Goal: Task Accomplishment & Management: Manage account settings

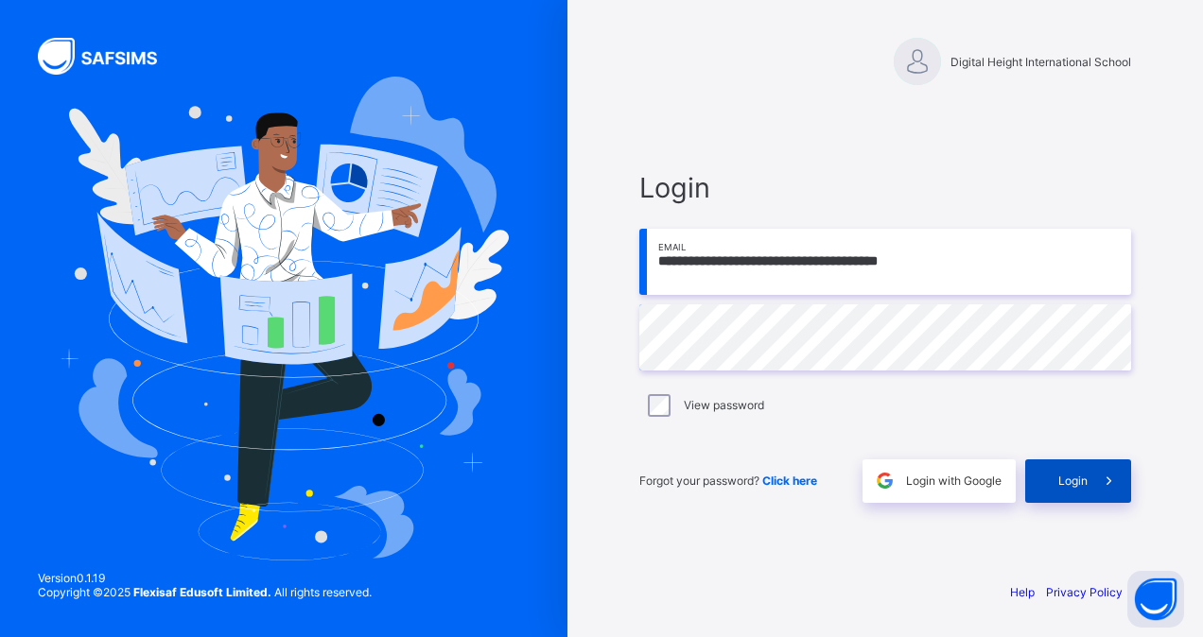
click at [1046, 471] on div "Login" at bounding box center [1078, 482] width 106 height 44
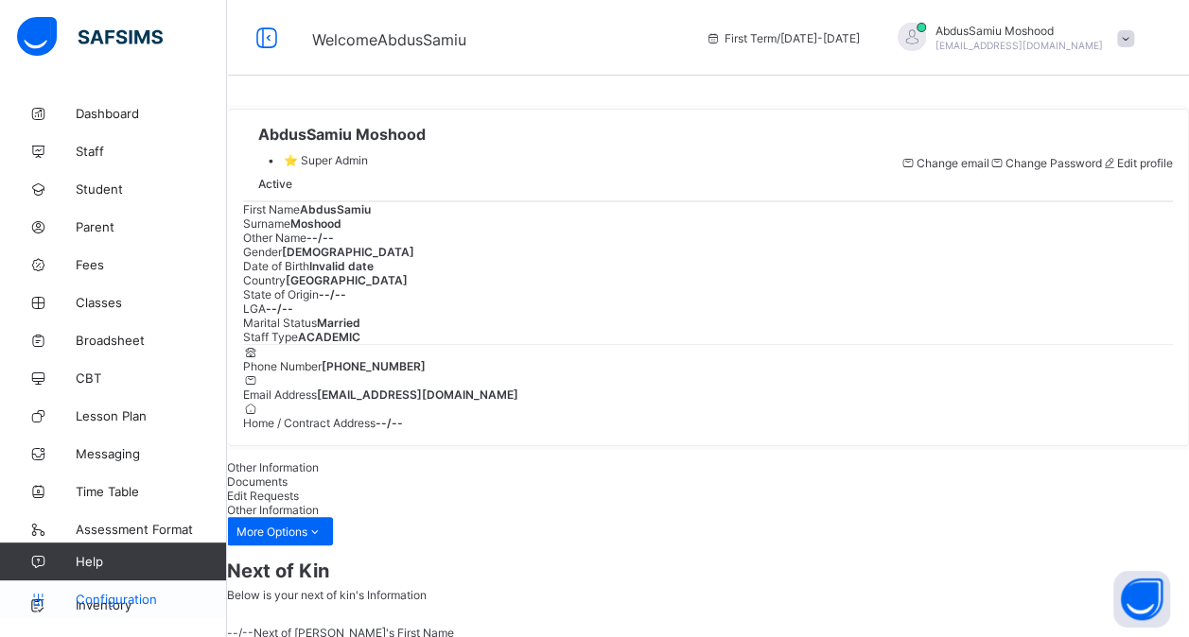
click at [111, 591] on link "Configuration" at bounding box center [113, 600] width 226 height 38
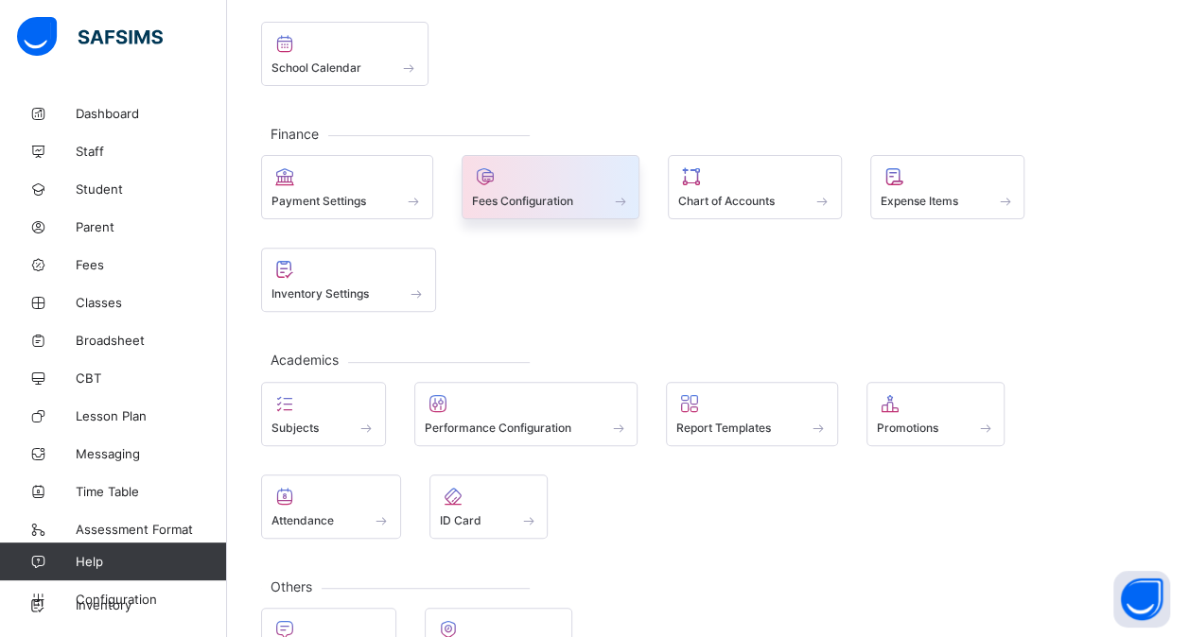
scroll to position [226, 0]
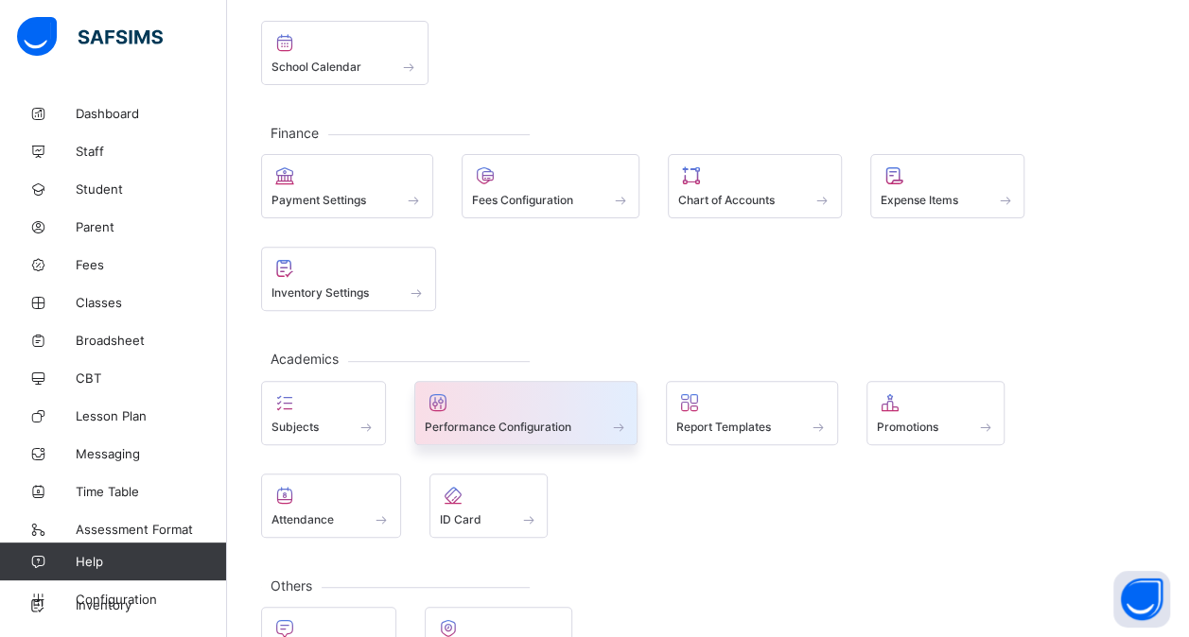
click at [501, 420] on span "Performance Configuration" at bounding box center [498, 427] width 147 height 14
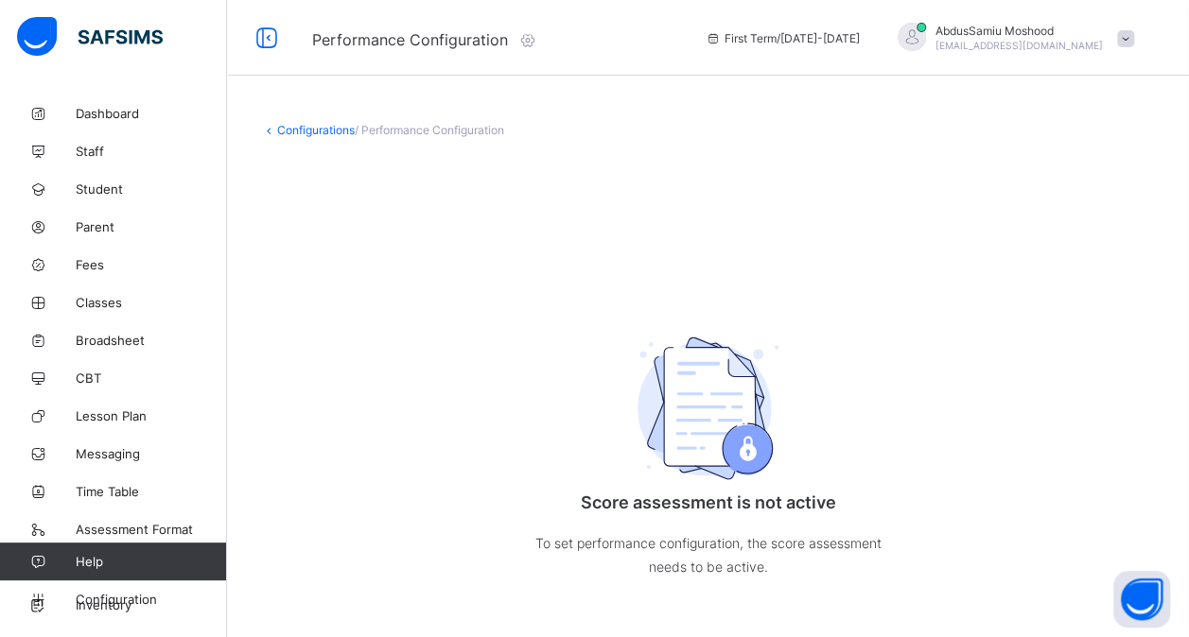
click at [317, 122] on div "Configurations / Performance Configuration Score assessment is not active To se…" at bounding box center [708, 379] width 962 height 569
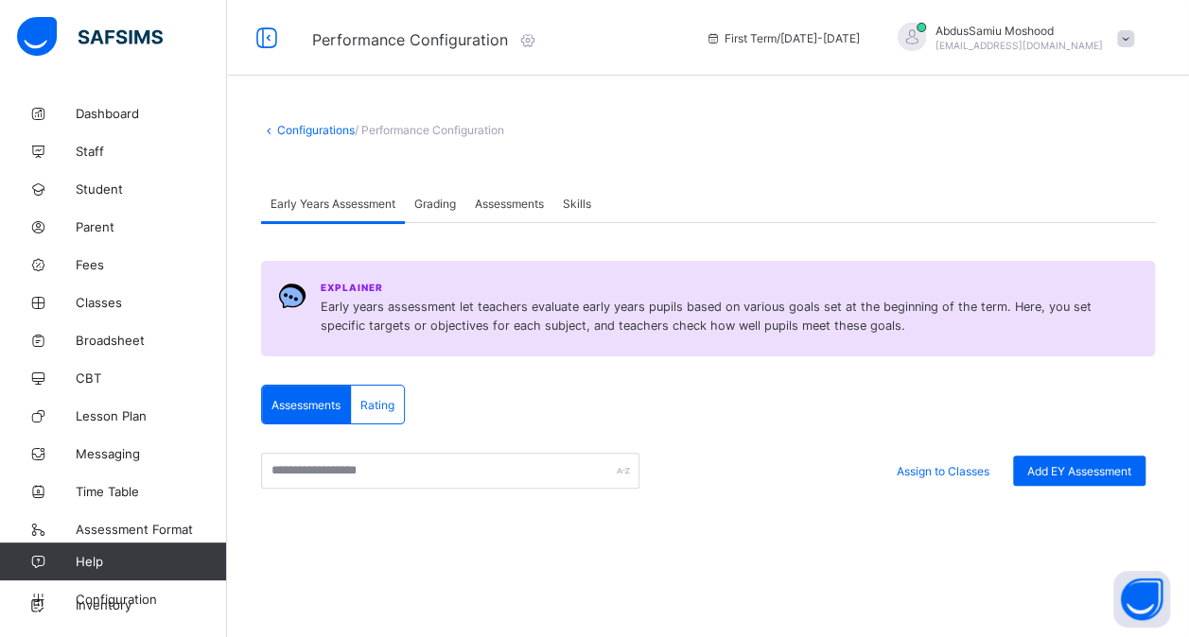
click at [534, 199] on span "Assessments" at bounding box center [509, 204] width 69 height 14
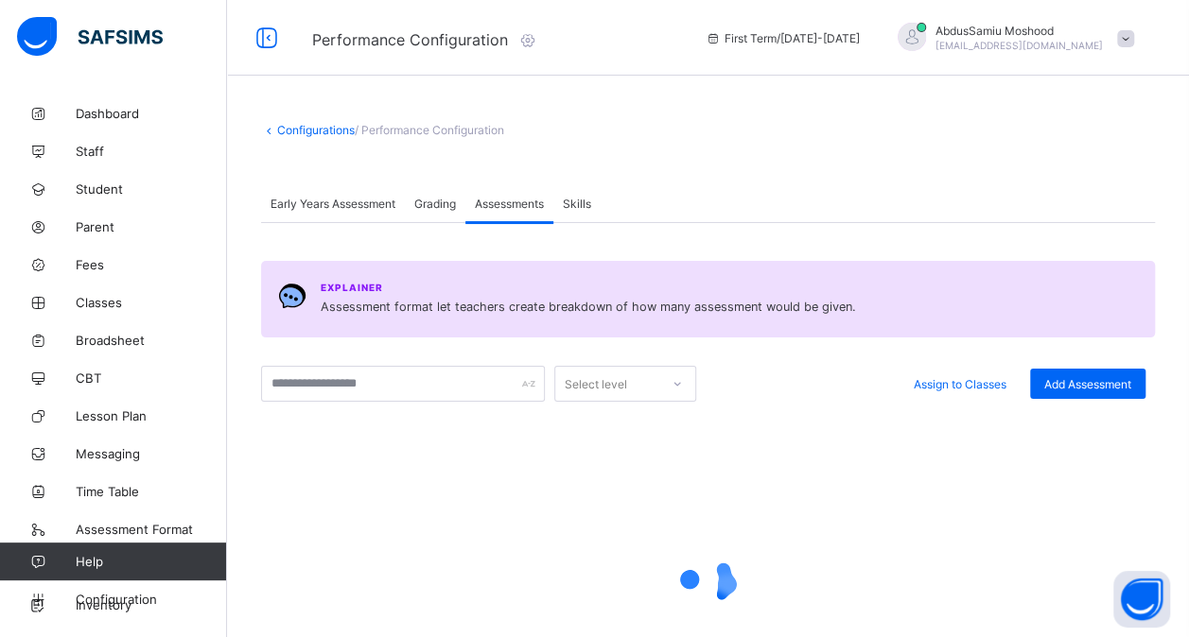
click at [422, 208] on span "Grading" at bounding box center [435, 204] width 42 height 14
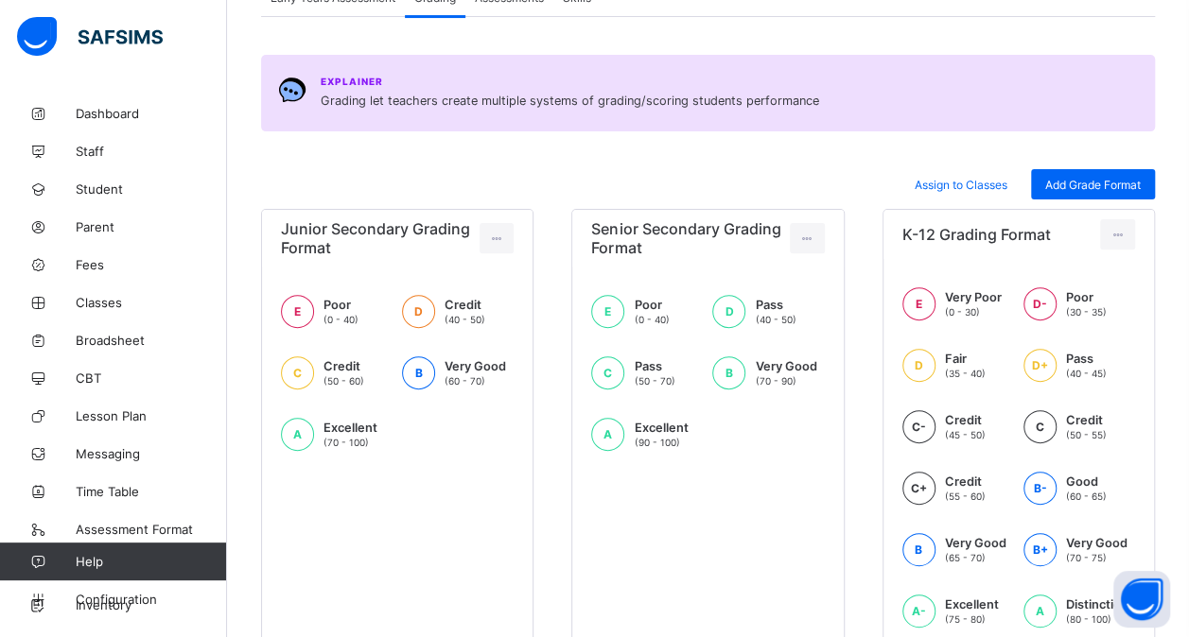
scroll to position [279, 0]
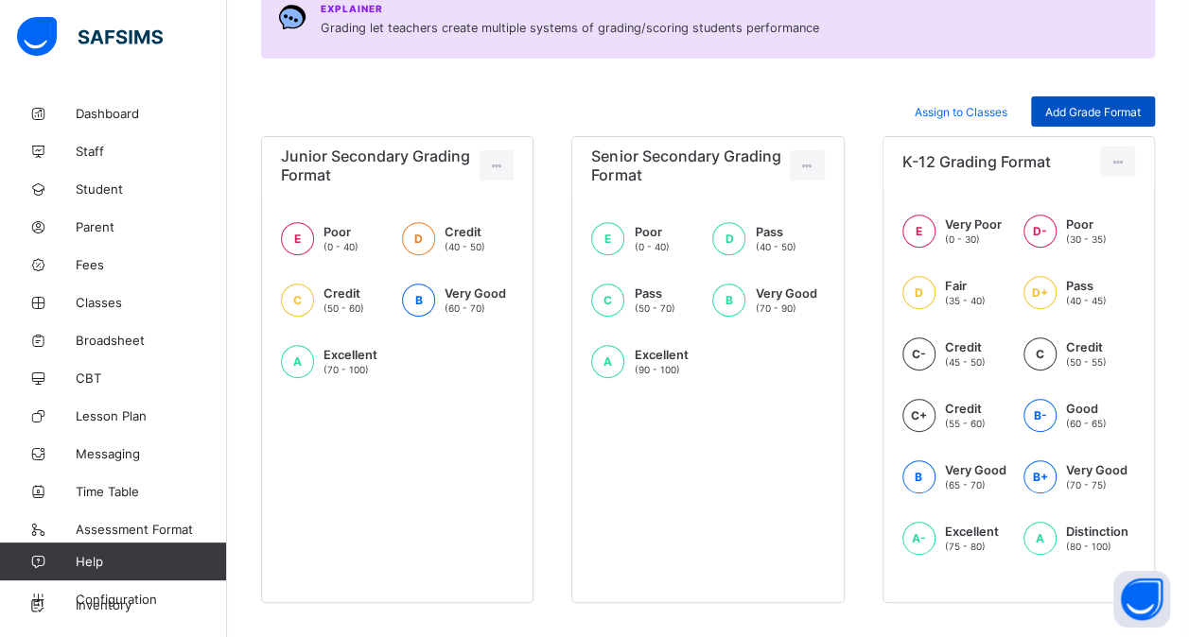
click at [1088, 109] on span "Add Grade Format" at bounding box center [1093, 112] width 96 height 14
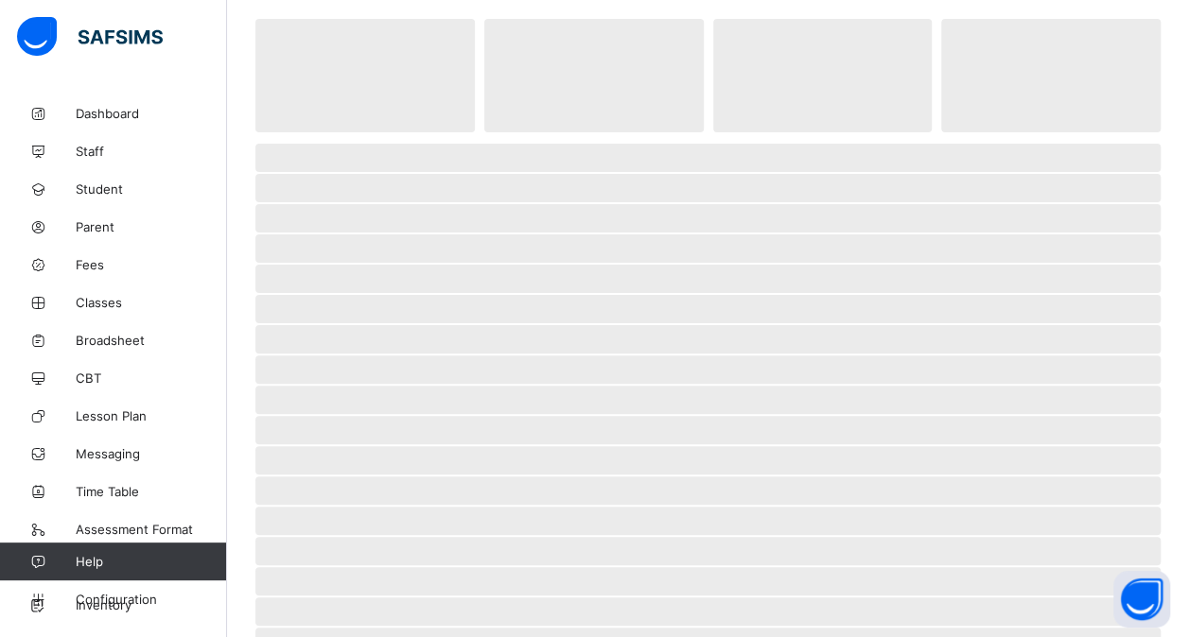
scroll to position [105, 0]
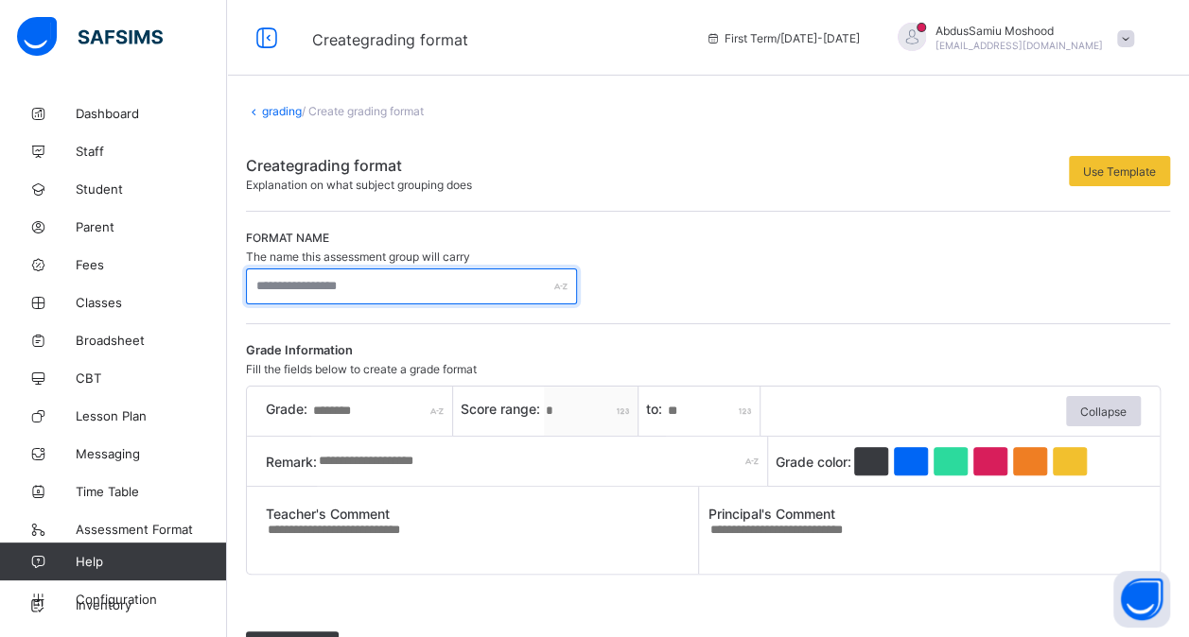
click at [314, 284] on input "text" at bounding box center [411, 287] width 331 height 36
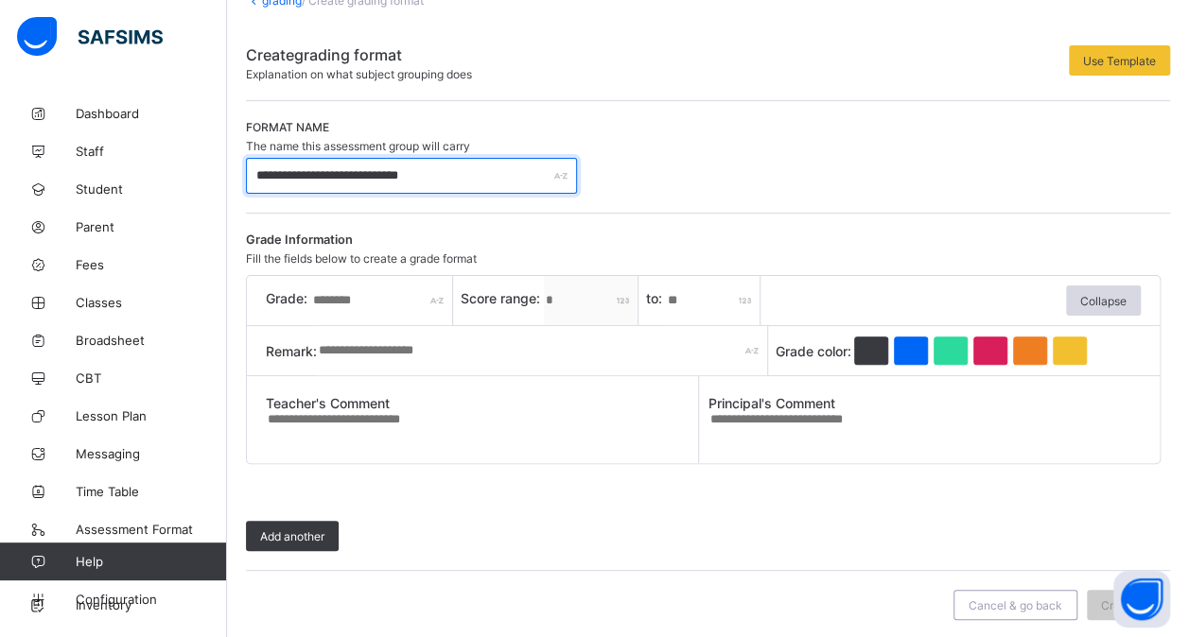
scroll to position [117, 0]
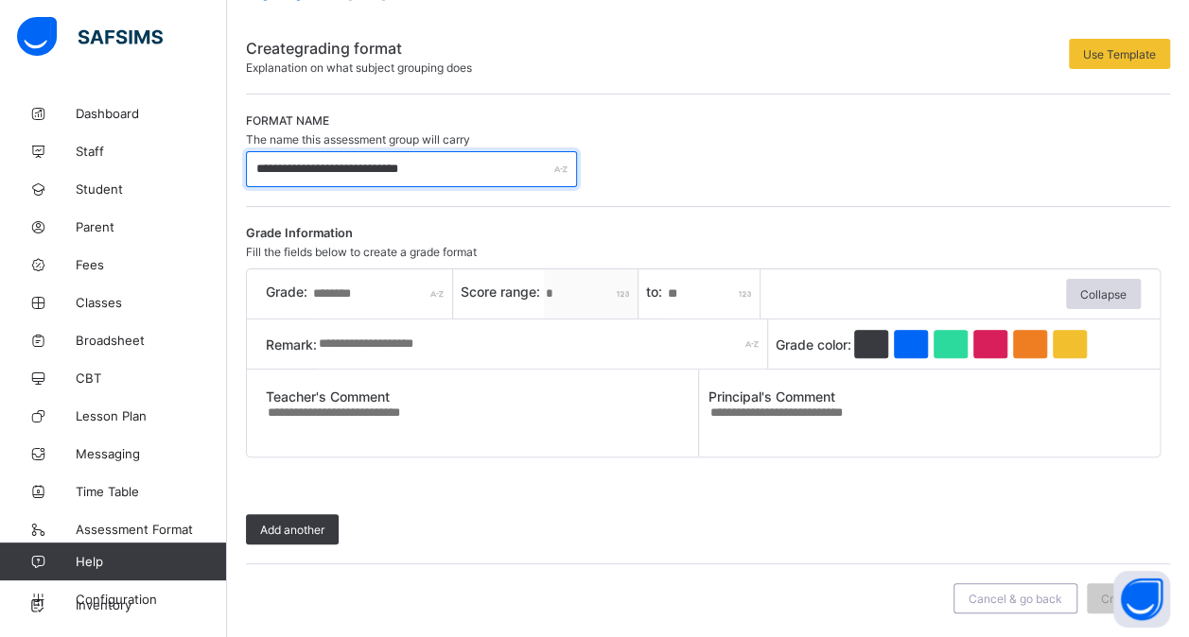
type input "**********"
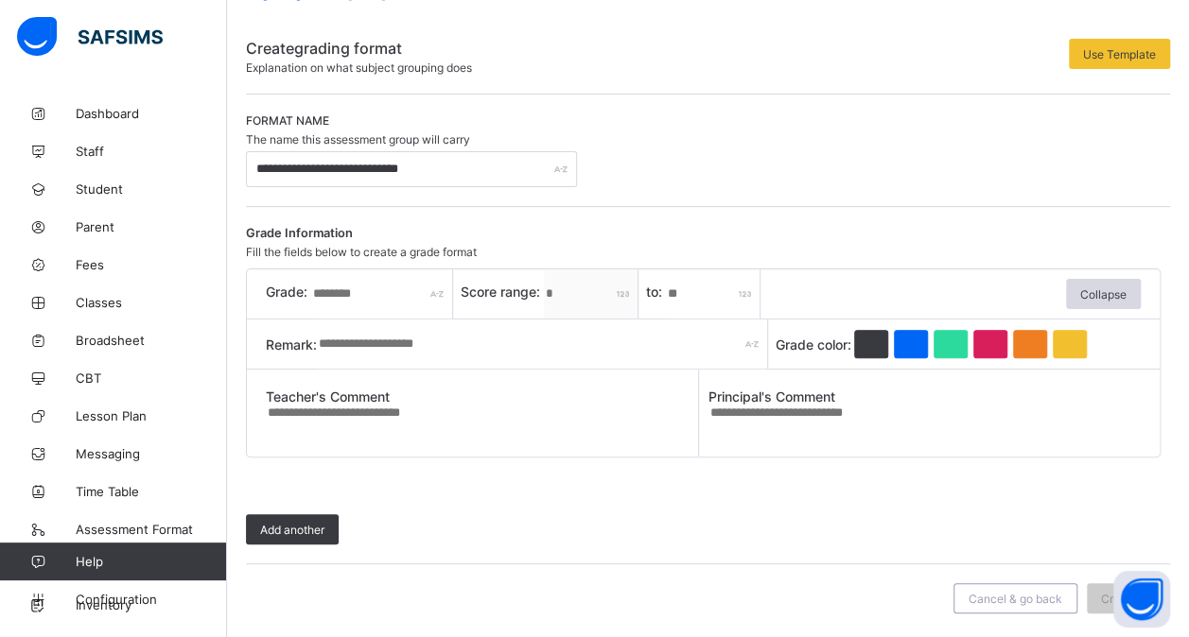
click at [342, 287] on input "text" at bounding box center [382, 294] width 142 height 49
type input "*"
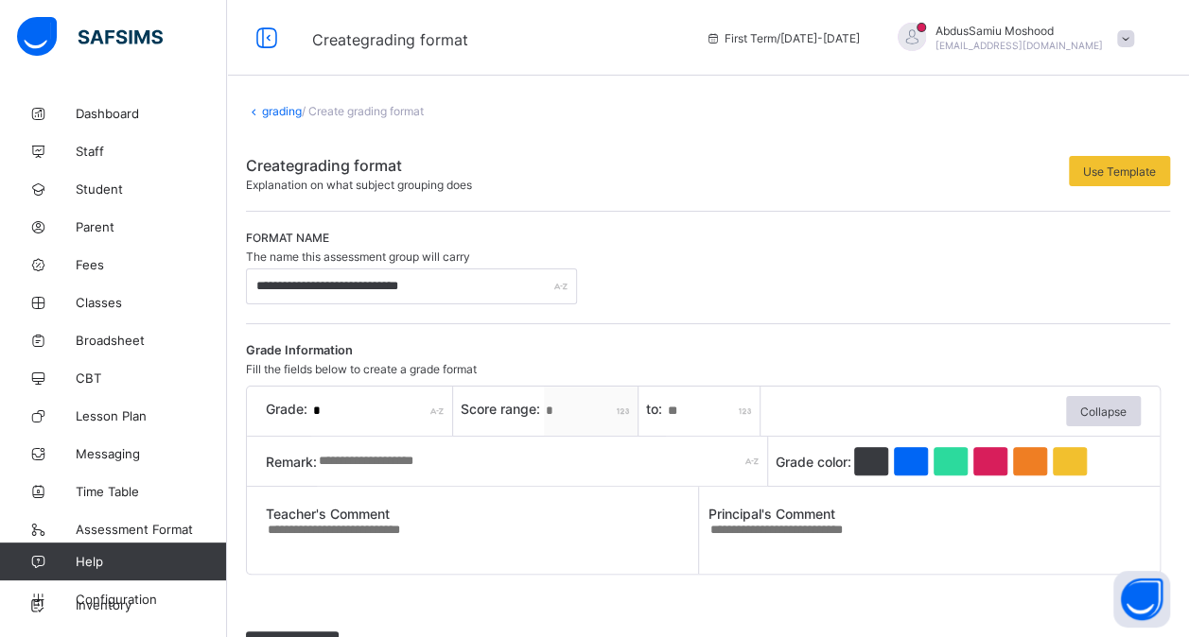
click at [273, 109] on link "grading" at bounding box center [282, 111] width 40 height 14
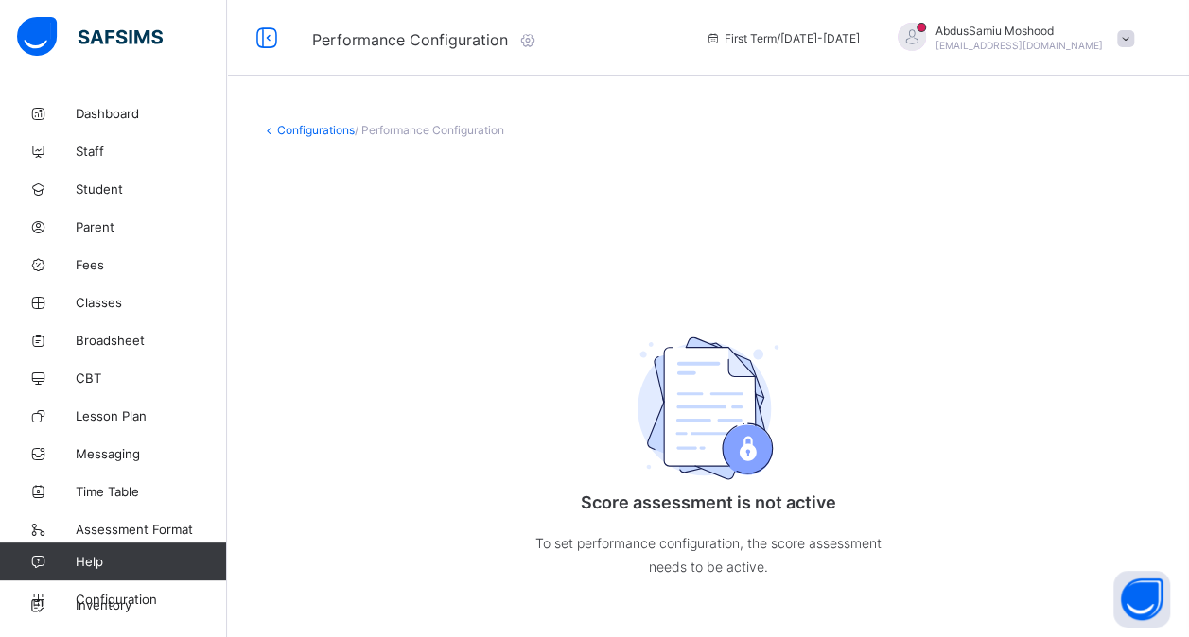
click at [305, 125] on link "Configurations" at bounding box center [316, 130] width 78 height 14
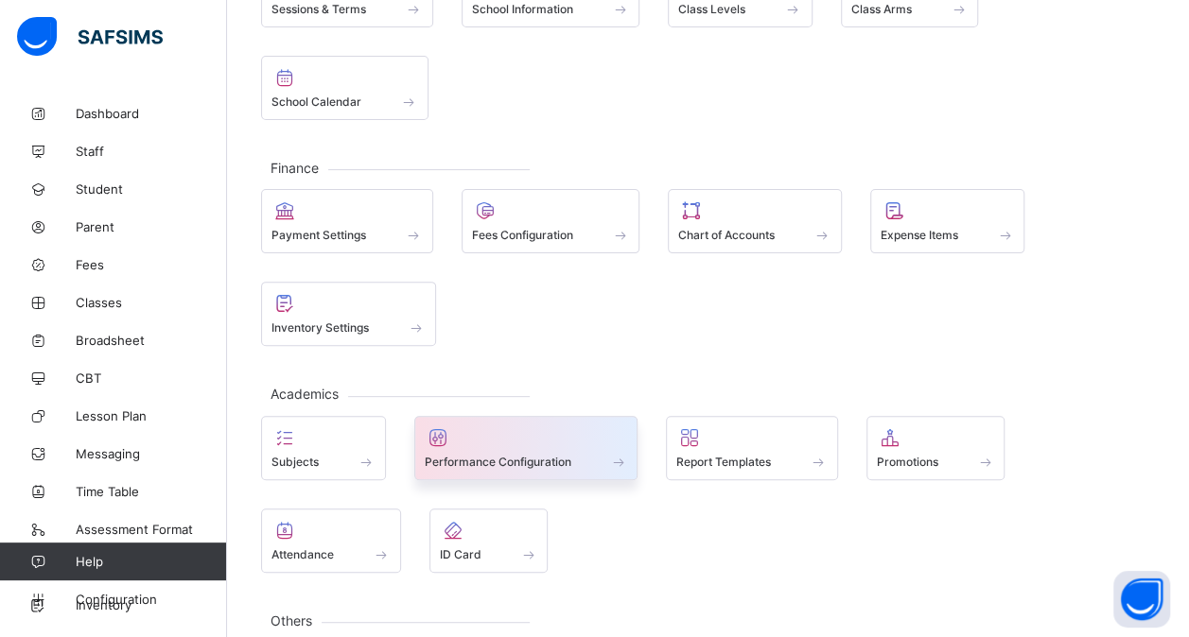
click at [518, 455] on span "Performance Configuration" at bounding box center [498, 462] width 147 height 14
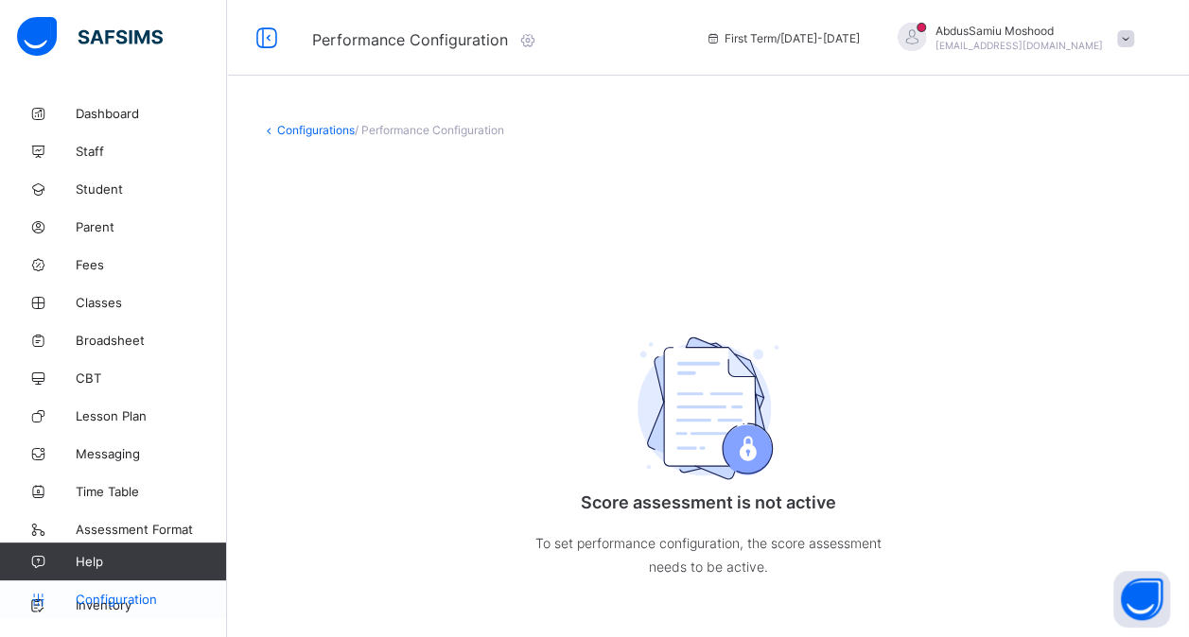
click at [115, 599] on span "Configuration" at bounding box center [151, 599] width 150 height 15
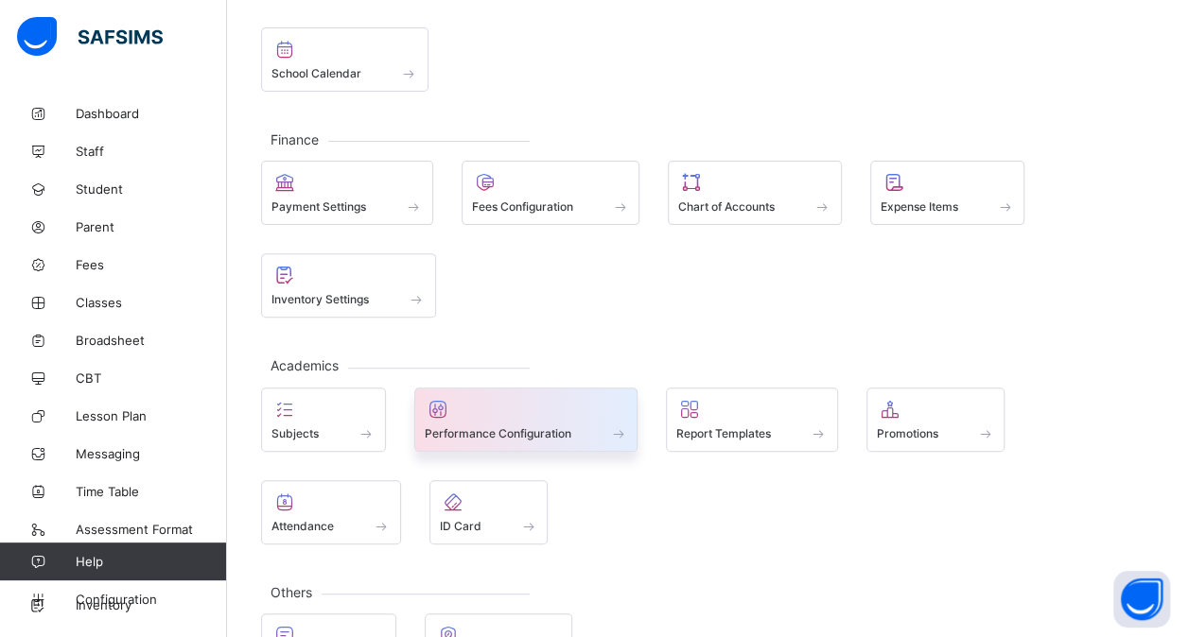
click at [557, 431] on span "Performance Configuration" at bounding box center [498, 433] width 147 height 14
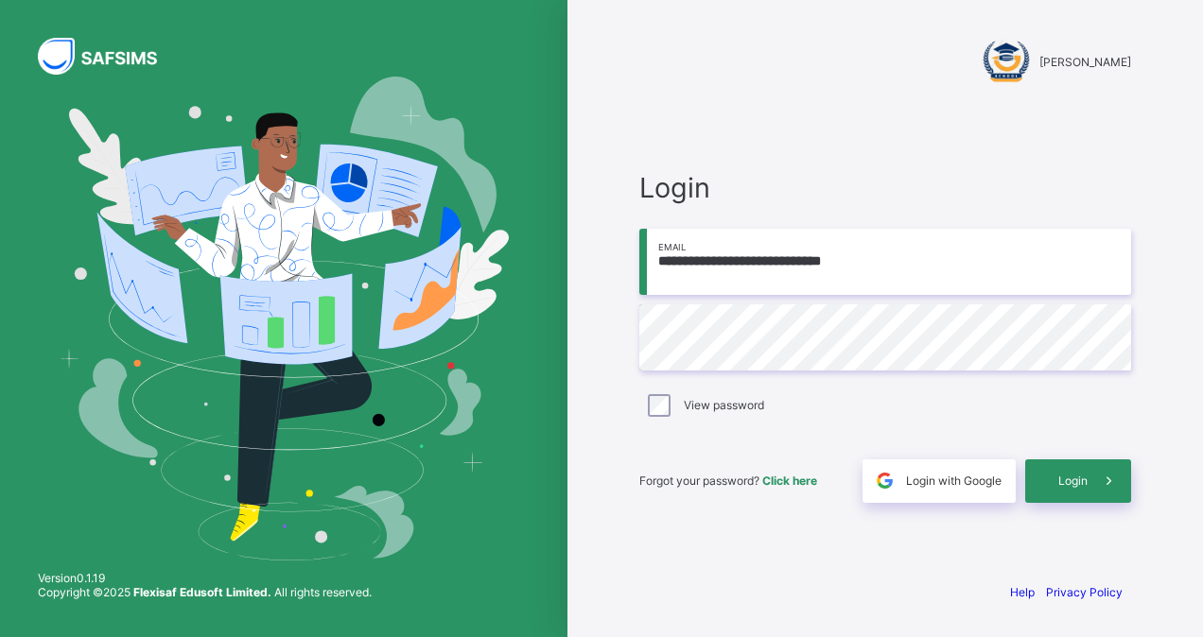
click at [853, 262] on input "**********" at bounding box center [885, 262] width 492 height 66
click at [1074, 489] on div "Login" at bounding box center [1078, 482] width 106 height 44
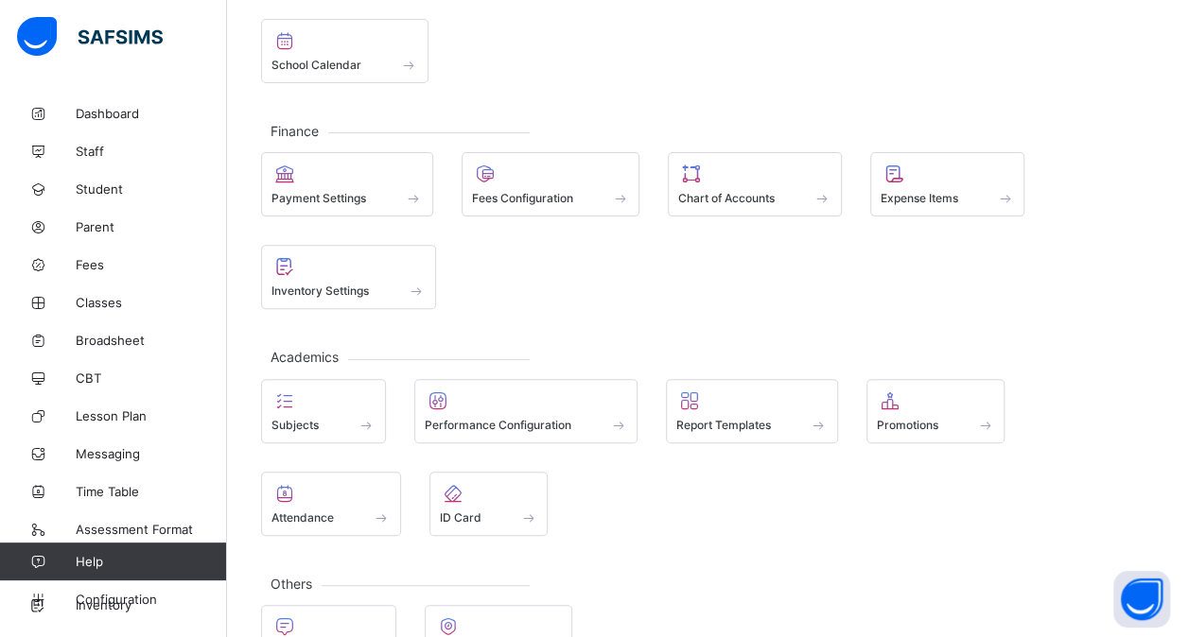
scroll to position [229, 0]
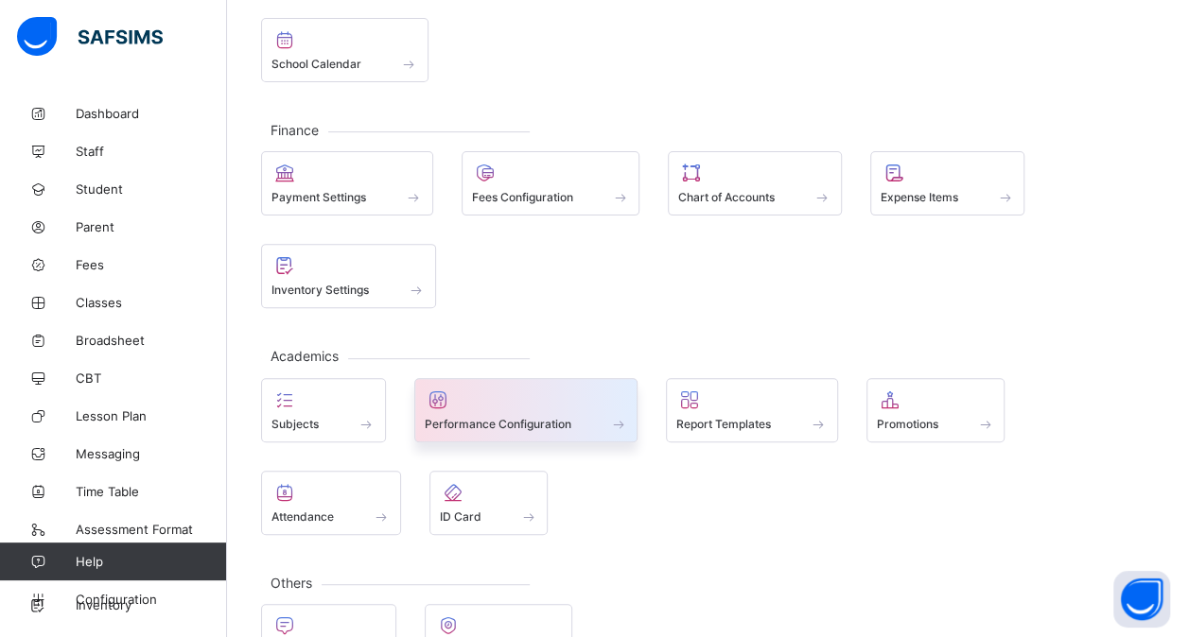
click at [523, 411] on span at bounding box center [526, 413] width 203 height 5
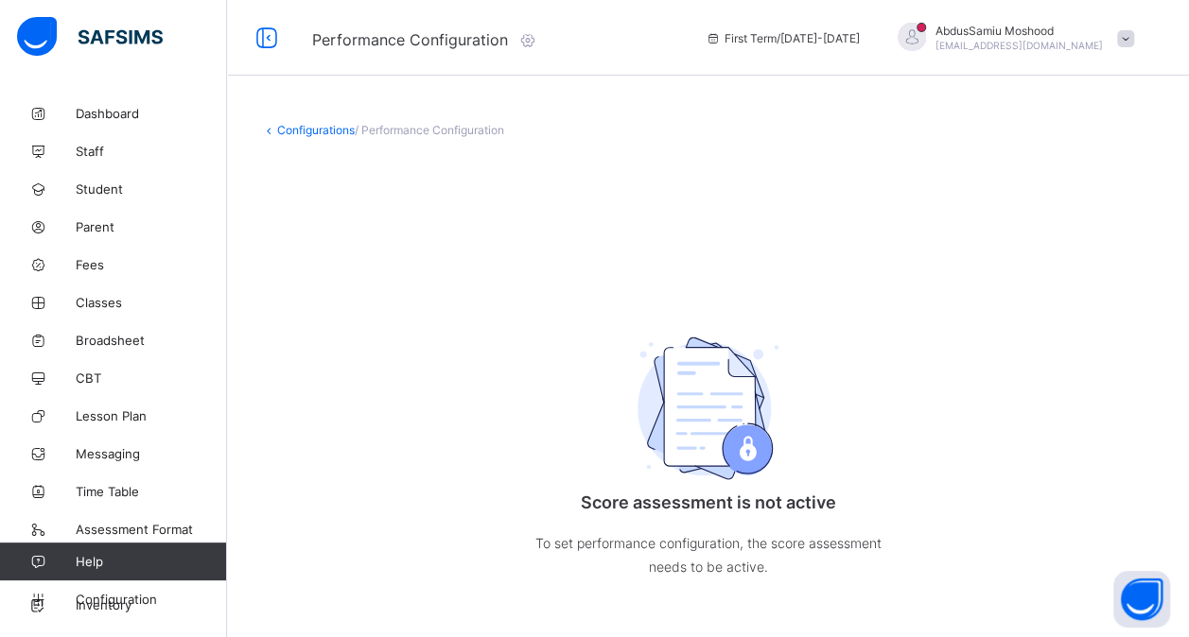
click at [316, 132] on link "Configurations" at bounding box center [316, 130] width 78 height 14
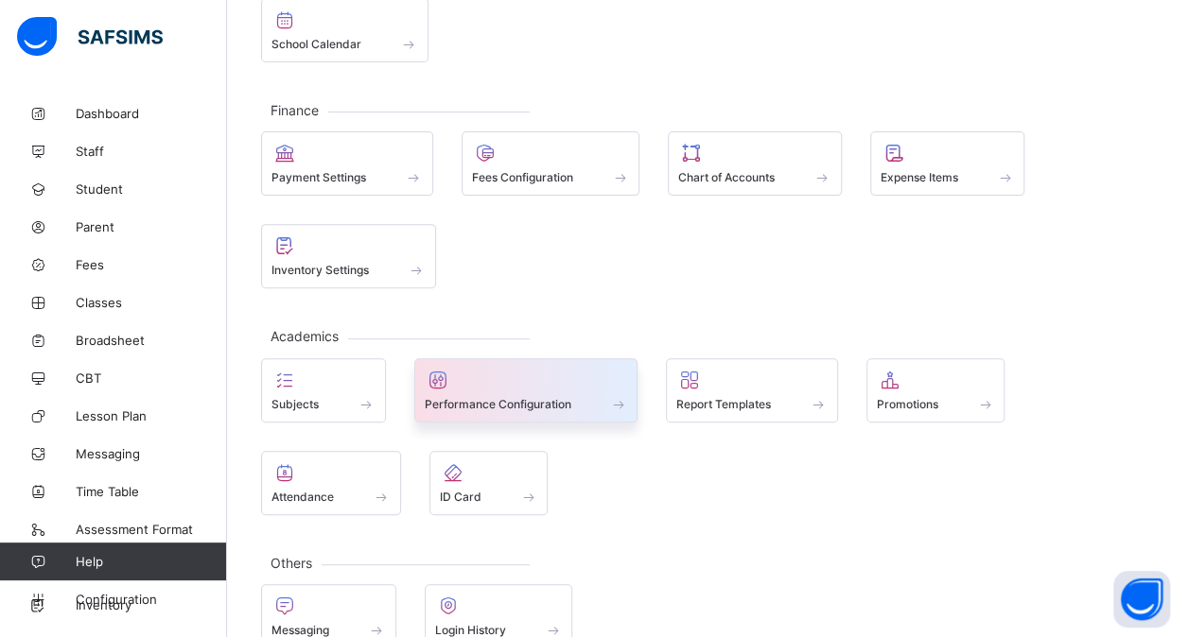
click at [507, 408] on div "Performance Configuration" at bounding box center [526, 390] width 224 height 64
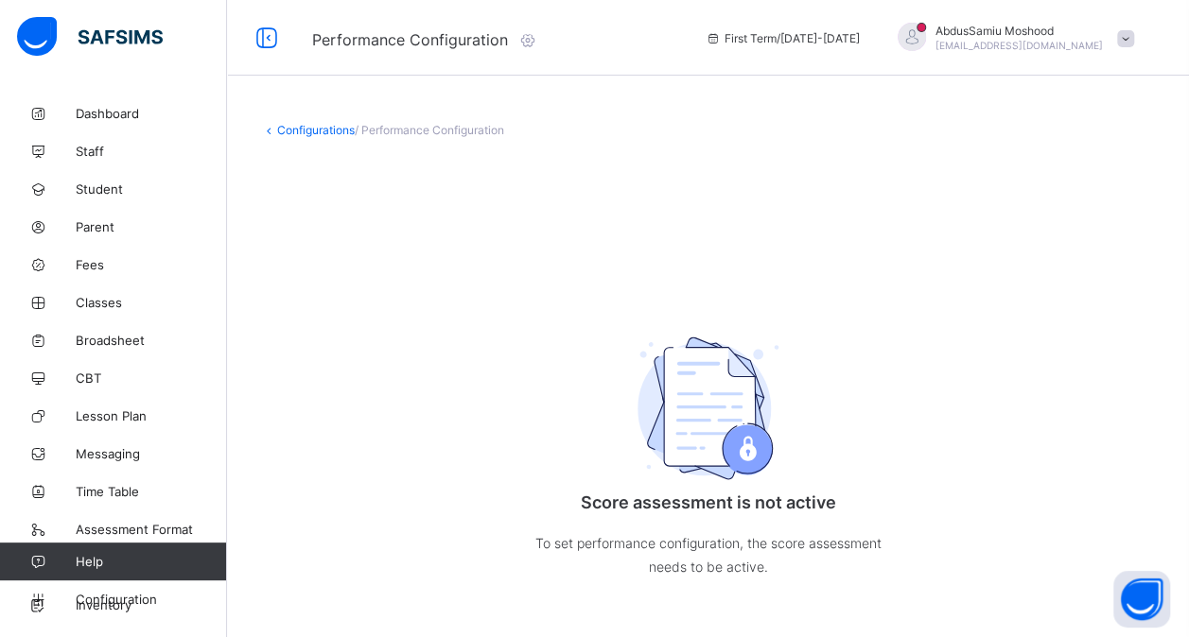
click at [507, 408] on div "Score assessment is not active To set performance configuration, the score asse…" at bounding box center [708, 409] width 894 height 451
click at [441, 130] on span "/ Performance Configuration" at bounding box center [429, 130] width 149 height 14
click at [315, 132] on link "Configurations" at bounding box center [316, 130] width 78 height 14
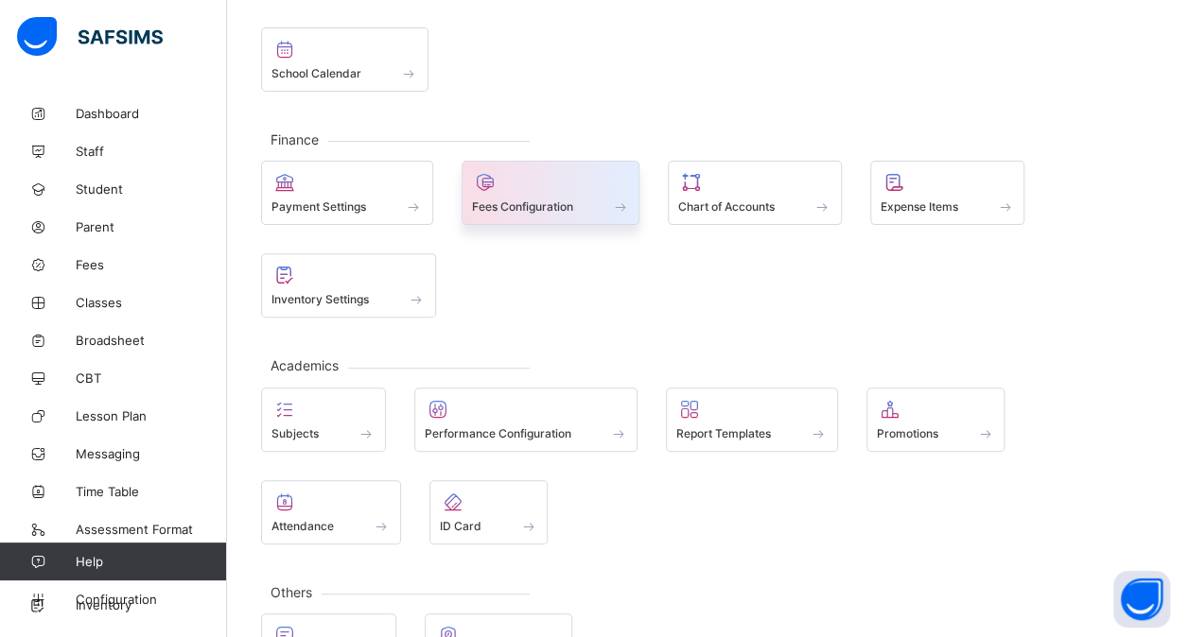
scroll to position [220, 0]
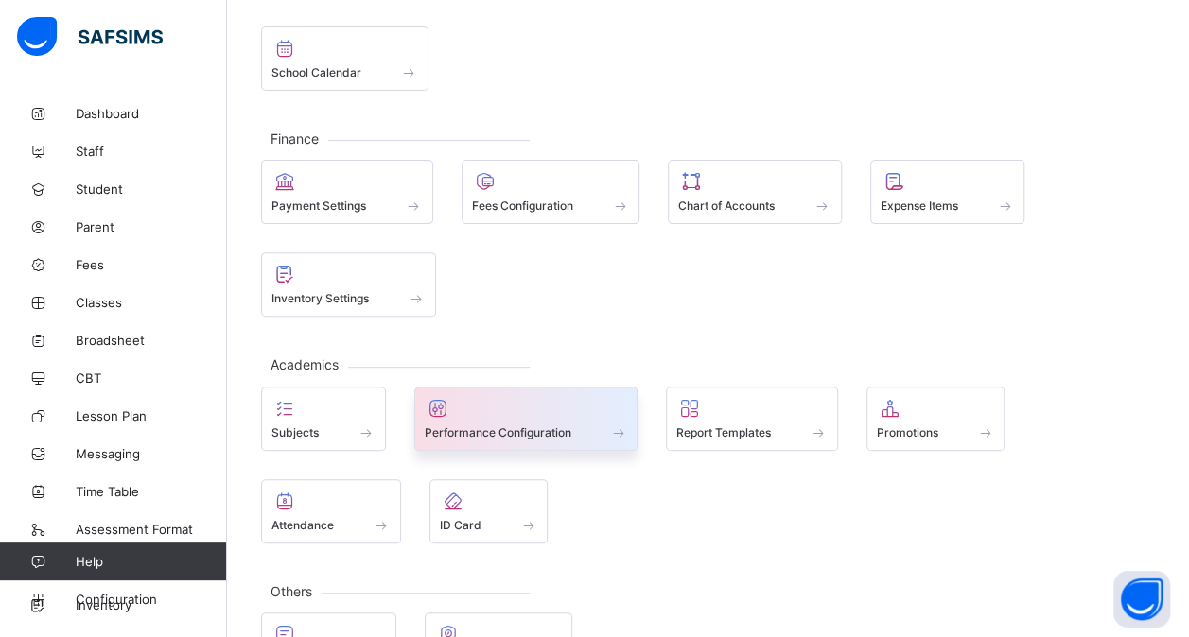
click at [496, 427] on span "Performance Configuration" at bounding box center [498, 433] width 147 height 14
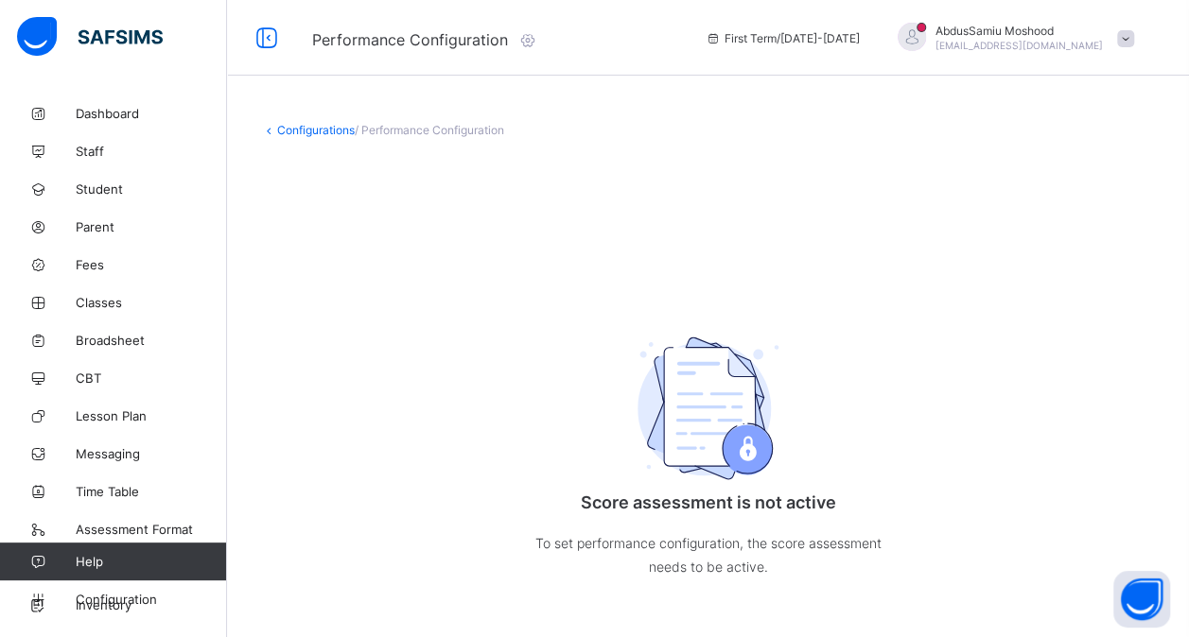
click at [305, 127] on link "Configurations" at bounding box center [316, 130] width 78 height 14
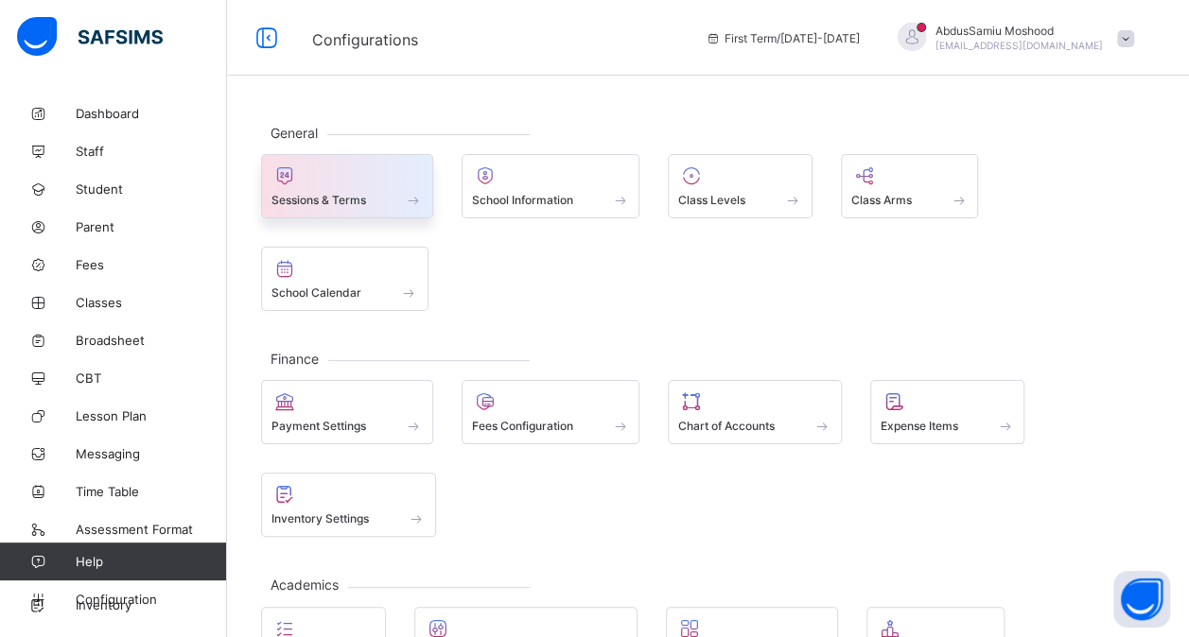
click at [363, 193] on span "Sessions & Terms" at bounding box center [318, 200] width 95 height 14
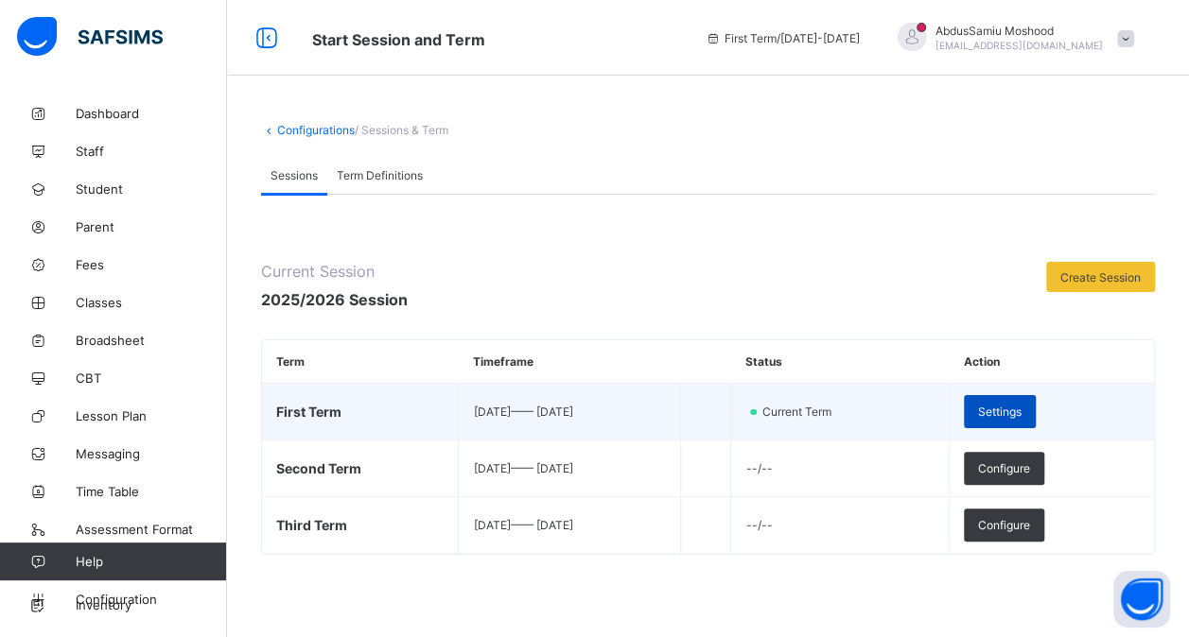
click at [1021, 405] on span "Settings" at bounding box center [1000, 412] width 44 height 14
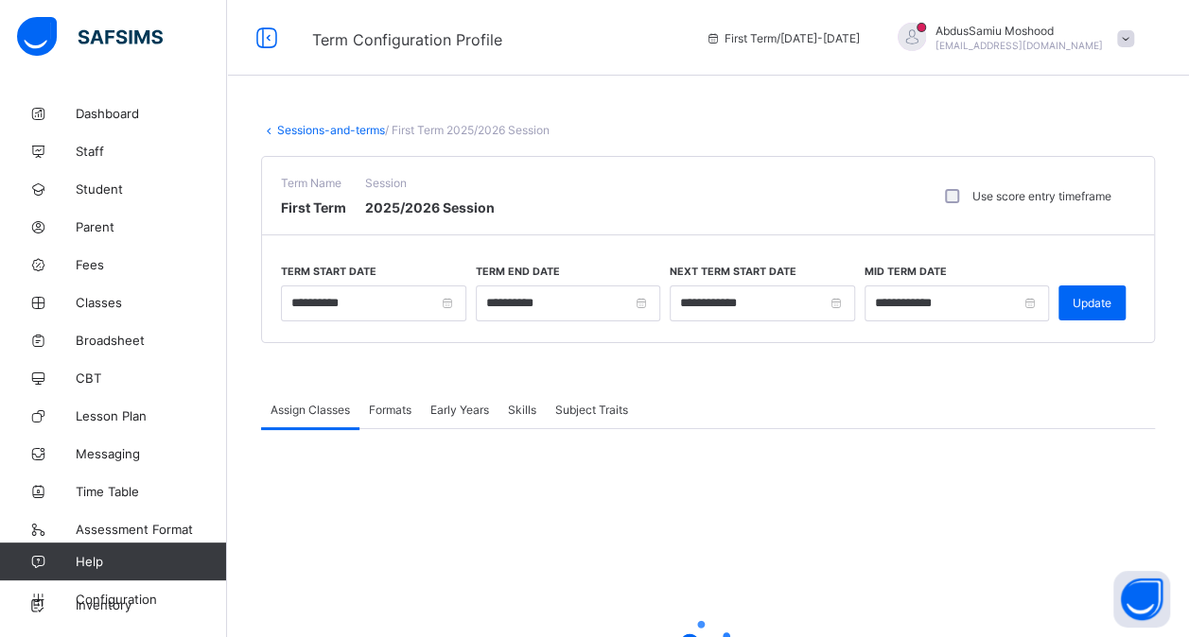
click at [401, 412] on span "Formats" at bounding box center [390, 410] width 43 height 14
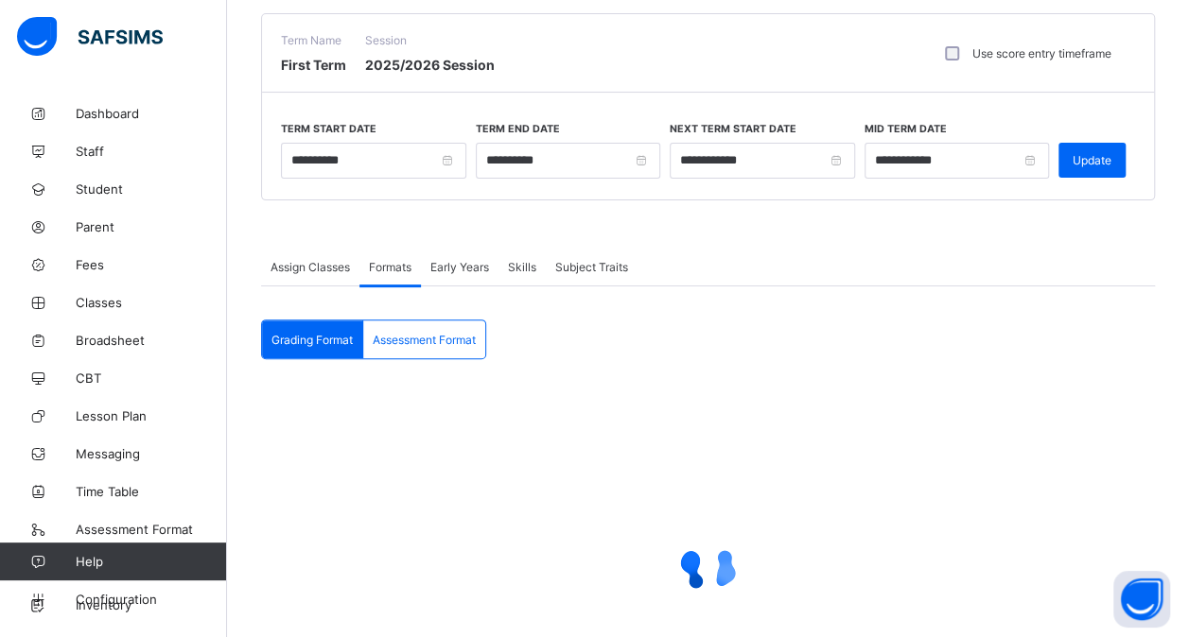
scroll to position [148, 0]
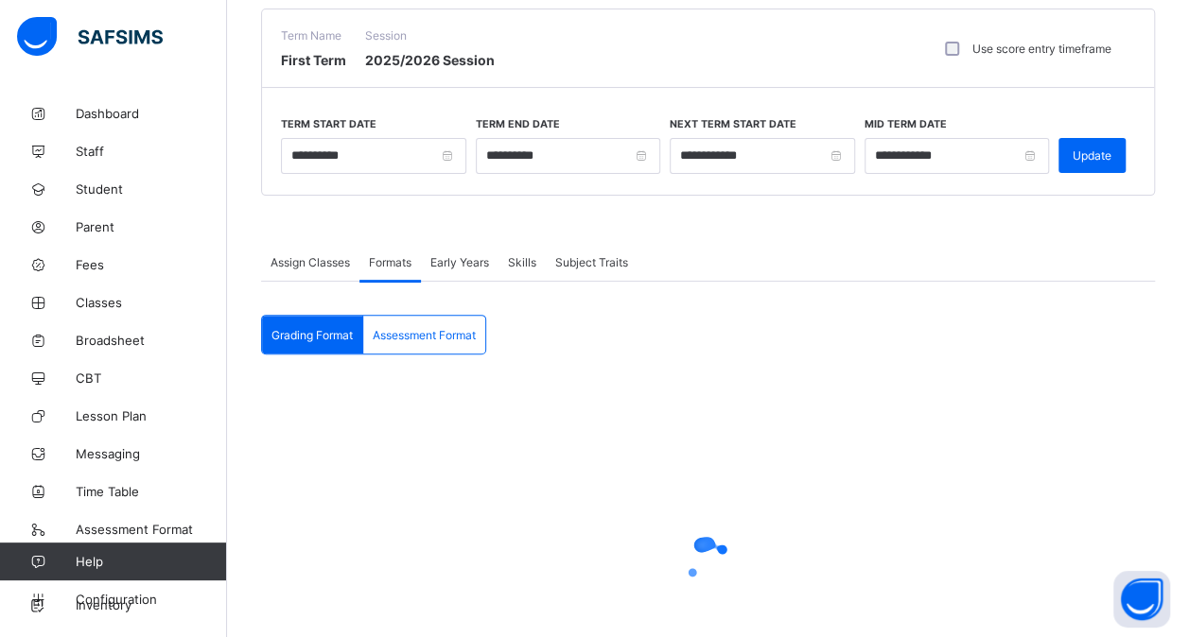
click at [464, 316] on div "Assessment Format" at bounding box center [424, 335] width 122 height 38
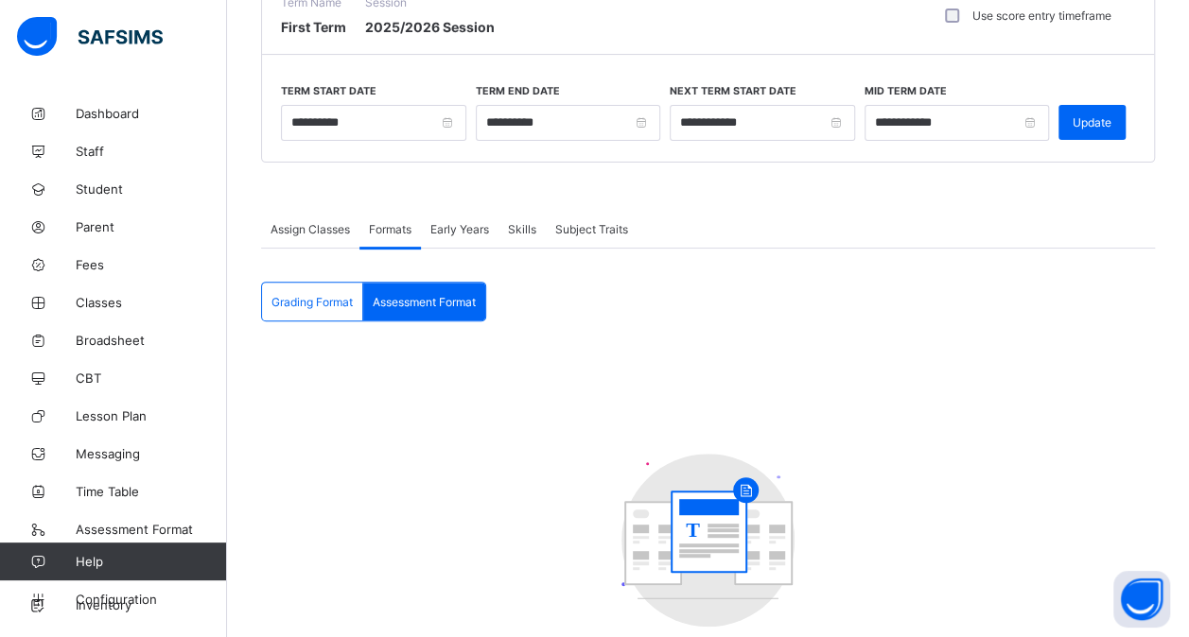
scroll to position [178, 0]
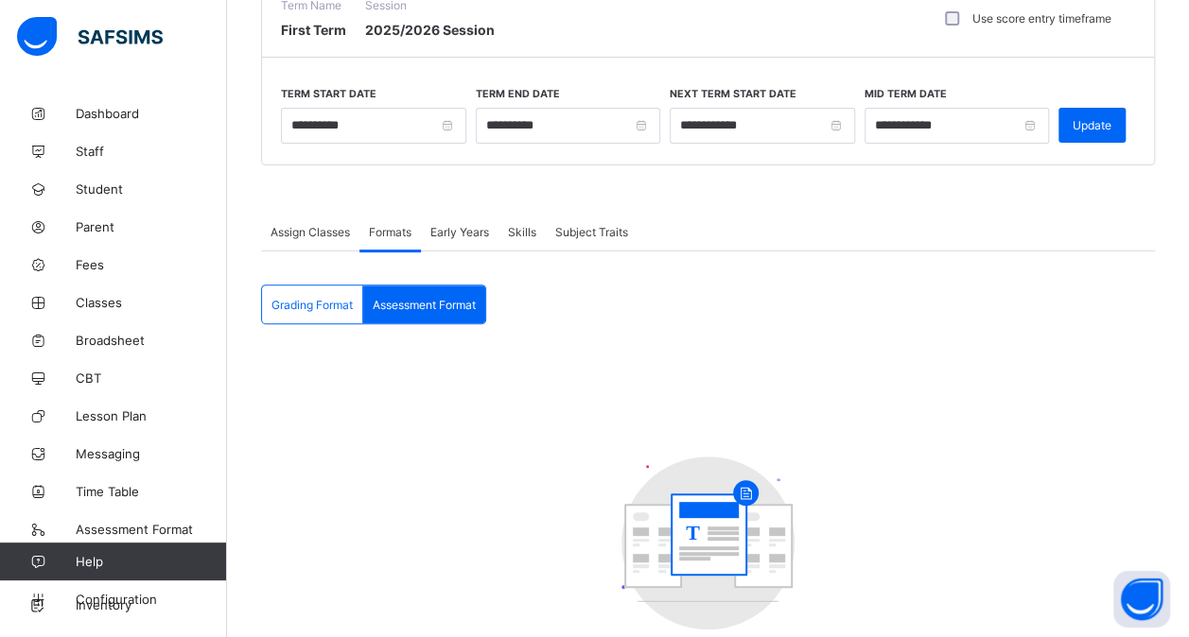
click at [310, 303] on span "Grading Format" at bounding box center [311, 305] width 81 height 14
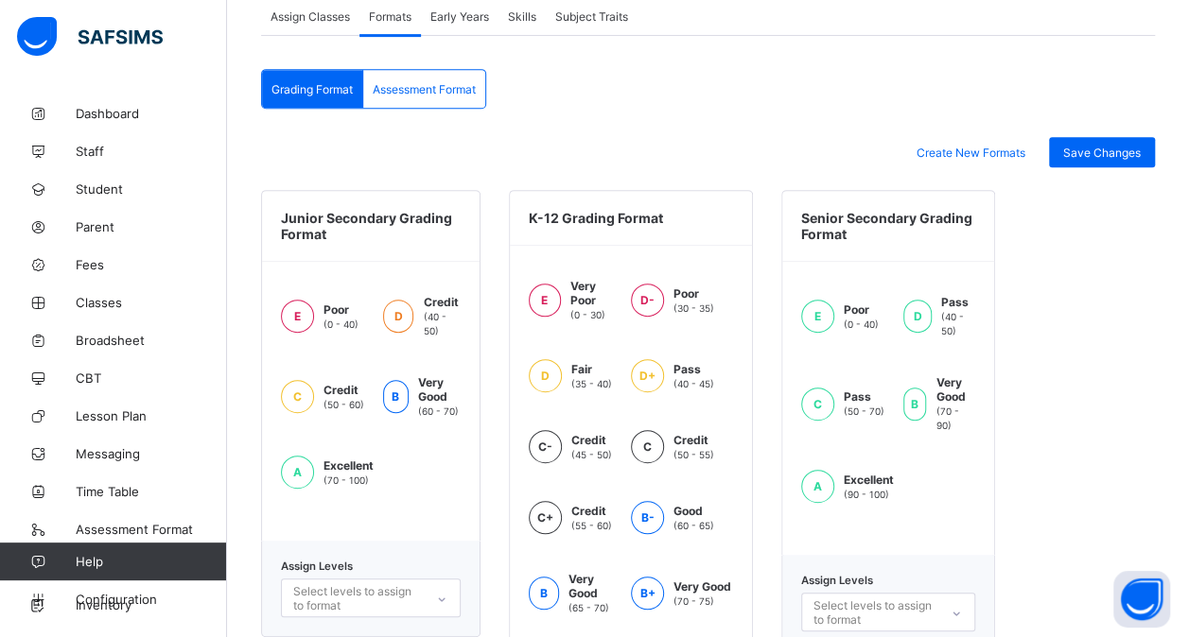
scroll to position [399, 0]
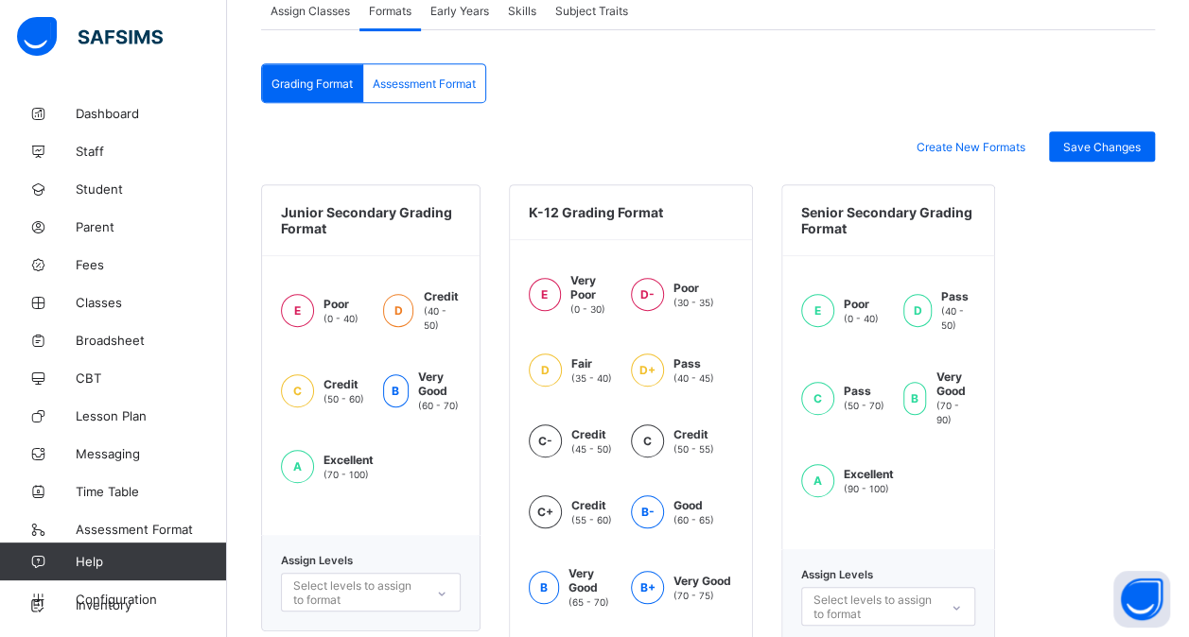
click at [978, 199] on div "Senior Secondary Grading Format" at bounding box center [888, 220] width 212 height 71
click at [978, 197] on div "Senior Secondary Grading Format" at bounding box center [888, 220] width 212 height 71
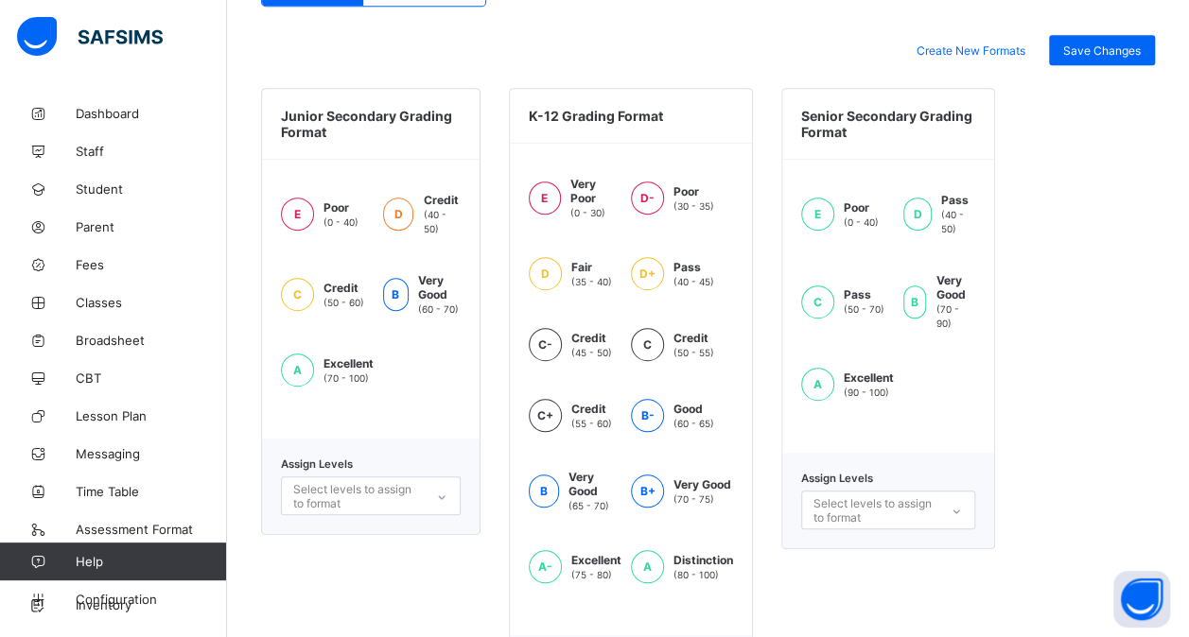
scroll to position [496, 0]
click at [348, 125] on div "Junior Secondary Grading Format" at bounding box center [371, 123] width 218 height 71
click at [305, 96] on div "Junior Secondary Grading Format" at bounding box center [371, 123] width 218 height 71
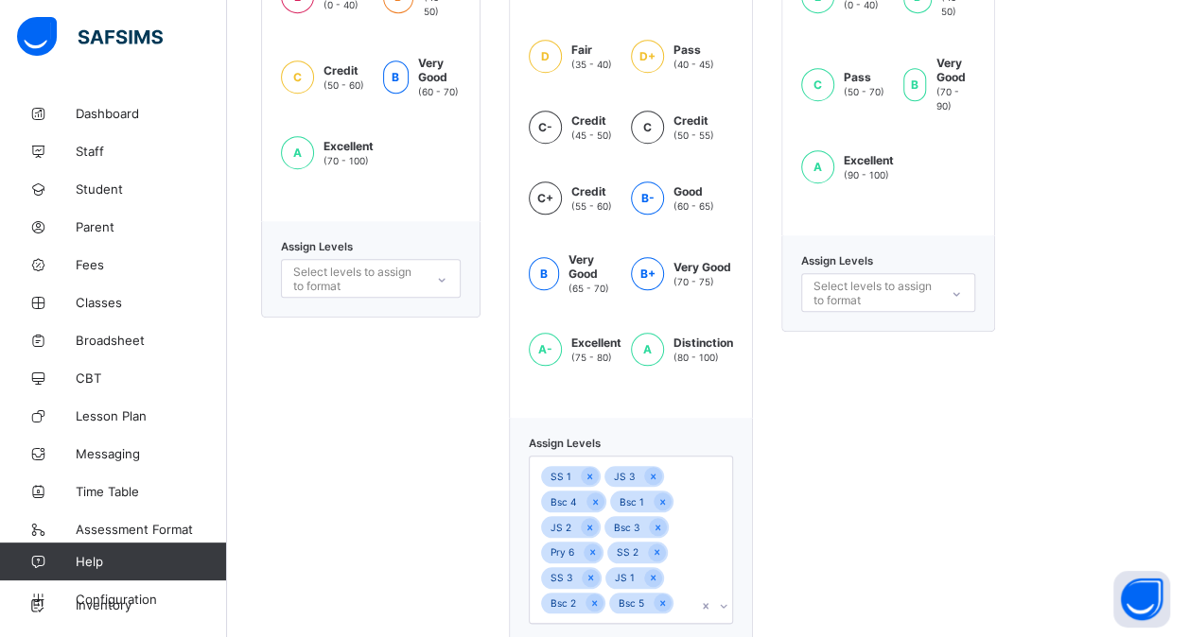
scroll to position [745, 0]
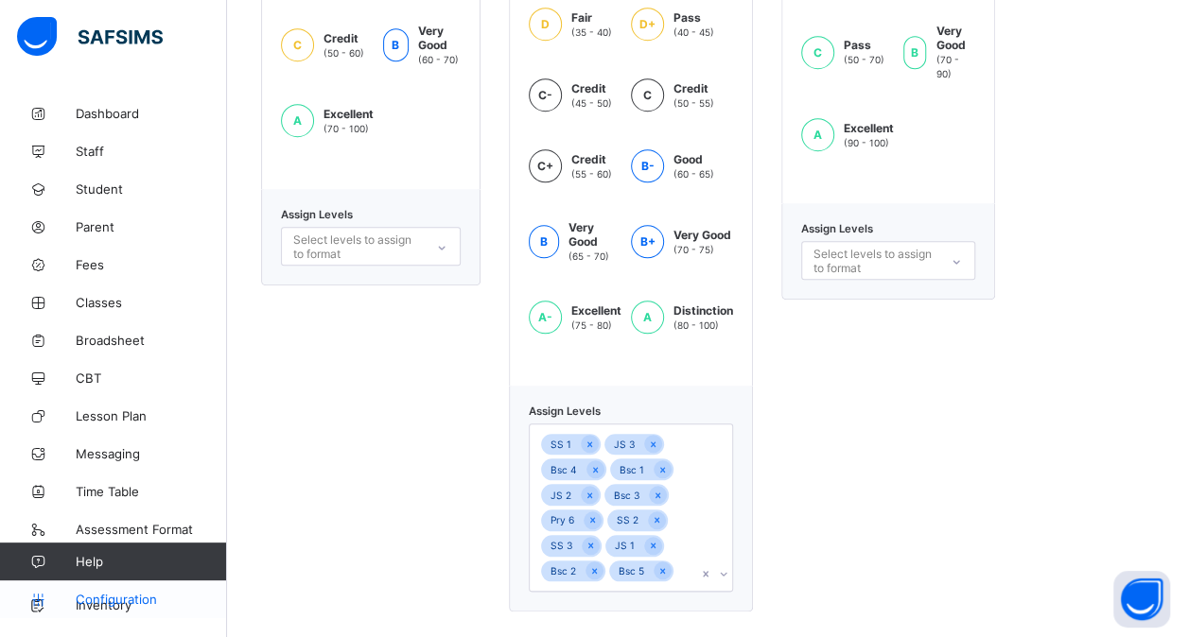
click at [102, 596] on span "Configuration" at bounding box center [151, 599] width 150 height 15
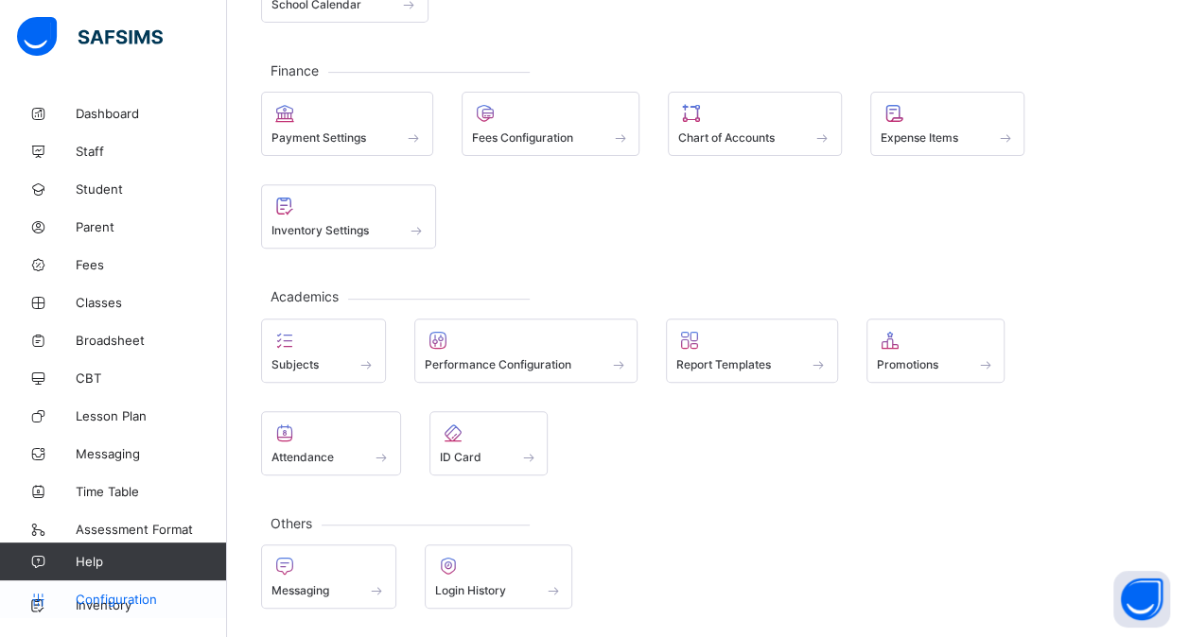
scroll to position [279, 0]
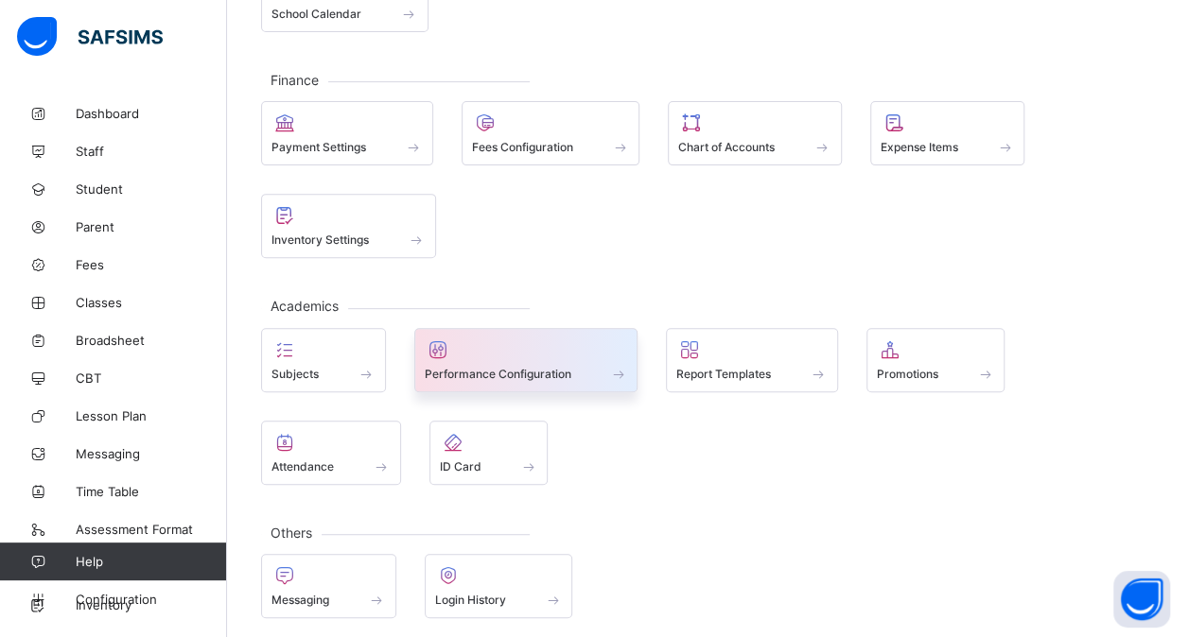
click at [520, 361] on span at bounding box center [526, 363] width 203 height 5
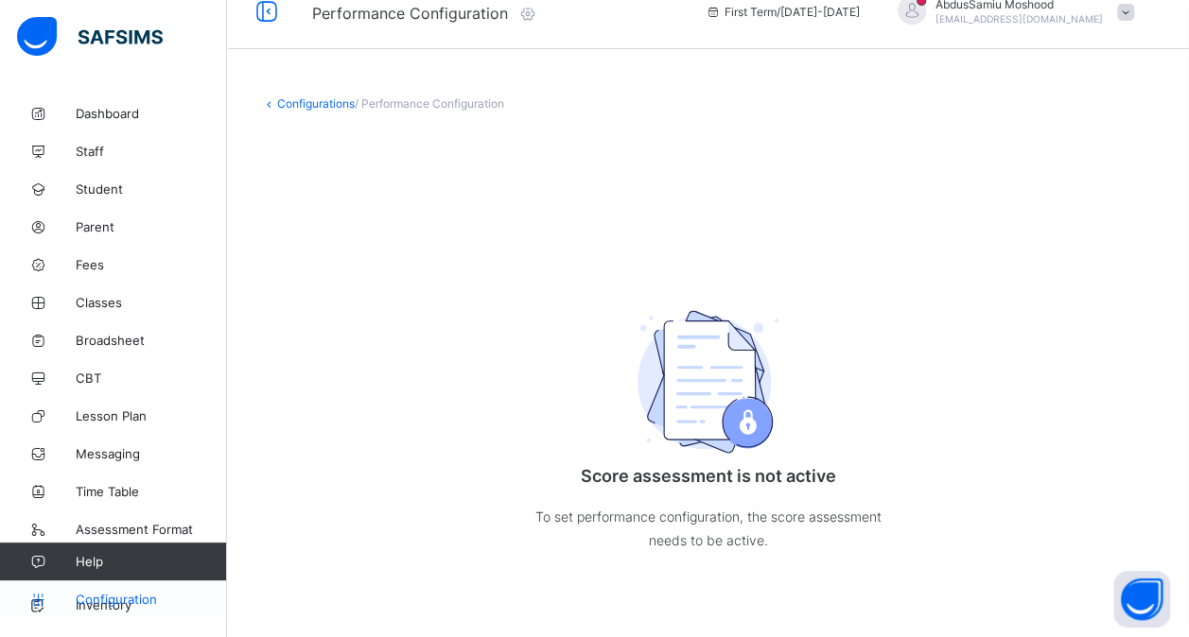
click at [112, 595] on span "Configuration" at bounding box center [151, 599] width 150 height 15
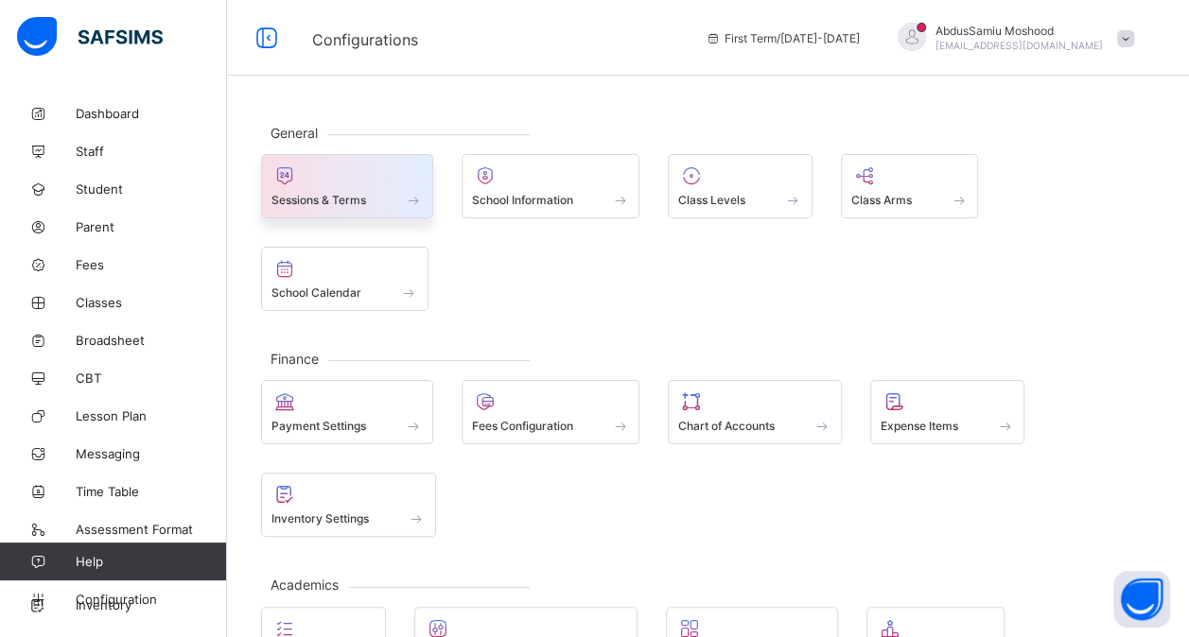
click at [333, 194] on span "Sessions & Terms" at bounding box center [318, 200] width 95 height 14
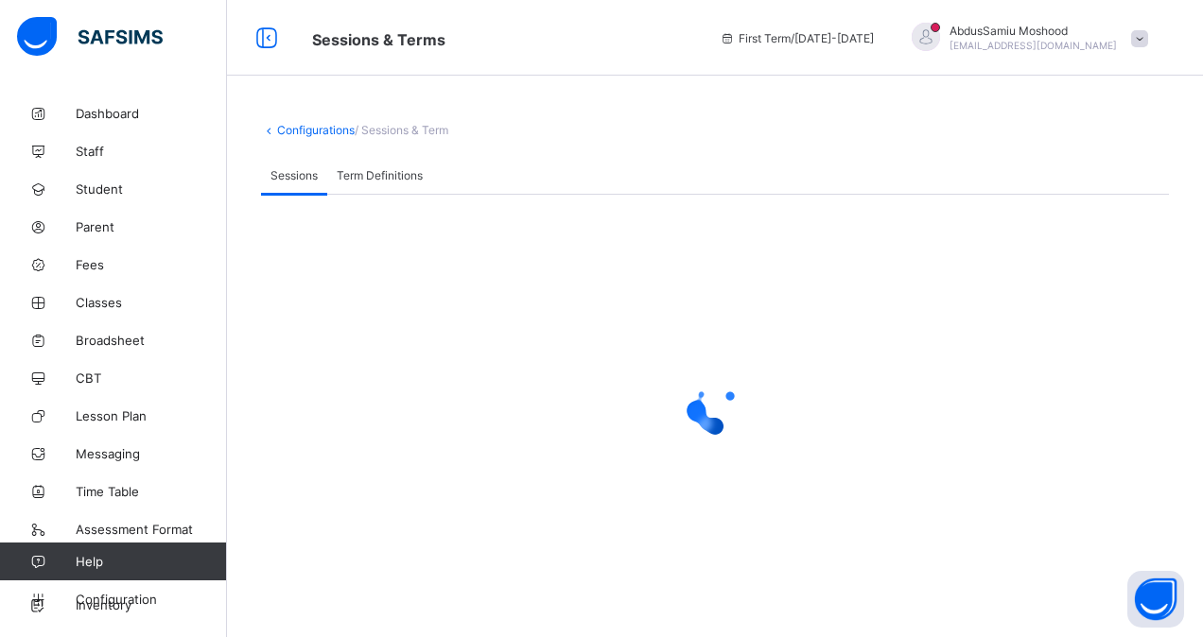
click at [912, 38] on div at bounding box center [926, 37] width 28 height 28
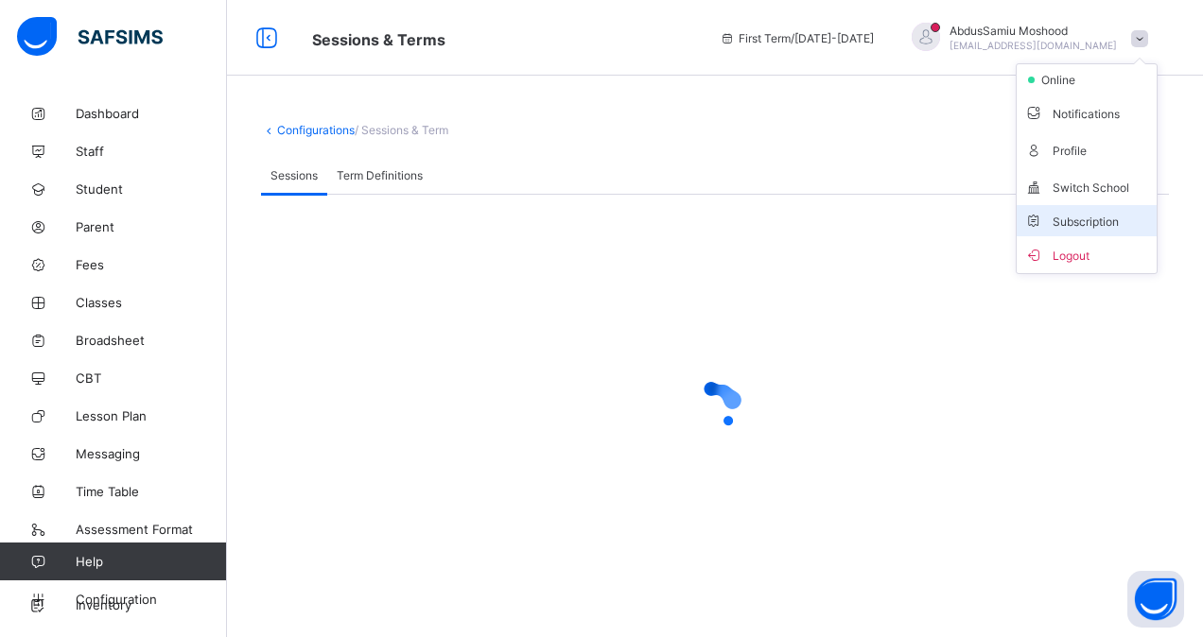
click at [1063, 215] on span "Subscription" at bounding box center [1071, 222] width 95 height 14
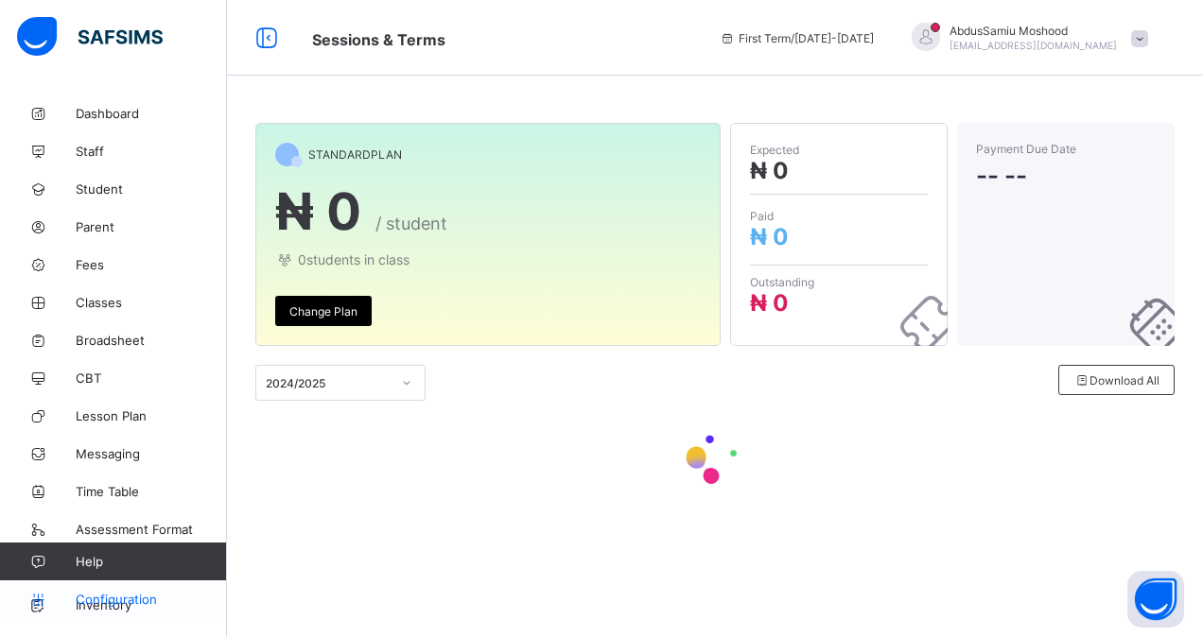
click at [112, 605] on span "Configuration" at bounding box center [151, 599] width 150 height 15
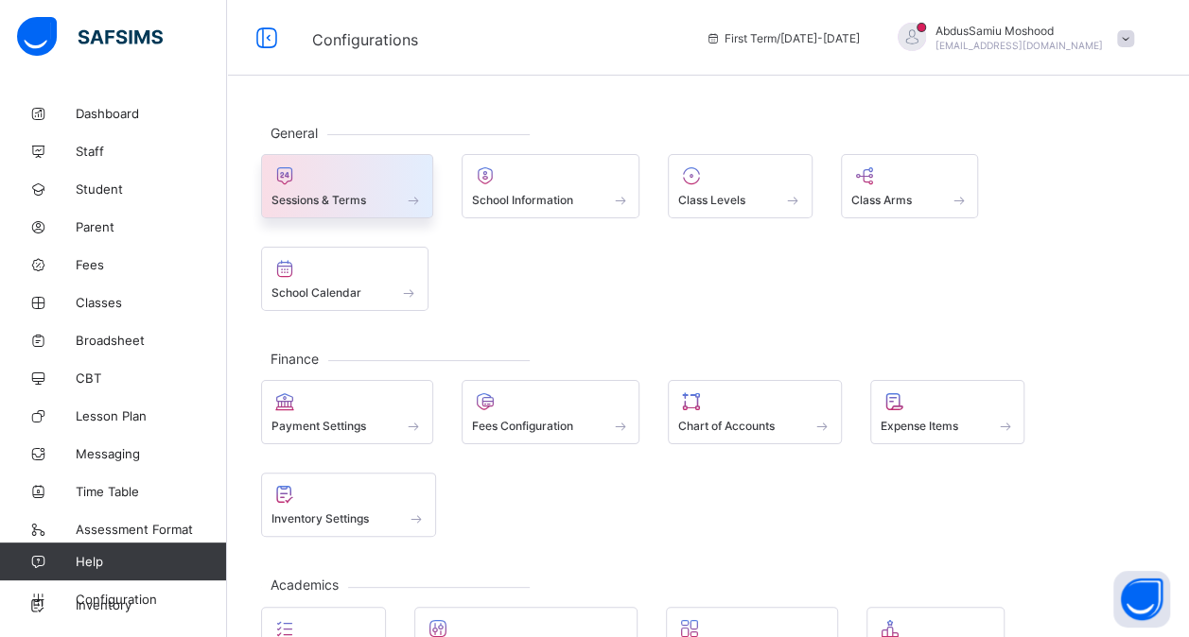
click at [378, 210] on div "Sessions & Terms" at bounding box center [347, 186] width 172 height 64
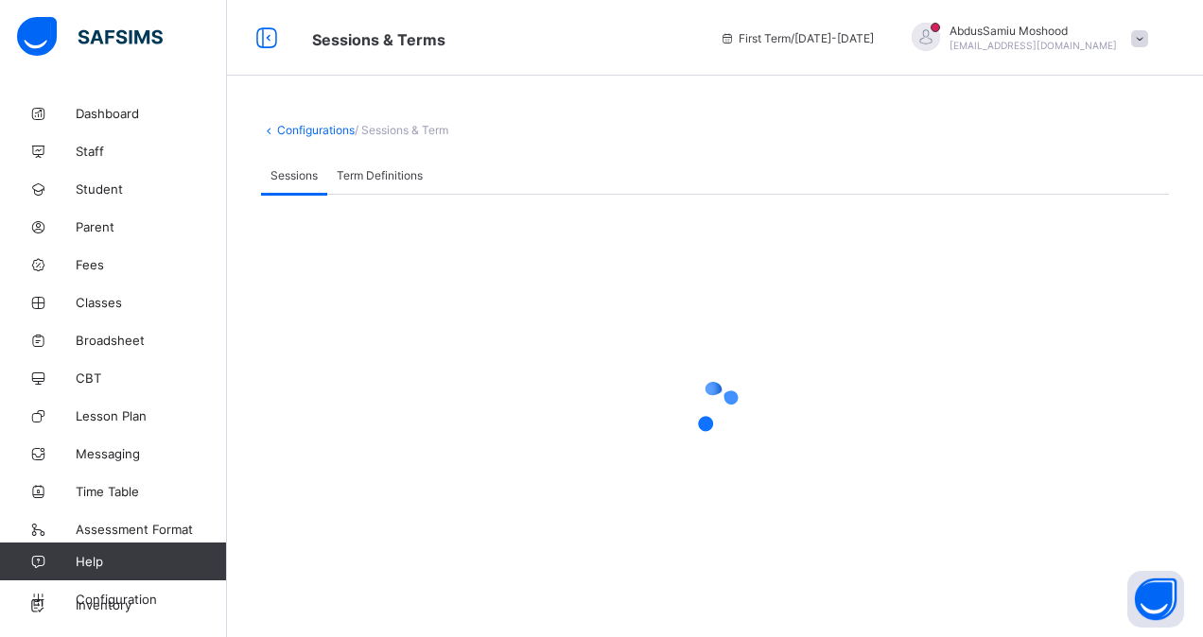
click at [363, 169] on span "Term Definitions" at bounding box center [380, 175] width 86 height 14
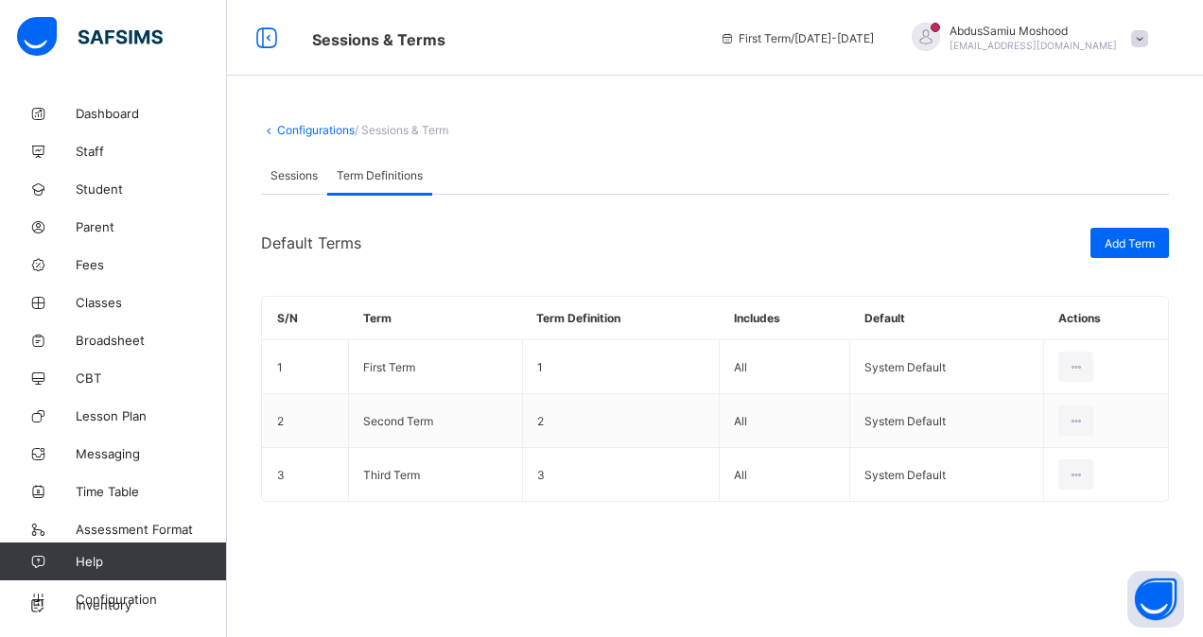
click at [291, 172] on span "Sessions" at bounding box center [293, 175] width 47 height 14
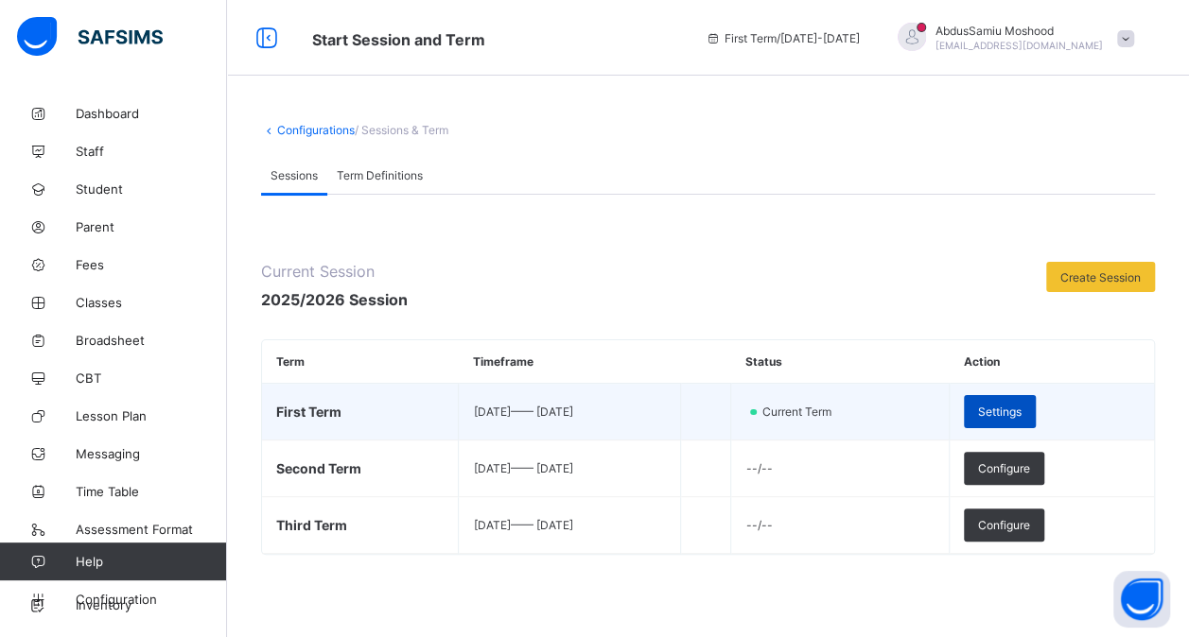
click at [1021, 412] on span "Settings" at bounding box center [1000, 412] width 44 height 14
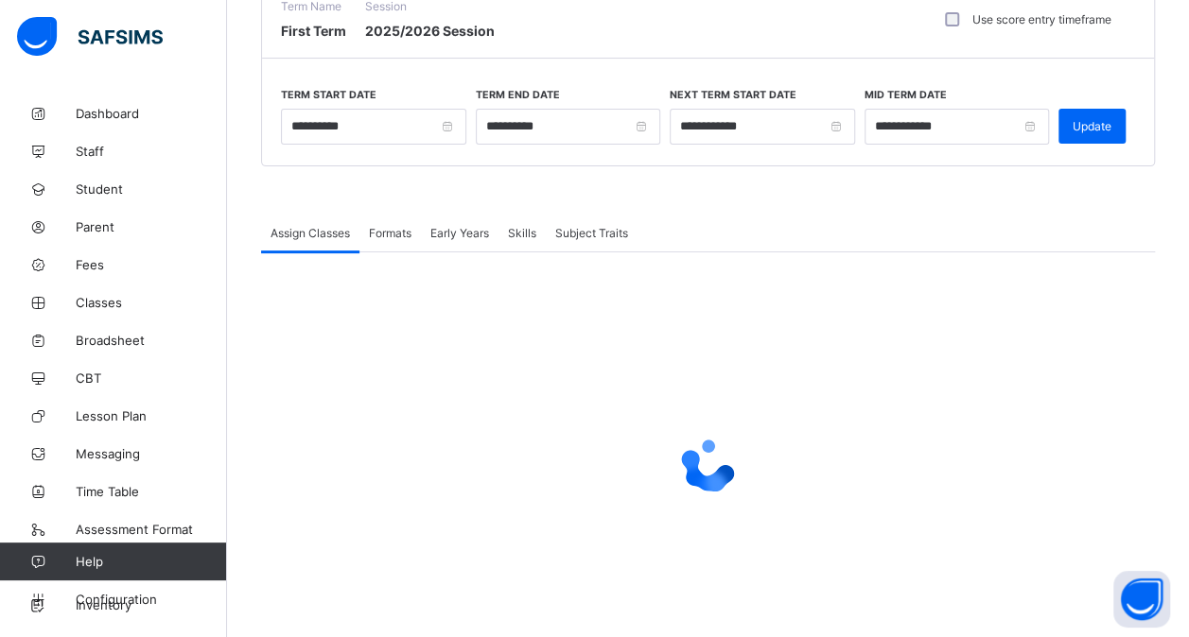
scroll to position [178, 0]
click at [399, 235] on span "Formats" at bounding box center [390, 232] width 43 height 14
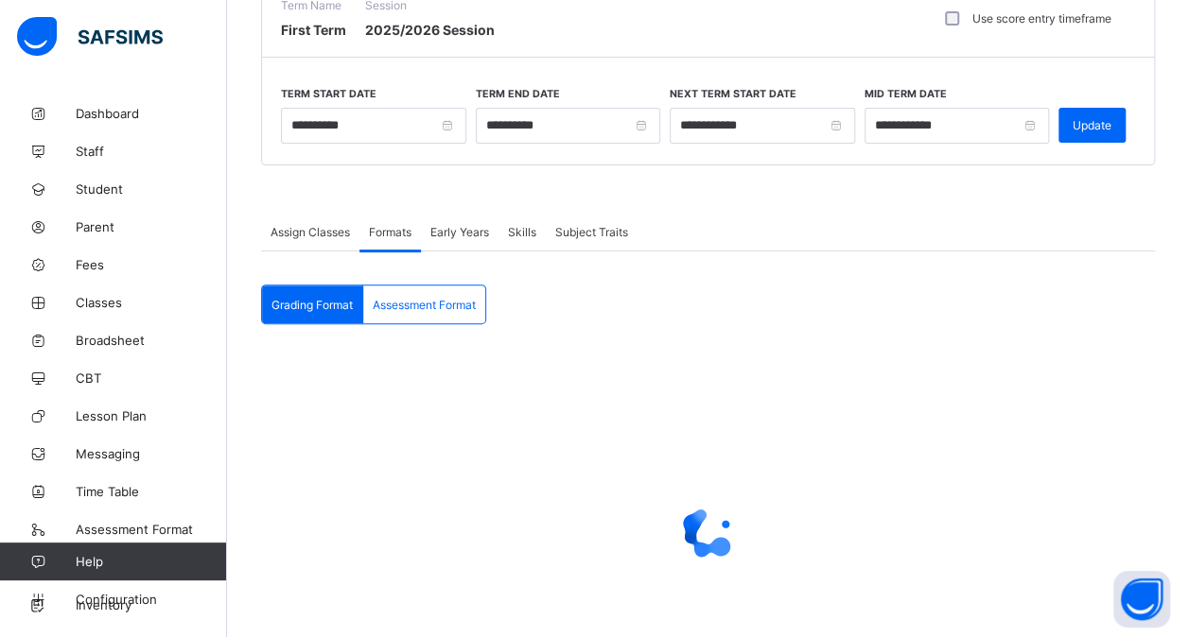
click at [409, 298] on span "Assessment Format" at bounding box center [424, 305] width 103 height 14
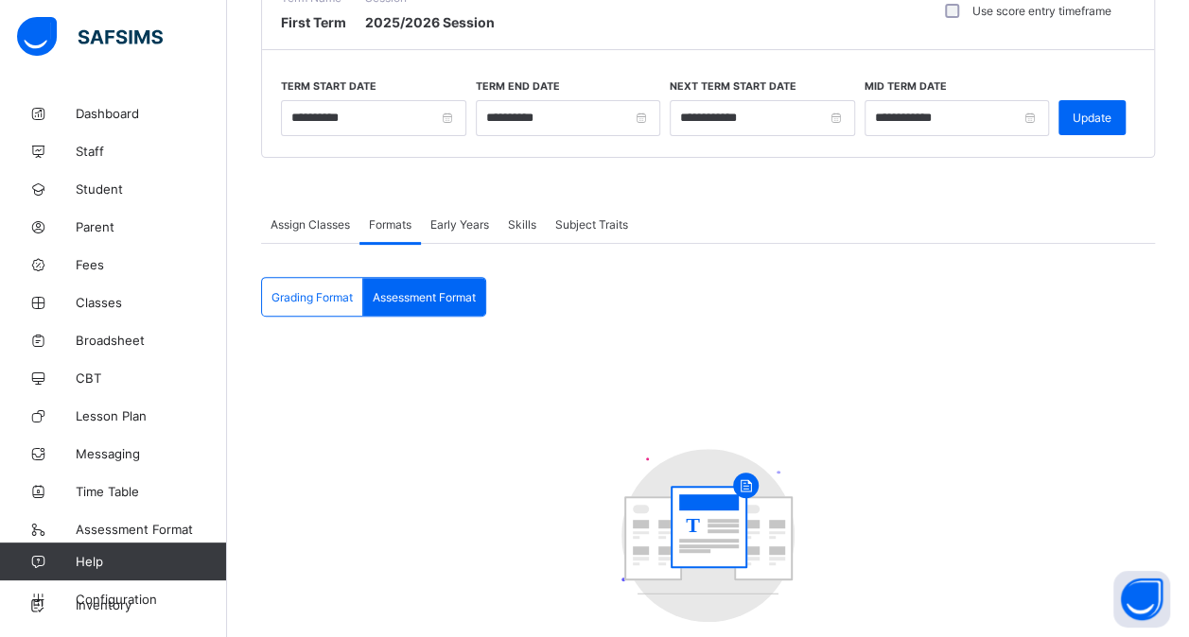
scroll to position [184, 0]
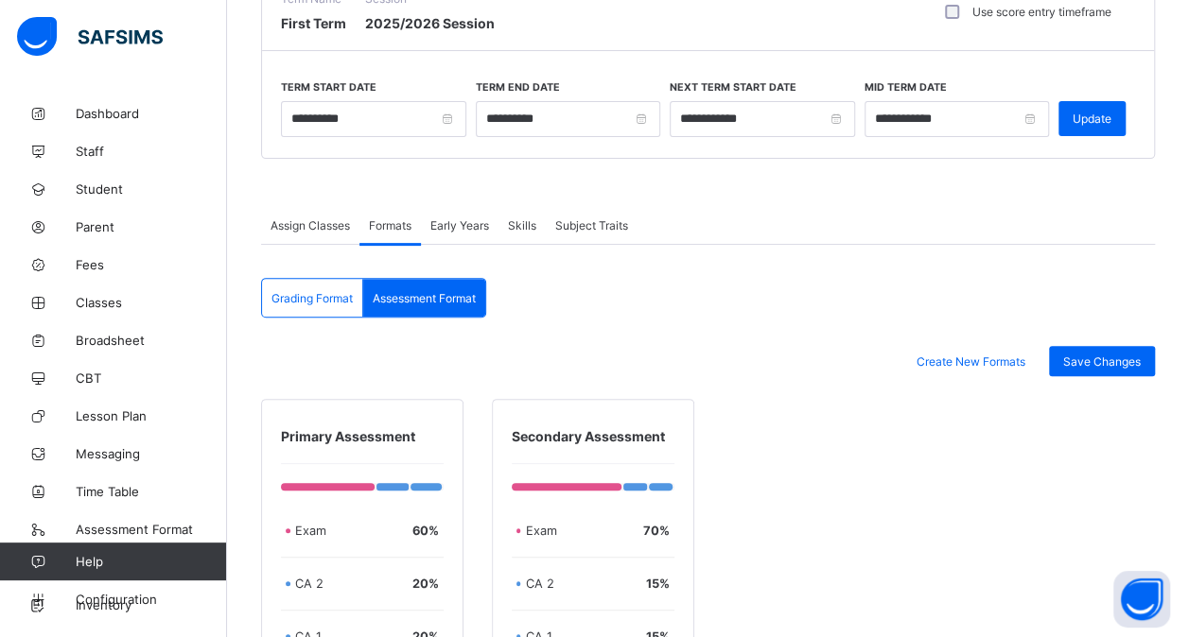
click at [306, 298] on span "Grading Format" at bounding box center [311, 298] width 81 height 14
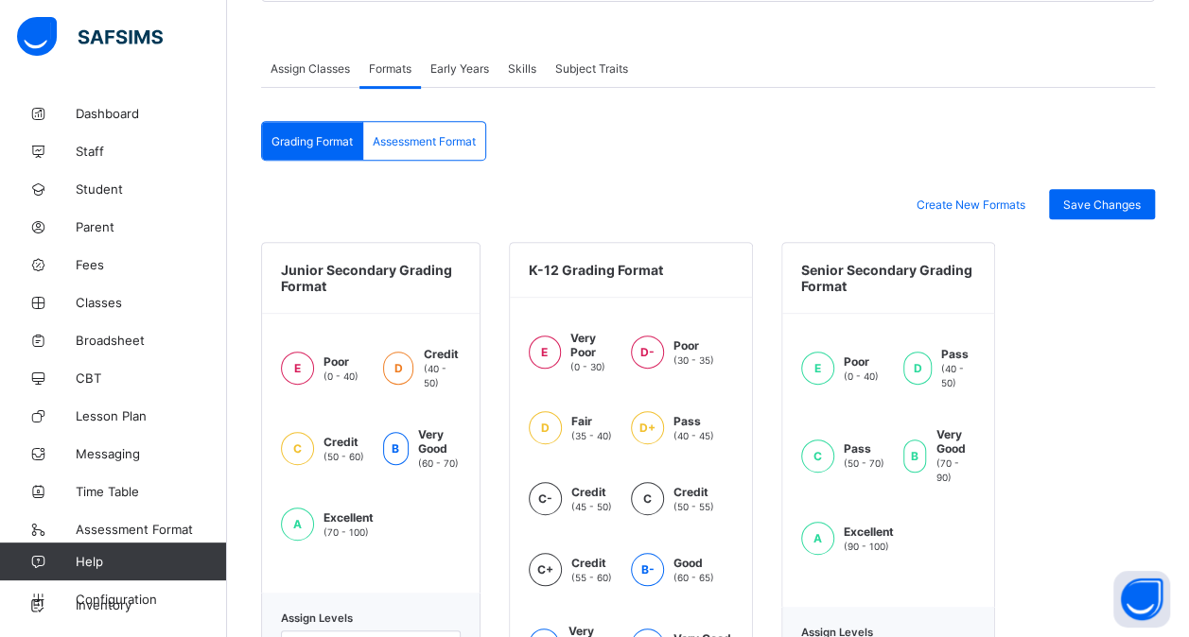
scroll to position [347, 0]
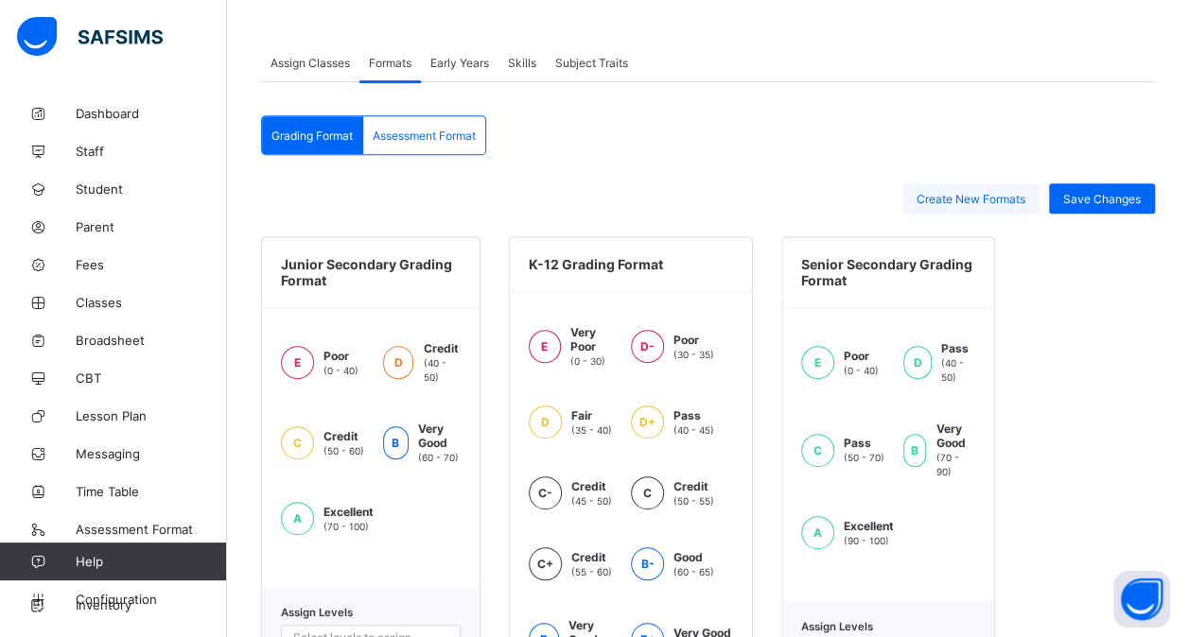
click at [993, 196] on span "Create New Formats" at bounding box center [970, 199] width 109 height 14
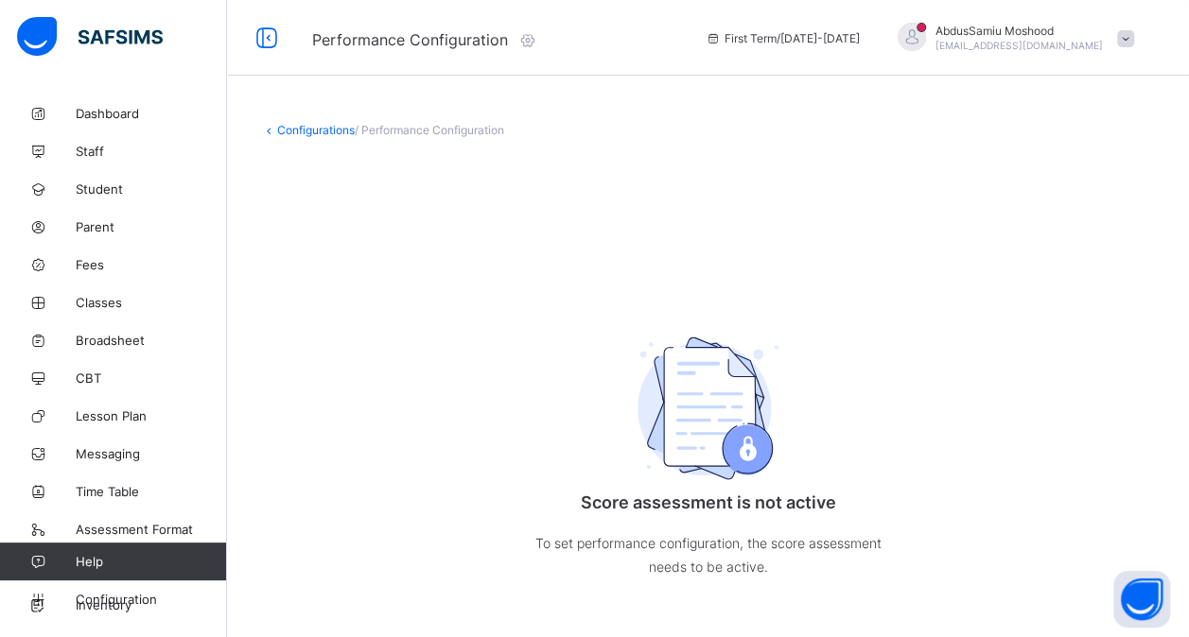
click at [302, 131] on link "Configurations" at bounding box center [316, 130] width 78 height 14
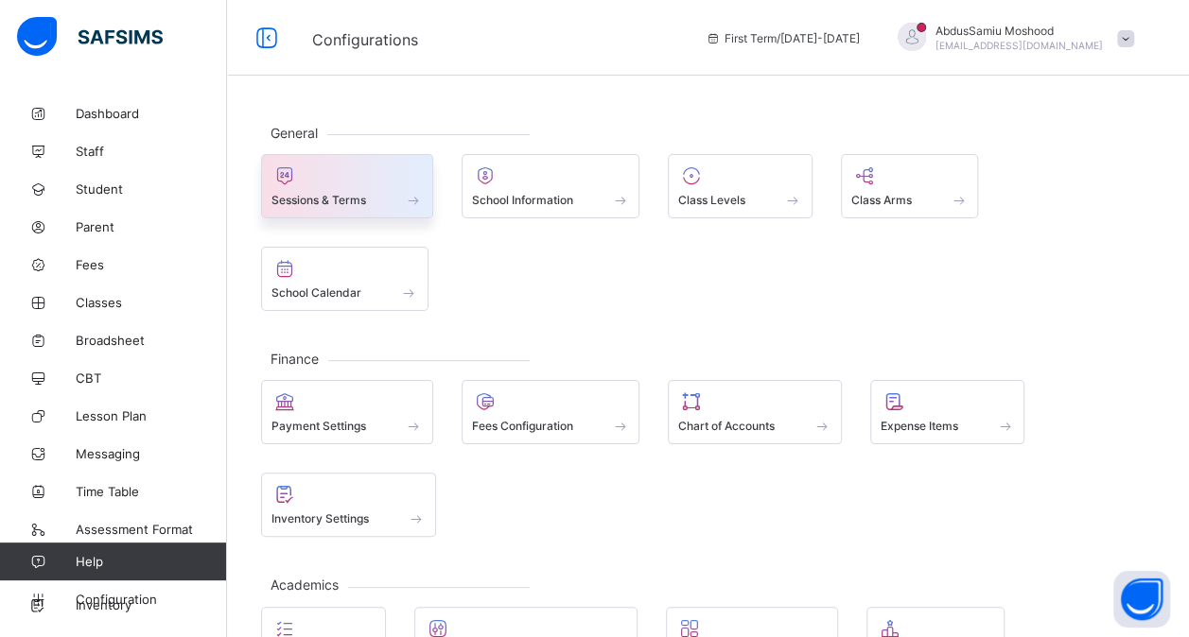
click at [373, 178] on div at bounding box center [346, 176] width 151 height 23
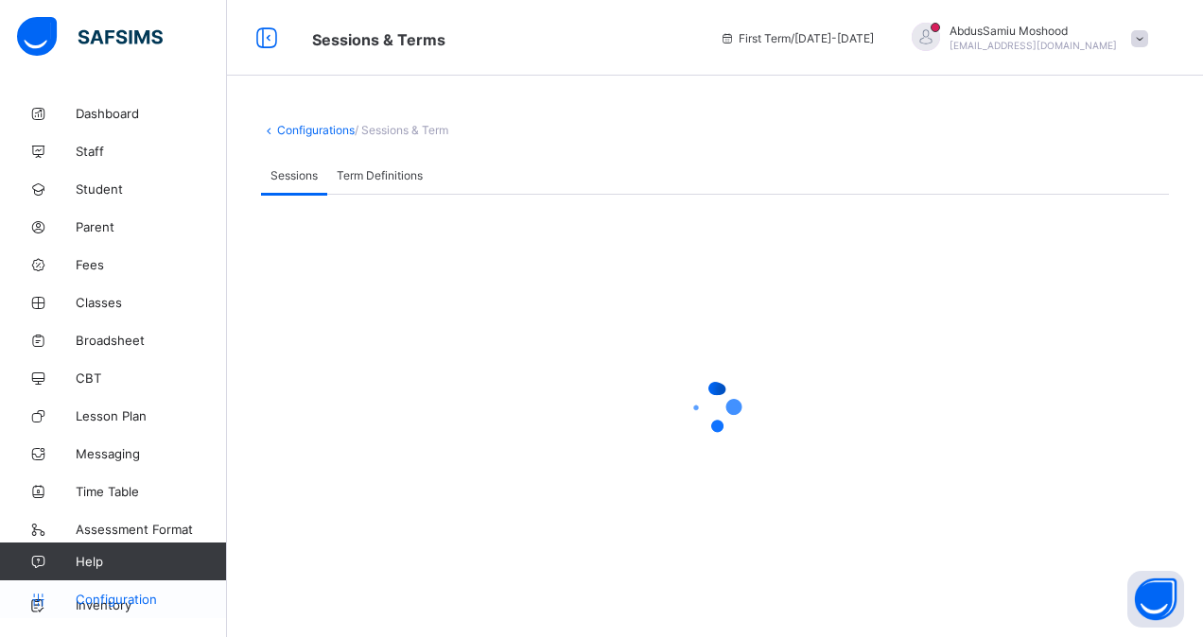
click at [132, 601] on span "Configuration" at bounding box center [151, 599] width 150 height 15
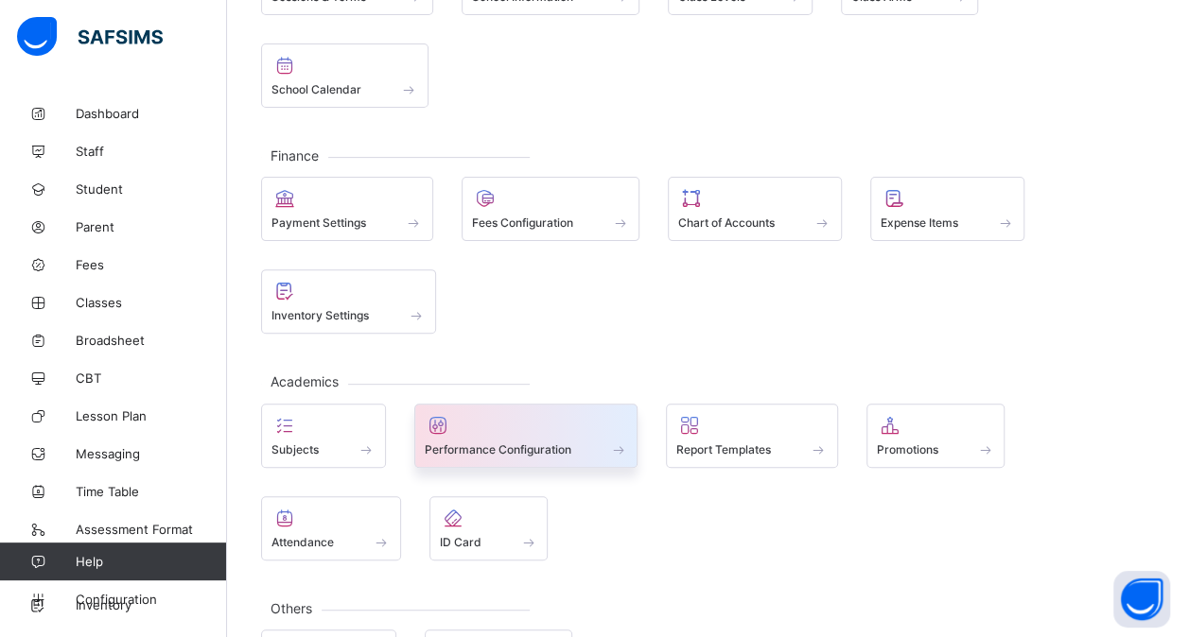
click at [564, 426] on div at bounding box center [526, 425] width 203 height 23
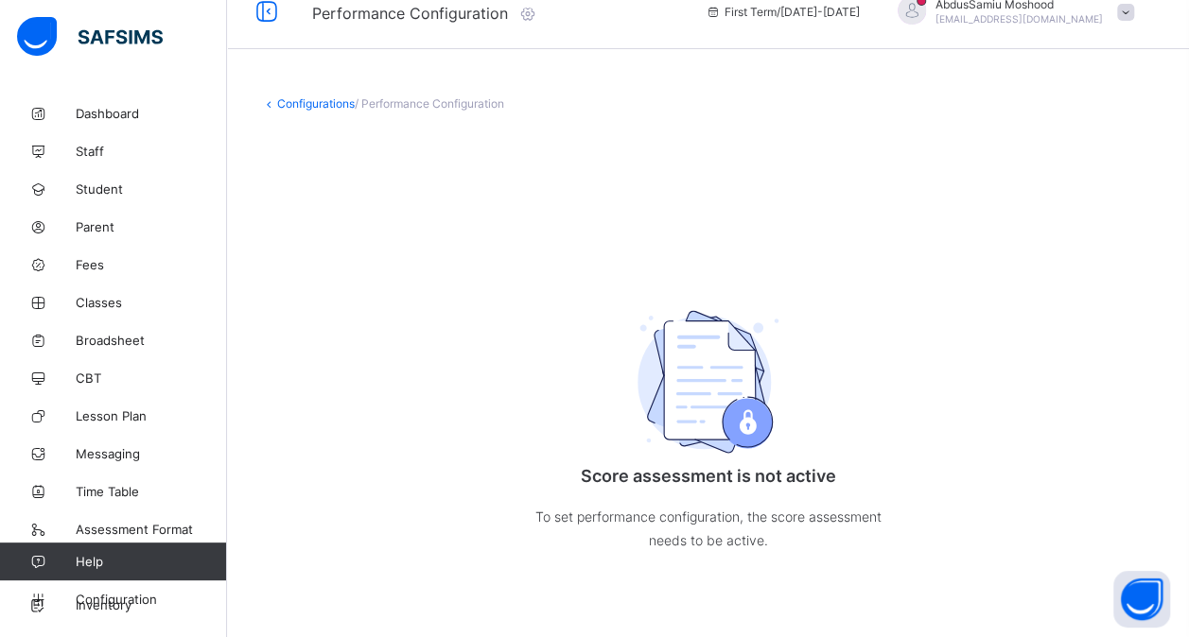
click at [300, 104] on link "Configurations" at bounding box center [316, 103] width 78 height 14
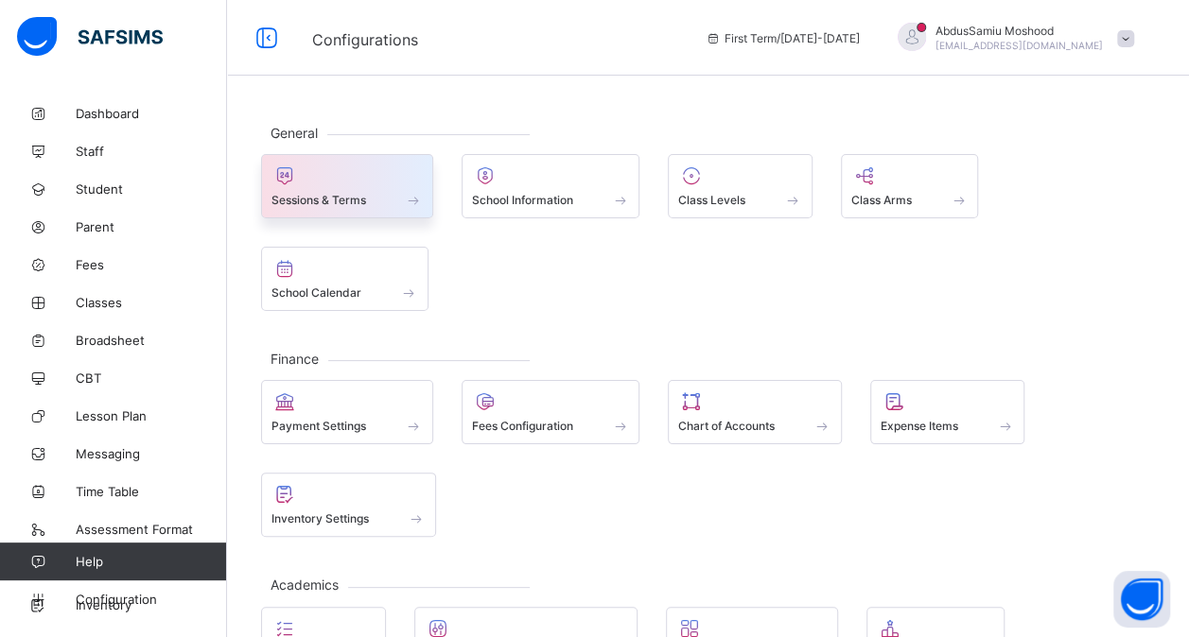
click at [352, 187] on span at bounding box center [346, 189] width 151 height 5
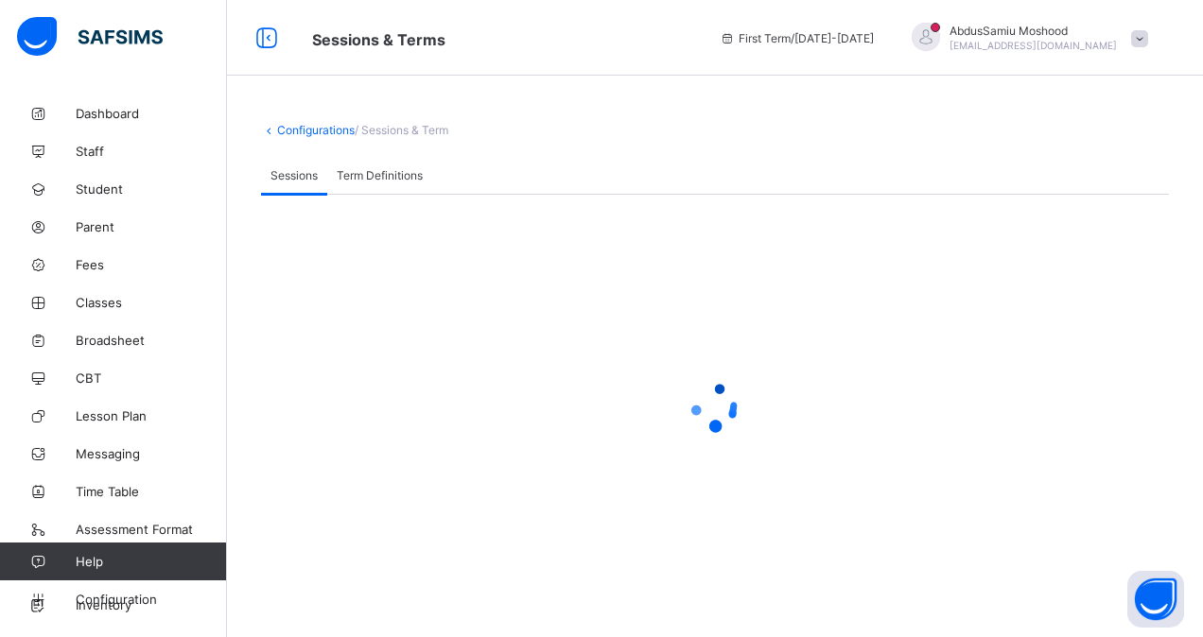
click at [386, 180] on span "Term Definitions" at bounding box center [380, 175] width 86 height 14
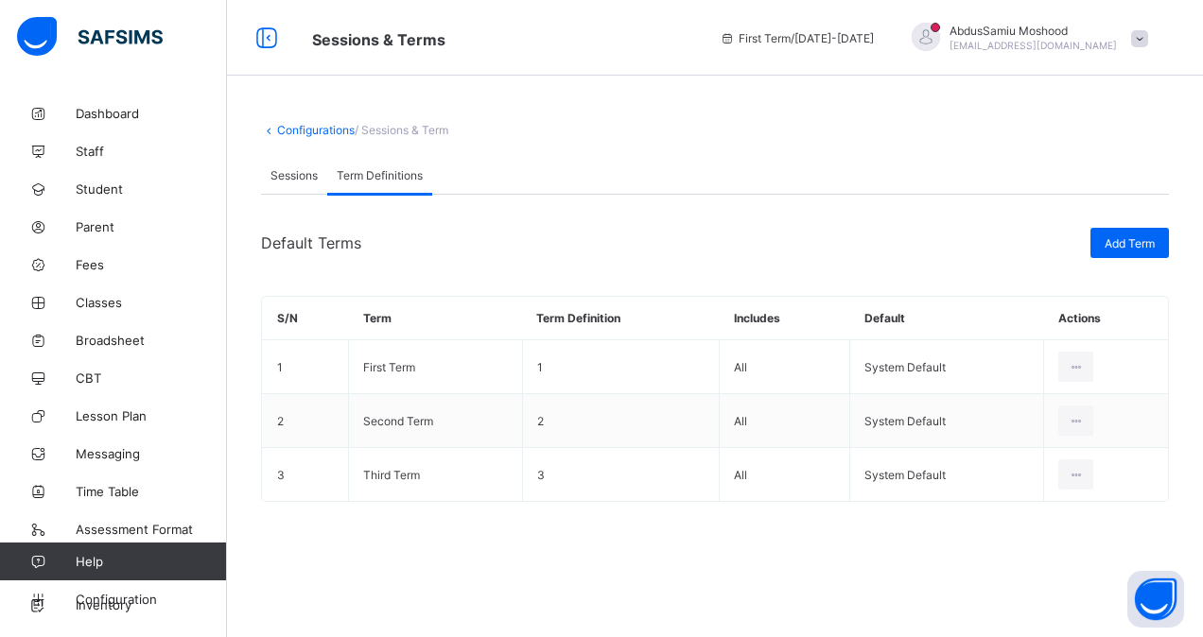
click at [293, 179] on span "Sessions" at bounding box center [293, 175] width 47 height 14
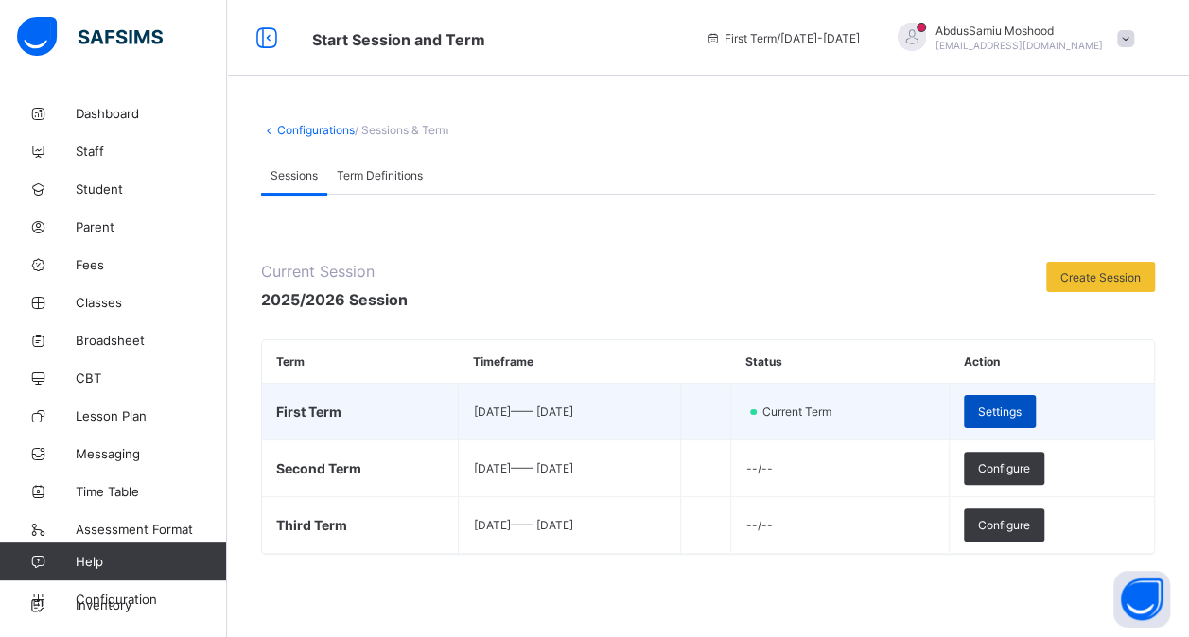
click at [1021, 405] on span "Settings" at bounding box center [1000, 412] width 44 height 14
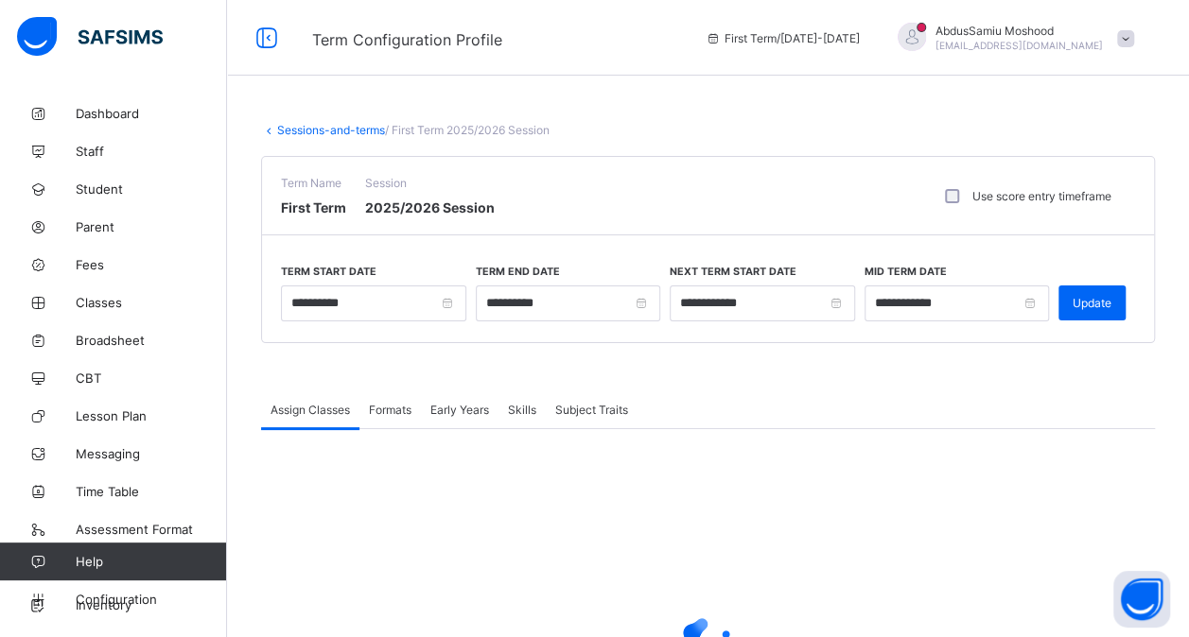
scroll to position [210, 0]
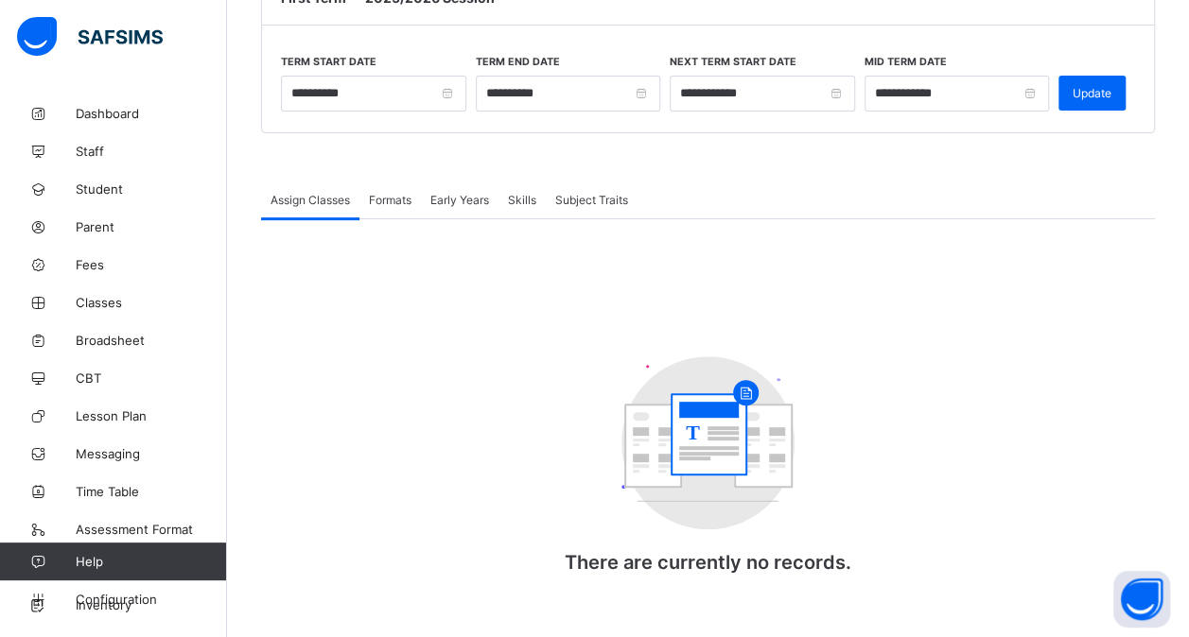
click at [385, 194] on span "Formats" at bounding box center [390, 200] width 43 height 14
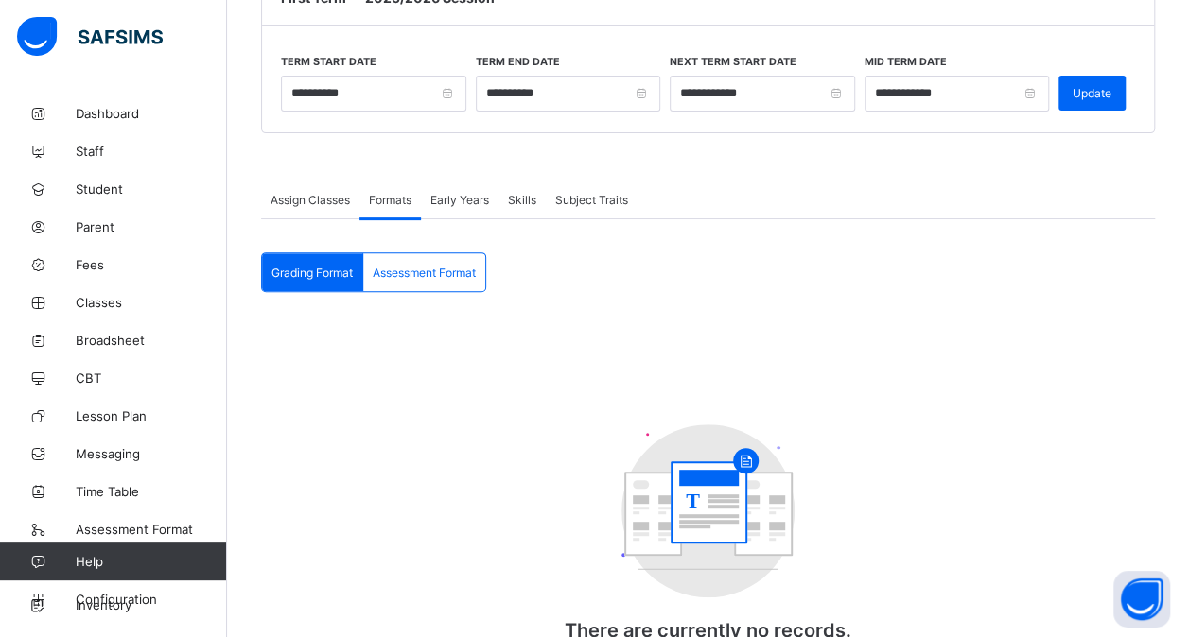
scroll to position [287, 0]
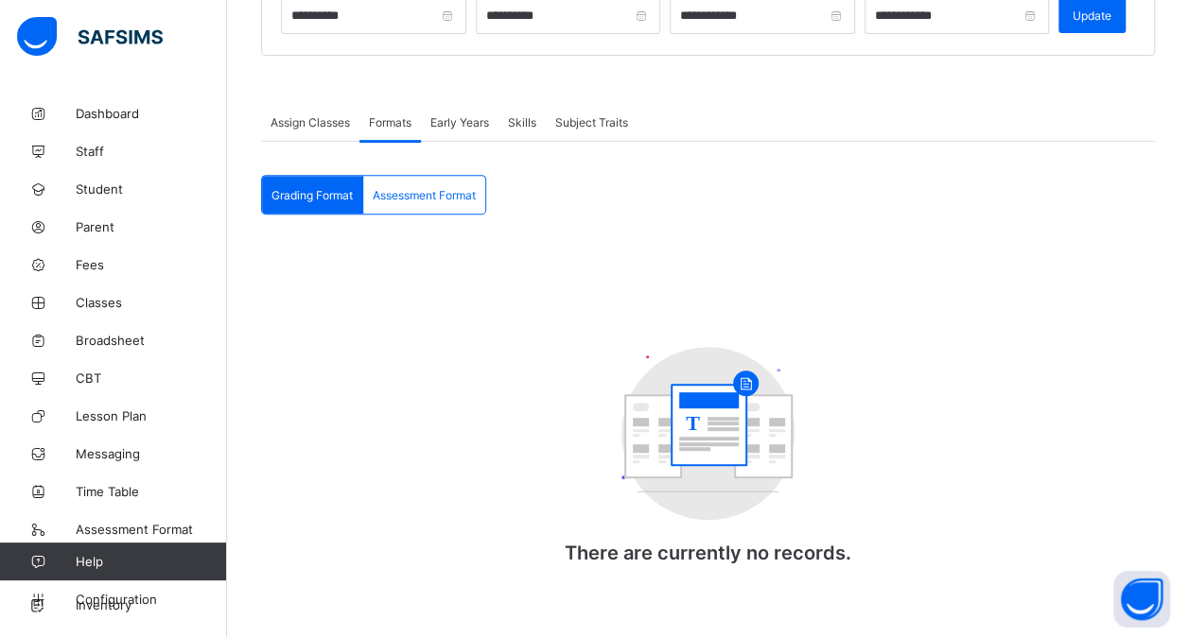
click at [418, 206] on div "Assessment Format" at bounding box center [424, 195] width 122 height 38
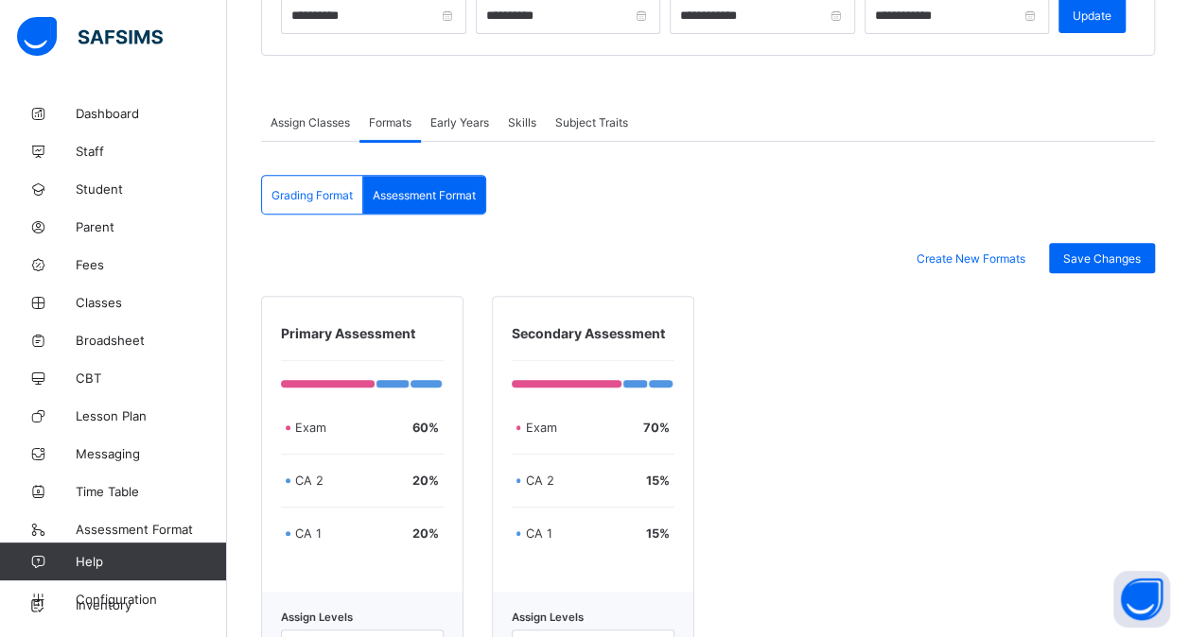
click at [339, 188] on span "Grading Format" at bounding box center [311, 195] width 81 height 14
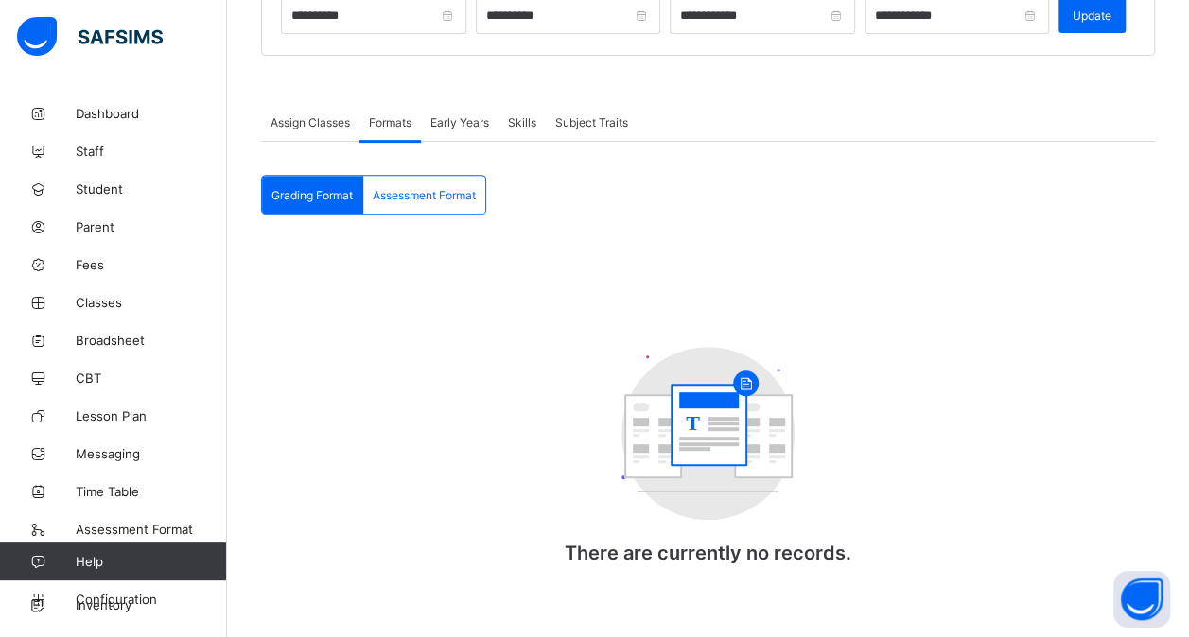
click at [419, 188] on span "Assessment Format" at bounding box center [424, 195] width 103 height 14
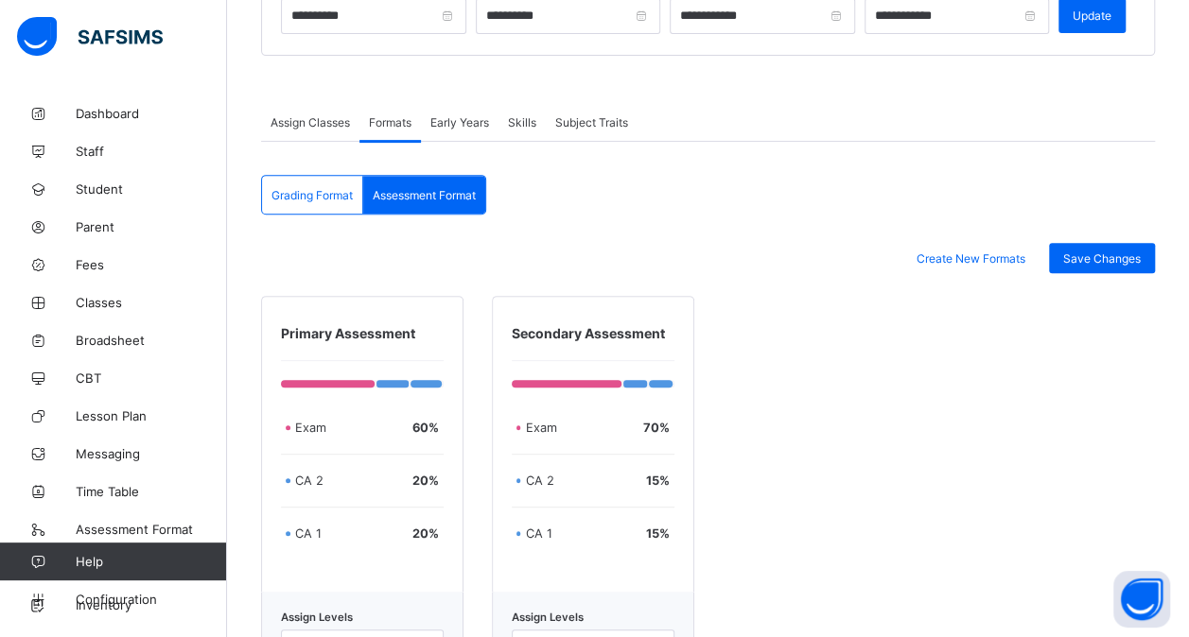
click at [304, 193] on span "Grading Format" at bounding box center [311, 195] width 81 height 14
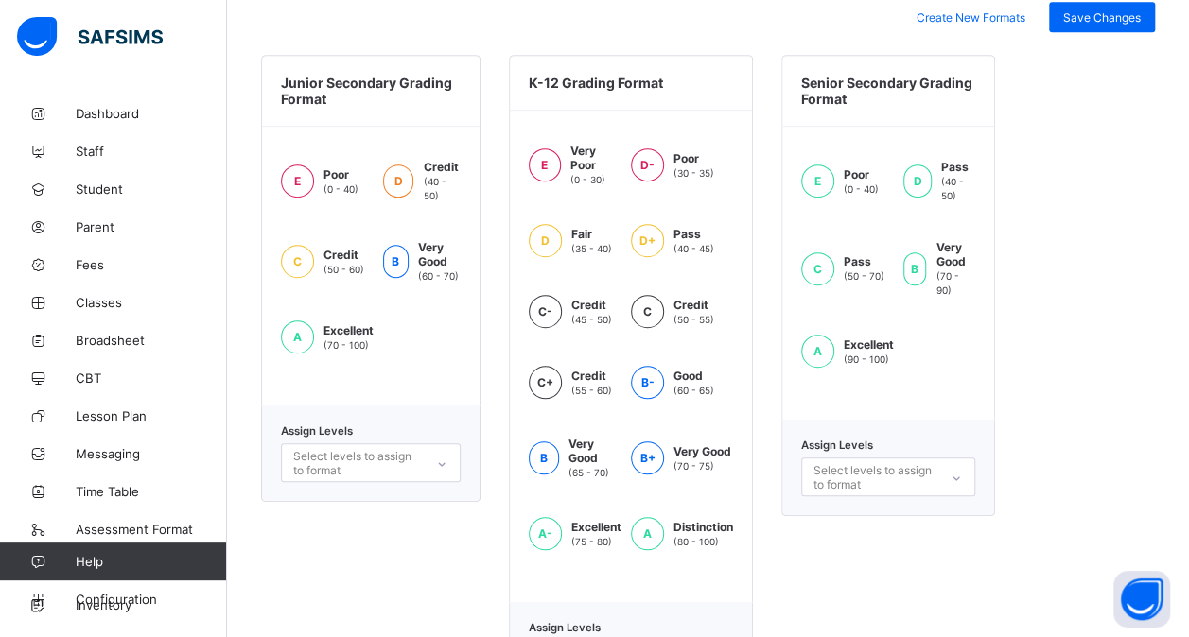
scroll to position [745, 0]
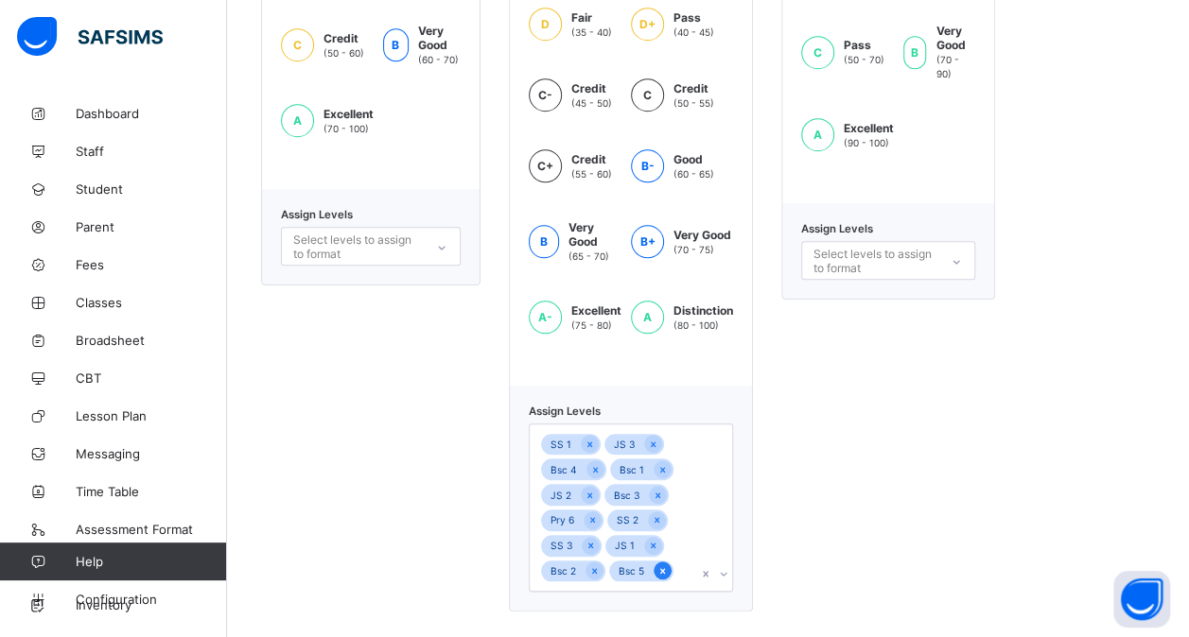
click at [662, 568] on icon at bounding box center [662, 571] width 5 height 6
click at [648, 539] on icon at bounding box center [653, 545] width 10 height 13
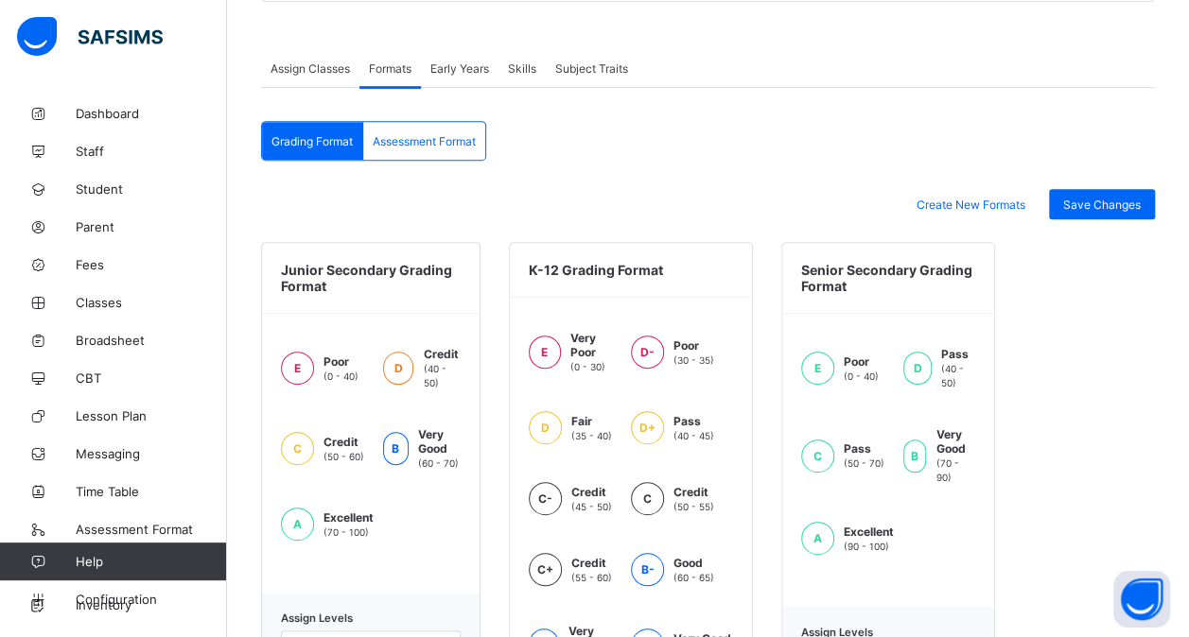
scroll to position [339, 0]
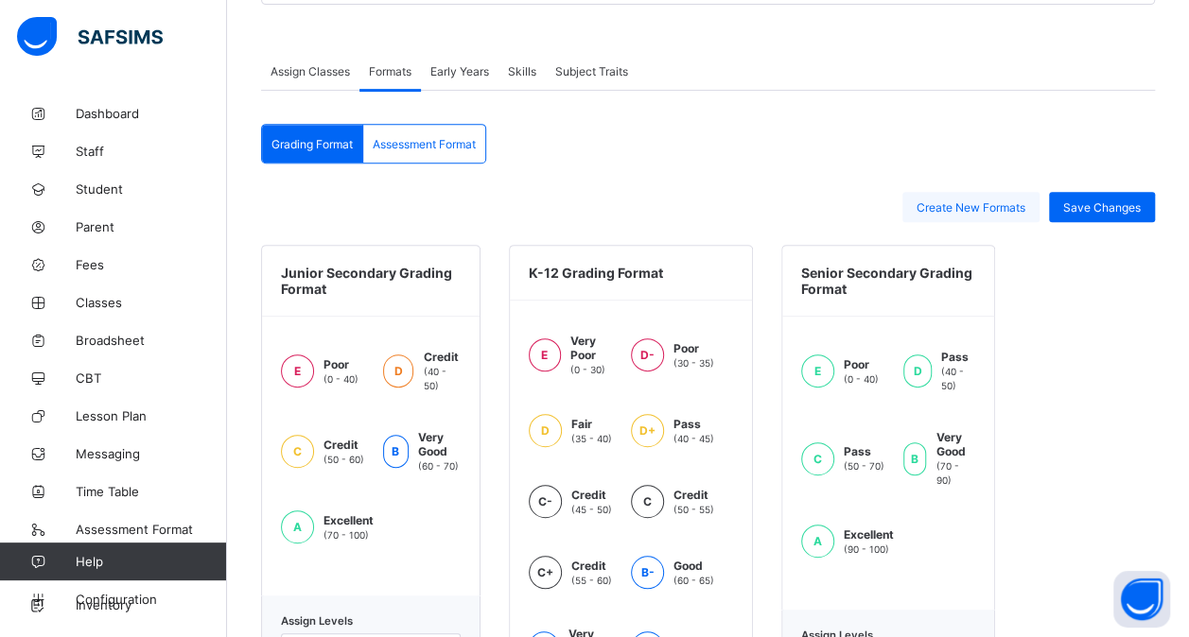
click at [982, 195] on div "Create New Formats" at bounding box center [970, 207] width 137 height 30
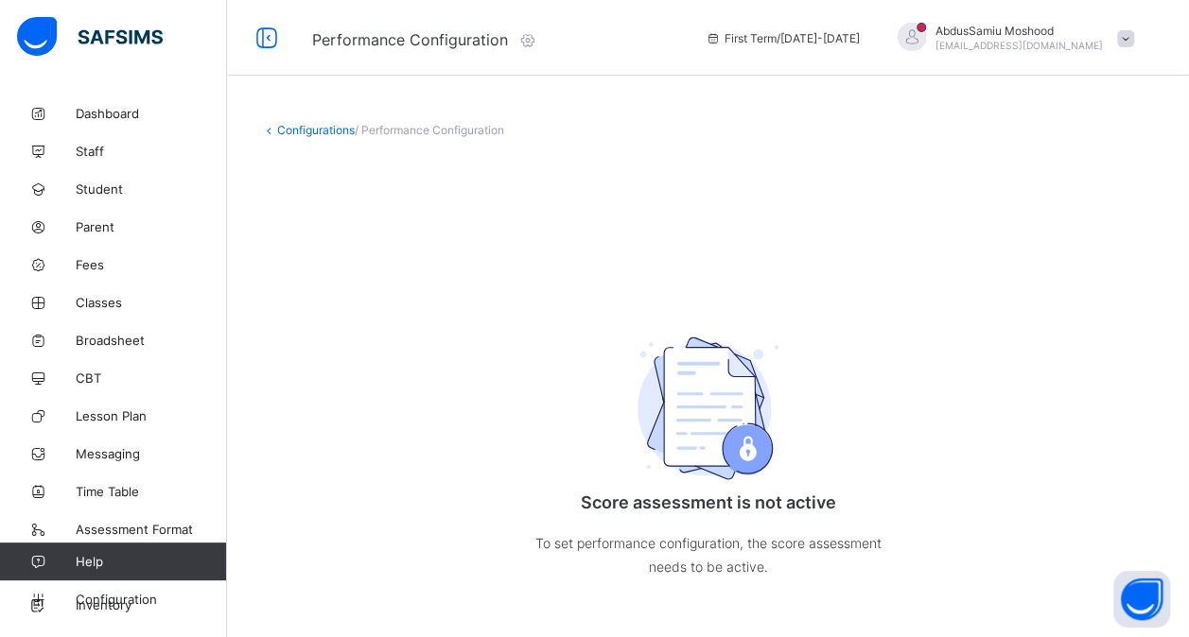
click at [316, 127] on link "Configurations" at bounding box center [316, 130] width 78 height 14
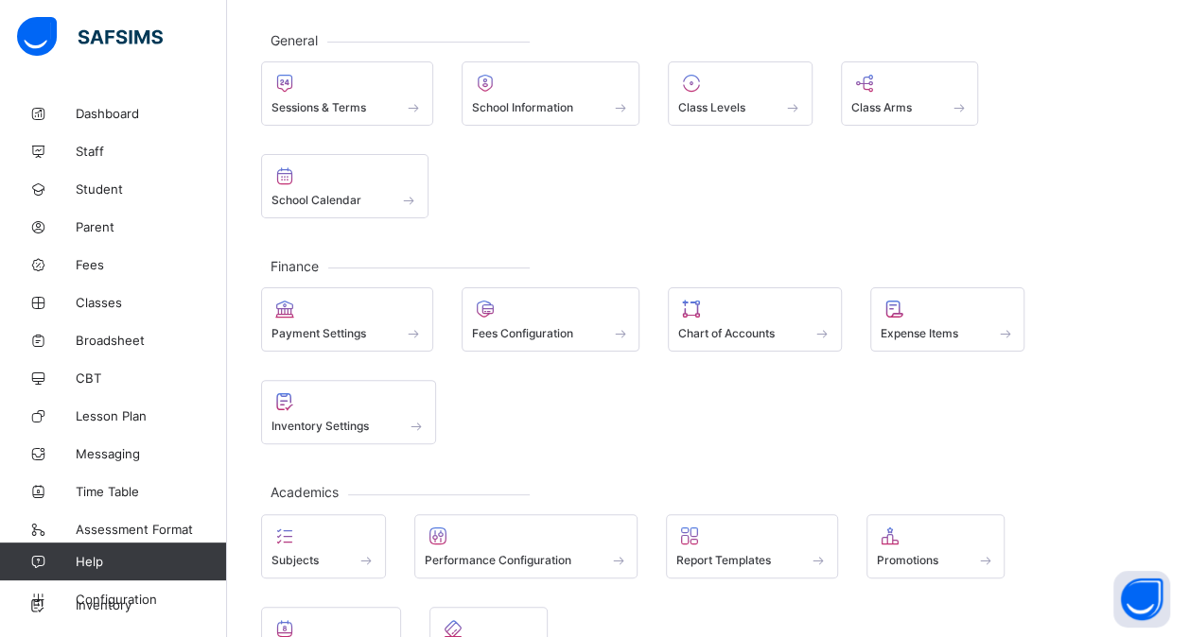
scroll to position [99, 0]
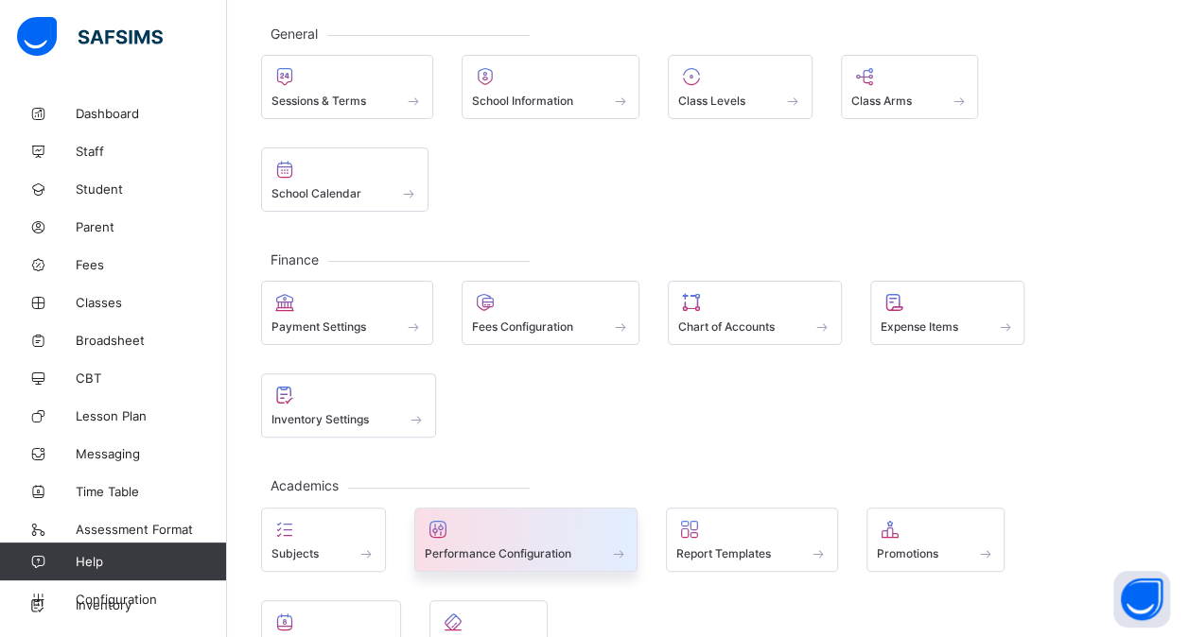
click at [506, 526] on div at bounding box center [526, 529] width 203 height 23
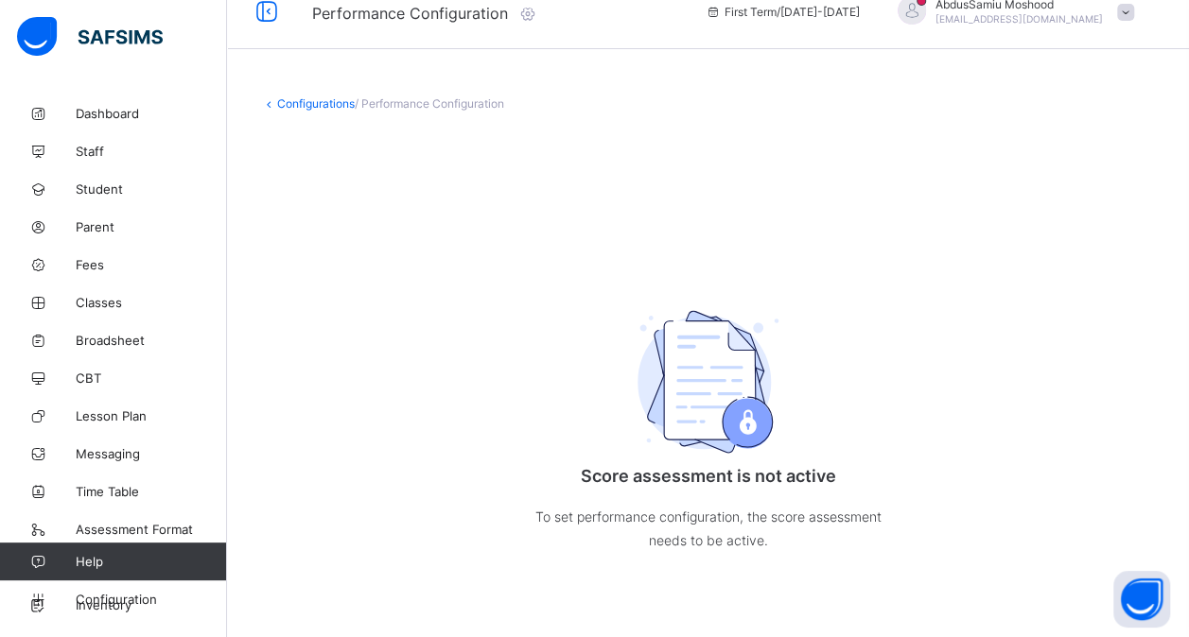
click at [297, 98] on link "Configurations" at bounding box center [316, 103] width 78 height 14
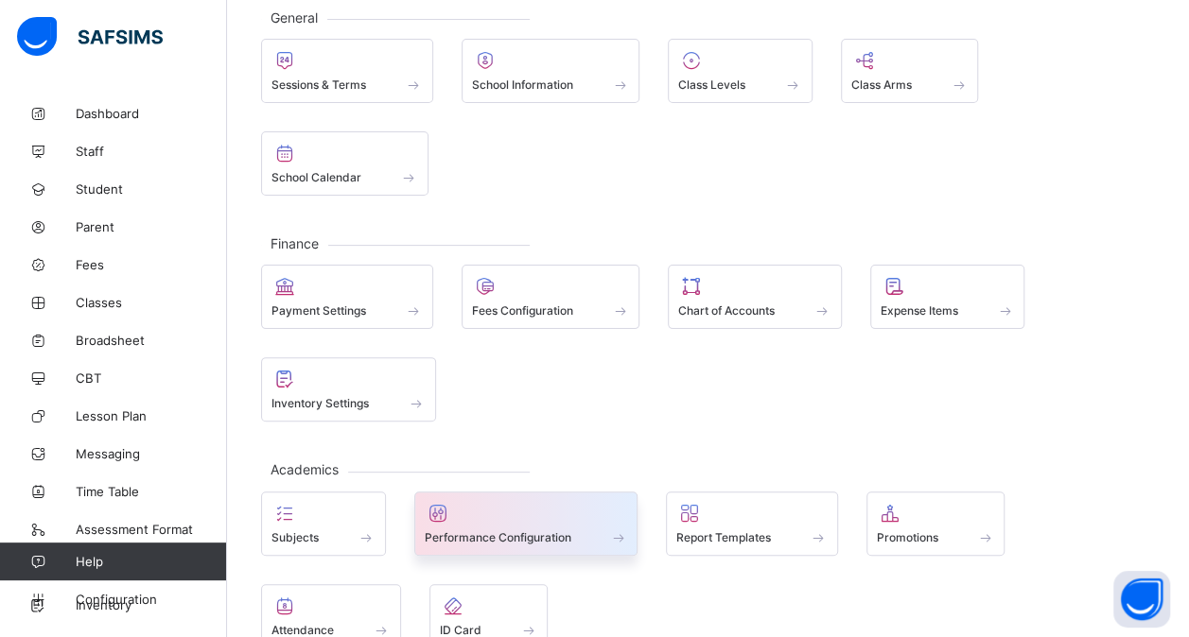
click at [513, 543] on div "Performance Configuration" at bounding box center [526, 524] width 224 height 64
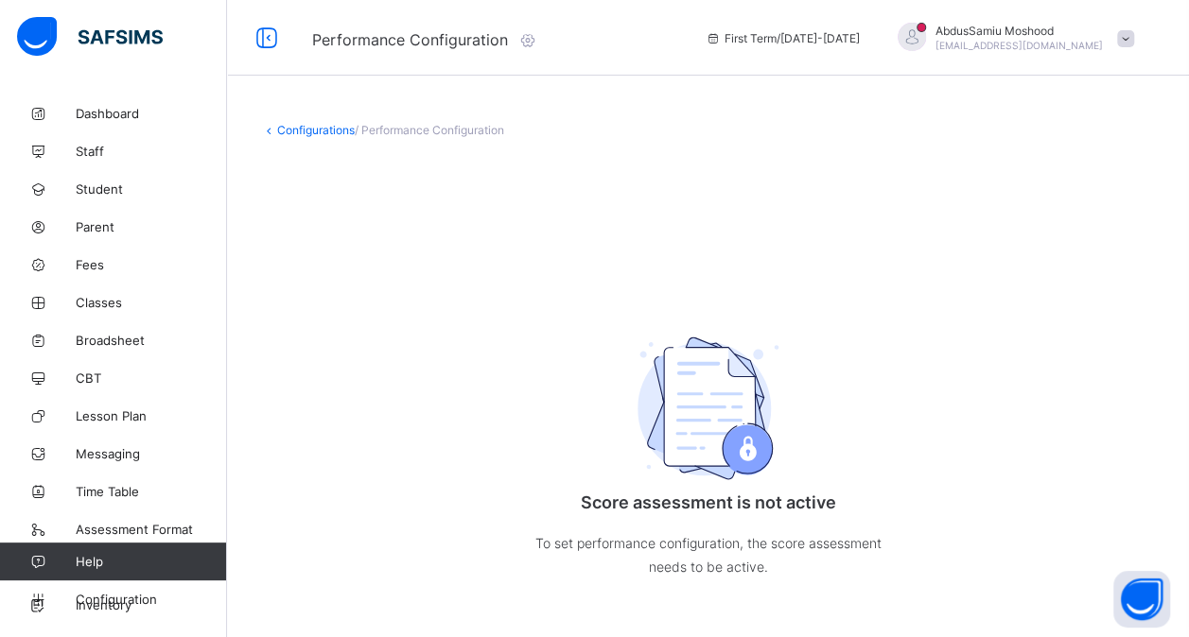
click at [303, 124] on link "Configurations" at bounding box center [316, 130] width 78 height 14
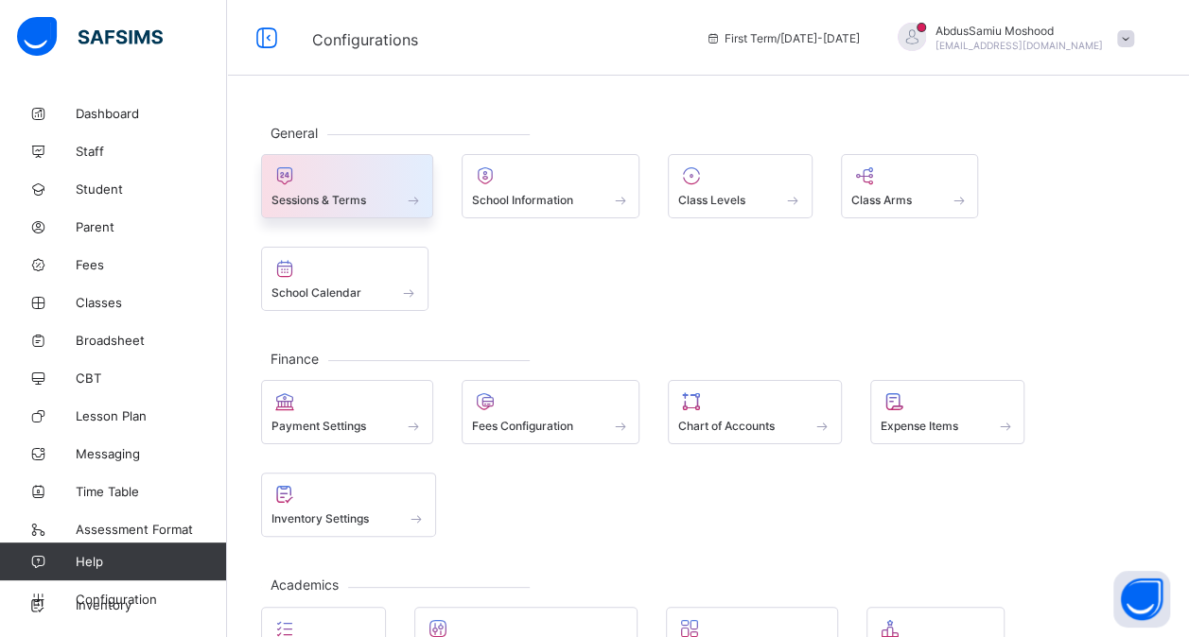
click at [306, 176] on div at bounding box center [346, 176] width 151 height 23
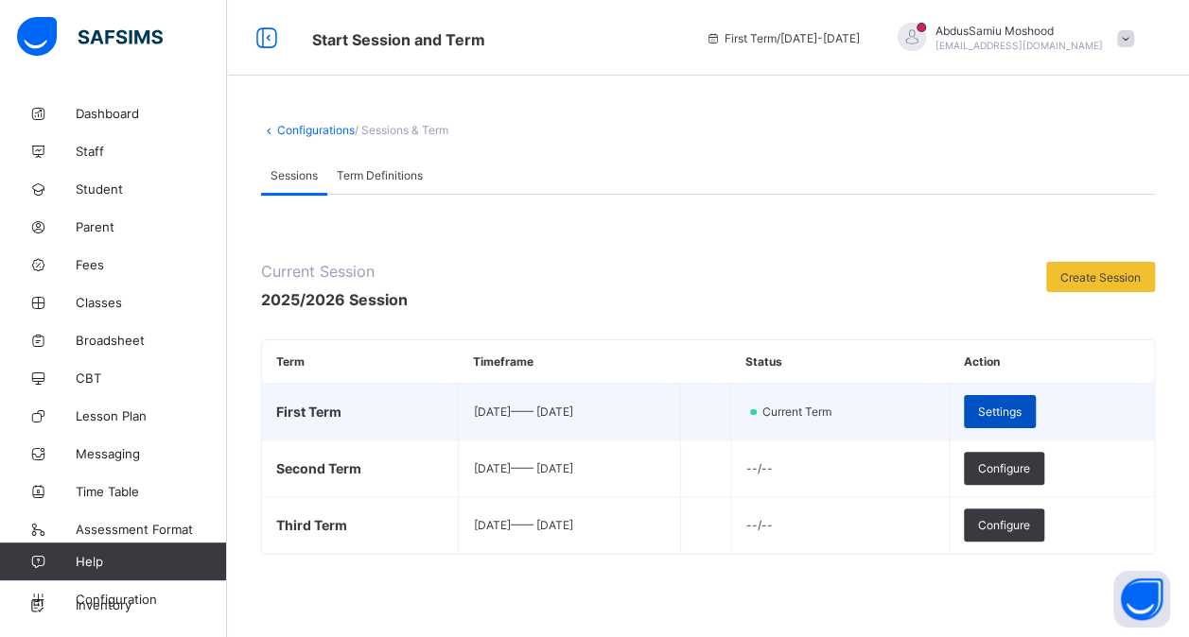
click at [1021, 409] on span "Settings" at bounding box center [1000, 412] width 44 height 14
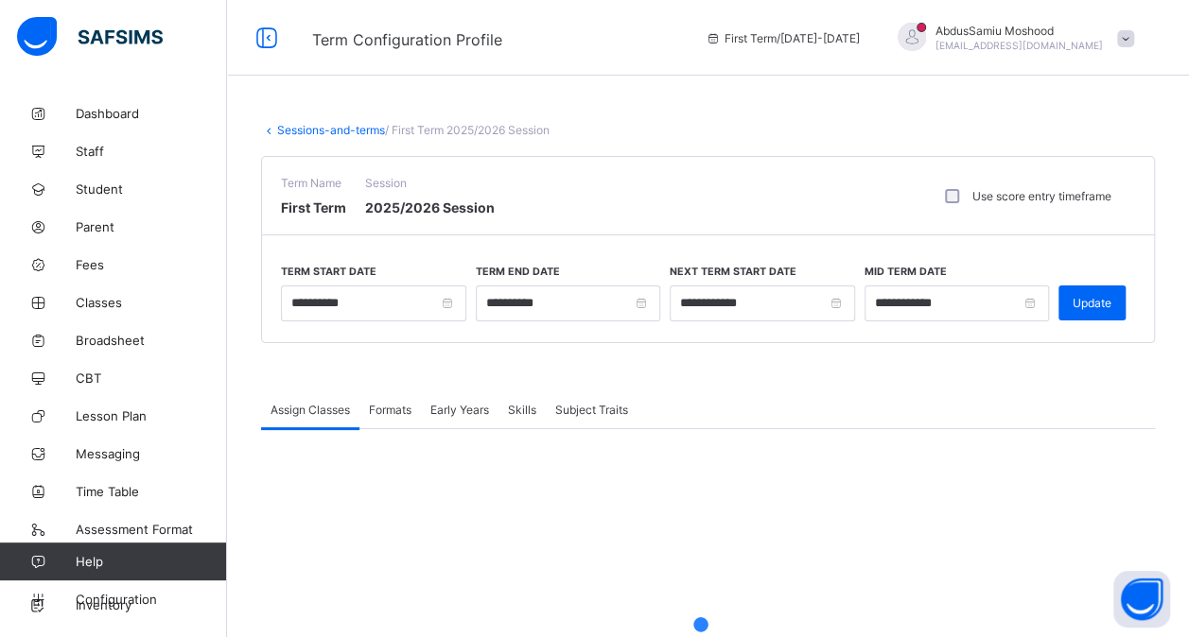
scroll to position [210, 0]
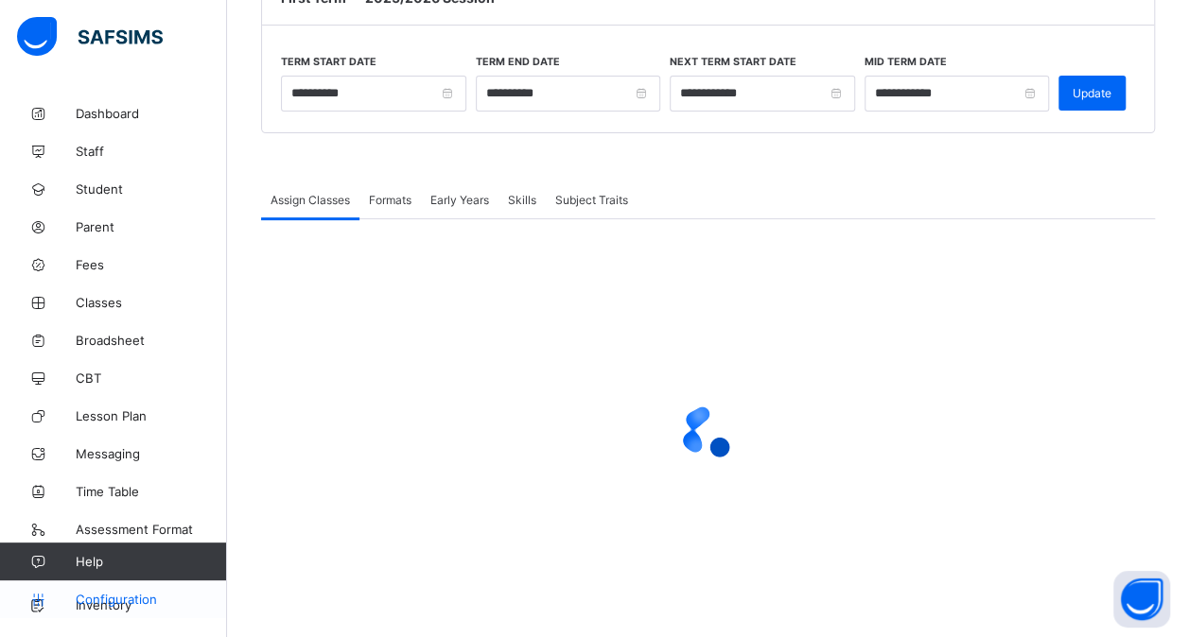
click at [93, 601] on span "Configuration" at bounding box center [151, 599] width 150 height 15
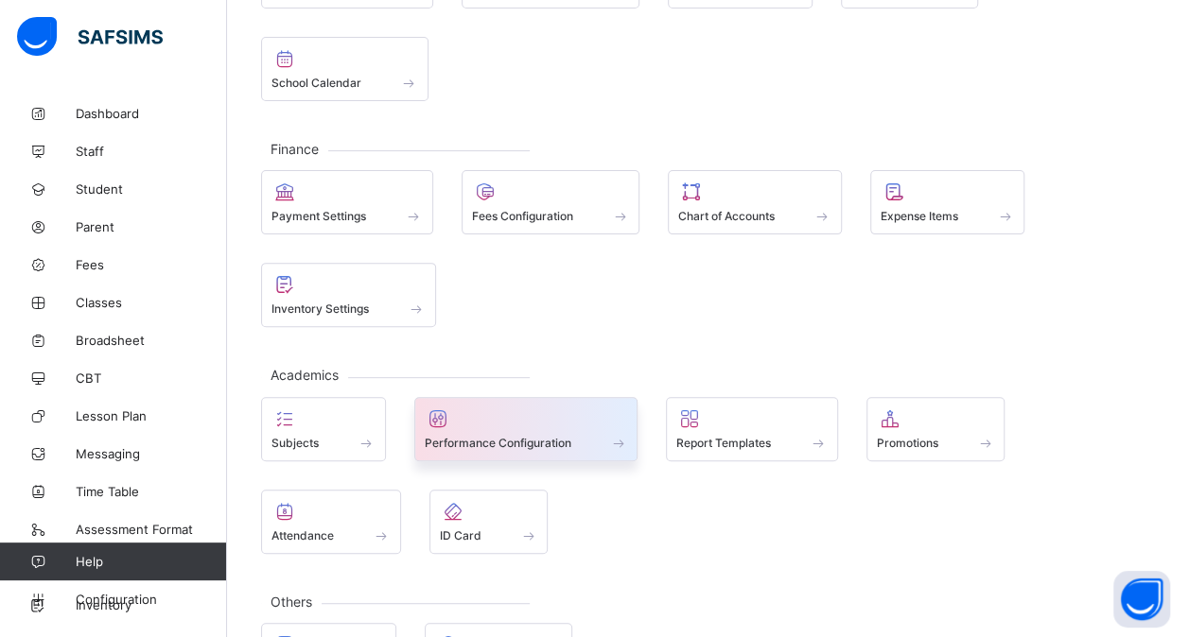
click at [517, 443] on div "Performance Configuration" at bounding box center [526, 443] width 203 height 16
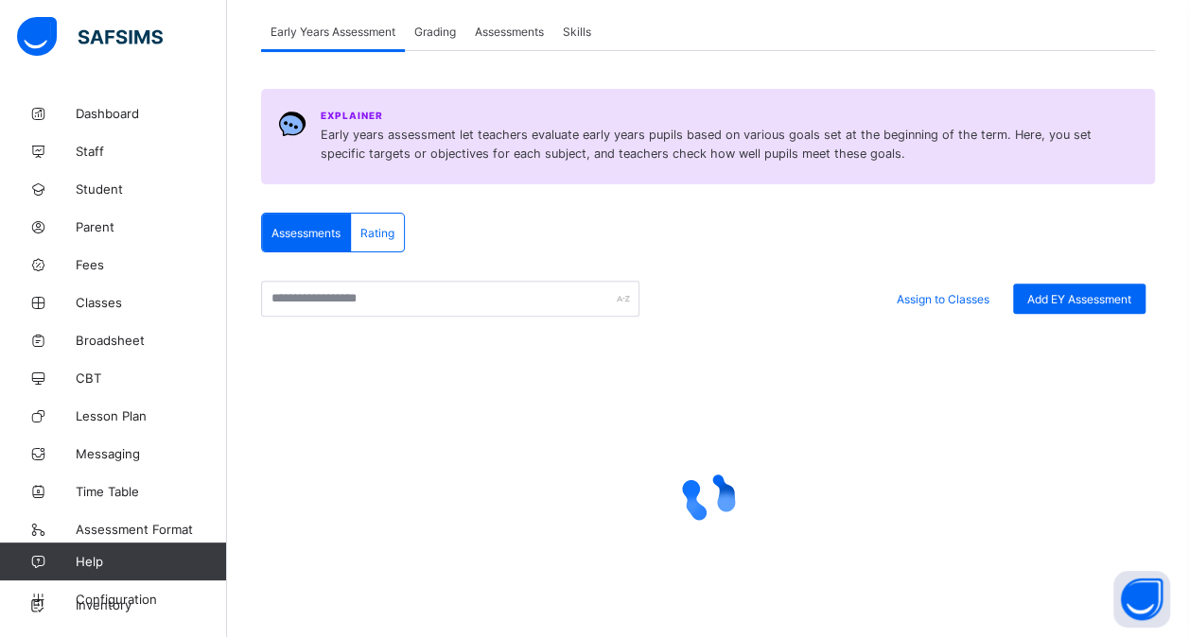
scroll to position [210, 0]
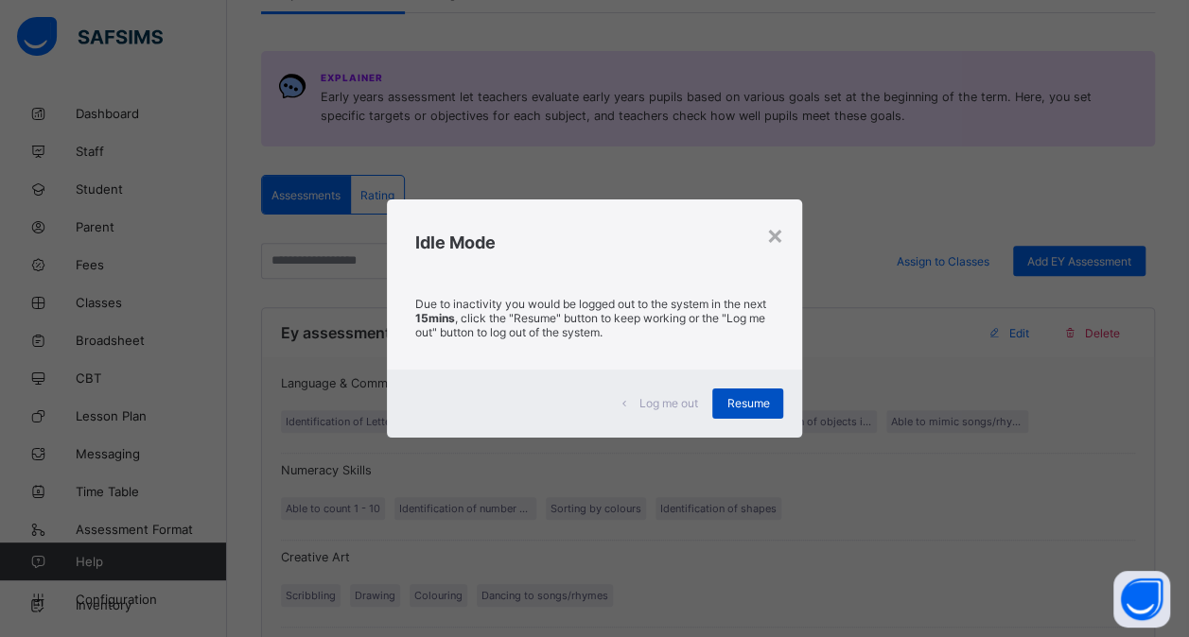
click at [748, 409] on span "Resume" at bounding box center [747, 403] width 43 height 14
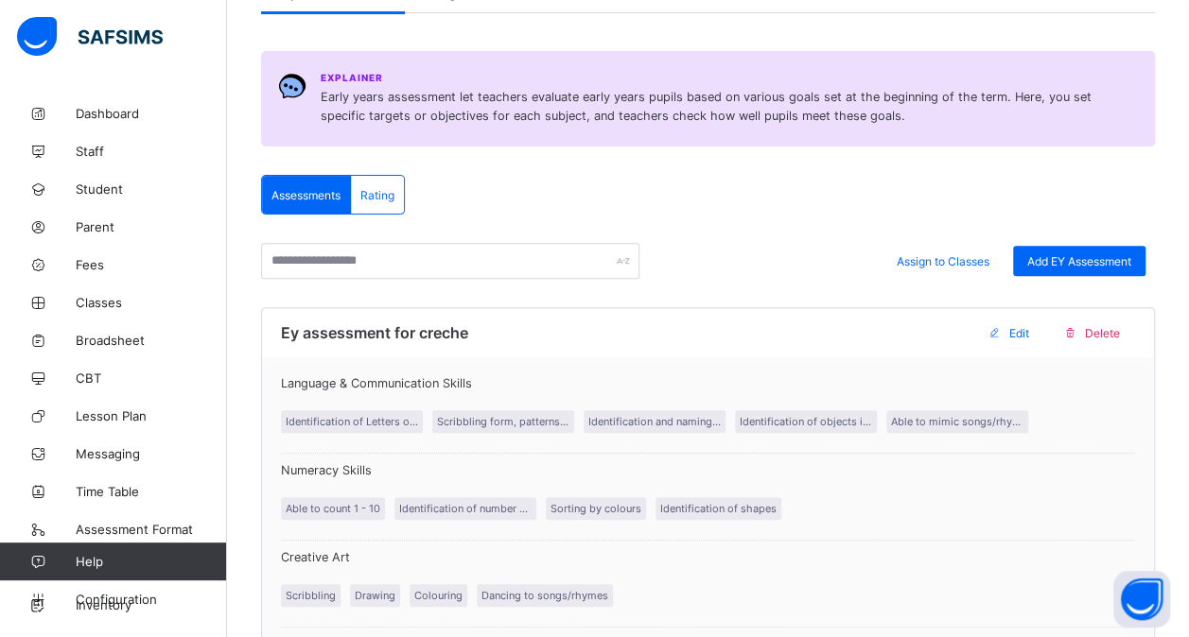
click at [368, 194] on span "Rating" at bounding box center [377, 195] width 34 height 14
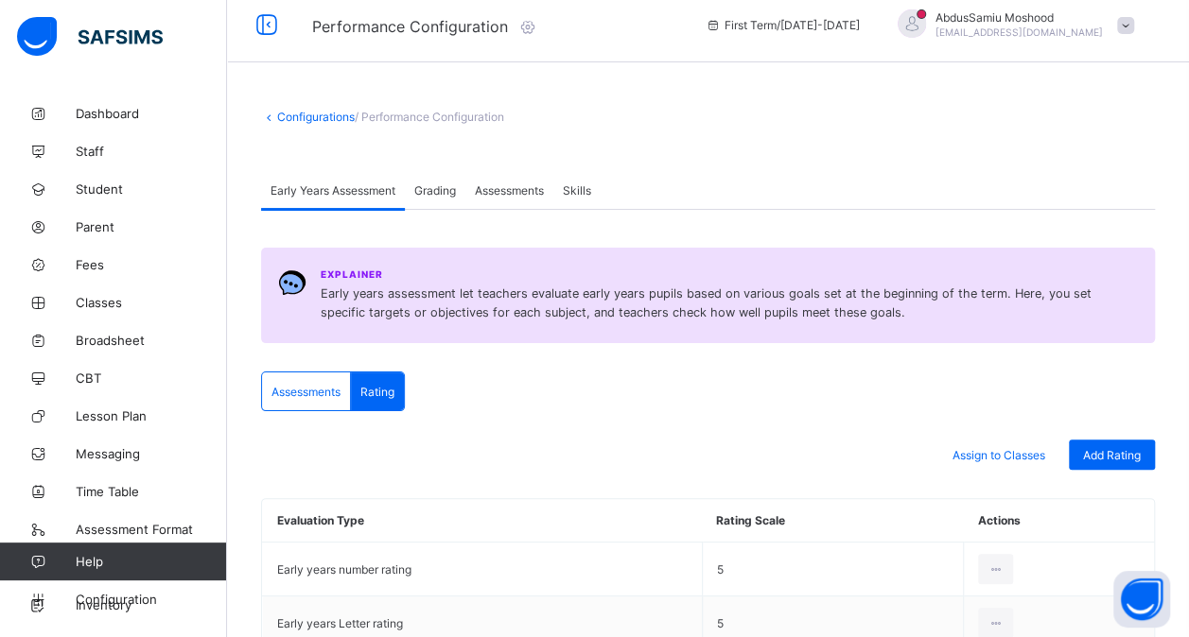
scroll to position [11, 0]
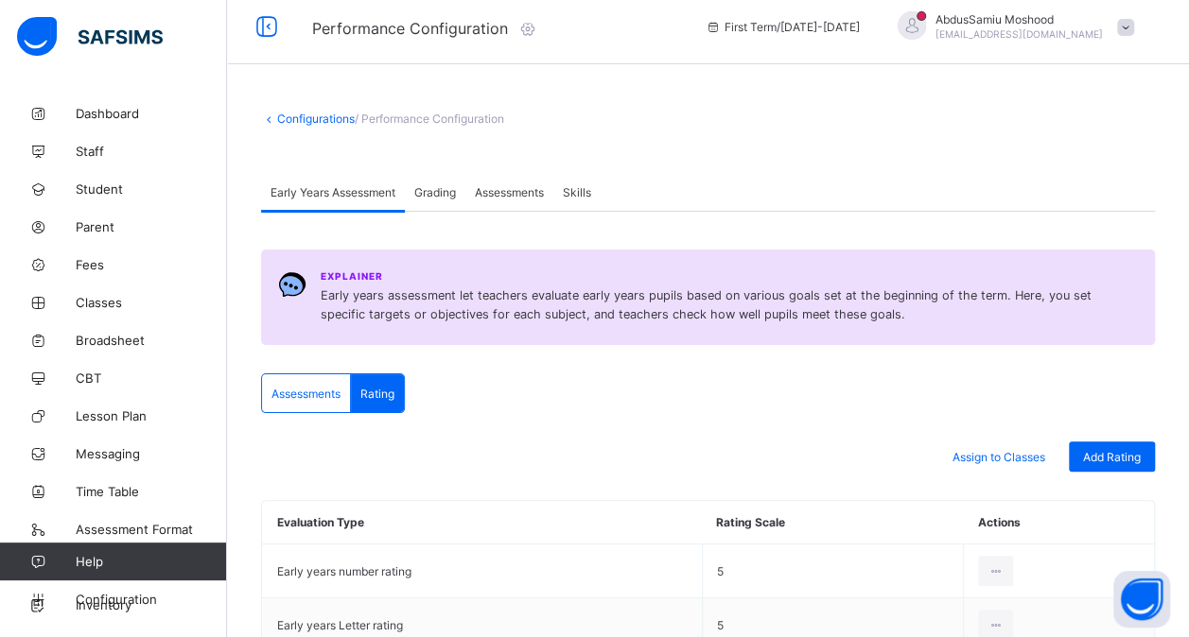
click at [443, 185] on span "Grading" at bounding box center [435, 192] width 42 height 14
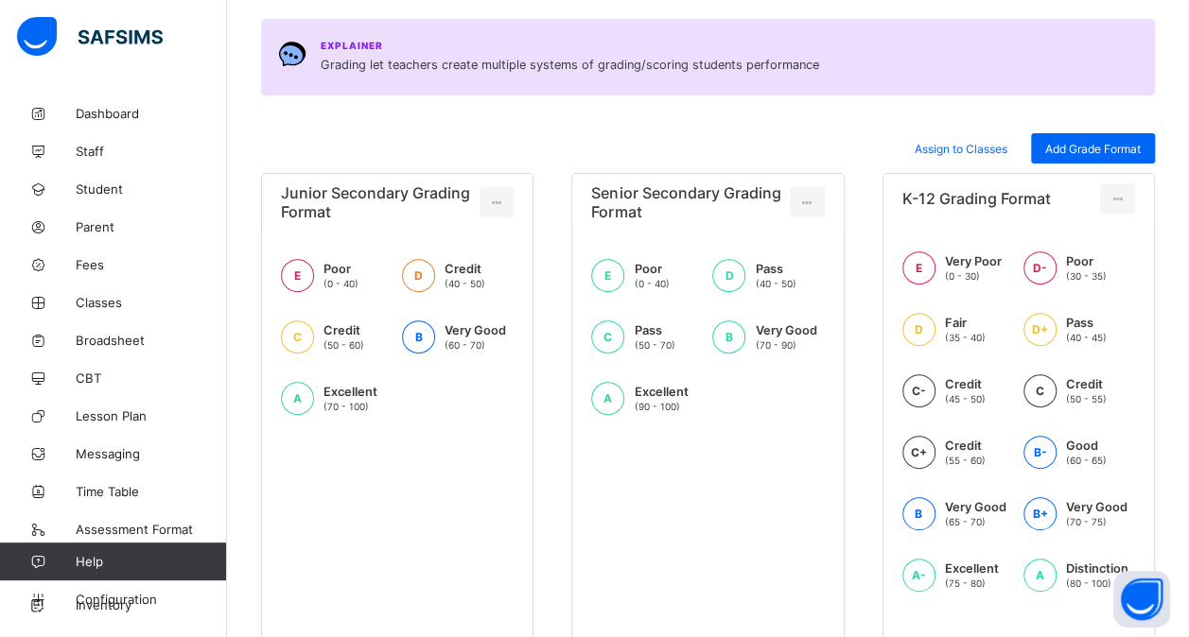
scroll to position [310, 0]
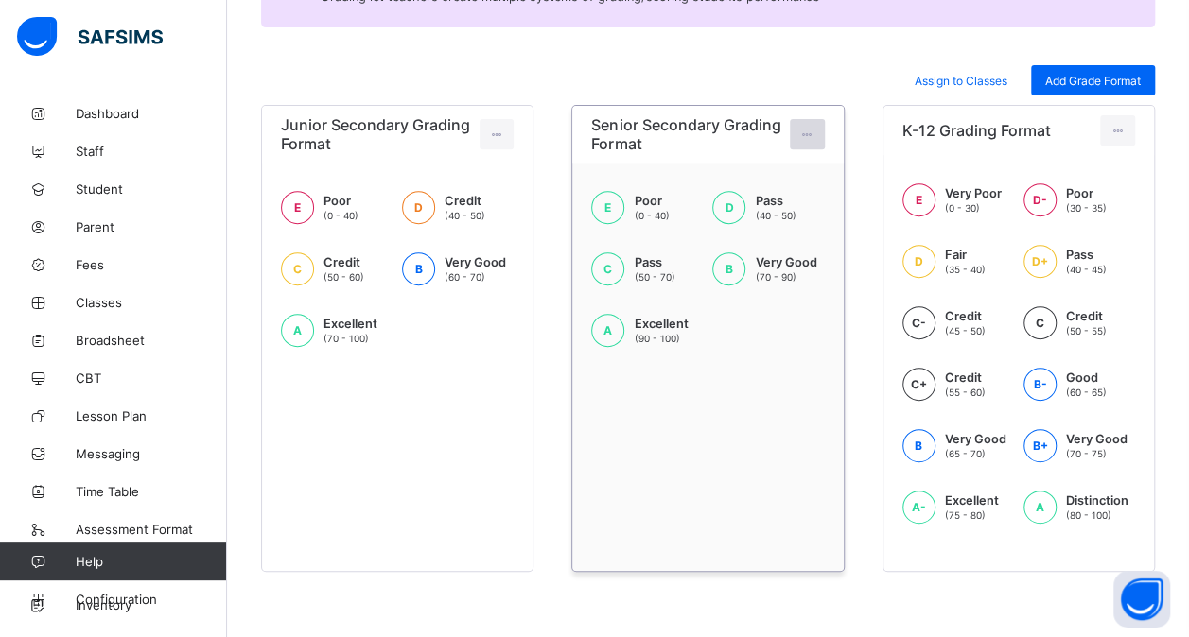
click at [815, 131] on icon at bounding box center [807, 135] width 16 height 14
click at [767, 174] on div "Edit Format" at bounding box center [778, 176] width 75 height 19
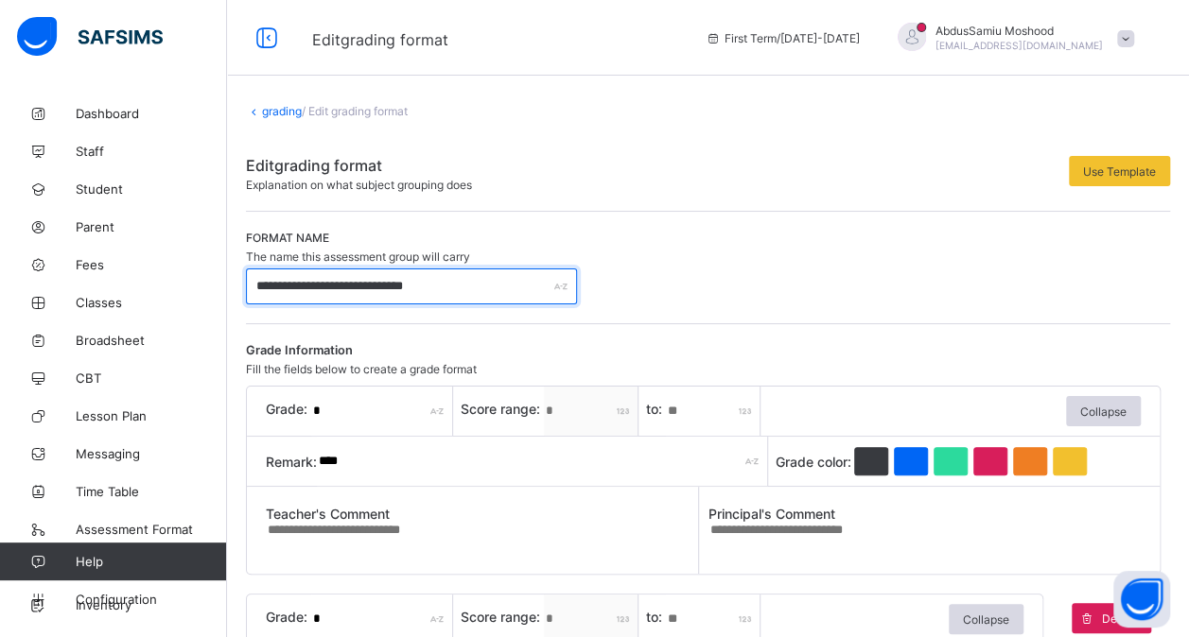
click at [359, 284] on input "**********" at bounding box center [411, 287] width 331 height 36
type input "**********"
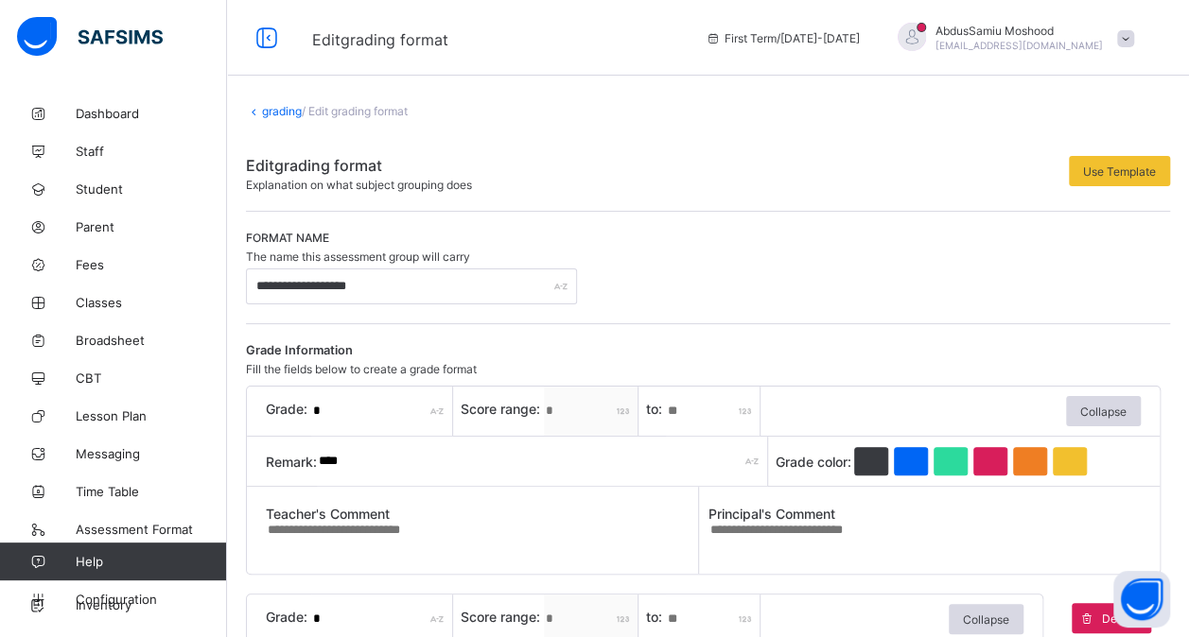
click at [264, 109] on link "grading" at bounding box center [282, 111] width 40 height 14
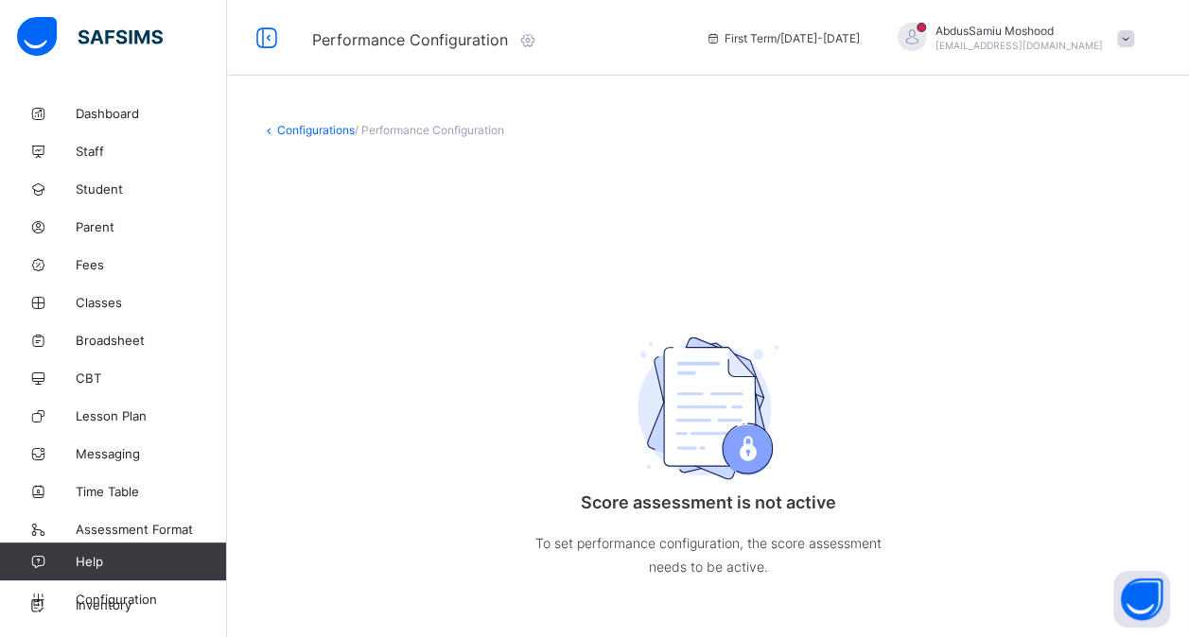
click at [312, 129] on link "Configurations" at bounding box center [316, 130] width 78 height 14
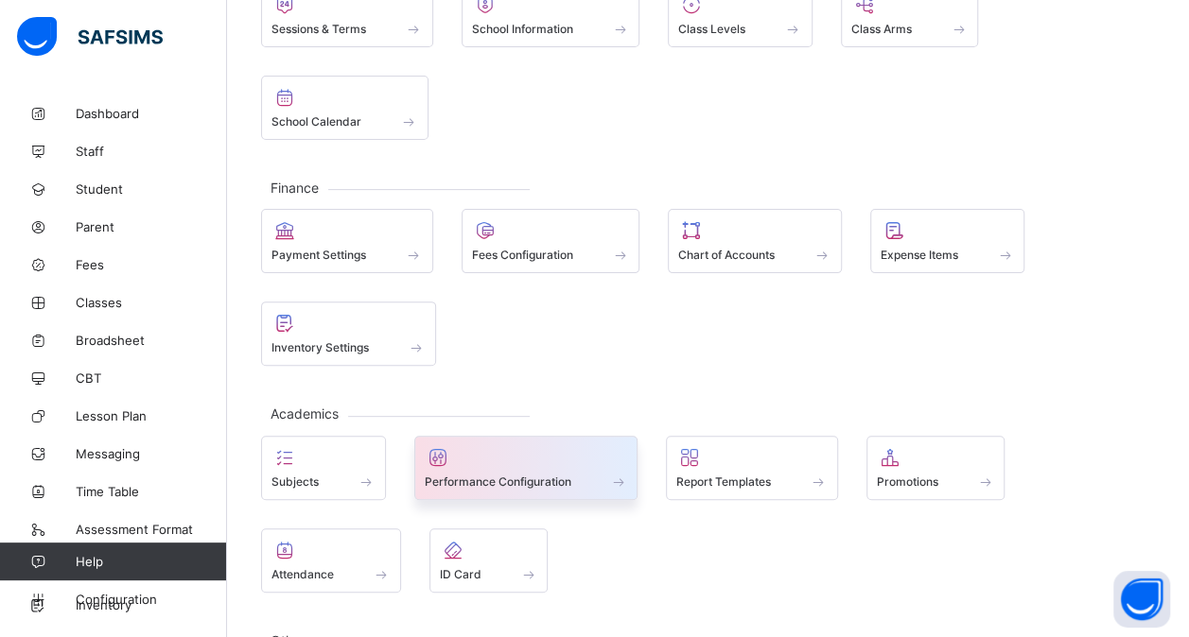
click at [524, 469] on span at bounding box center [526, 471] width 203 height 5
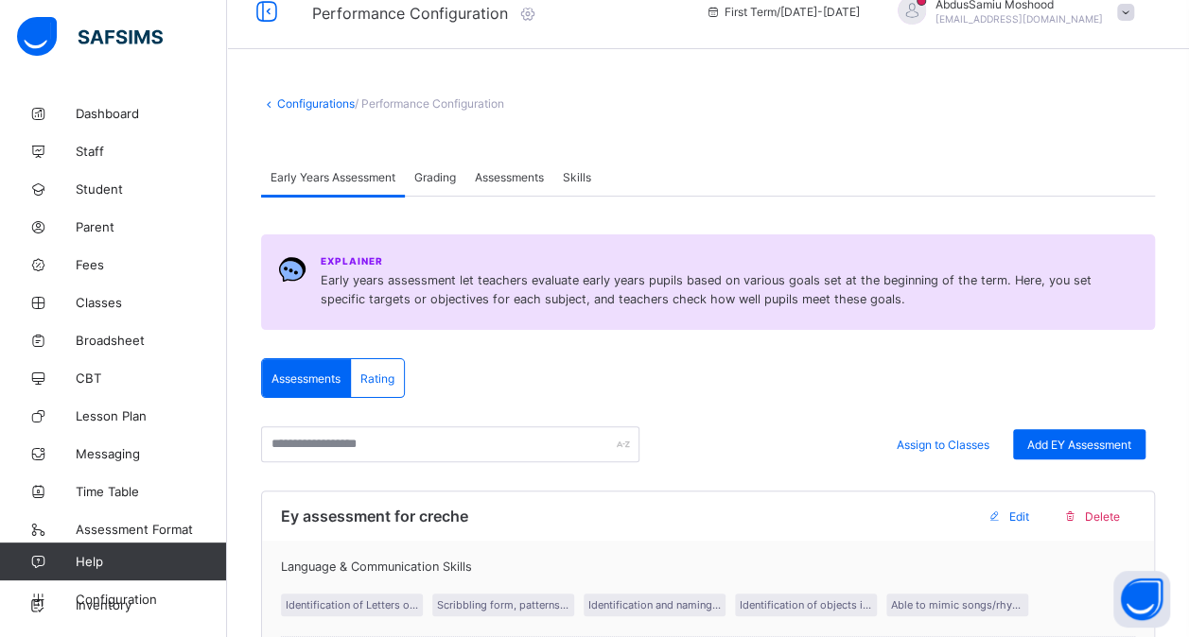
scroll to position [171, 0]
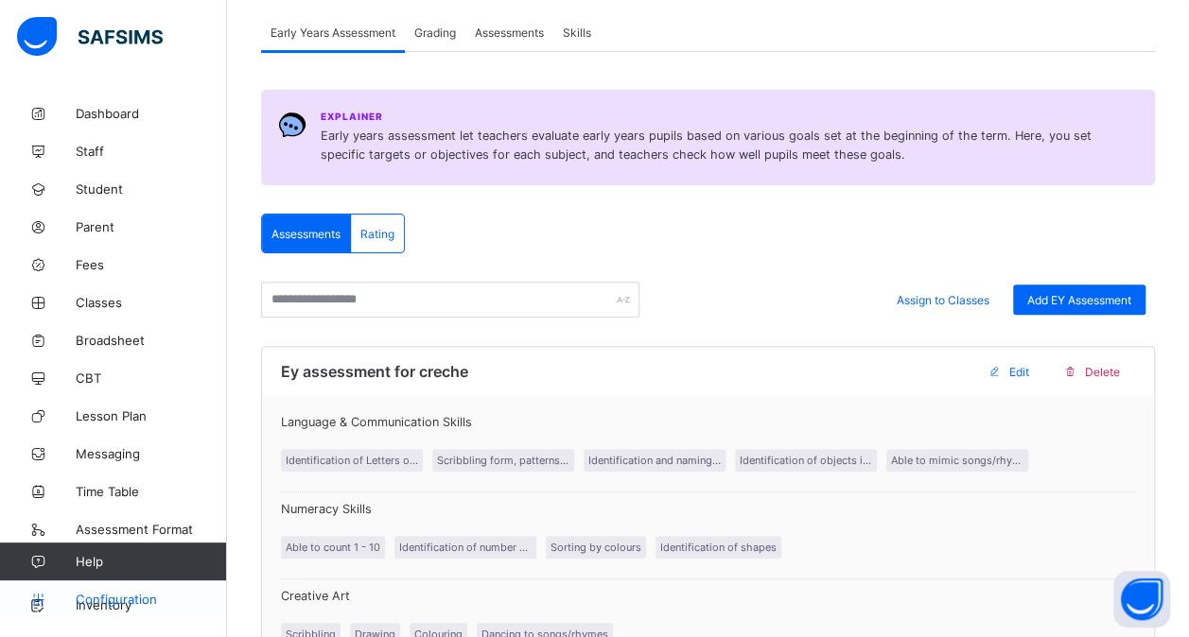
click at [131, 598] on span "Configuration" at bounding box center [151, 599] width 150 height 15
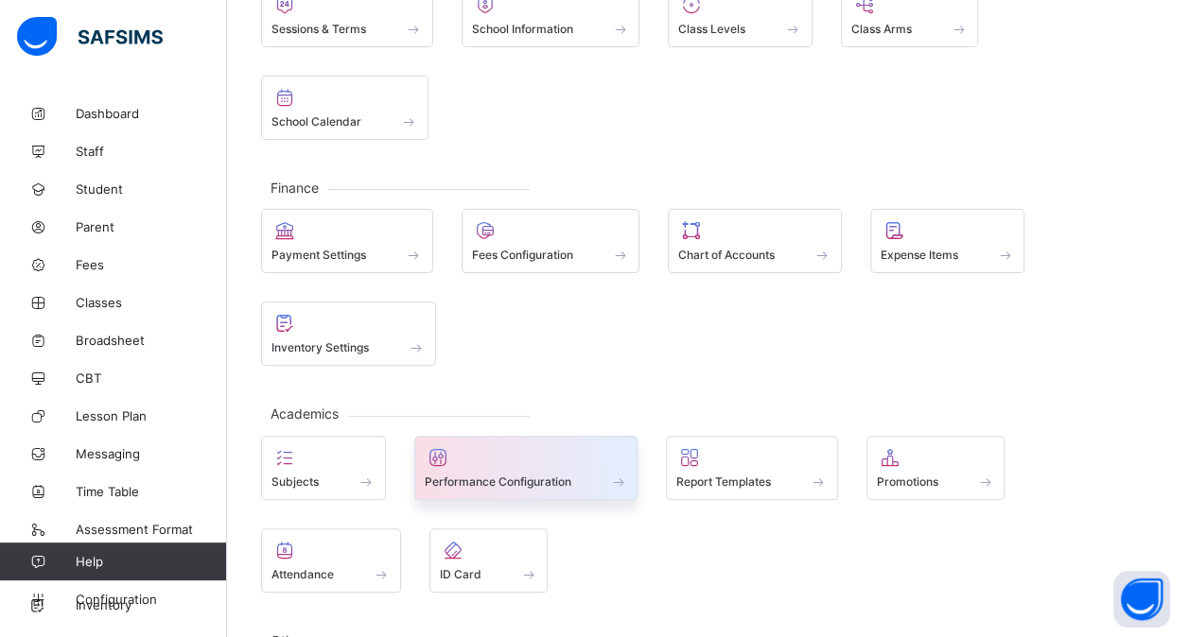
click at [515, 457] on div at bounding box center [526, 457] width 203 height 23
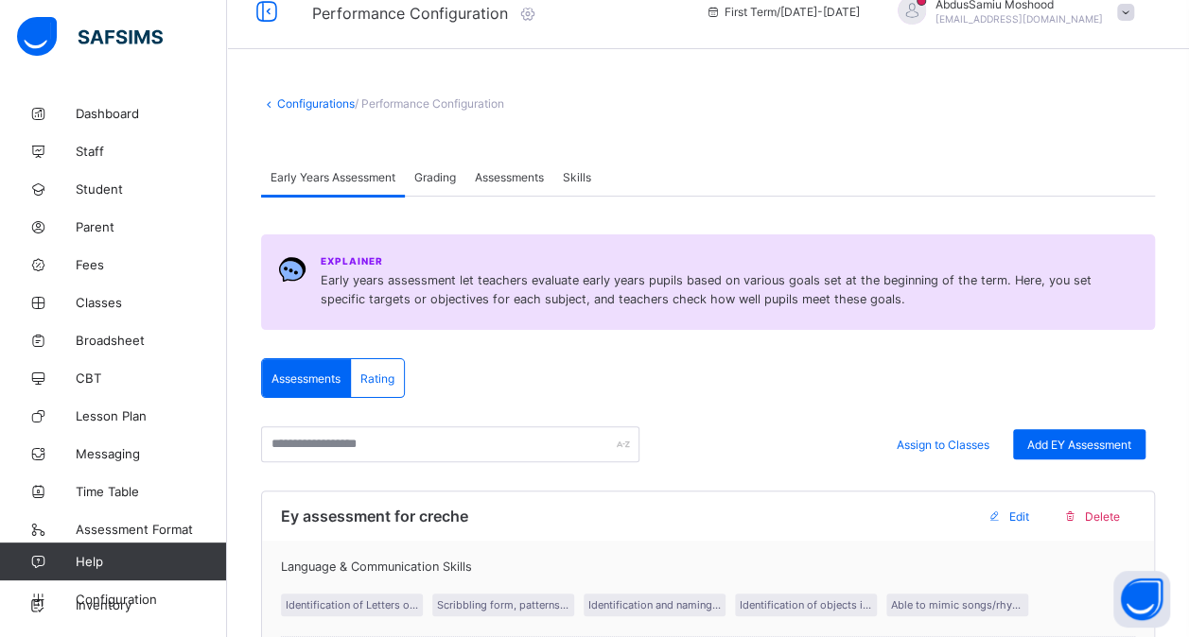
scroll to position [171, 0]
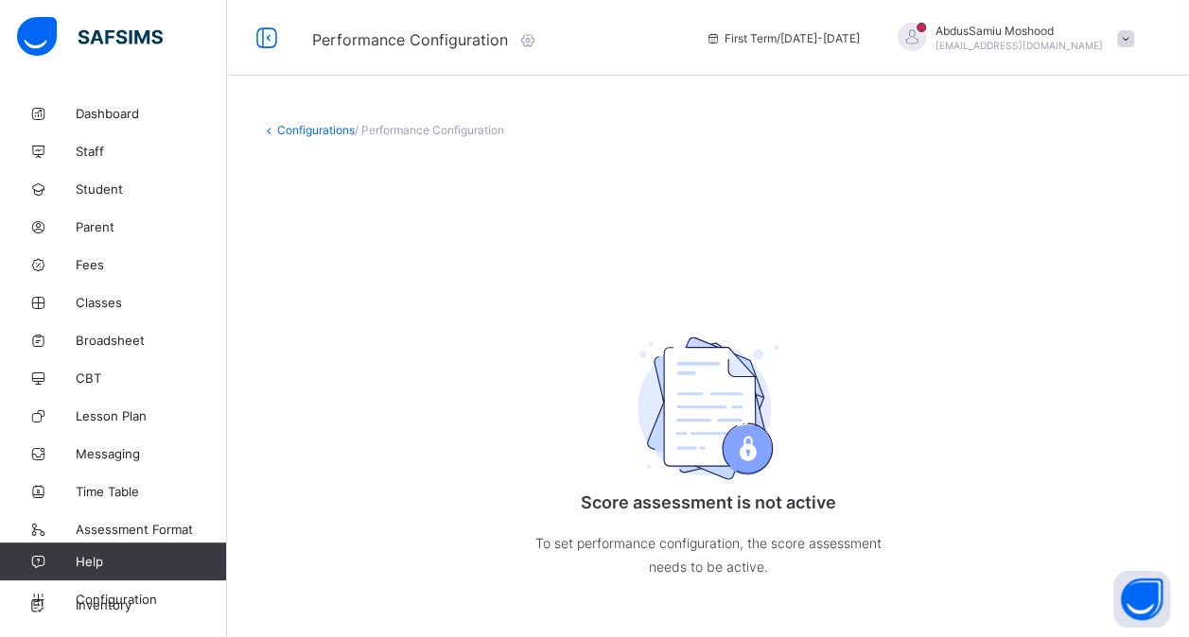
click at [296, 125] on link "Configurations" at bounding box center [316, 130] width 78 height 14
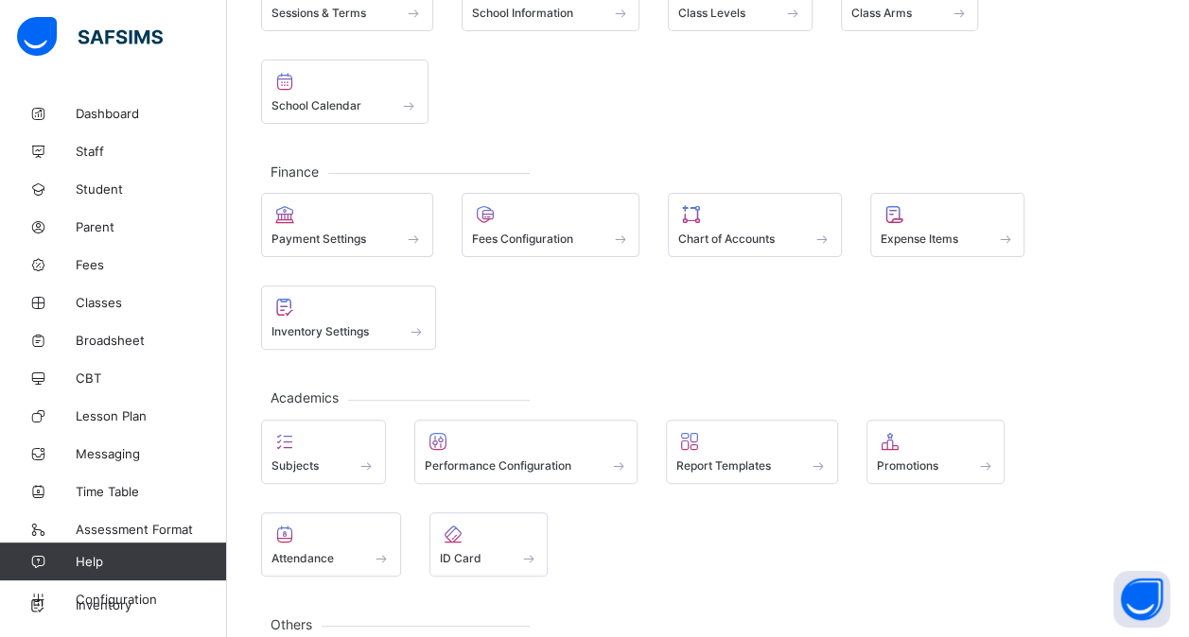
scroll to position [190, 0]
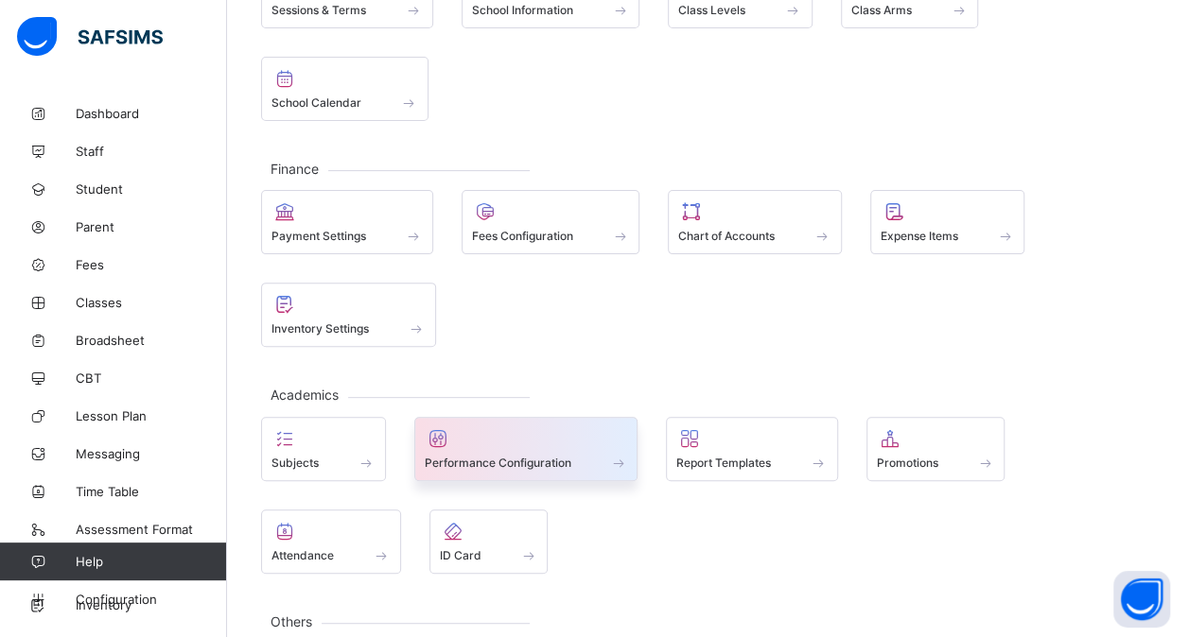
click at [531, 456] on span "Performance Configuration" at bounding box center [498, 463] width 147 height 14
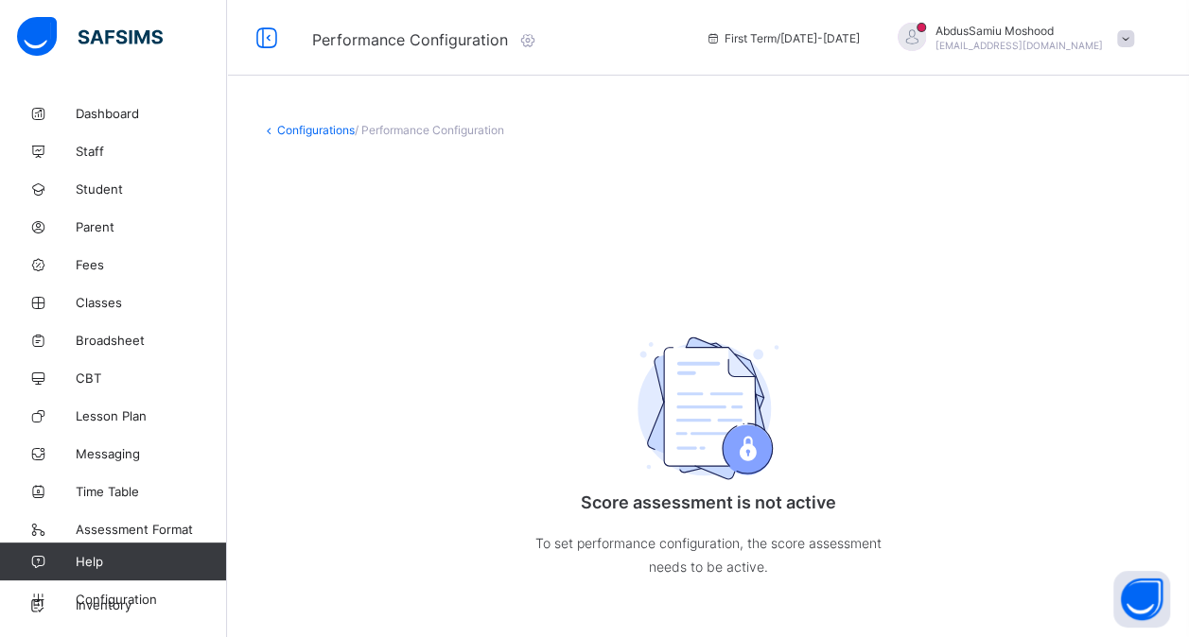
click at [312, 134] on link "Configurations" at bounding box center [316, 130] width 78 height 14
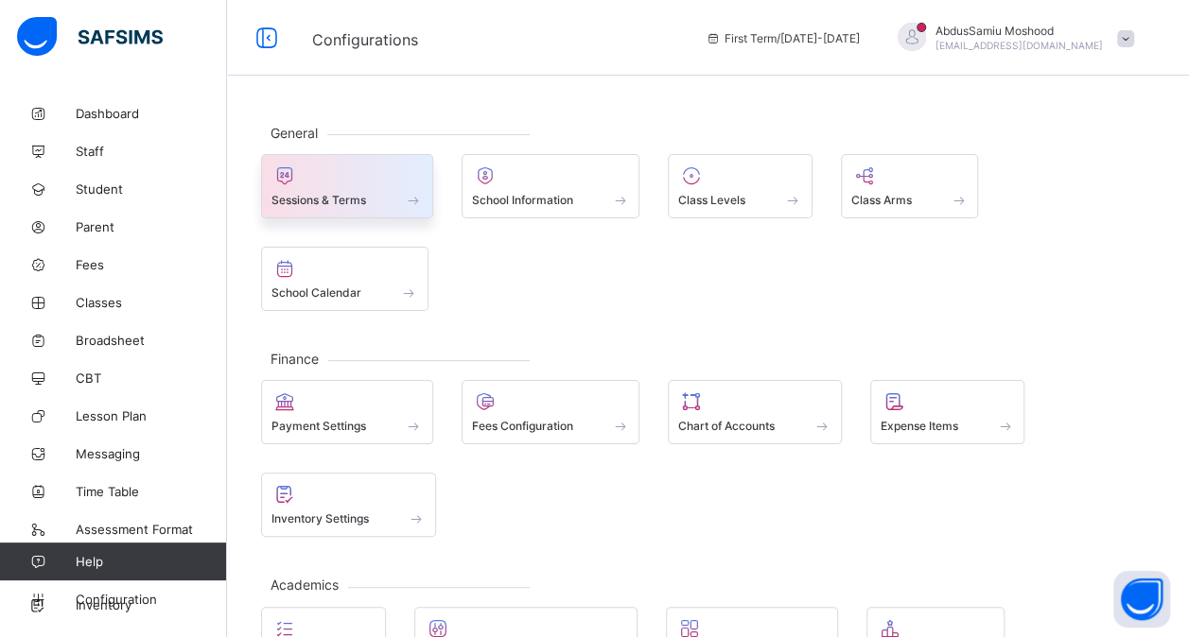
click at [331, 197] on span "Sessions & Terms" at bounding box center [318, 200] width 95 height 14
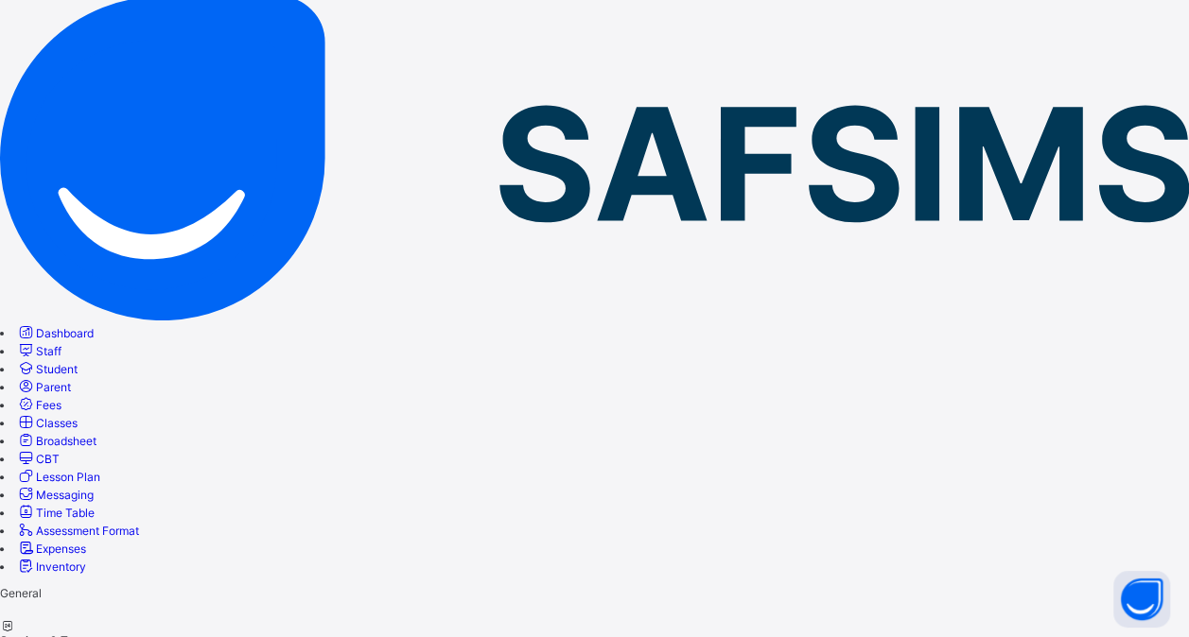
scroll to position [108, 0]
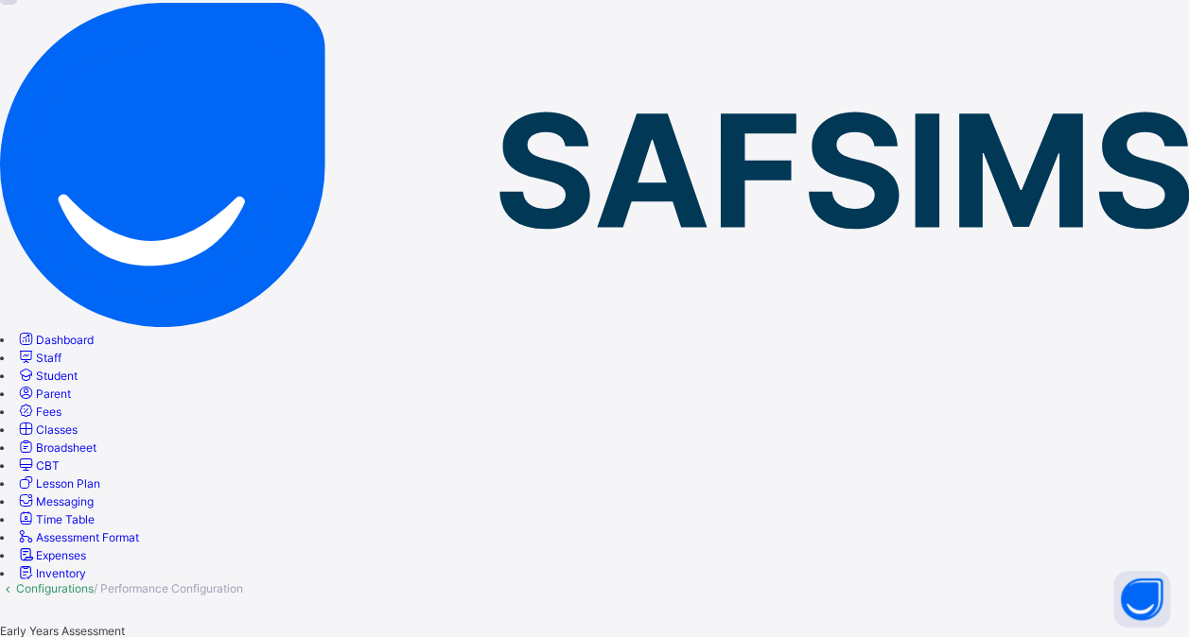
click at [42, 636] on span "Grading" at bounding box center [21, 645] width 42 height 14
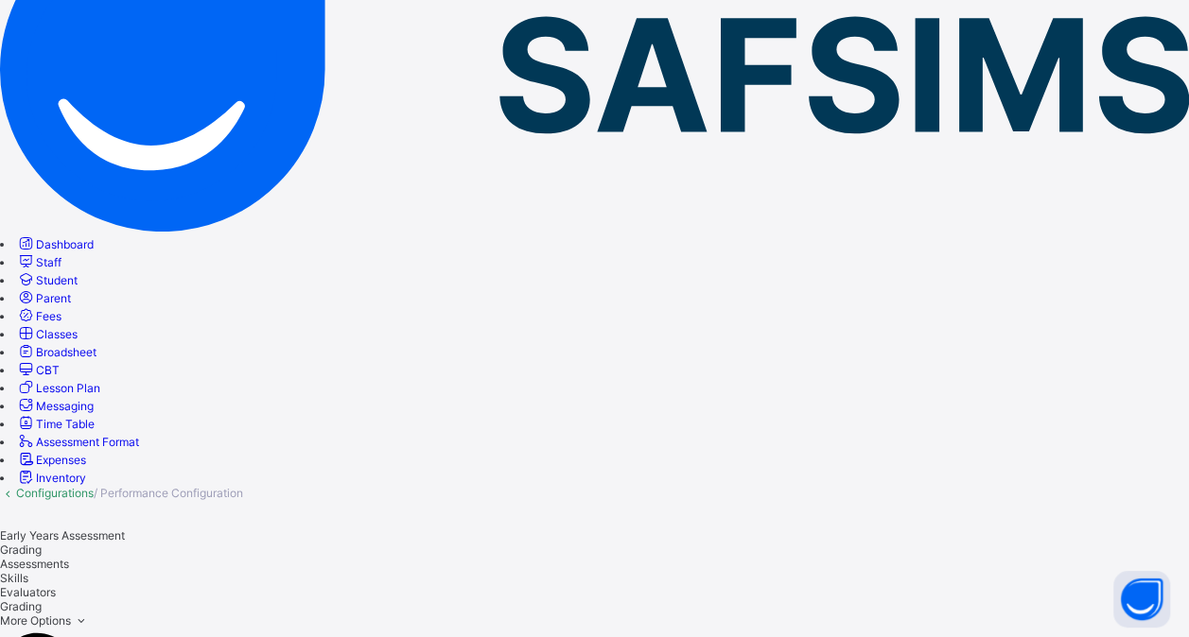
scroll to position [215, 0]
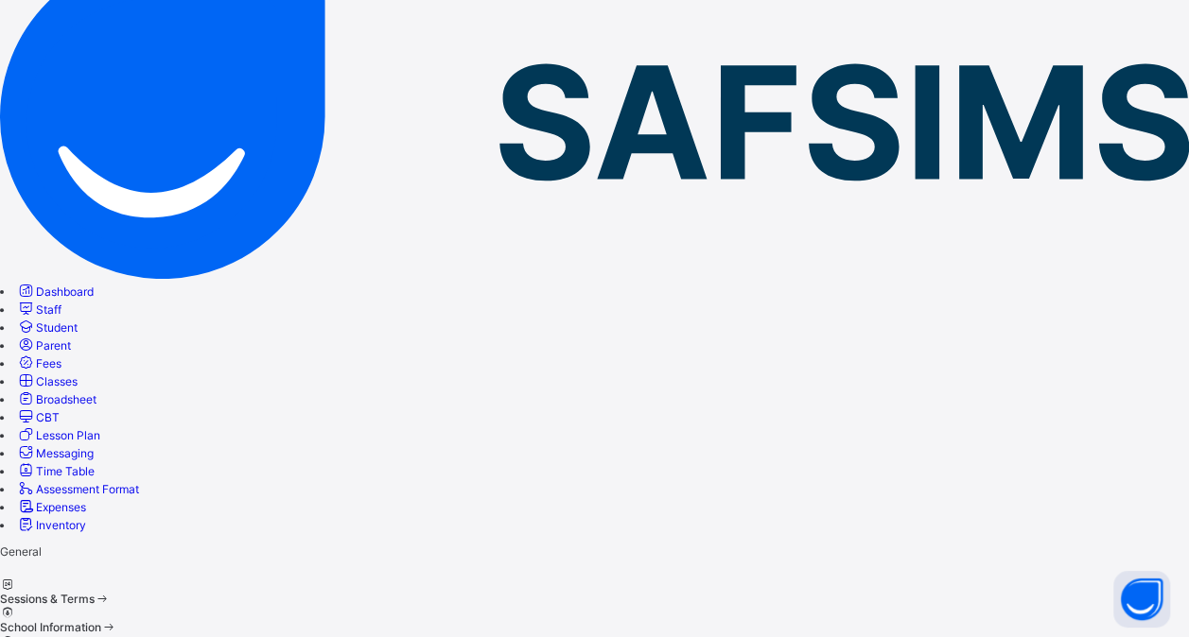
scroll to position [146, 0]
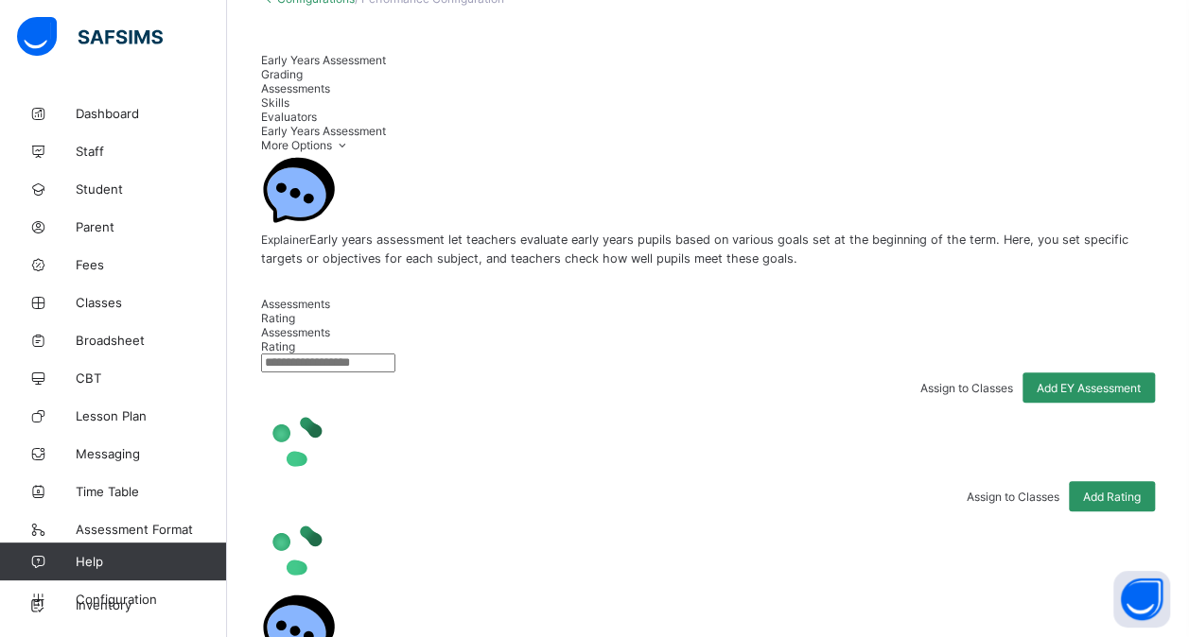
scroll to position [132, 0]
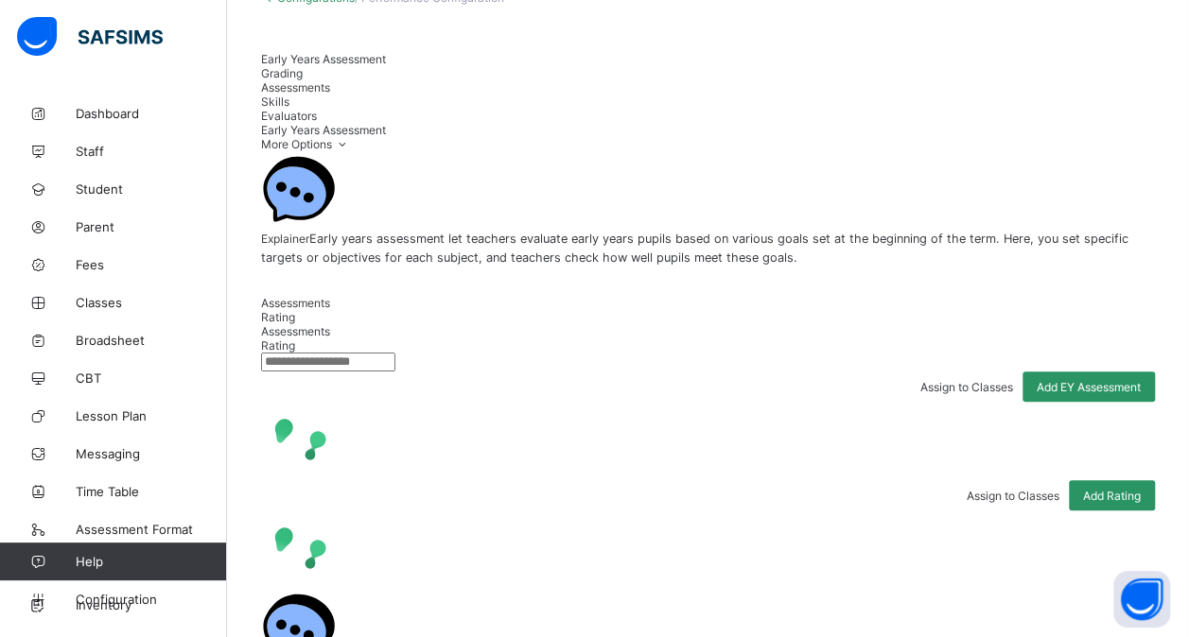
click at [303, 70] on span "Grading" at bounding box center [282, 73] width 42 height 14
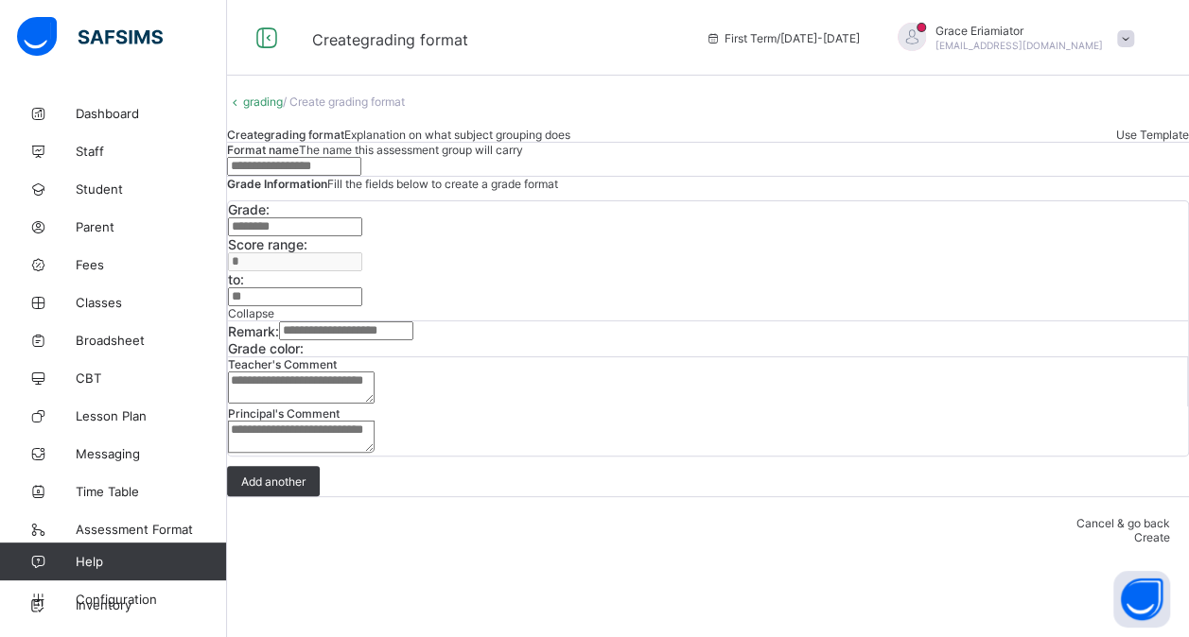
click at [272, 109] on link "grading" at bounding box center [263, 102] width 40 height 14
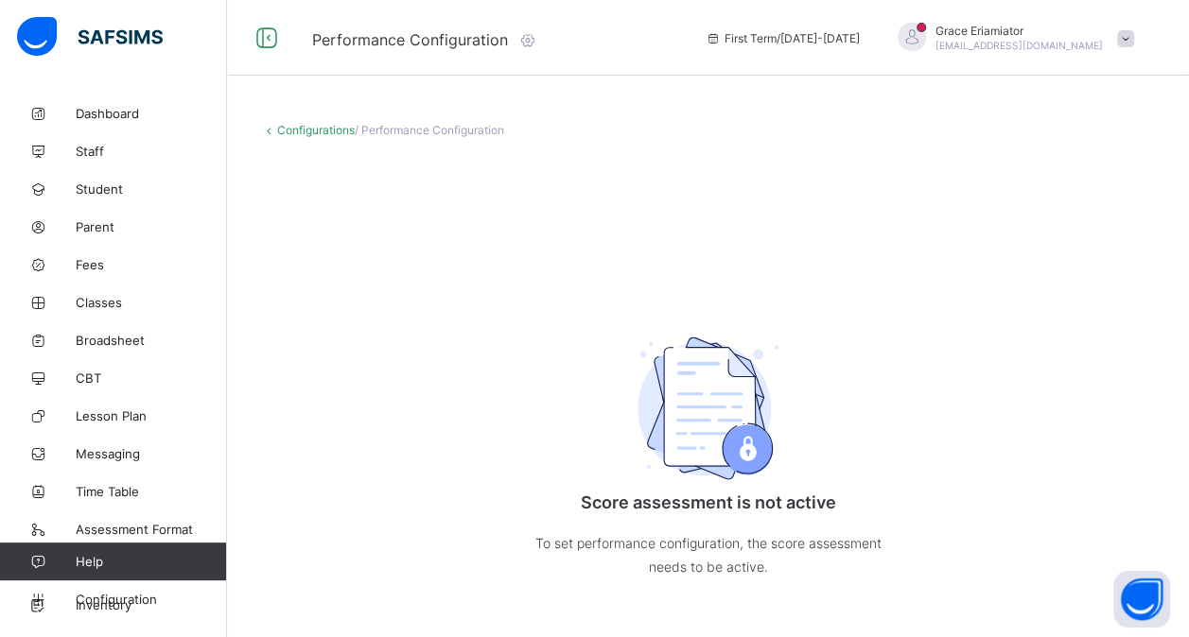
click at [316, 131] on link "Configurations" at bounding box center [316, 130] width 78 height 14
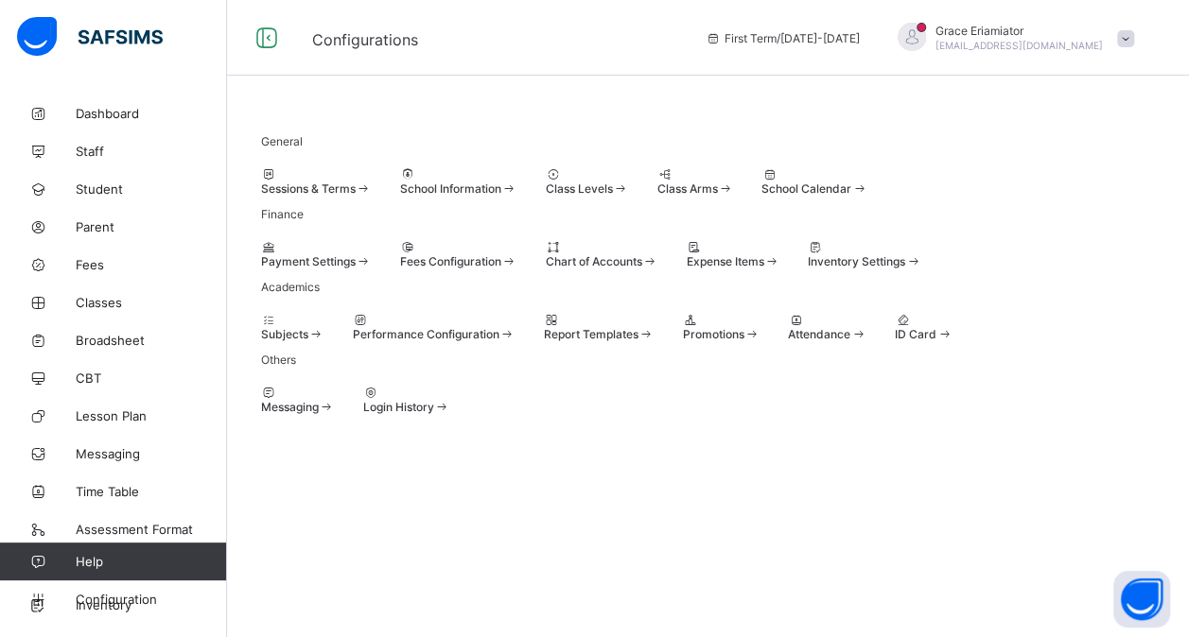
scroll to position [139, 0]
click at [515, 341] on div "Performance Configuration" at bounding box center [434, 334] width 163 height 14
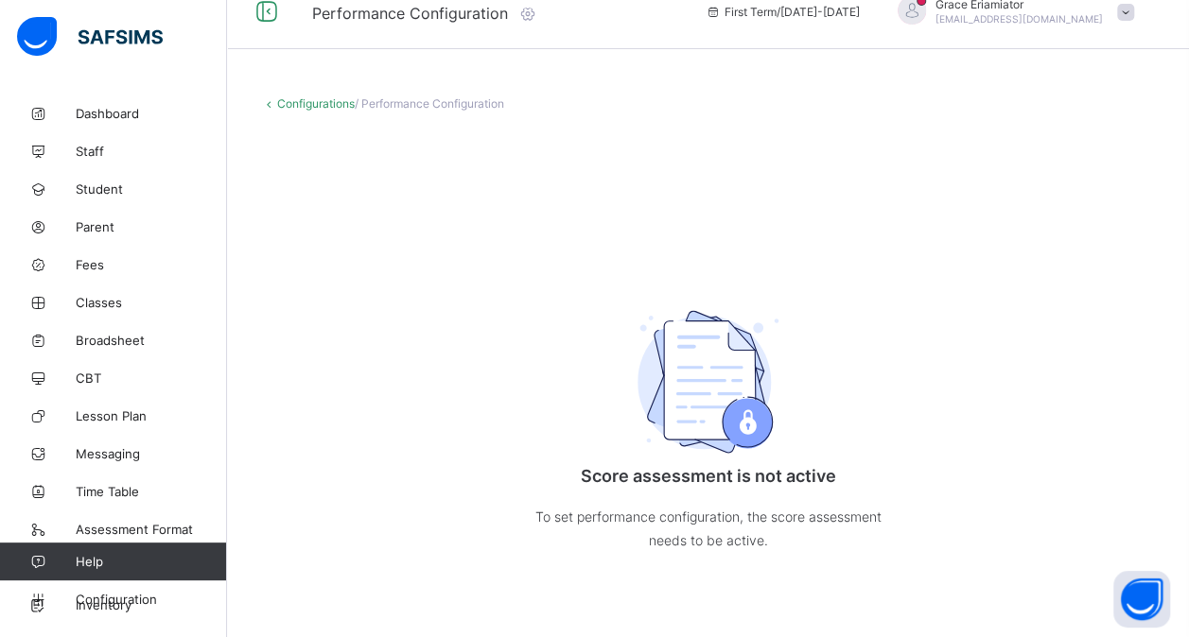
scroll to position [26, 0]
click at [303, 101] on link "Configurations" at bounding box center [316, 103] width 78 height 14
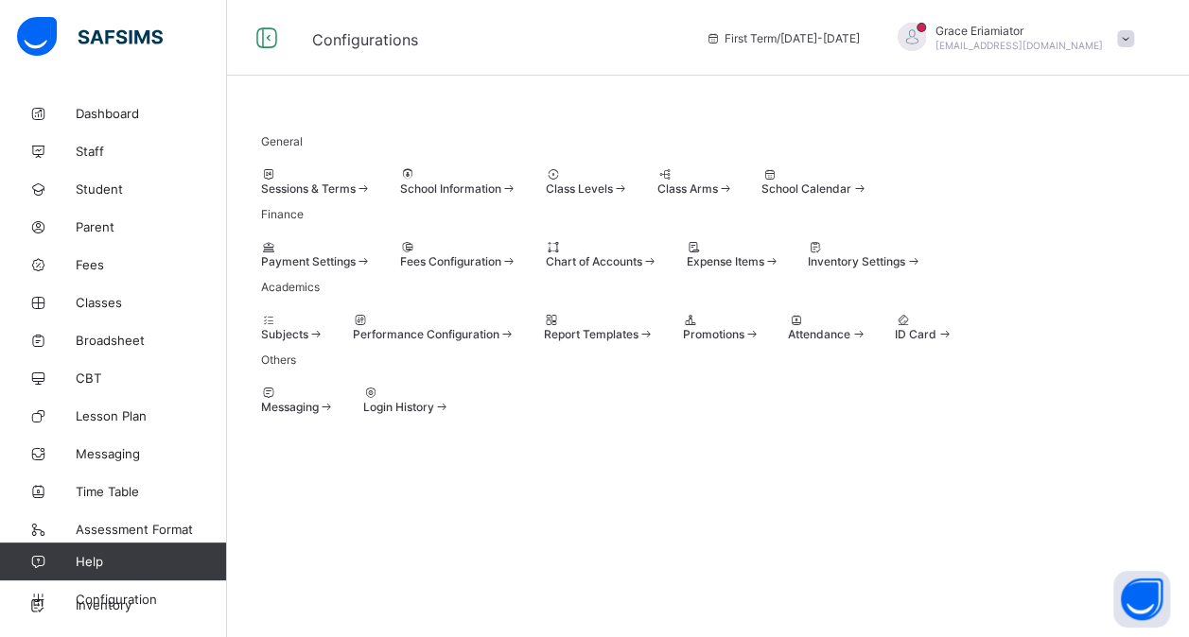
click at [485, 327] on div at bounding box center [434, 320] width 163 height 14
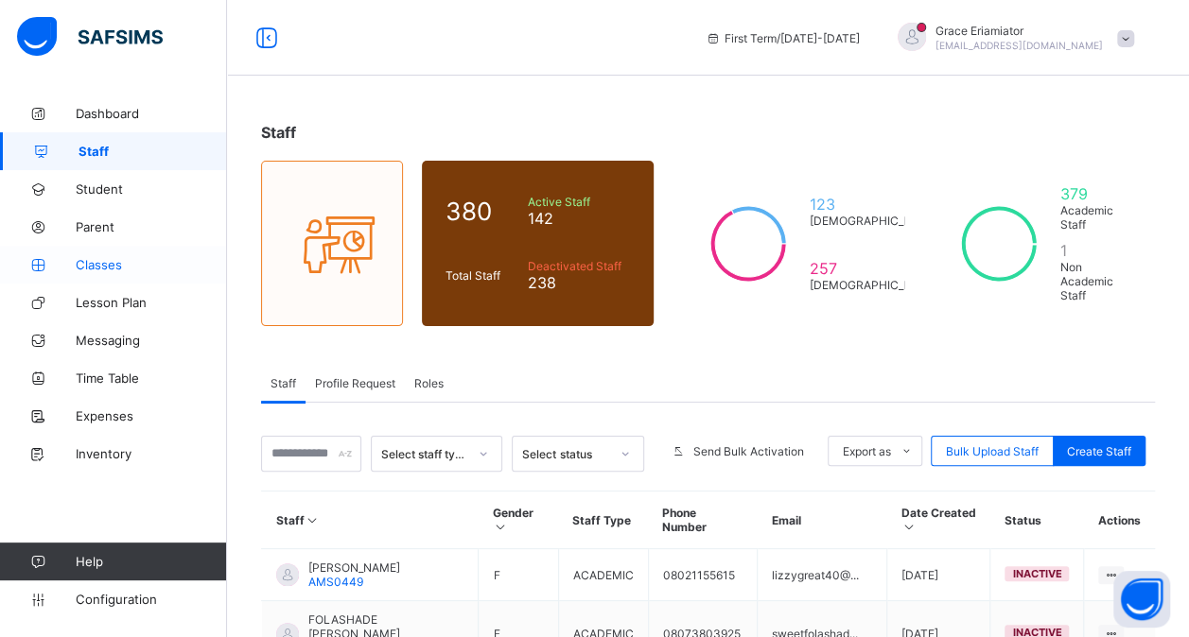
click at [94, 265] on span "Classes" at bounding box center [151, 264] width 151 height 15
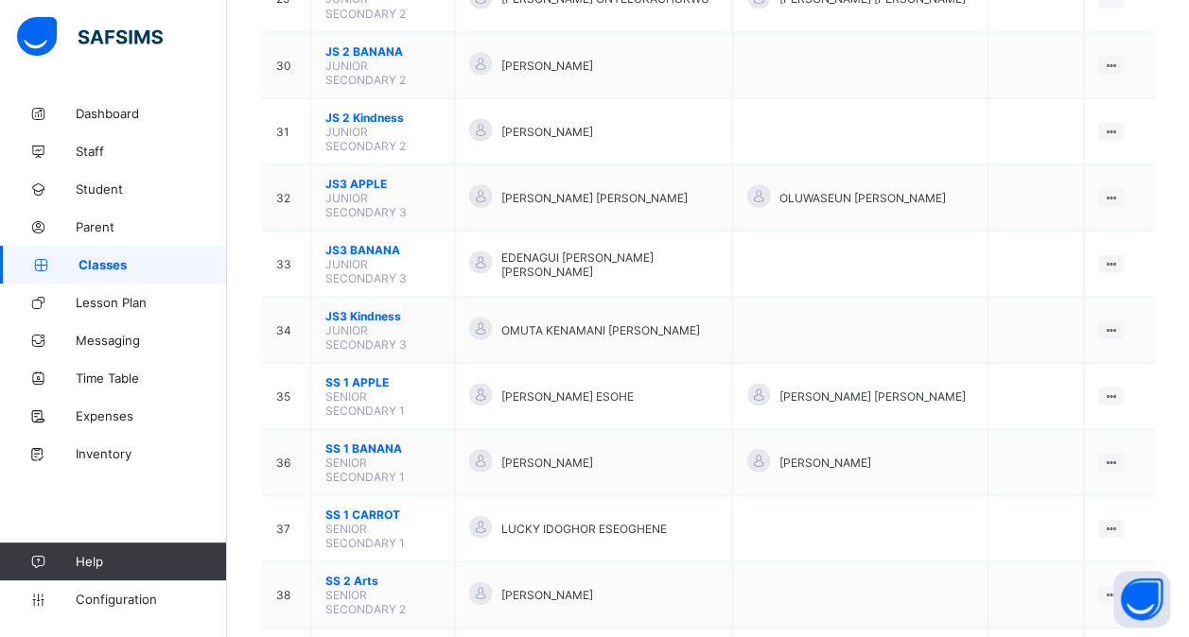
scroll to position [1871, 0]
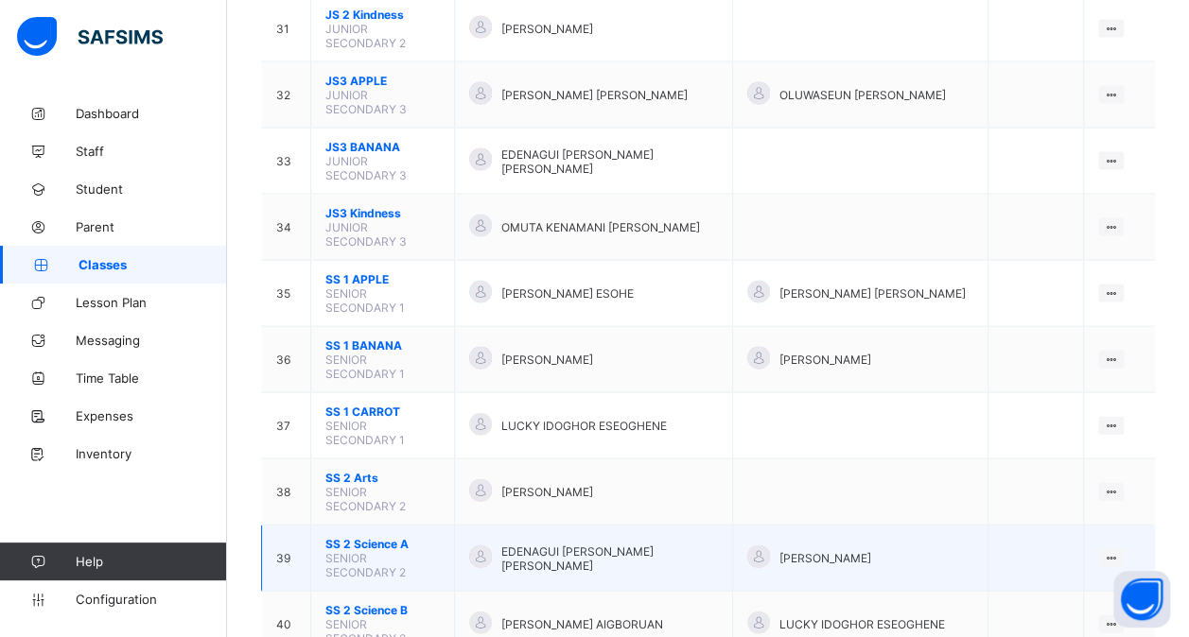
click at [413, 537] on span "SS 2 Science A" at bounding box center [382, 544] width 114 height 14
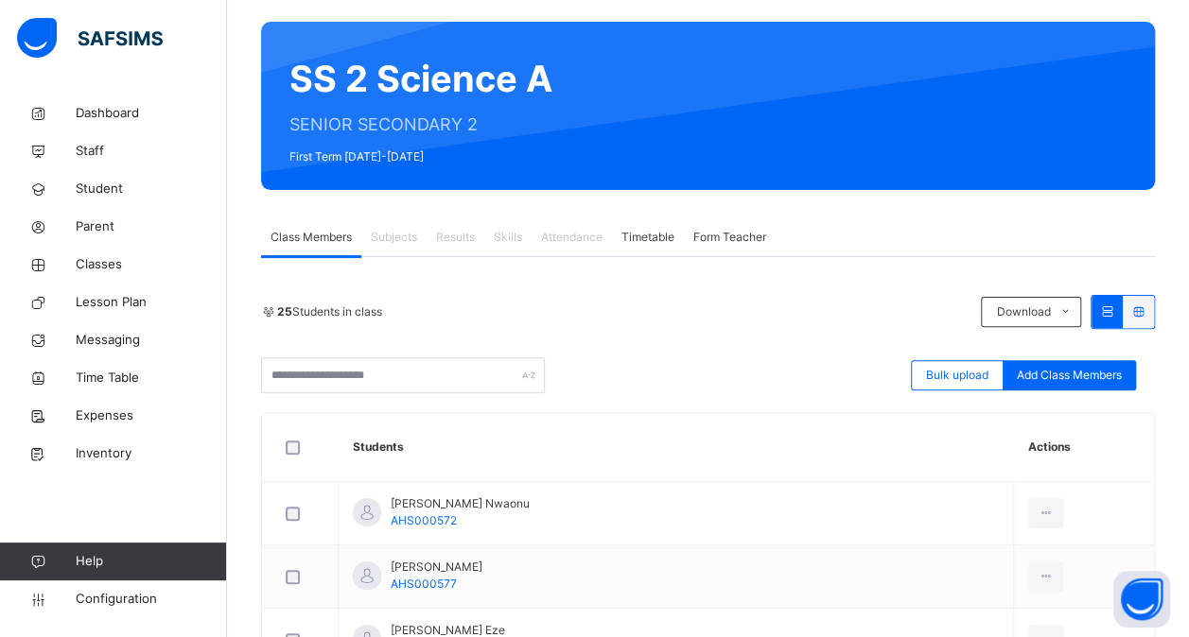
scroll to position [136, 0]
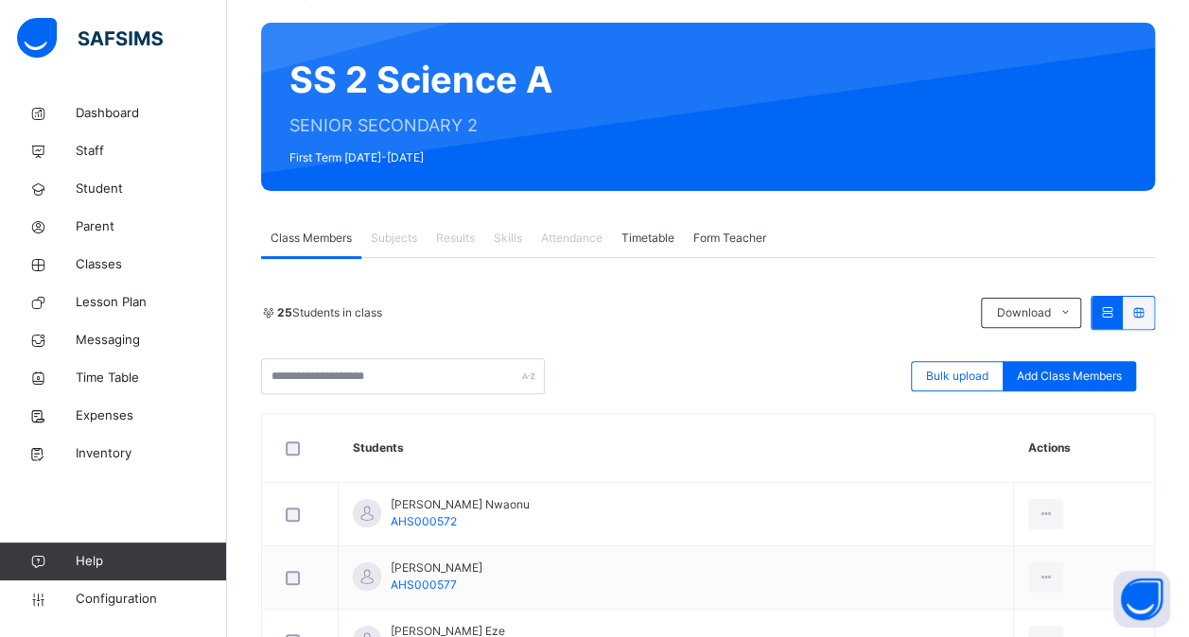
click at [388, 233] on span "Subjects" at bounding box center [394, 238] width 46 height 17
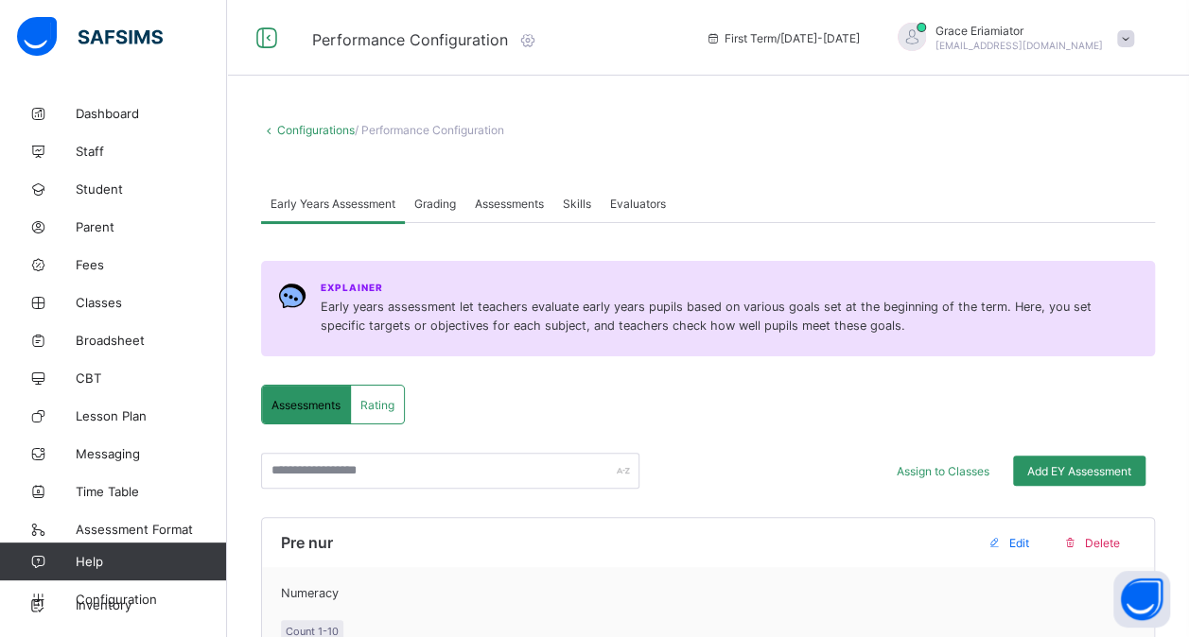
click at [443, 193] on div "Grading" at bounding box center [435, 203] width 61 height 38
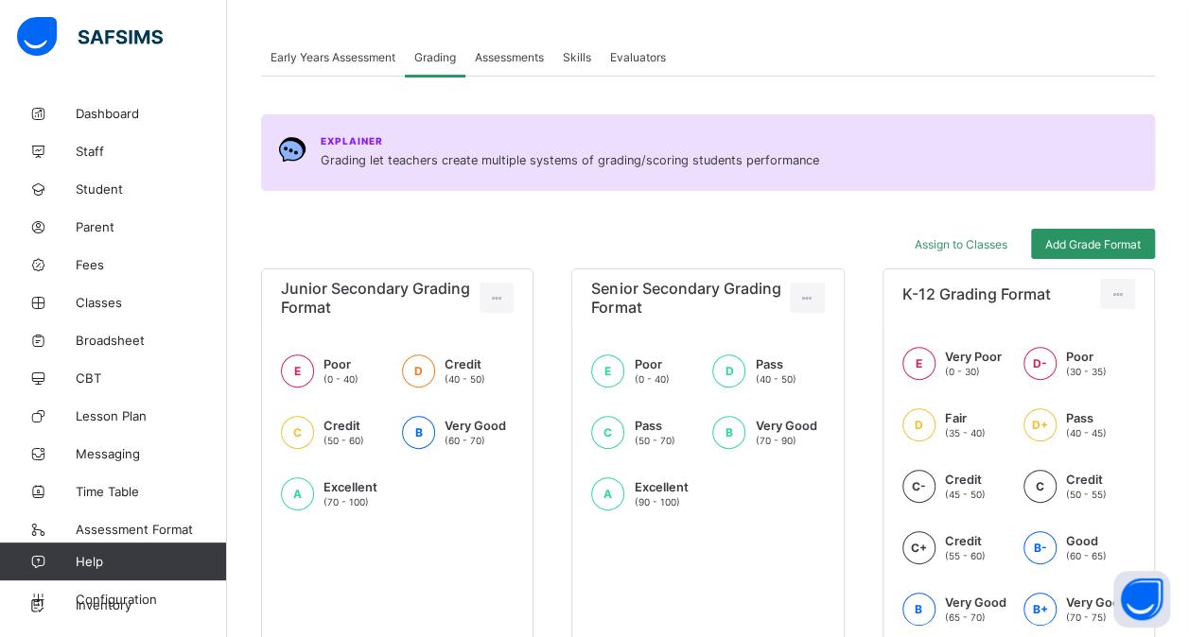
scroll to position [182, 0]
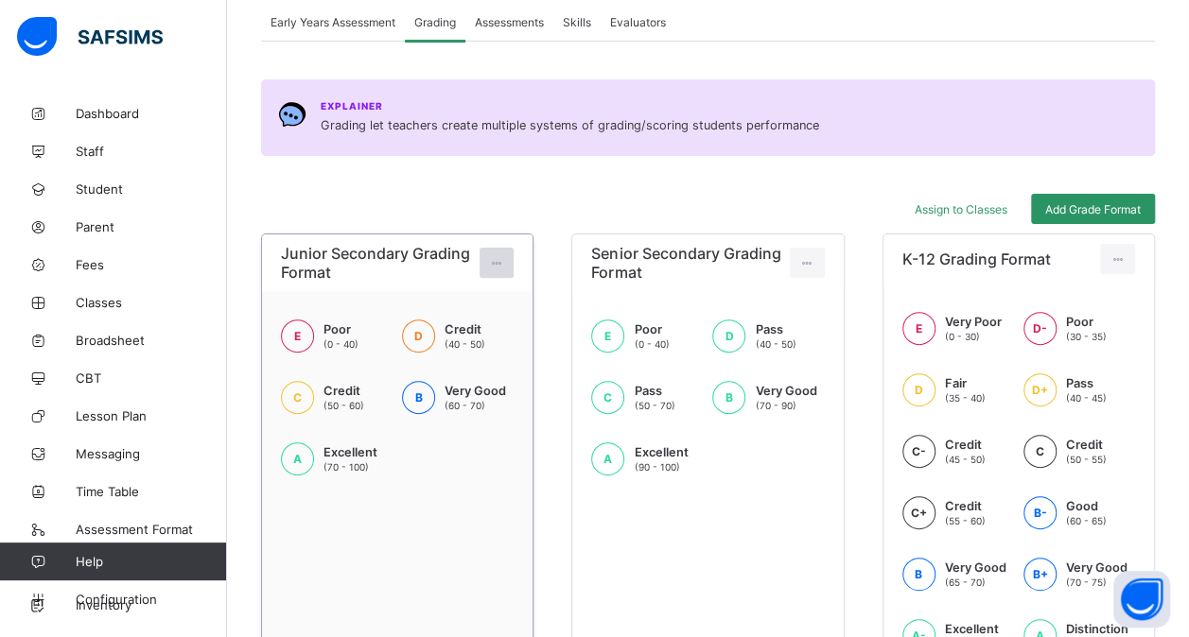
click at [503, 256] on icon at bounding box center [497, 263] width 16 height 14
click at [467, 300] on div "Edit Format" at bounding box center [467, 305] width 75 height 19
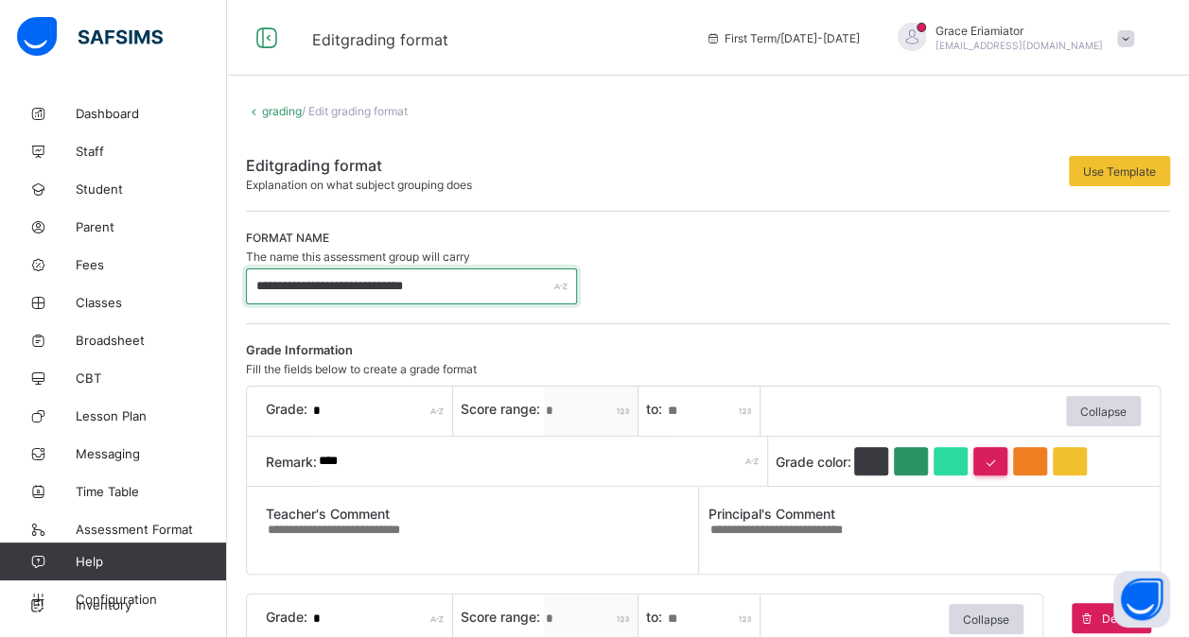
click at [357, 282] on input "**********" at bounding box center [411, 287] width 331 height 36
type input "**********"
click at [346, 406] on input "*" at bounding box center [382, 411] width 142 height 49
type input "*"
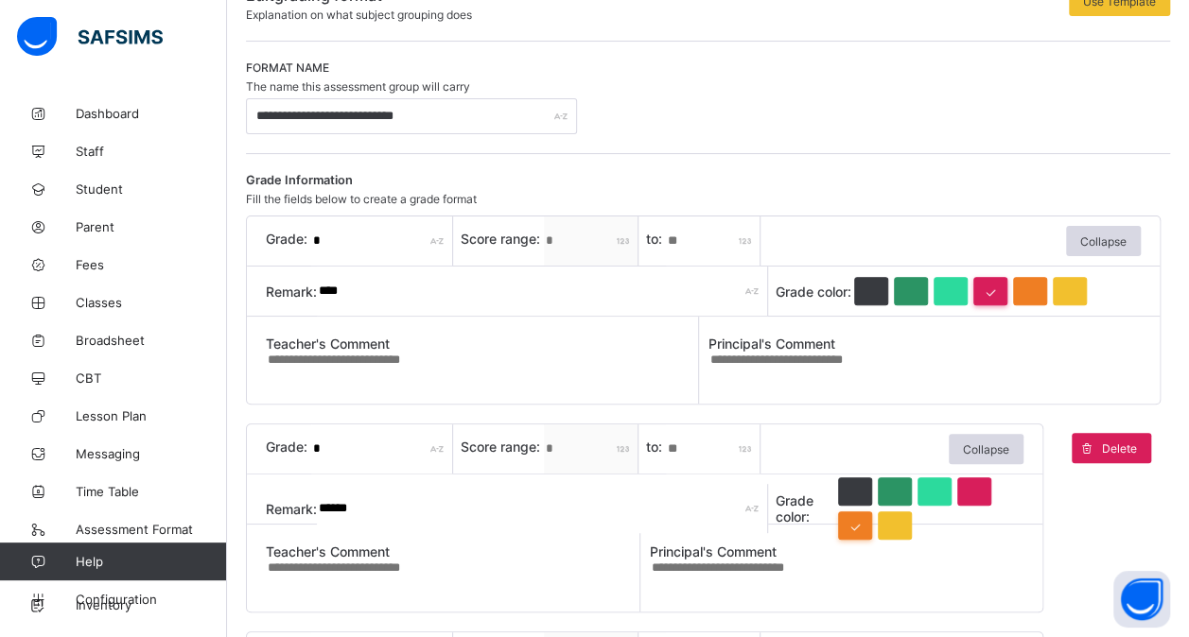
scroll to position [169, 0]
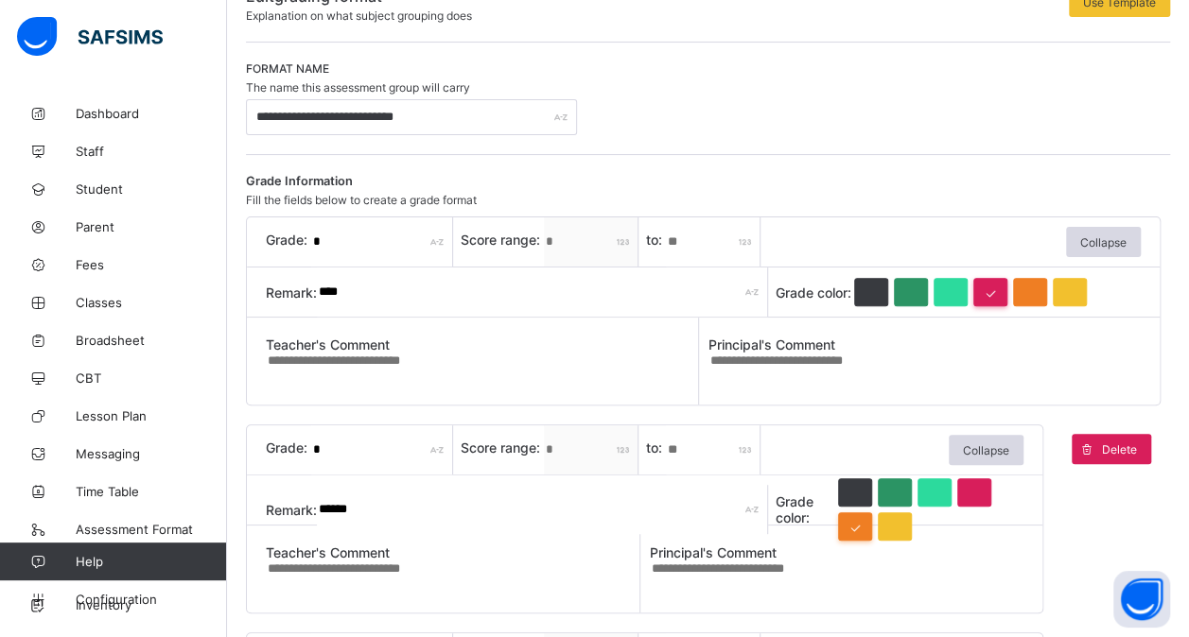
click at [364, 509] on input "******" at bounding box center [542, 509] width 451 height 49
type input "*"
type input "****"
click at [357, 282] on input "****" at bounding box center [542, 292] width 451 height 49
type input "*"
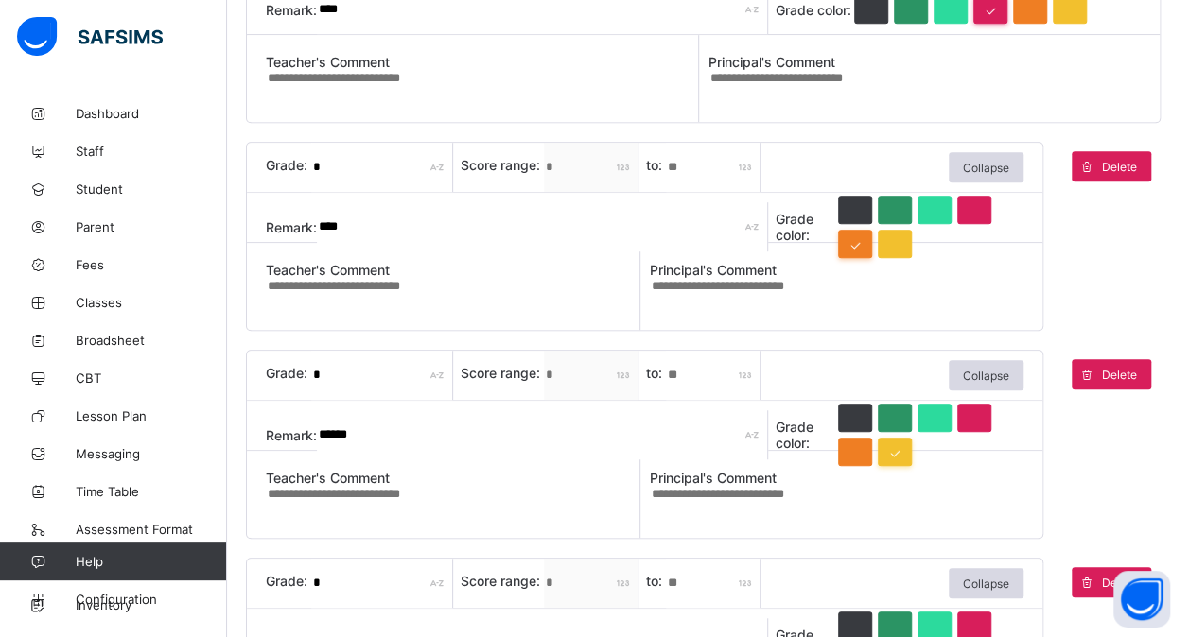
scroll to position [453, 0]
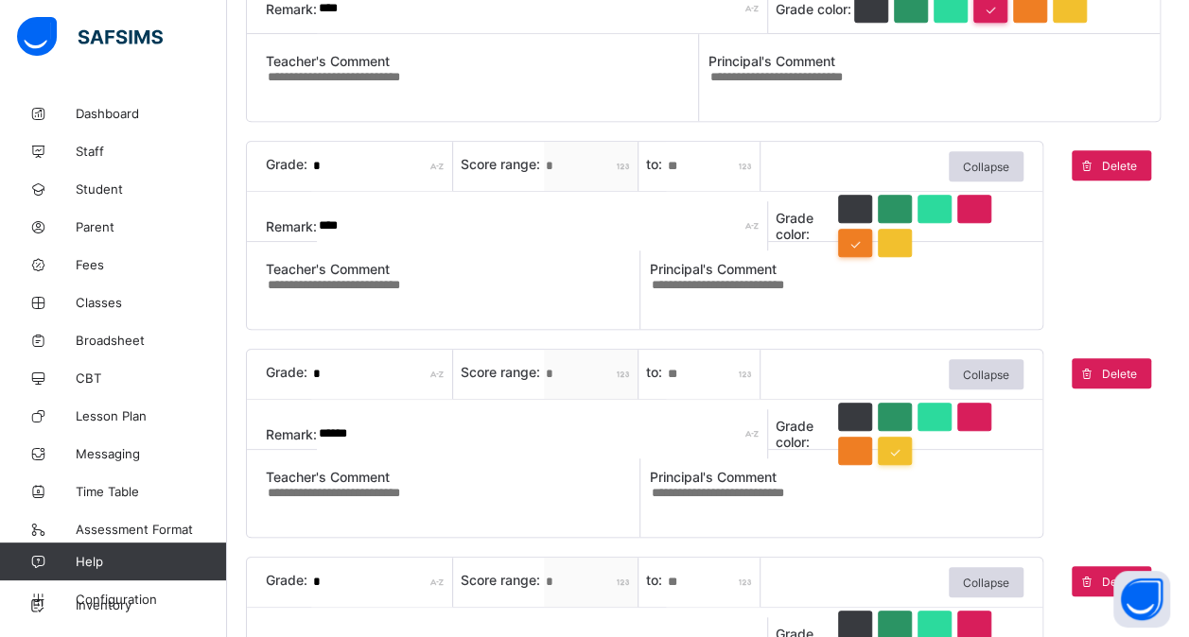
type input "****"
click at [388, 441] on input "******" at bounding box center [542, 433] width 451 height 49
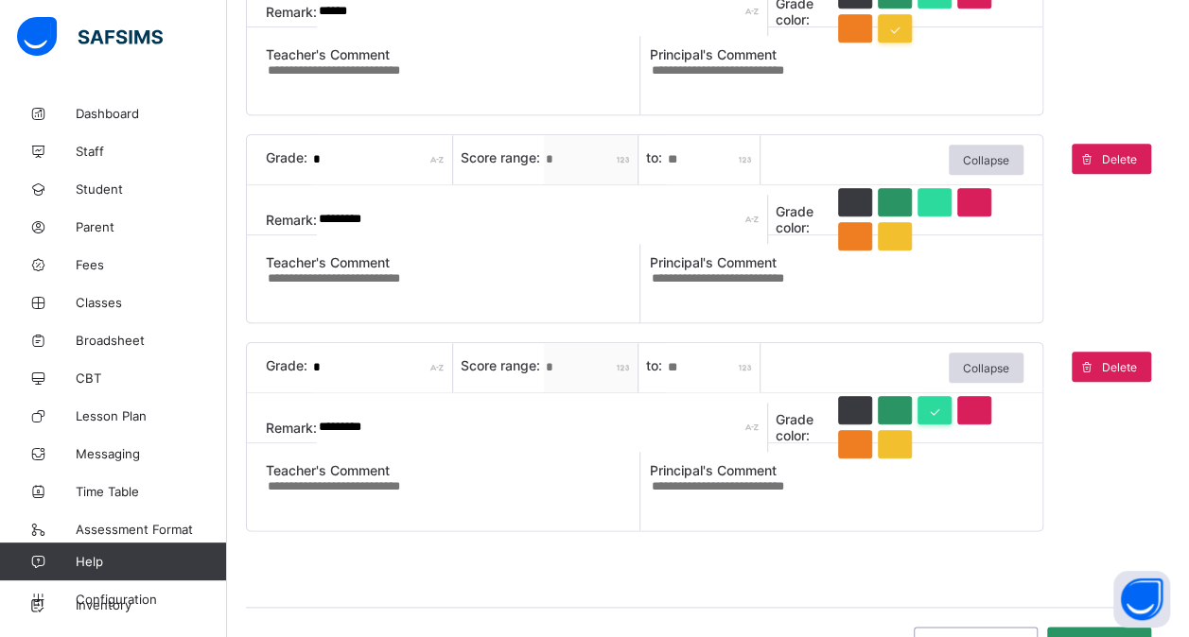
scroll to position [925, 0]
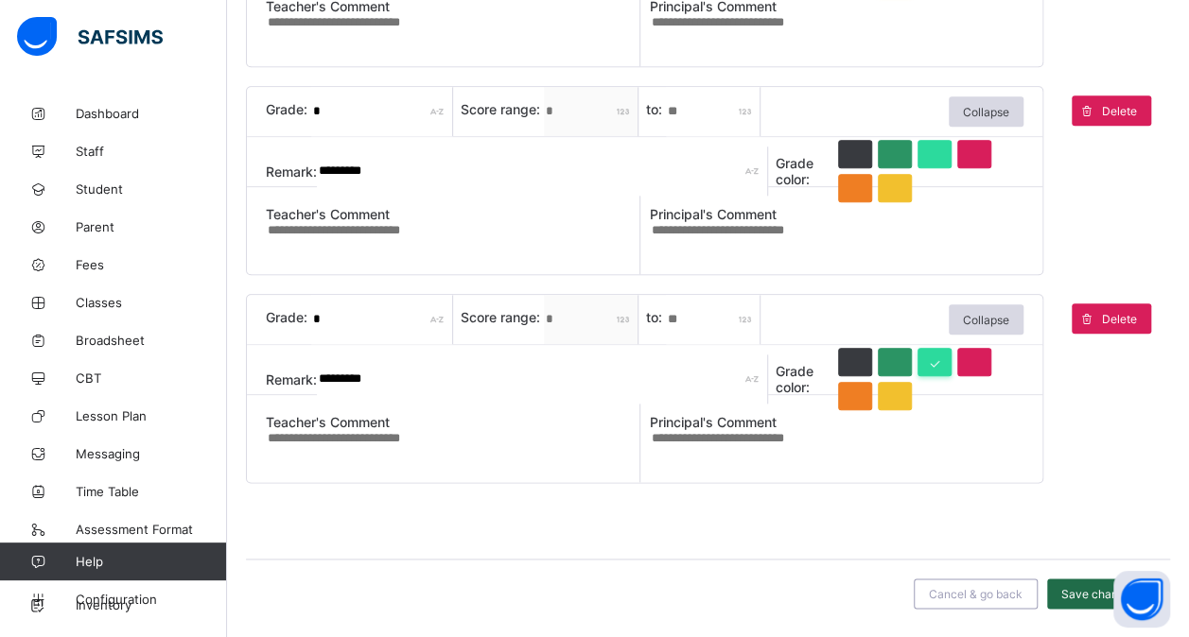
click at [1091, 595] on span "Save changes" at bounding box center [1099, 594] width 76 height 14
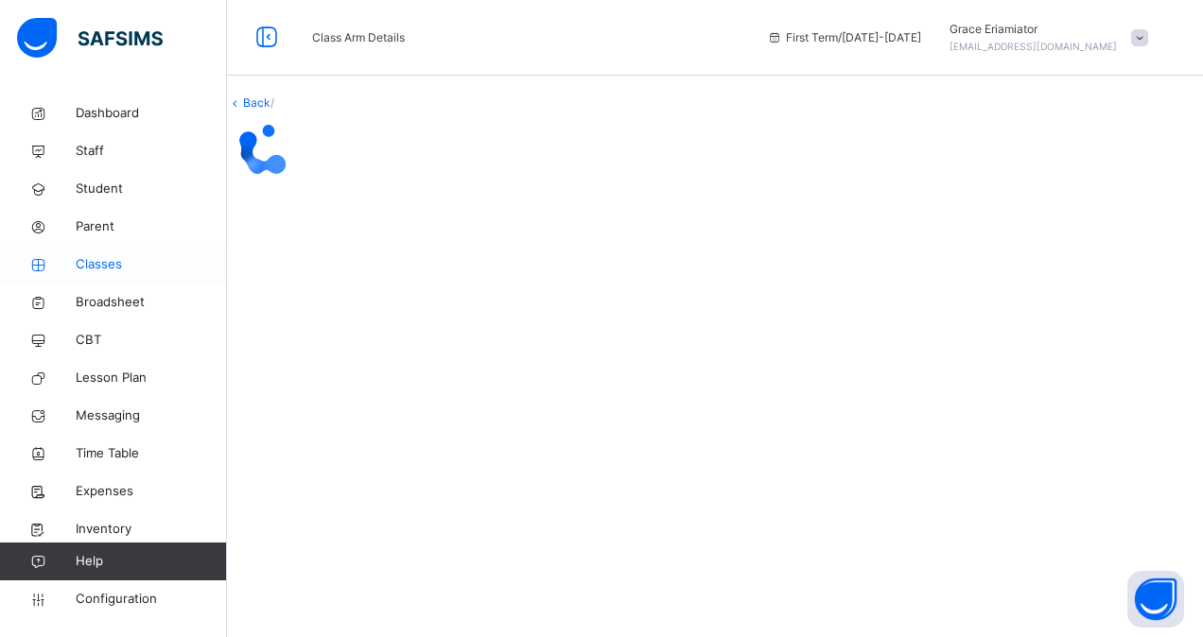
click at [75, 267] on icon at bounding box center [38, 265] width 76 height 14
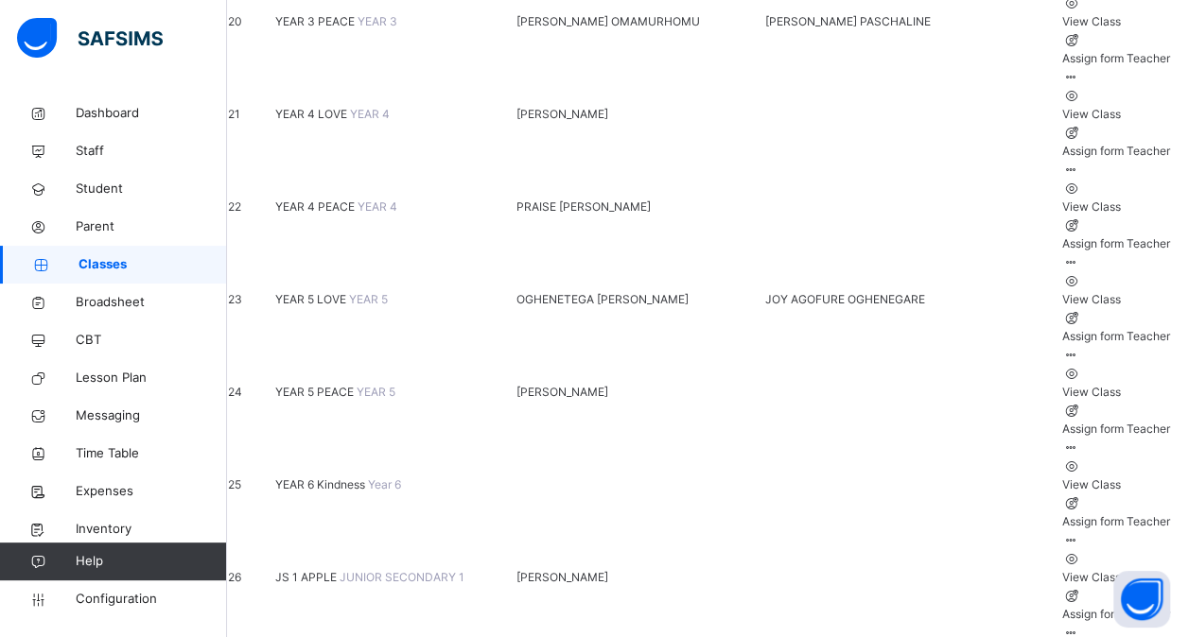
scroll to position [2077, 0]
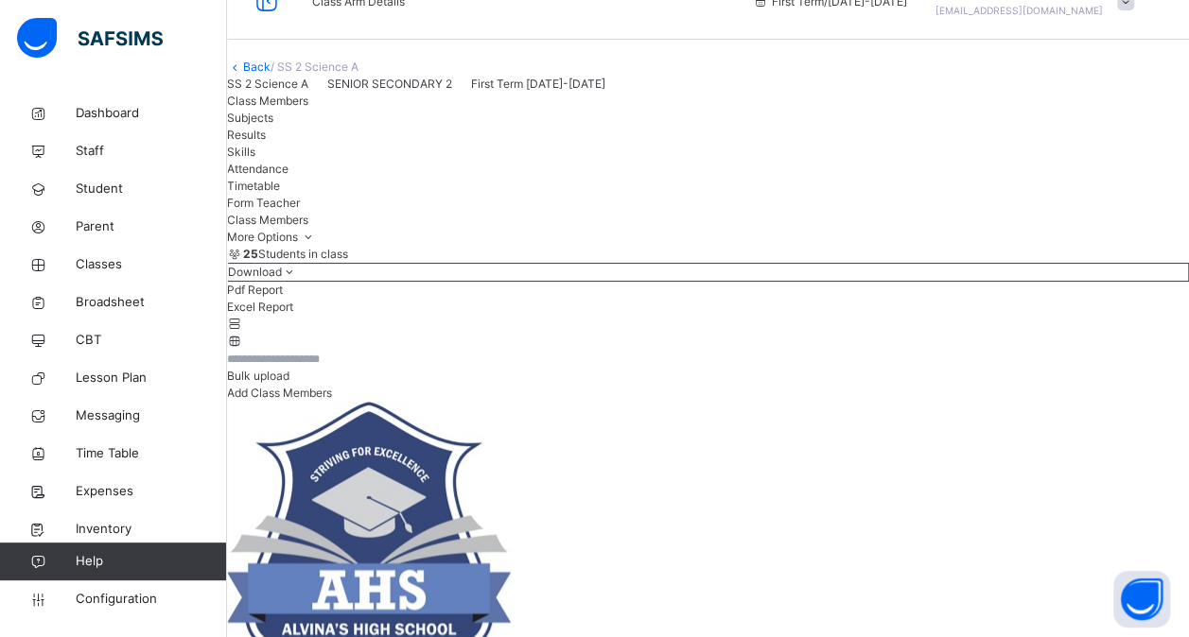
scroll to position [37, 0]
click at [399, 126] on div "Subjects" at bounding box center [708, 117] width 962 height 17
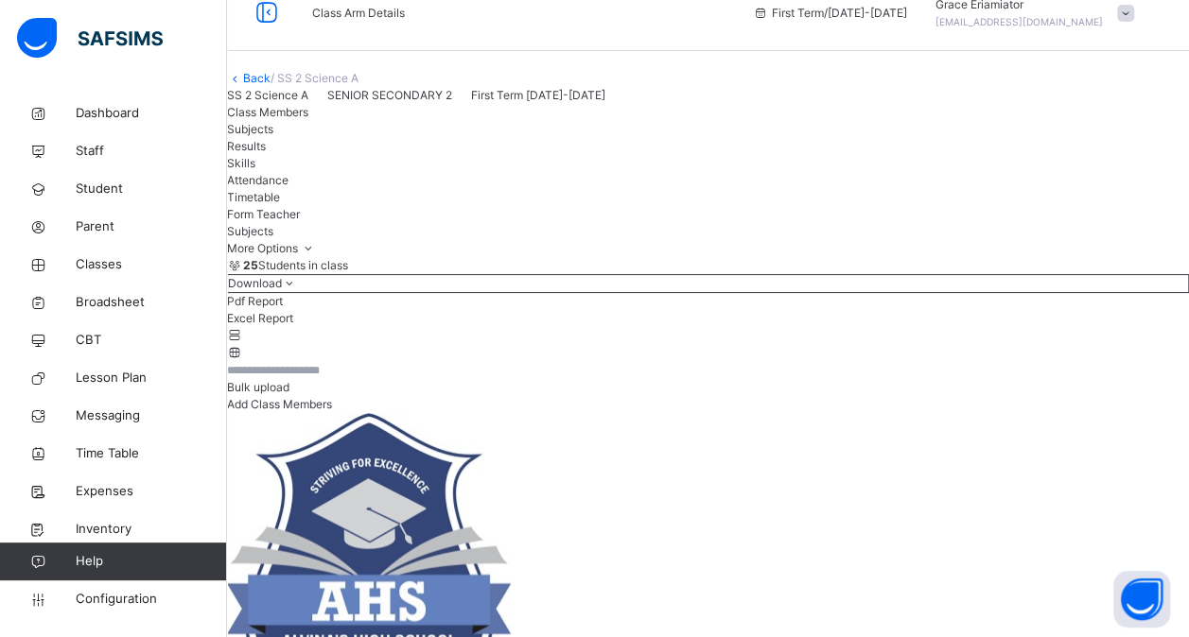
scroll to position [24, 0]
click at [308, 120] on span "Class Members" at bounding box center [267, 113] width 81 height 14
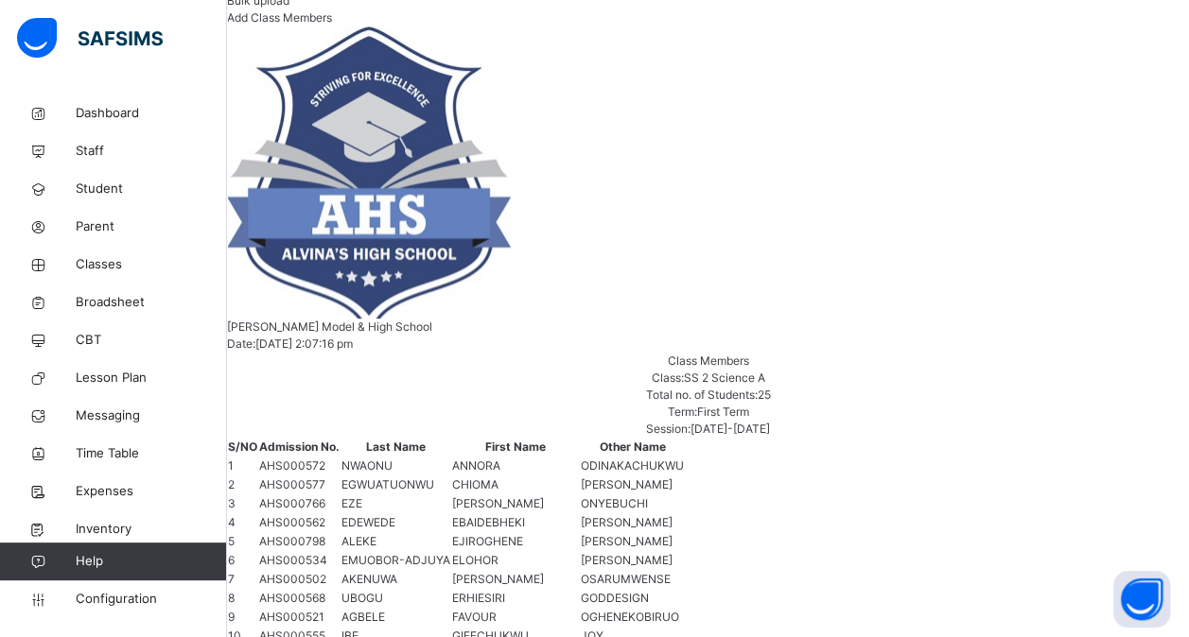
scroll to position [280, 0]
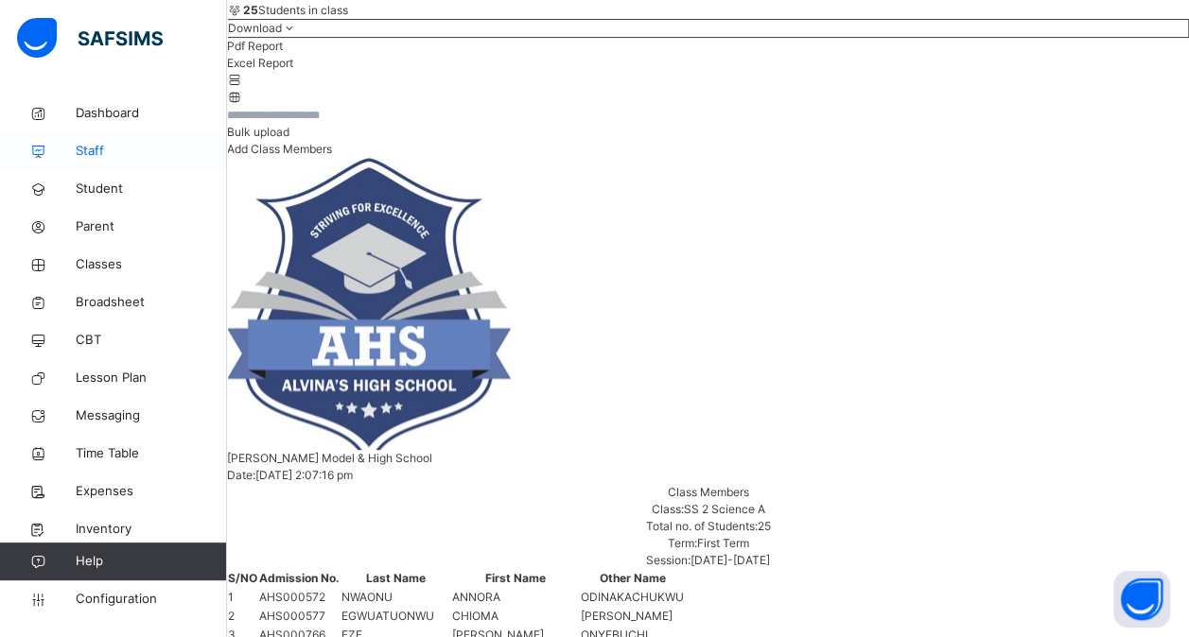
click at [97, 155] on span "Staff" at bounding box center [151, 151] width 151 height 19
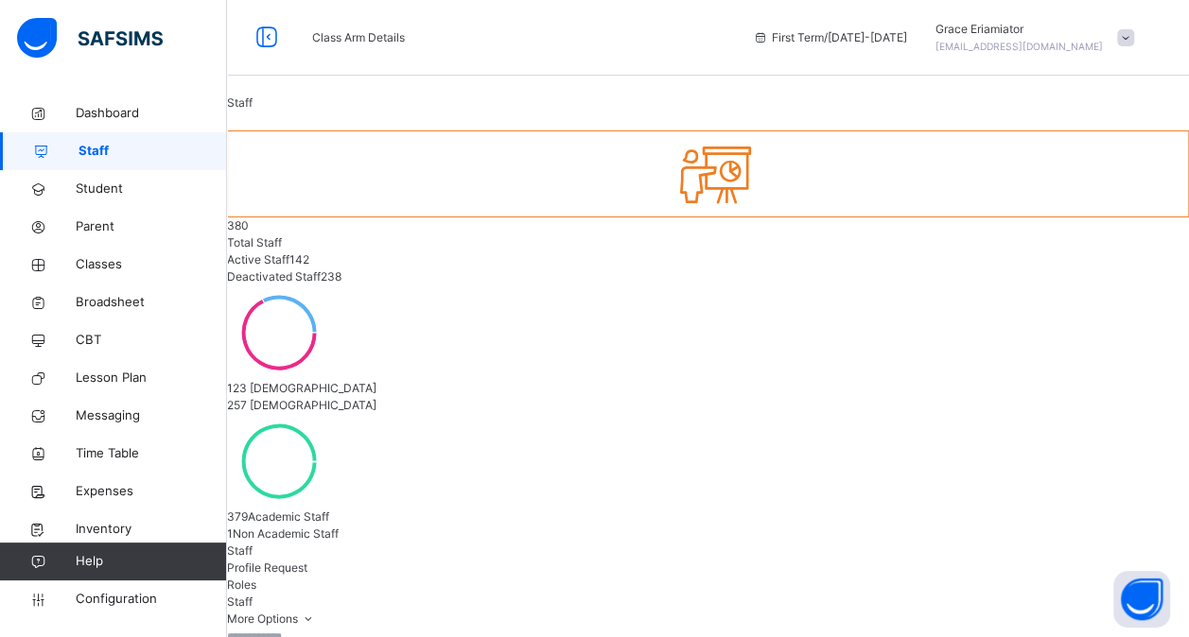
click at [308, 629] on input "text" at bounding box center [283, 637] width 113 height 17
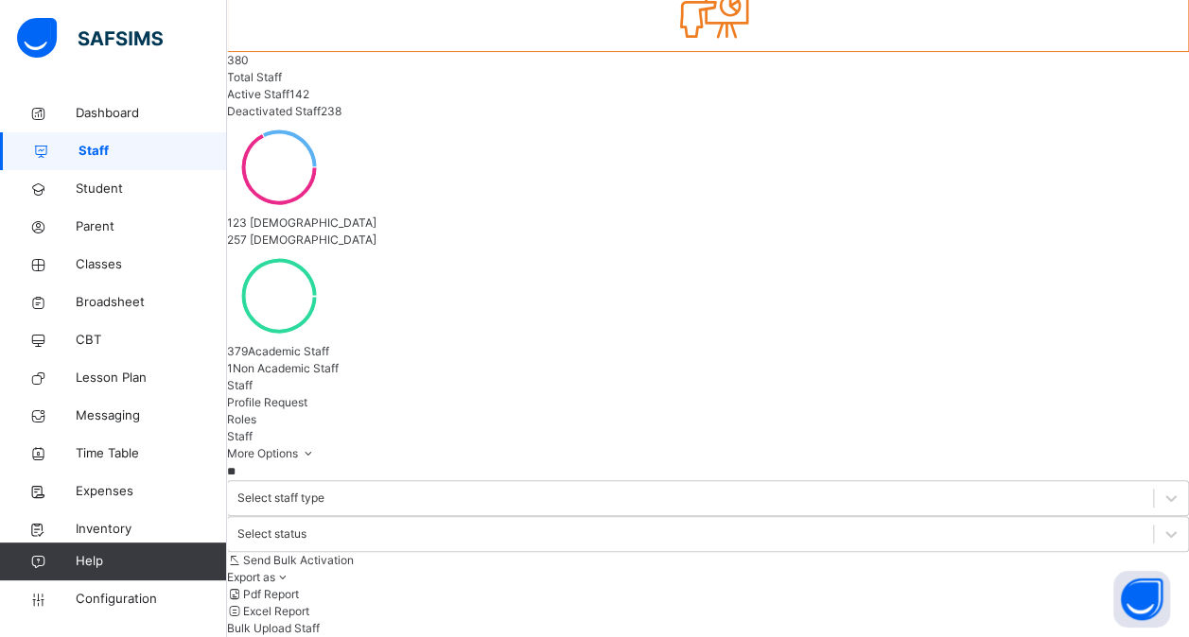
scroll to position [200, 0]
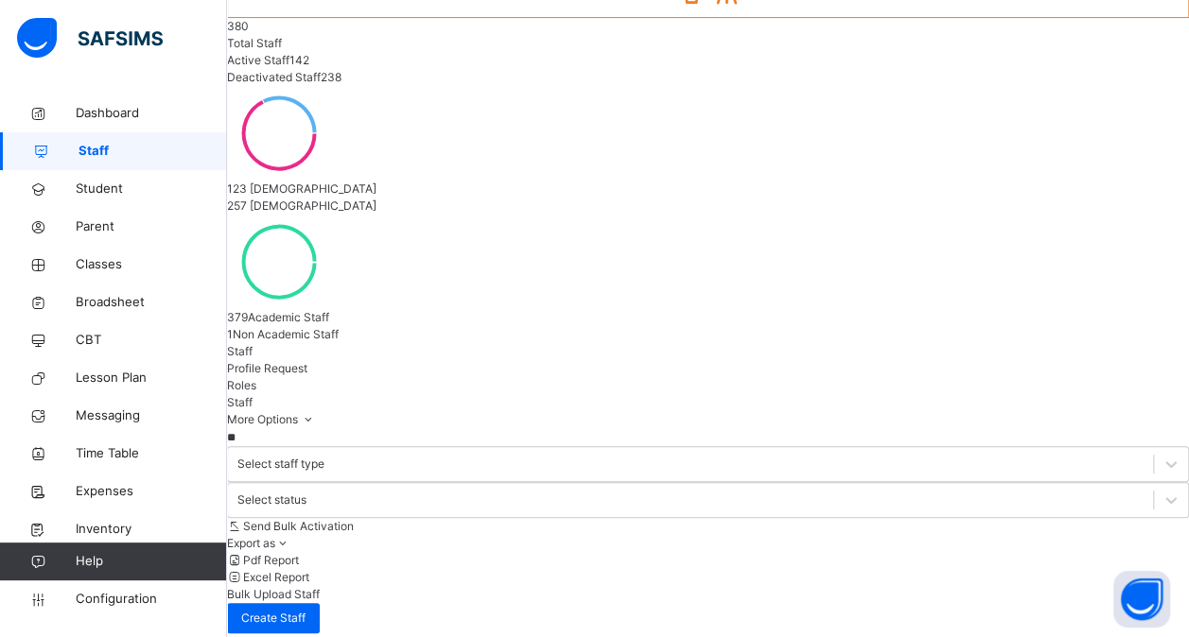
type input "**"
click at [433, 377] on div "Roles" at bounding box center [708, 385] width 962 height 17
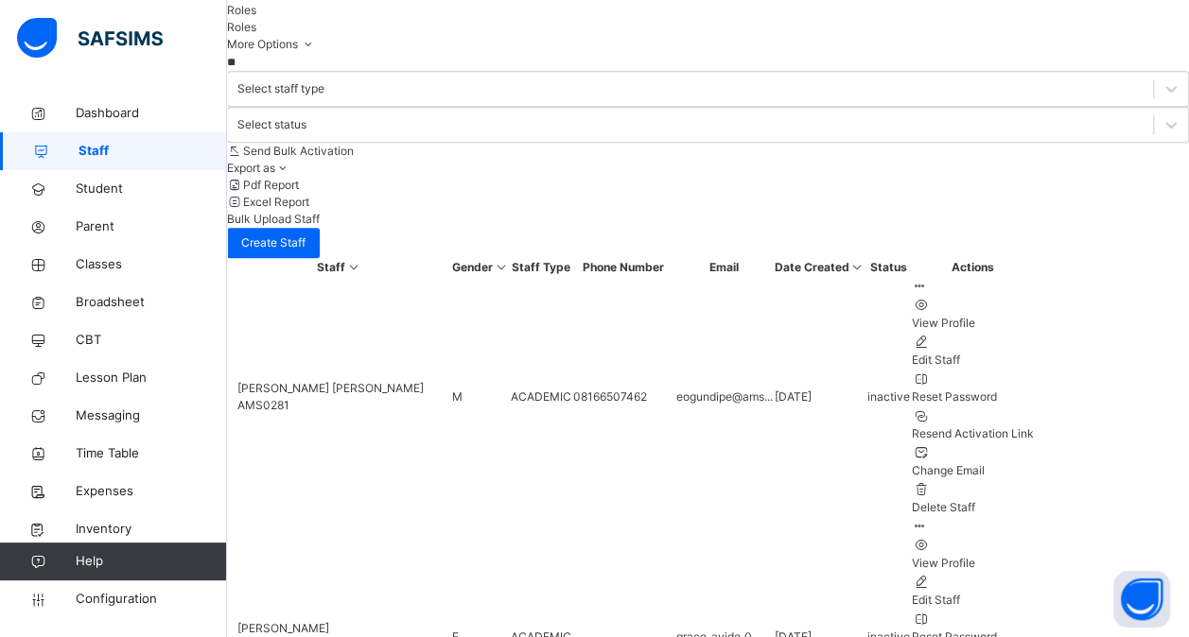
scroll to position [577, 0]
click at [102, 266] on span "Classes" at bounding box center [151, 264] width 151 height 19
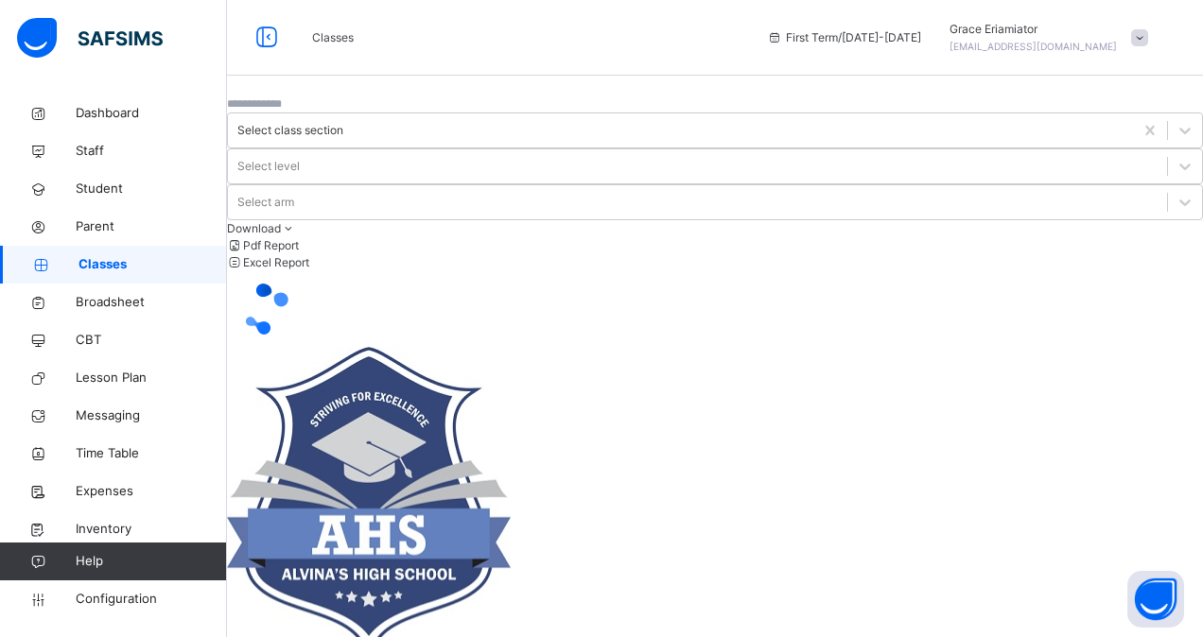
drag, startPoint x: 464, startPoint y: 431, endPoint x: 509, endPoint y: 414, distance: 47.6
click at [509, 347] on div at bounding box center [715, 309] width 976 height 76
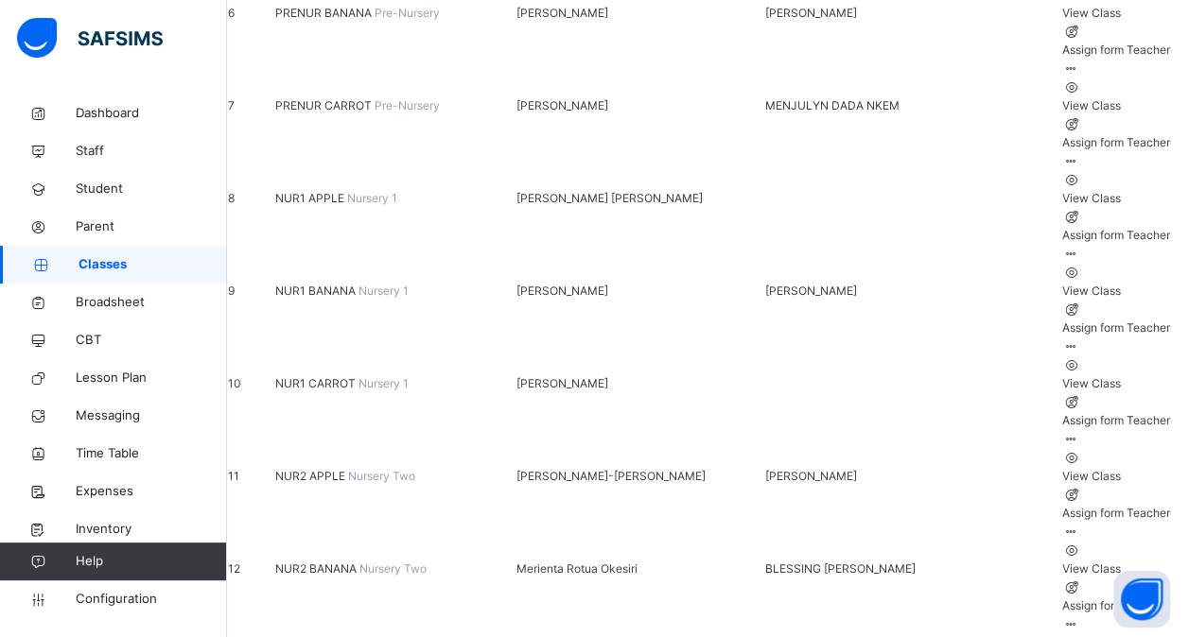
scroll to position [788, 0]
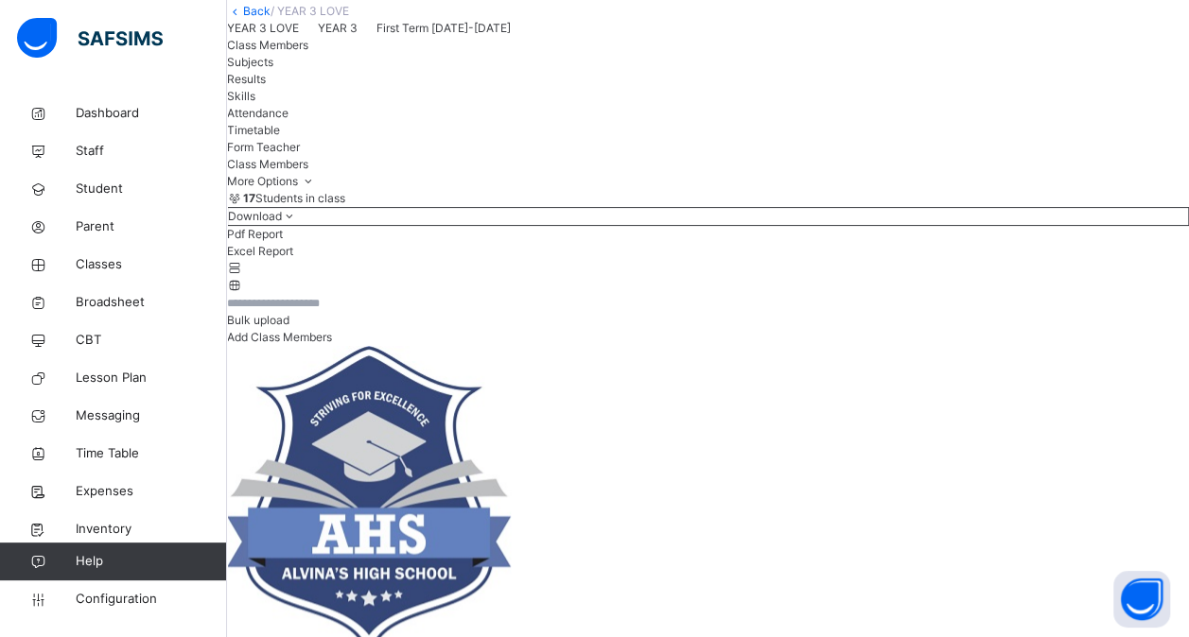
scroll to position [91, 0]
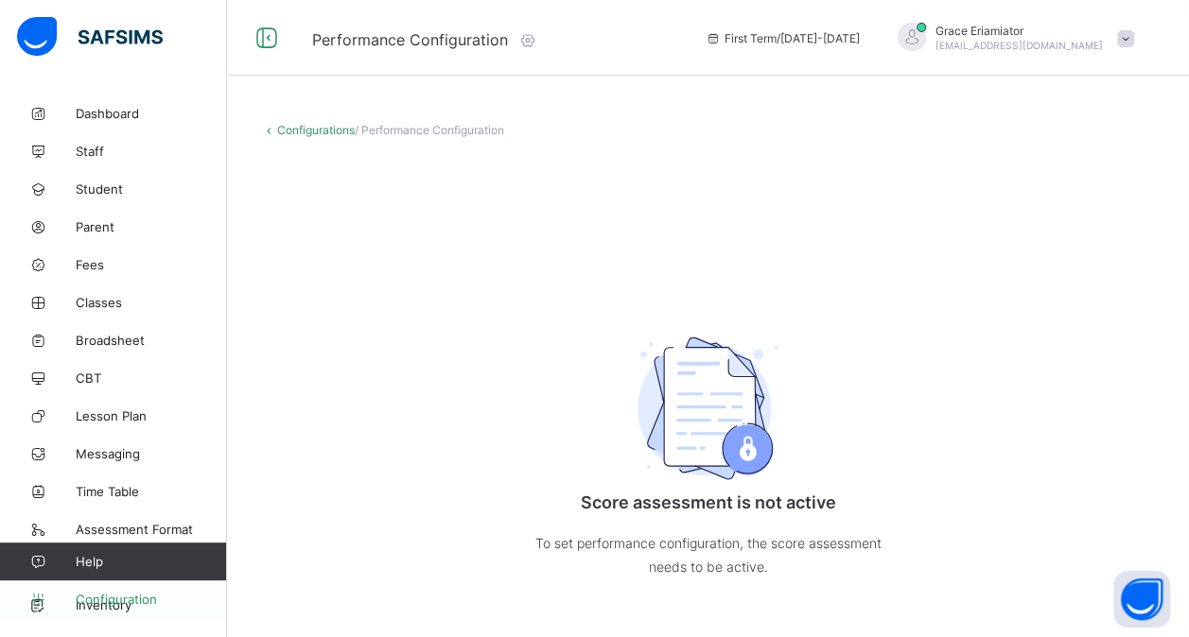
click at [101, 600] on span "Configuration" at bounding box center [151, 599] width 150 height 15
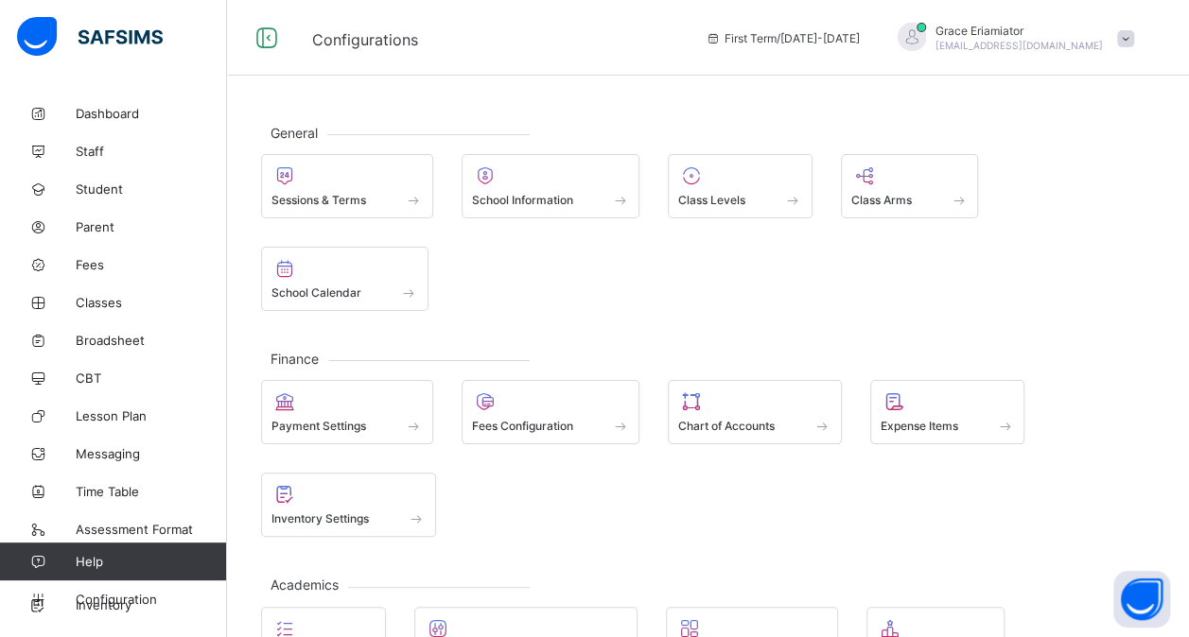
scroll to position [248, 0]
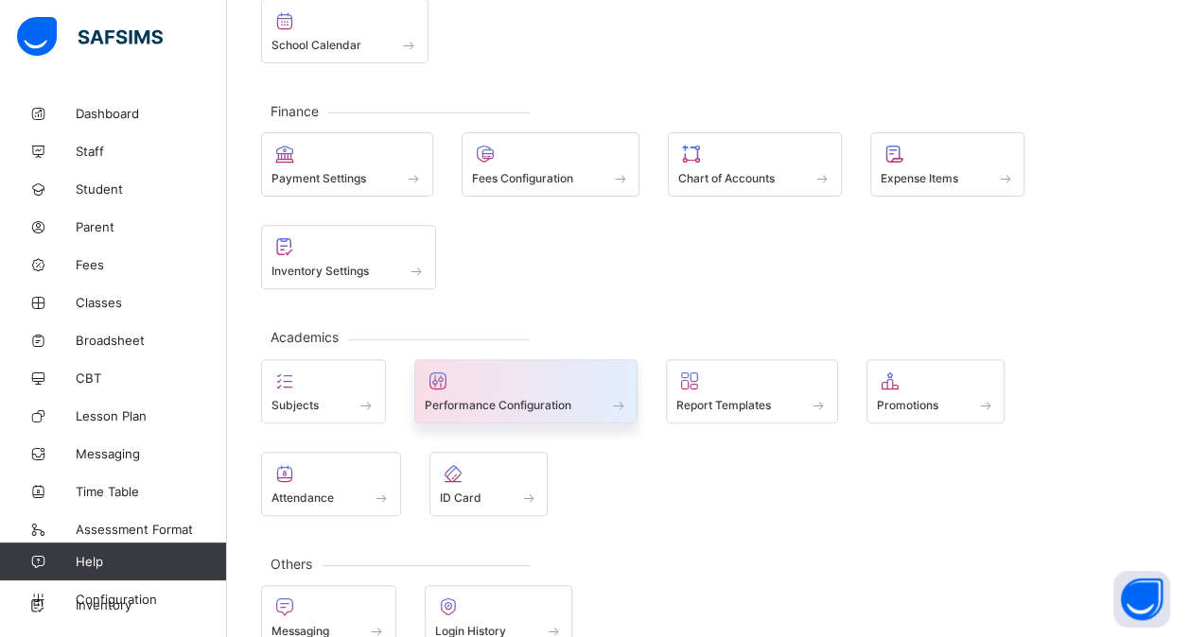
click at [555, 392] on span at bounding box center [526, 394] width 203 height 5
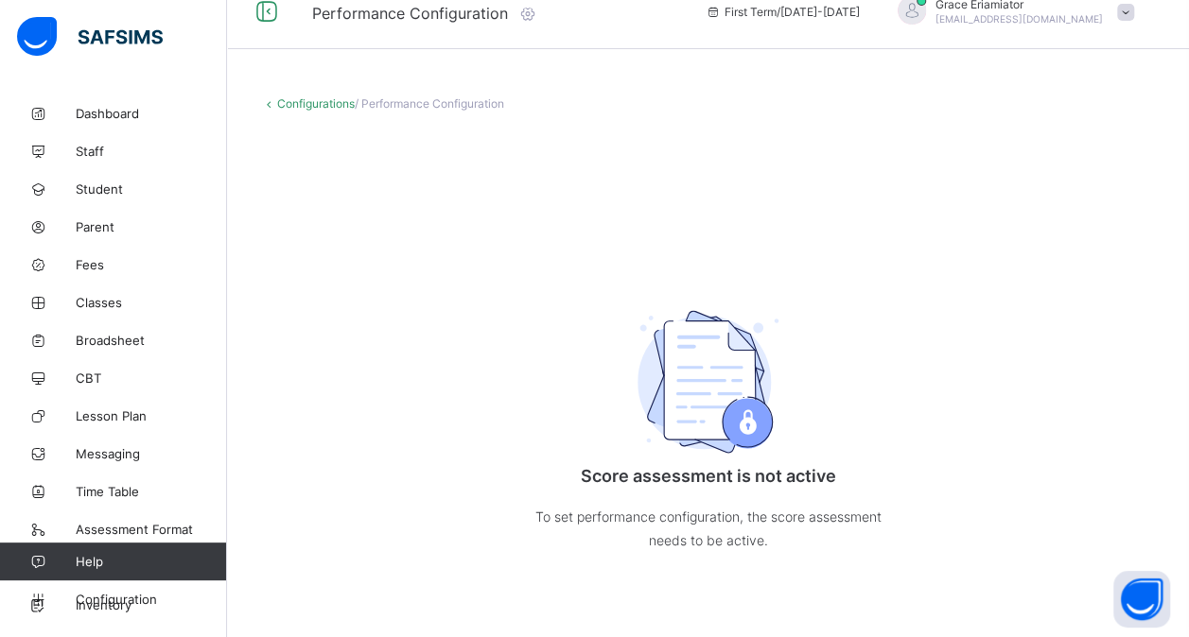
scroll to position [26, 0]
click at [120, 593] on span "Configuration" at bounding box center [151, 599] width 150 height 15
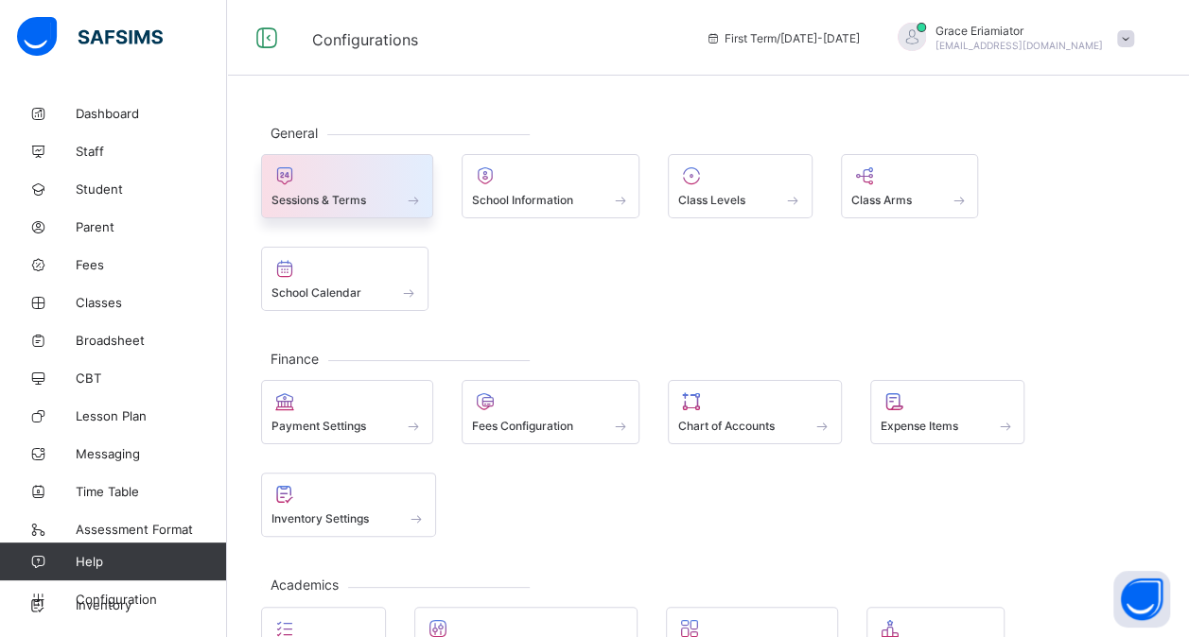
click at [365, 199] on span "Sessions & Terms" at bounding box center [318, 200] width 95 height 14
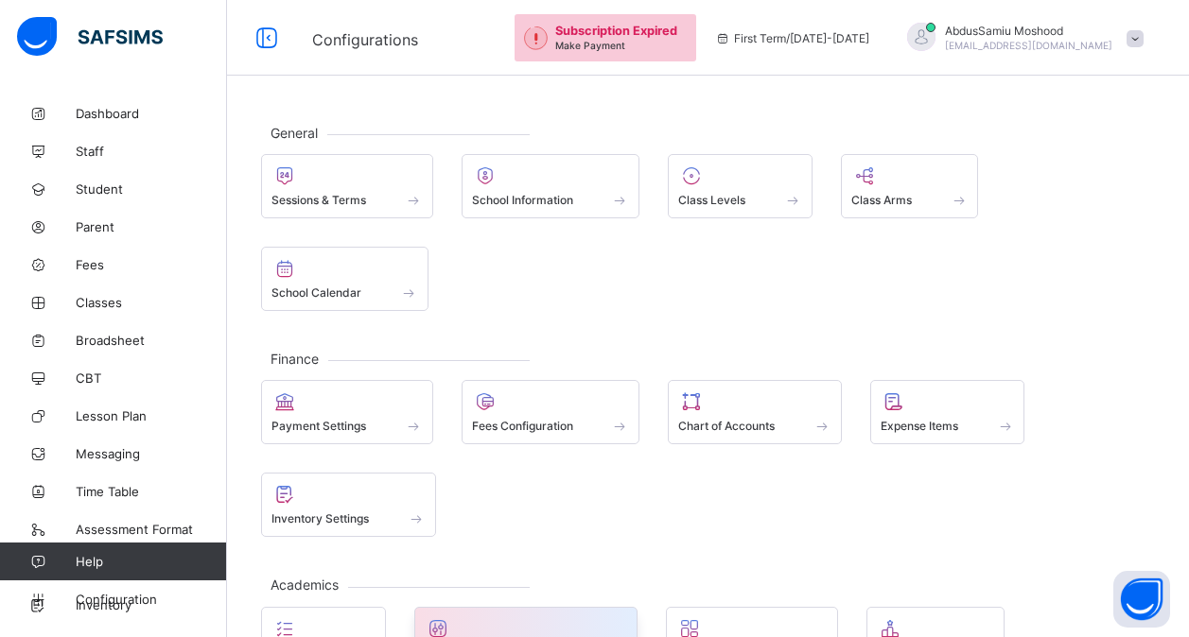
scroll to position [193, 0]
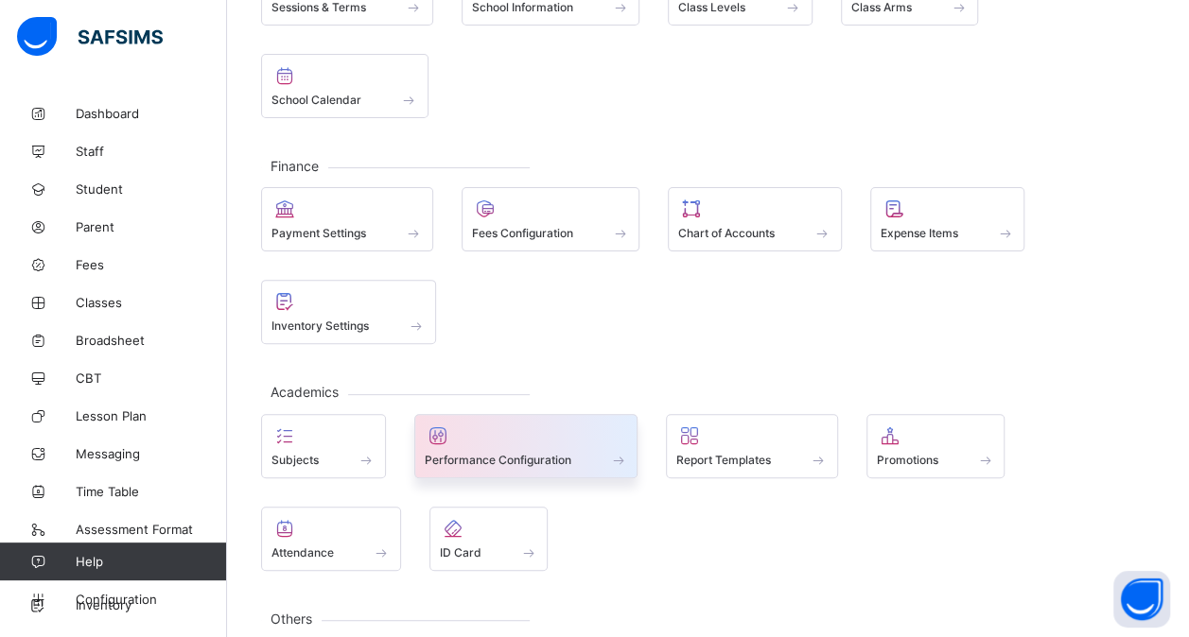
click at [501, 433] on div at bounding box center [526, 436] width 203 height 23
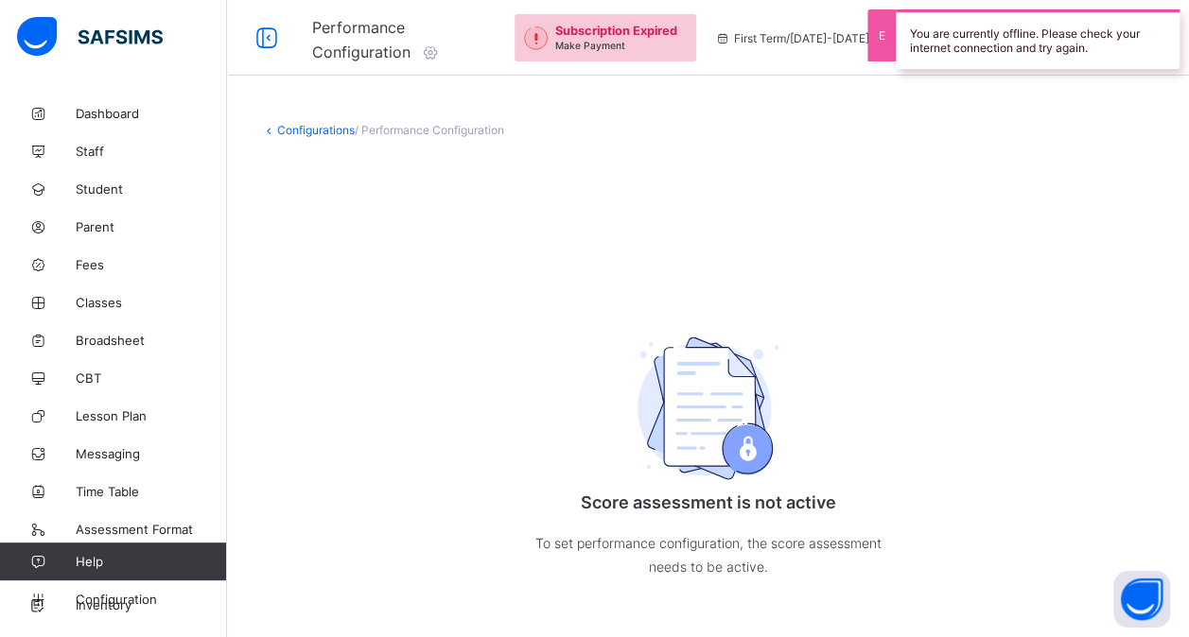
click at [304, 128] on link "Configurations" at bounding box center [316, 130] width 78 height 14
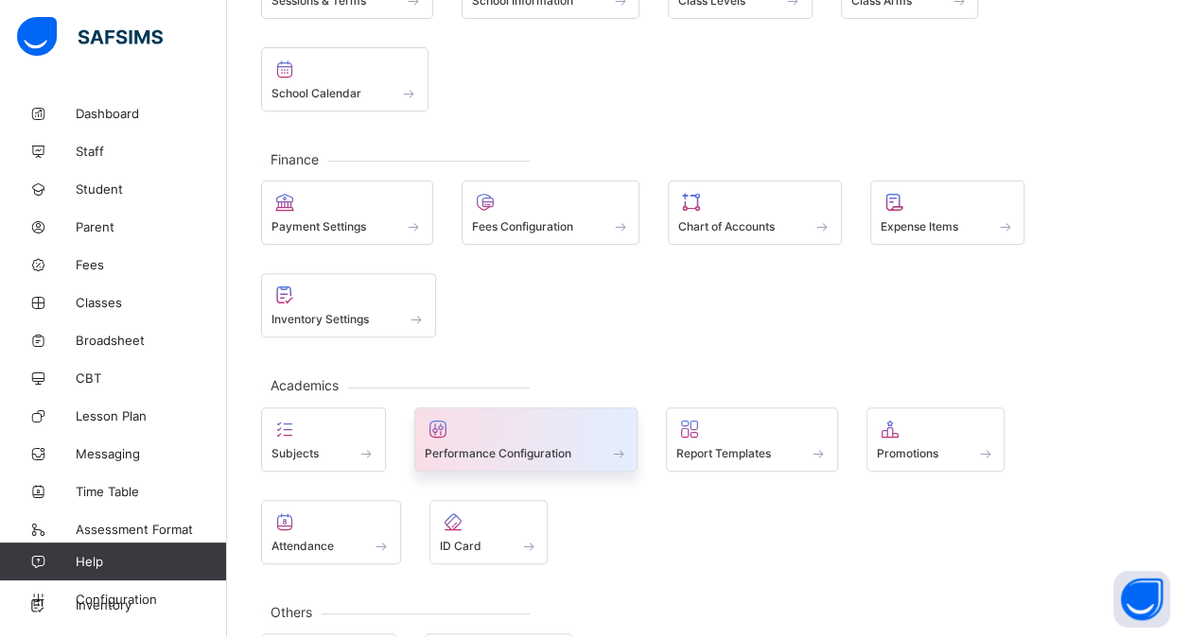
click at [510, 446] on span "Performance Configuration" at bounding box center [498, 453] width 147 height 14
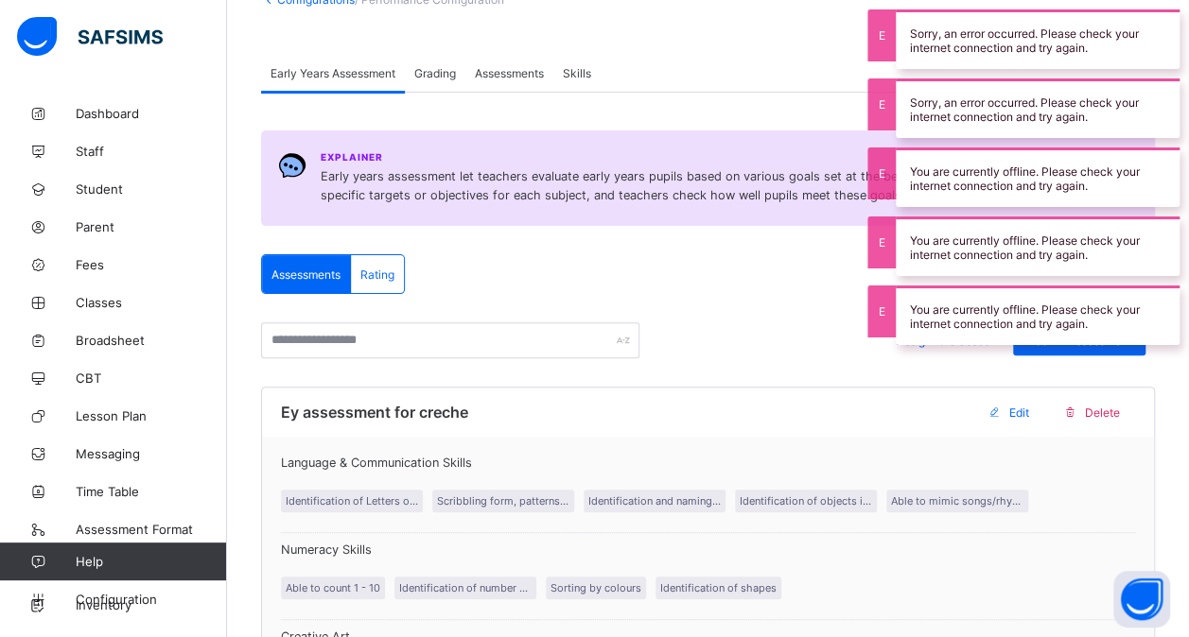
scroll to position [127, 0]
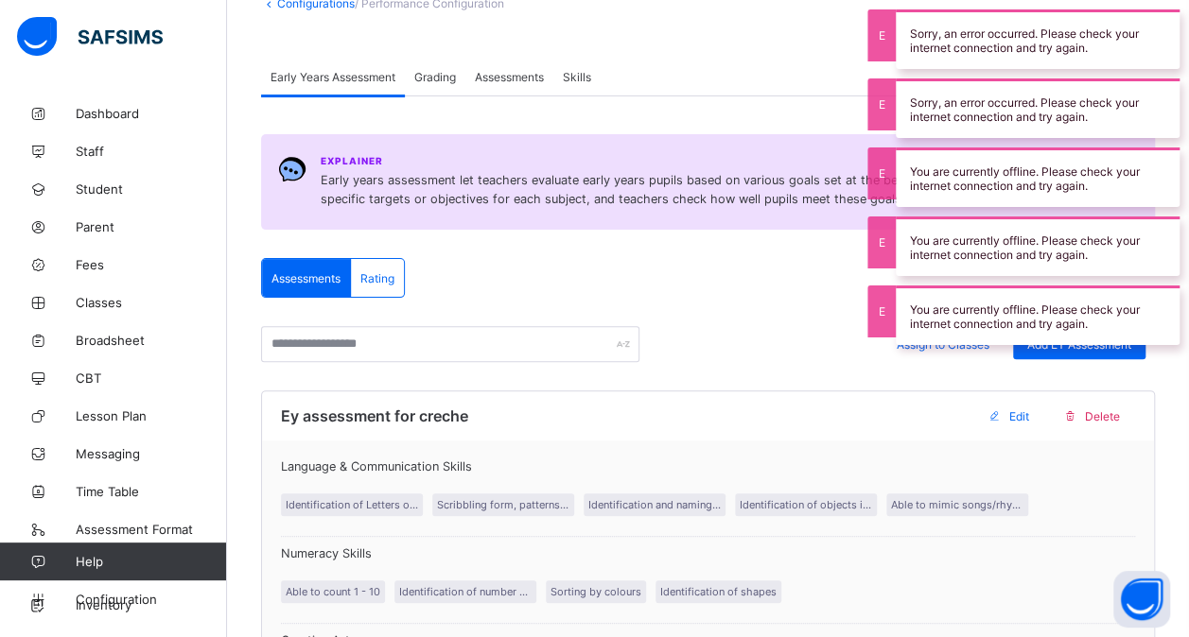
click at [440, 63] on div "Grading" at bounding box center [435, 77] width 61 height 38
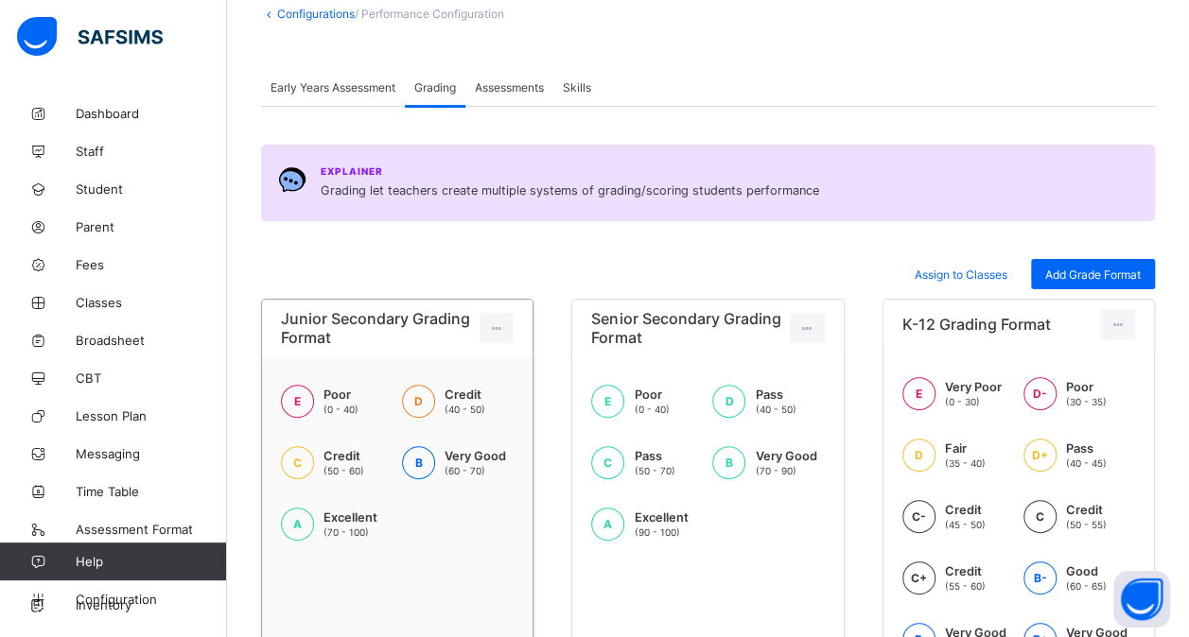
scroll to position [113, 0]
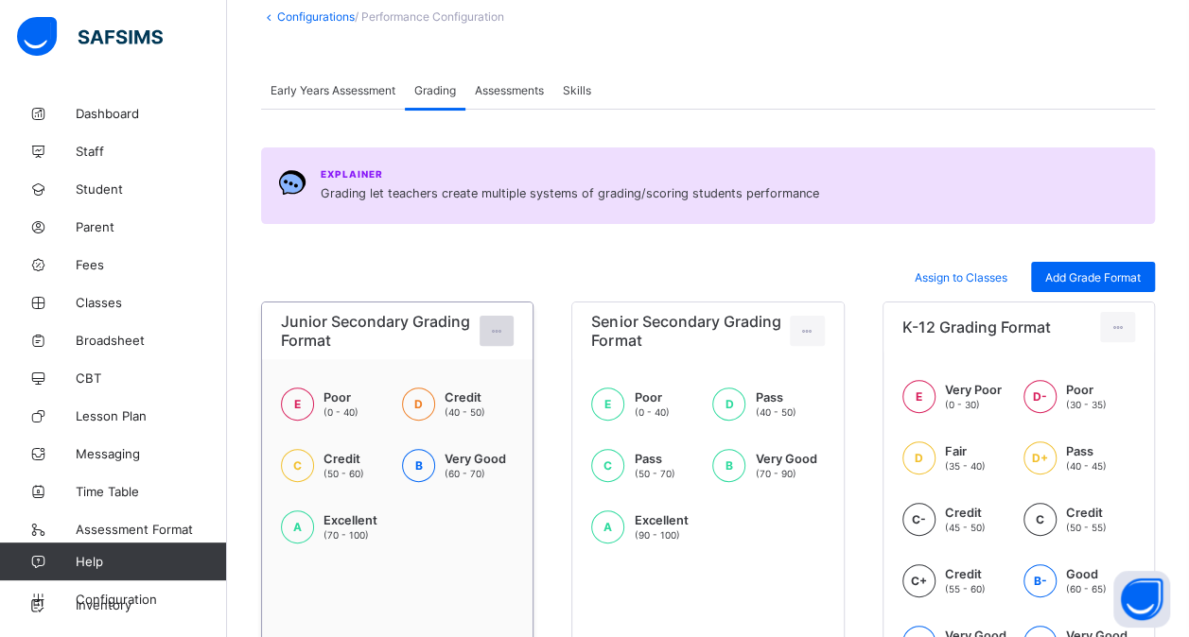
click at [510, 333] on div at bounding box center [496, 331] width 35 height 30
click at [475, 372] on div "Edit Format" at bounding box center [467, 373] width 75 height 19
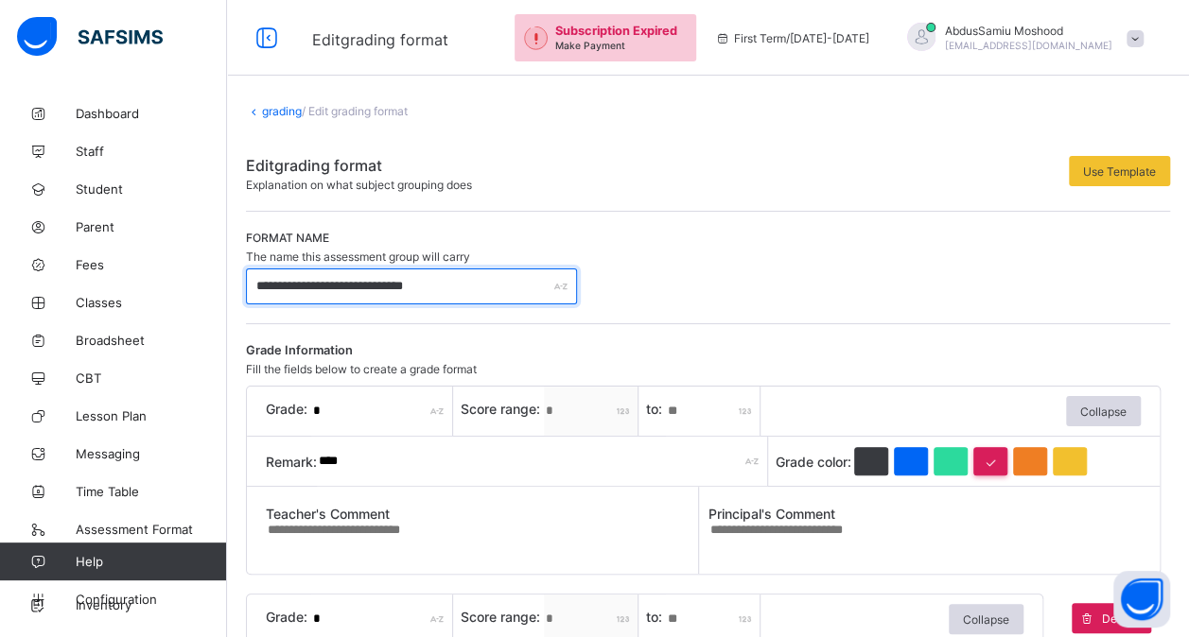
click at [360, 281] on input "**********" at bounding box center [411, 287] width 331 height 36
type input "**********"
click at [337, 402] on input "*" at bounding box center [382, 411] width 142 height 49
type input "*"
click at [364, 465] on input "****" at bounding box center [542, 461] width 451 height 49
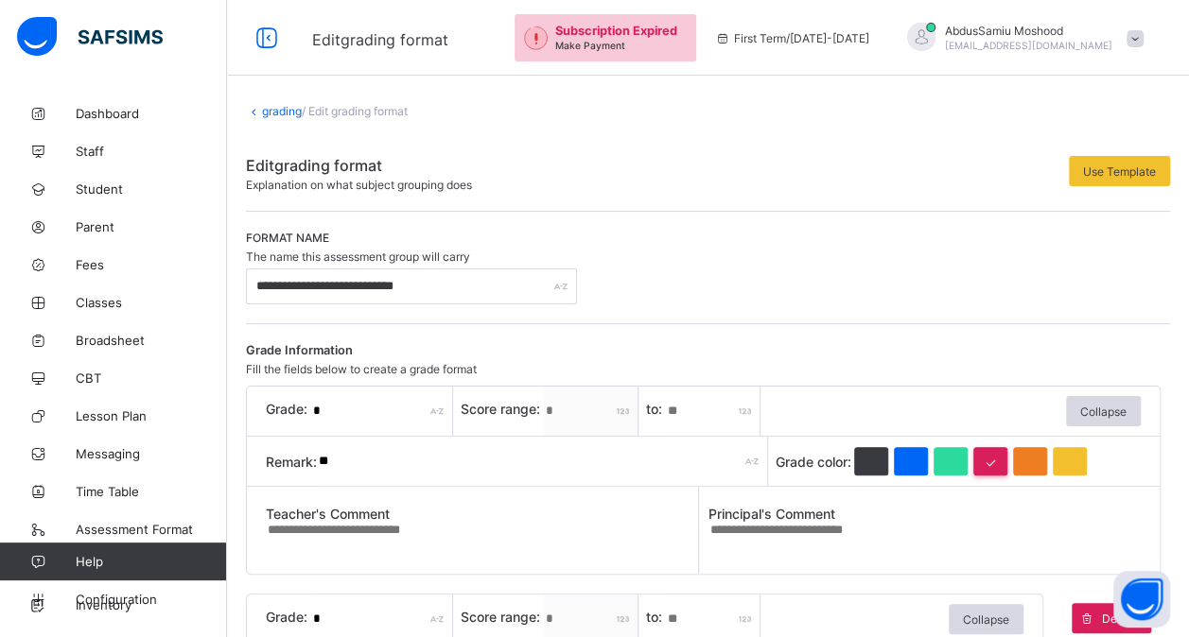
type input "*"
type input "****"
click at [486, 522] on textarea at bounding box center [482, 537] width 432 height 30
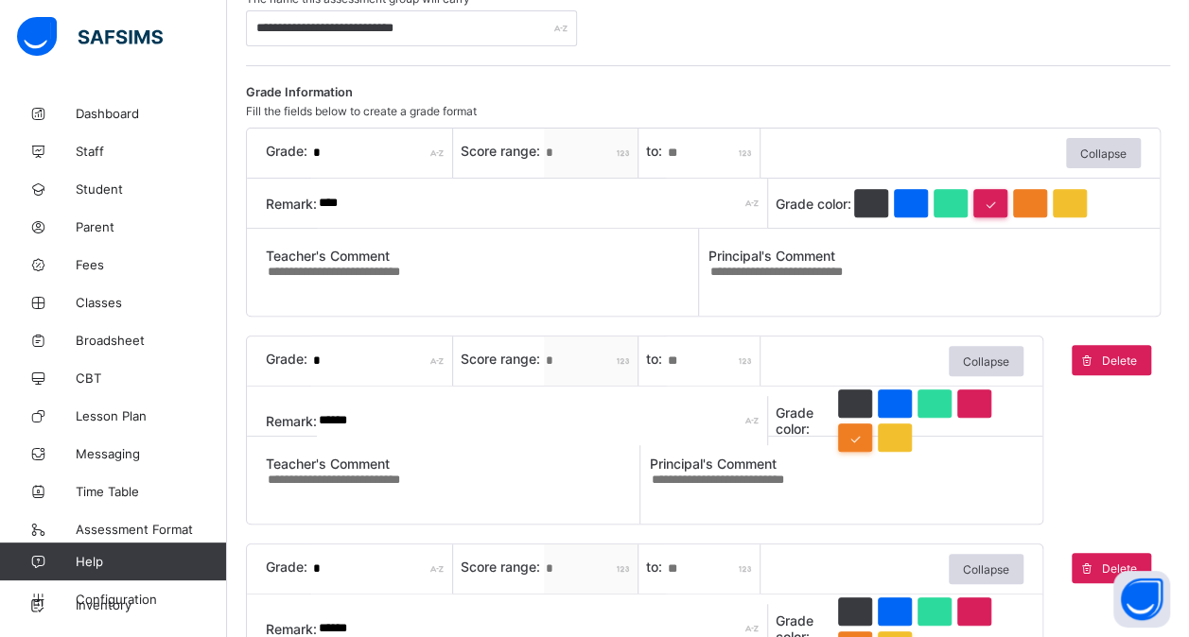
scroll to position [259, 0]
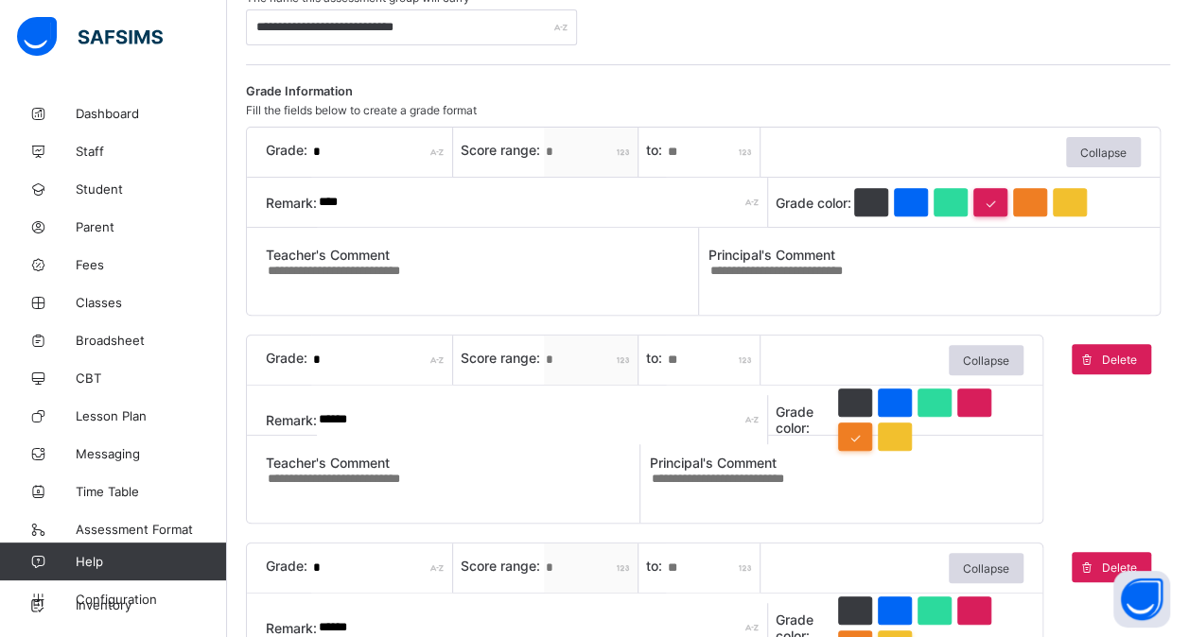
click at [356, 410] on input "******" at bounding box center [542, 419] width 451 height 49
type input "*"
type input "****"
click at [479, 484] on textarea at bounding box center [453, 486] width 374 height 30
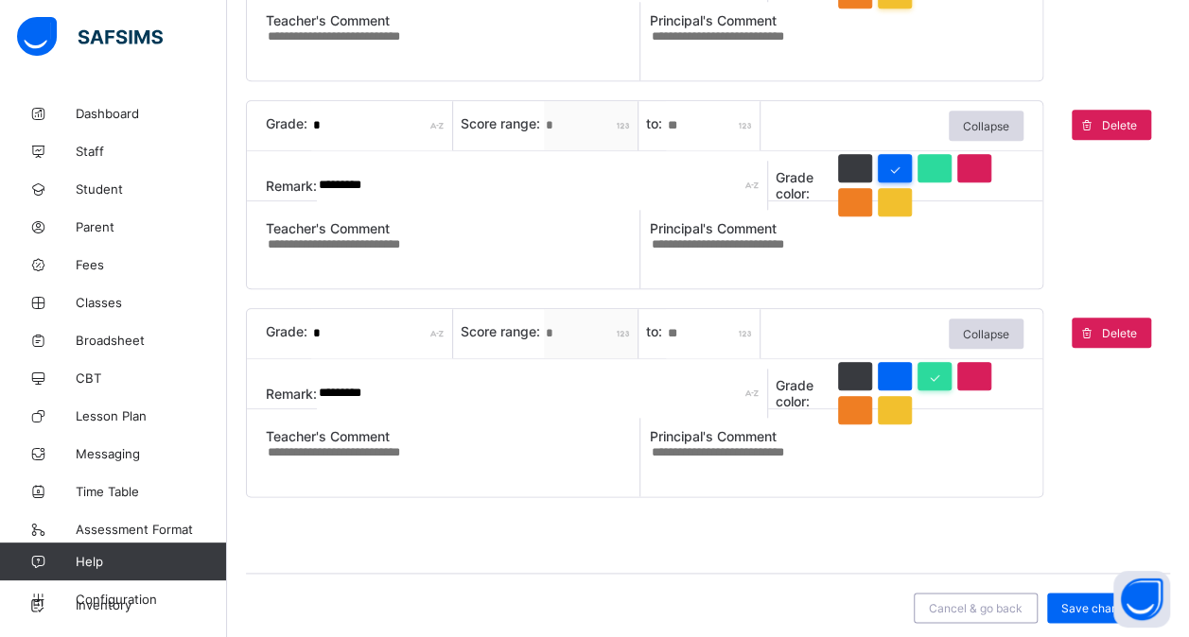
scroll to position [925, 0]
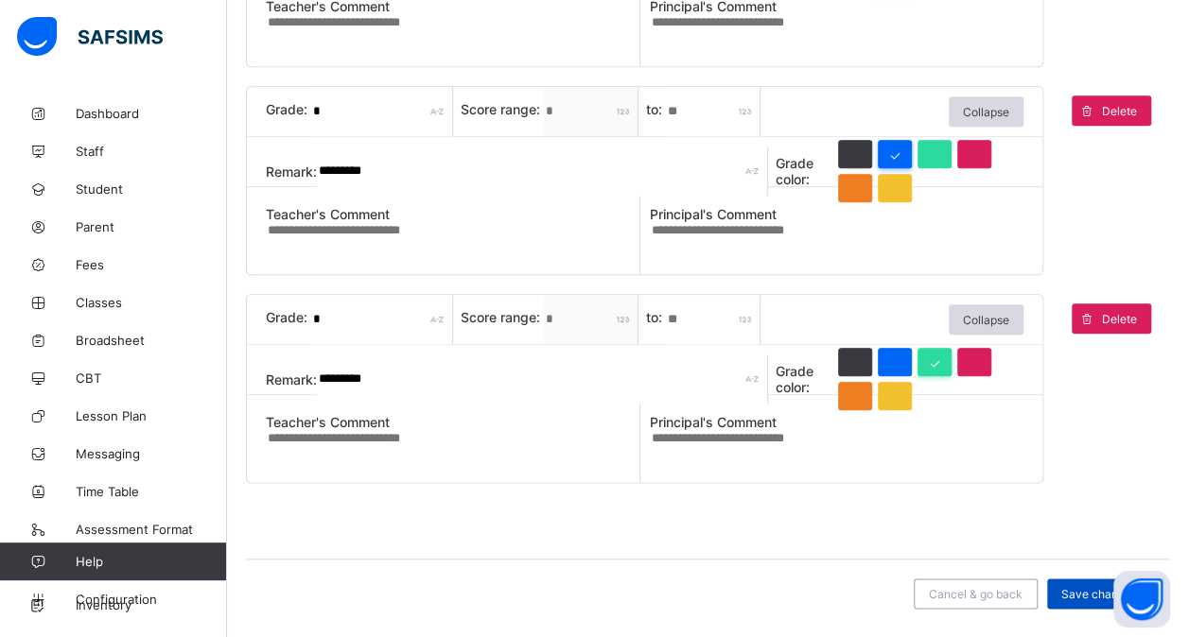
click at [1086, 597] on span "Save changes" at bounding box center [1099, 594] width 76 height 14
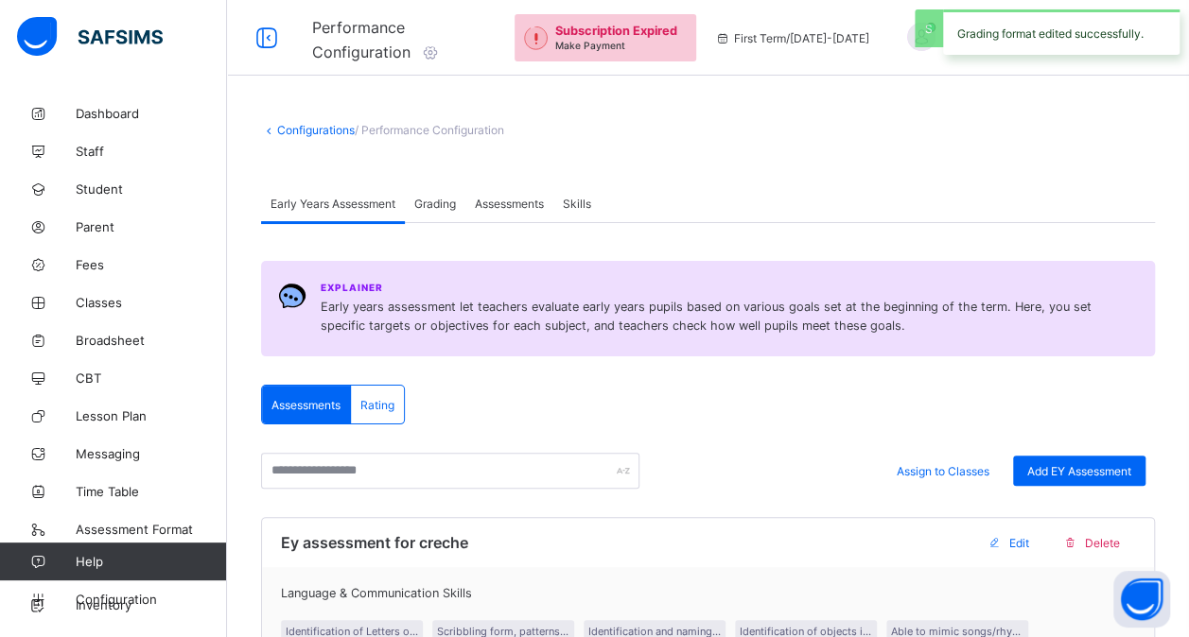
click at [448, 200] on span "Grading" at bounding box center [435, 204] width 42 height 14
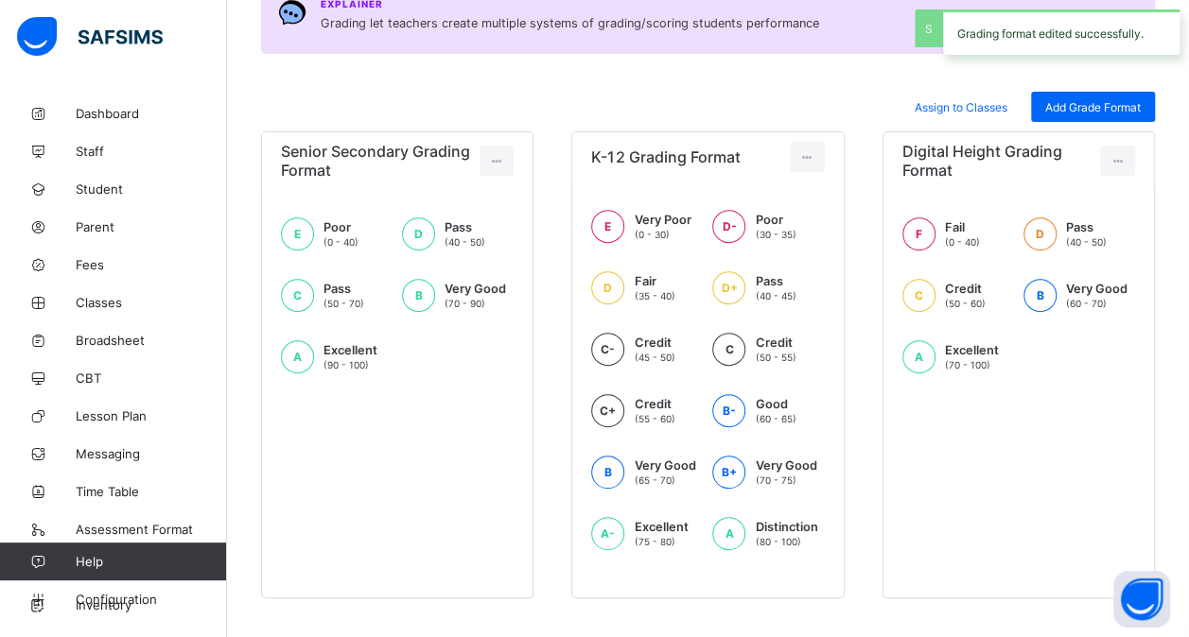
scroll to position [310, 0]
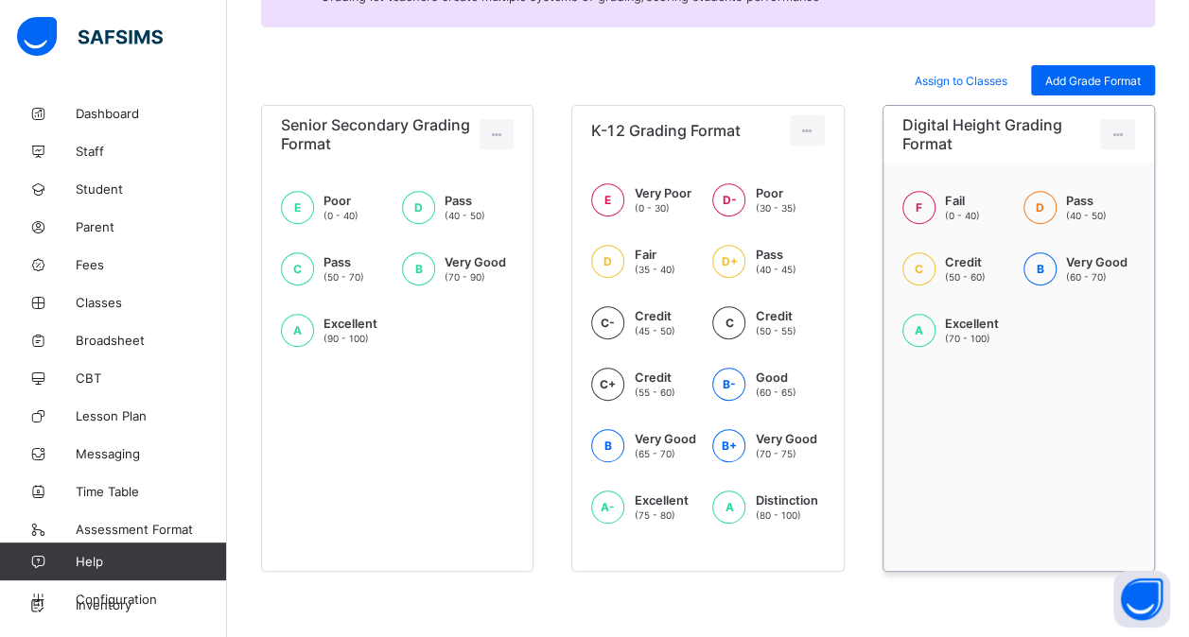
click at [995, 531] on div "Digital Height Grading Format F Fail (0 - 40) D Pass (40 - 50) C Credit (50 - 6…" at bounding box center [1018, 338] width 272 height 467
click at [965, 93] on div "Assign to Classes" at bounding box center [960, 80] width 121 height 30
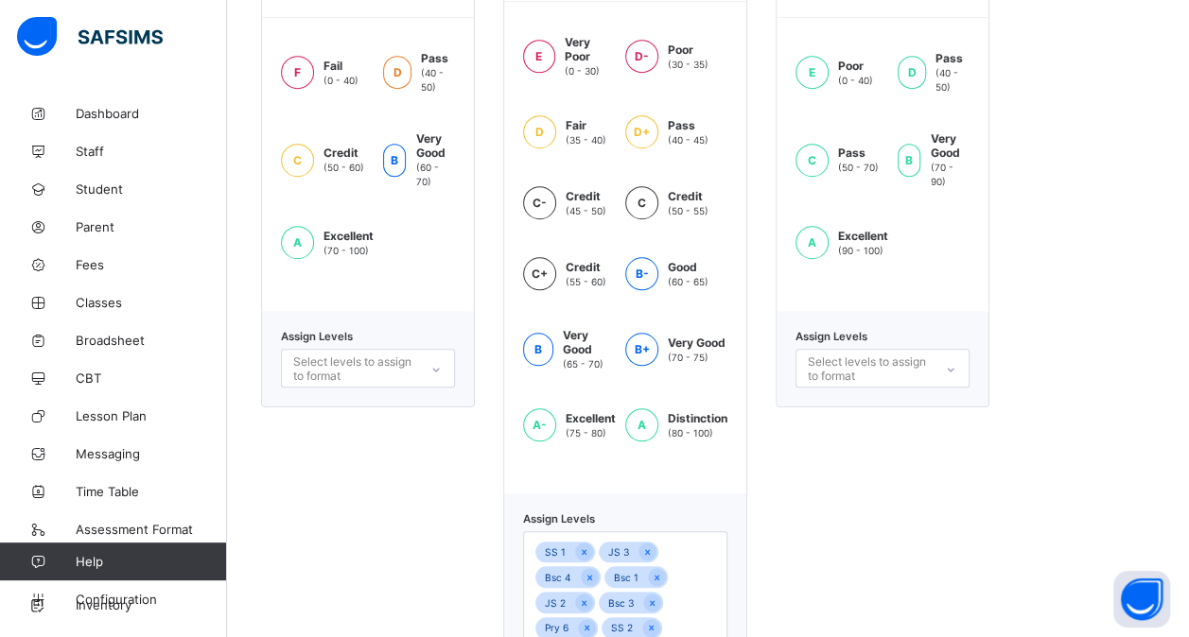
scroll to position [641, 0]
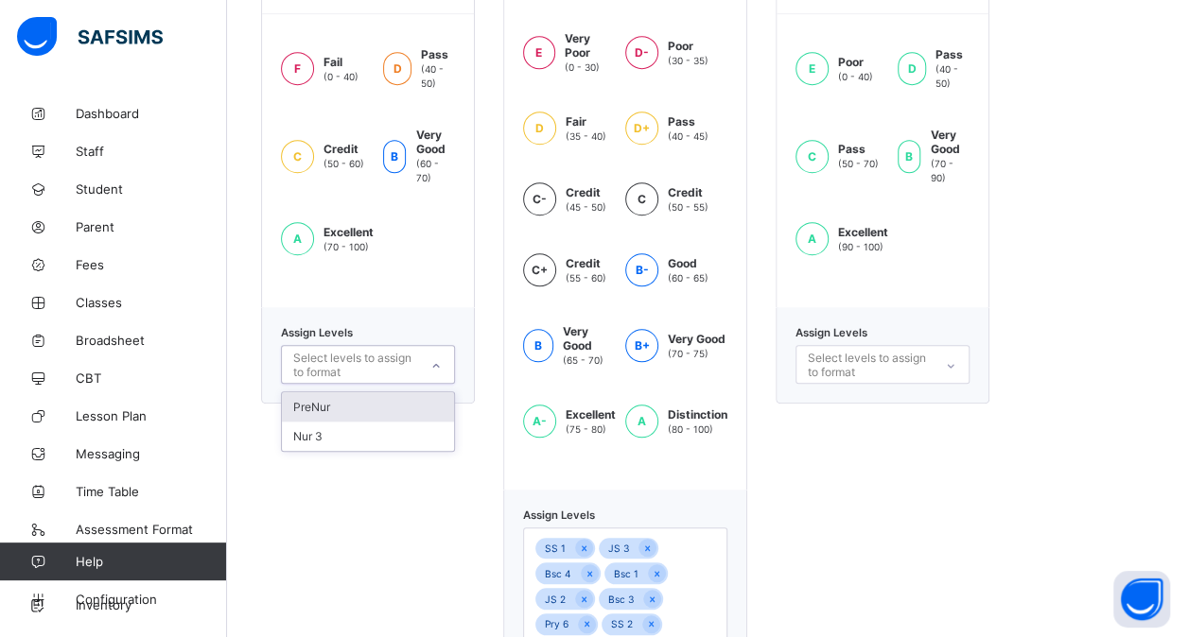
click at [403, 348] on div "Select levels to assign to format" at bounding box center [354, 365] width 123 height 36
click at [583, 546] on icon at bounding box center [584, 549] width 5 height 6
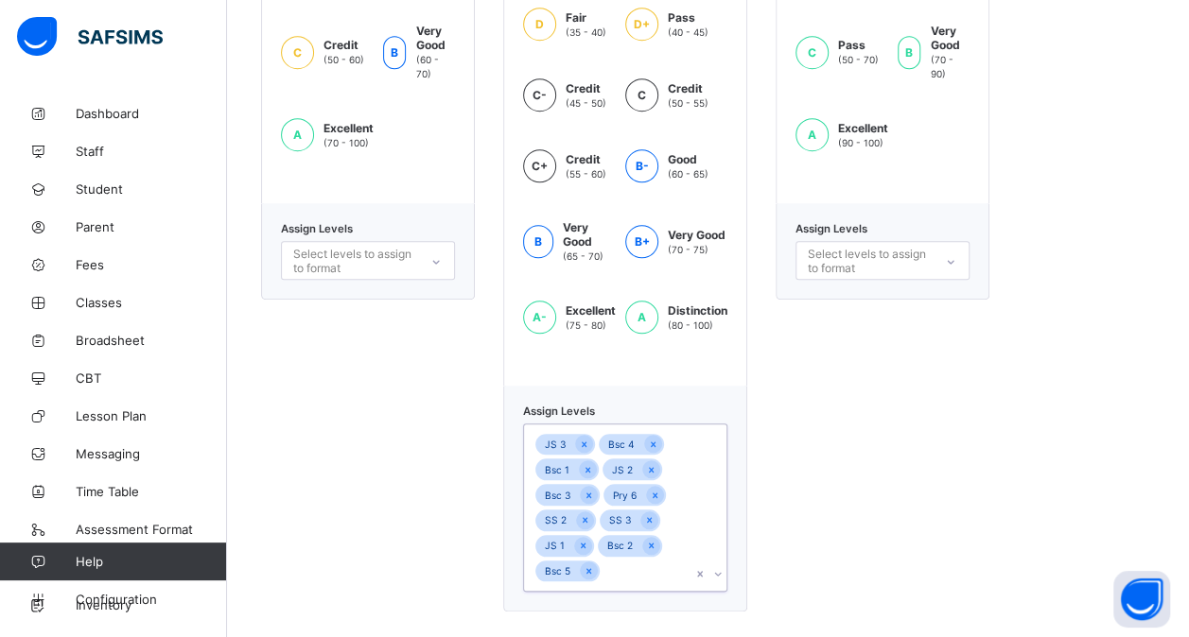
click at [583, 539] on icon at bounding box center [583, 545] width 10 height 13
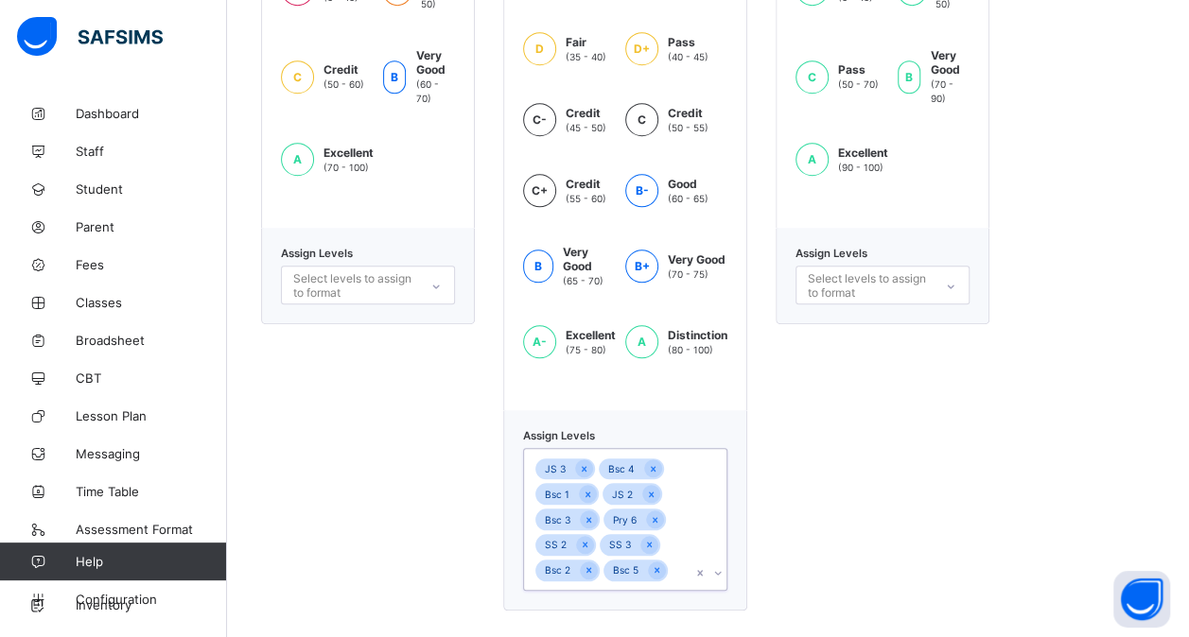
click at [583, 539] on icon at bounding box center [585, 544] width 10 height 13
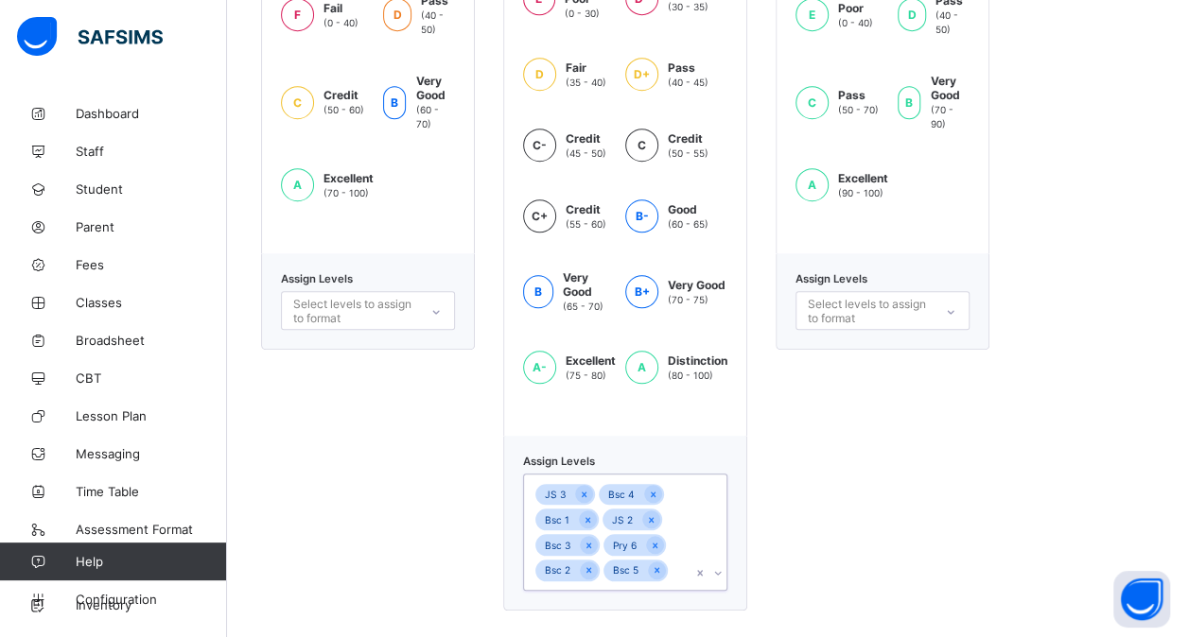
click at [583, 539] on icon at bounding box center [588, 545] width 10 height 13
click at [583, 539] on icon at bounding box center [587, 545] width 10 height 13
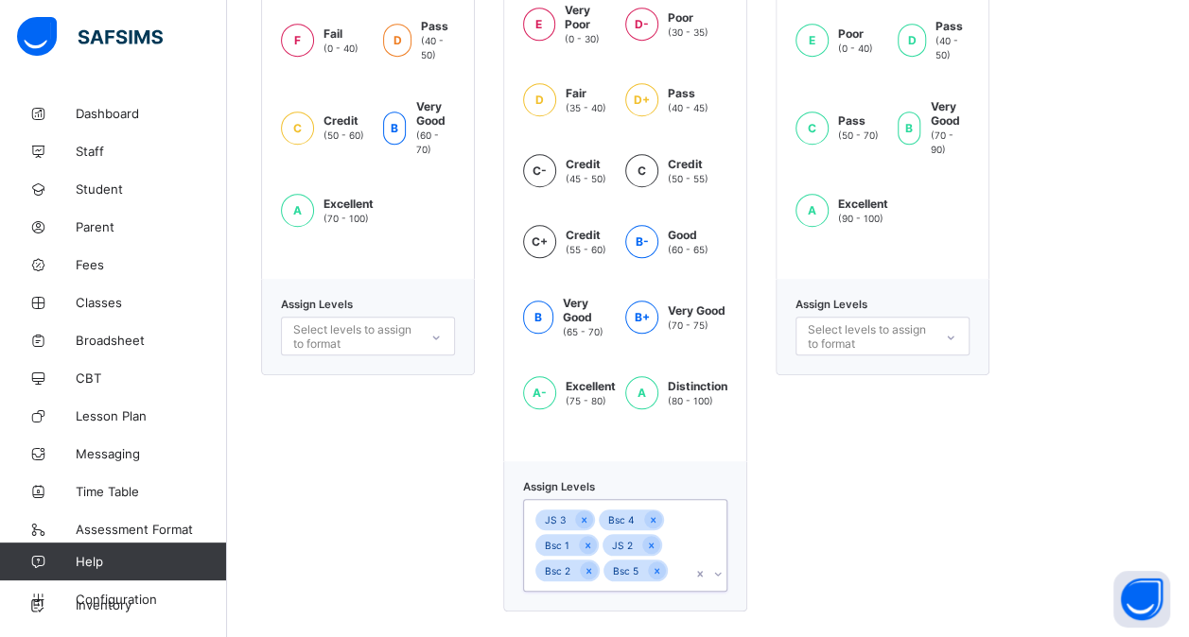
click at [583, 539] on icon at bounding box center [588, 545] width 10 height 13
click at [583, 539] on icon at bounding box center [584, 545] width 10 height 13
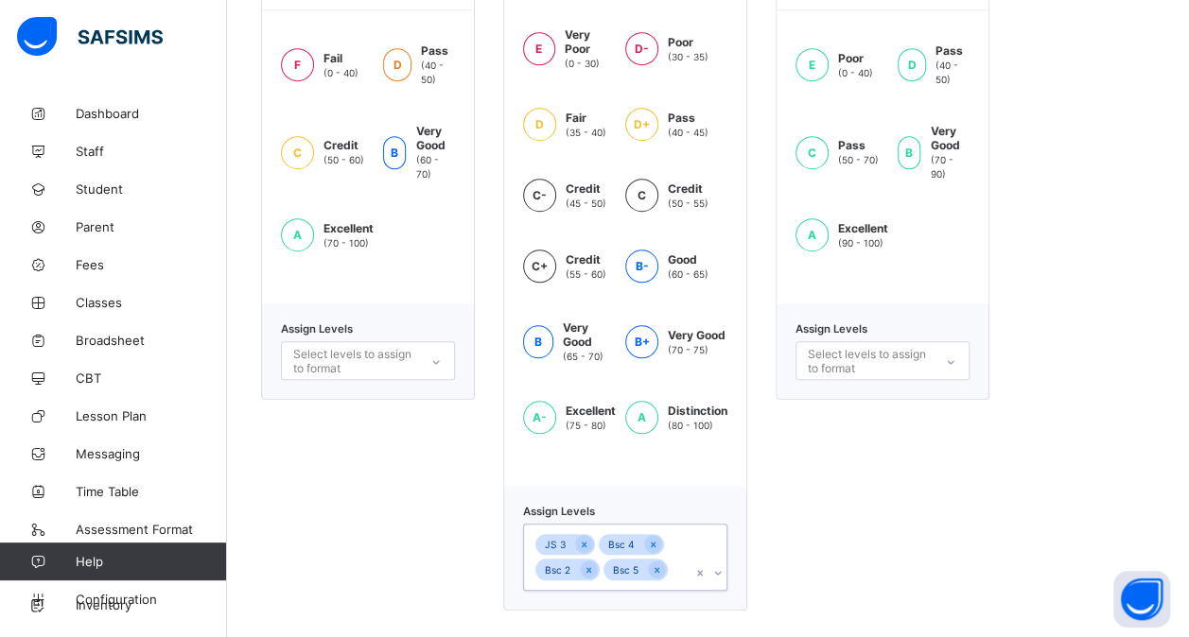
click at [583, 539] on icon at bounding box center [584, 544] width 10 height 13
click at [584, 539] on icon at bounding box center [589, 544] width 10 height 13
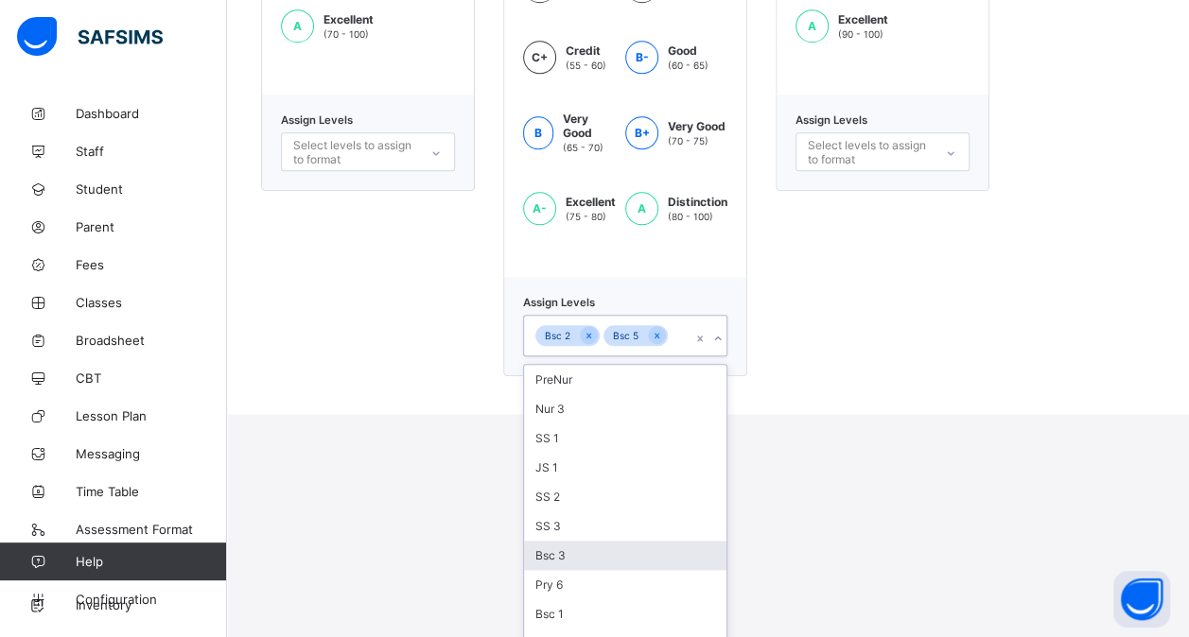
click at [583, 357] on div "option Bsc 4, deselected. option Bsc 3 focused, 7 of 12. 12 results available. …" at bounding box center [625, 336] width 204 height 42
click at [583, 541] on div "Bsc 3" at bounding box center [625, 555] width 202 height 29
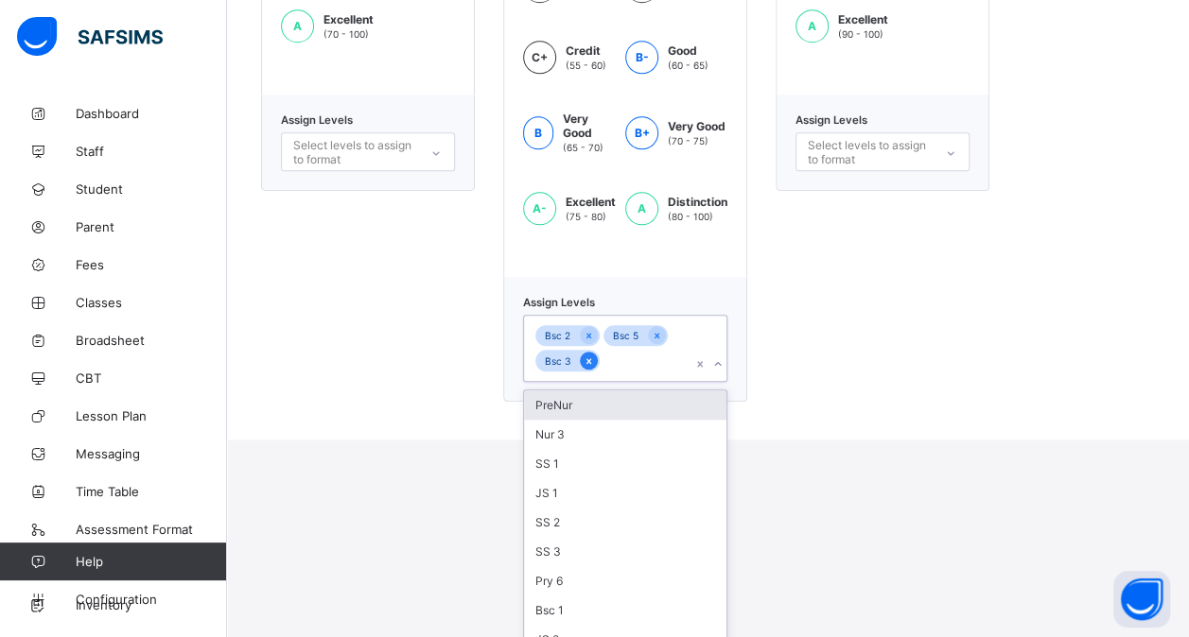
click at [588, 356] on icon at bounding box center [588, 361] width 10 height 13
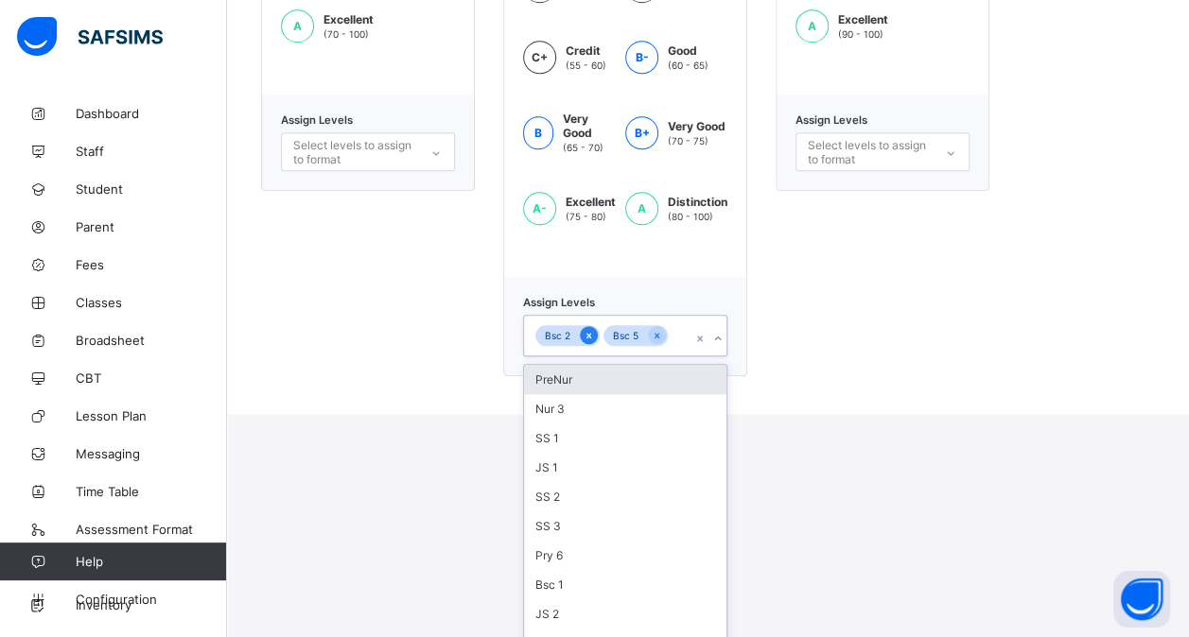
click at [588, 329] on icon at bounding box center [588, 335] width 10 height 13
click at [592, 329] on icon at bounding box center [588, 335] width 10 height 13
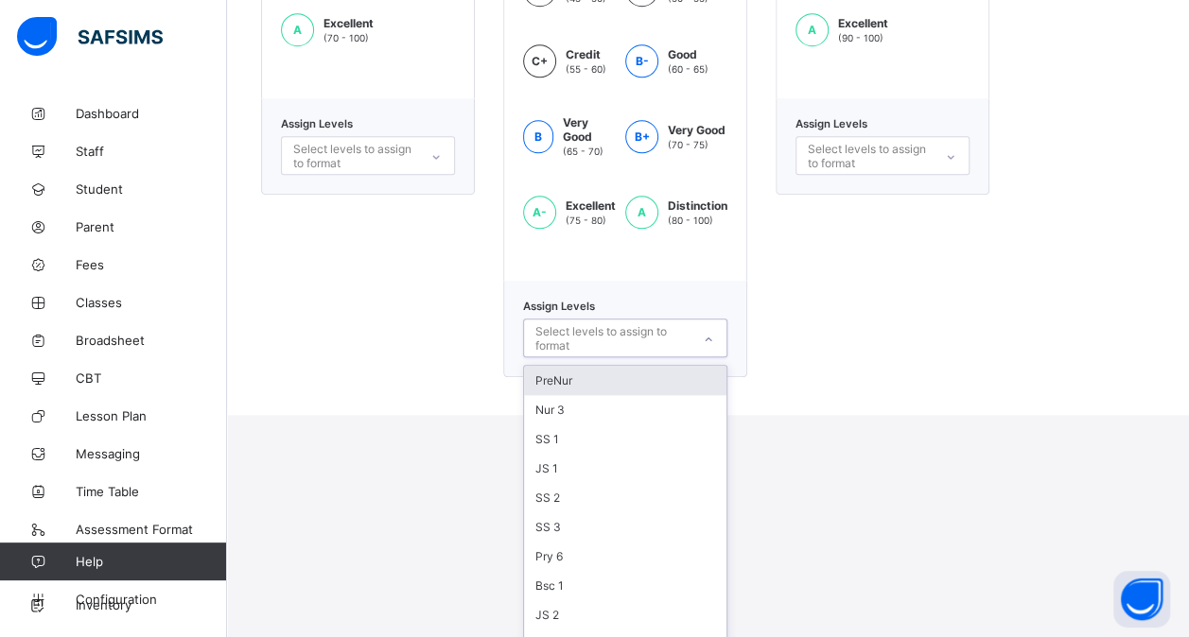
scroll to position [653, 0]
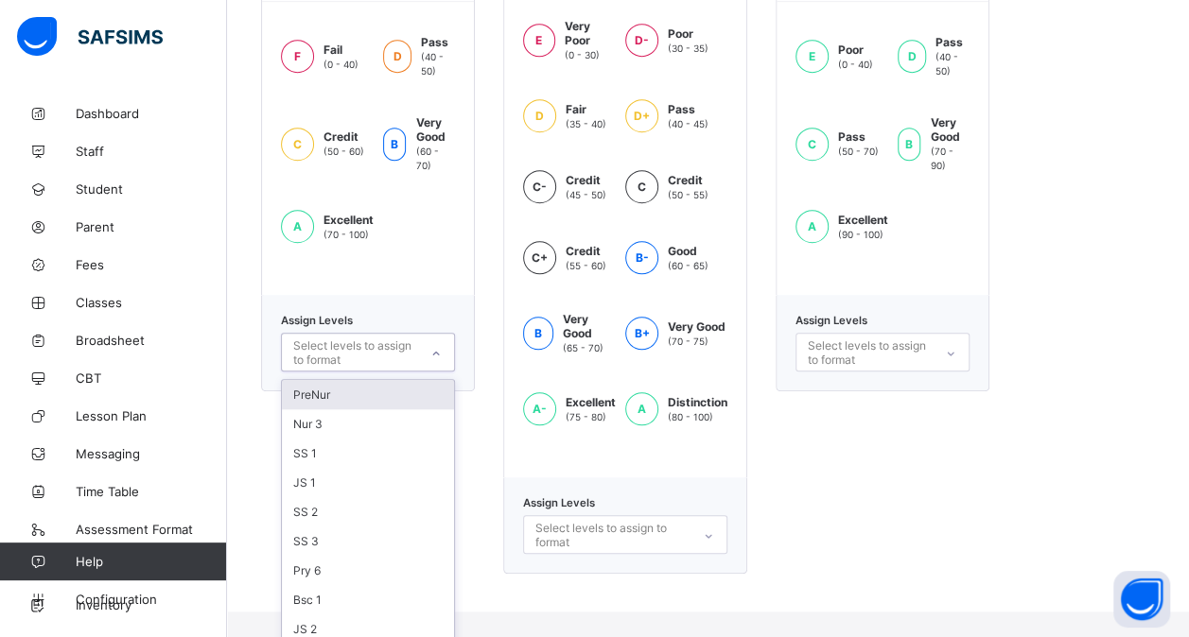
click at [349, 117] on div "Digital Height Grading Format F Fail (0 - 40) D Pass (40 - 50) C Credit (50 - 6…" at bounding box center [368, 252] width 214 height 644
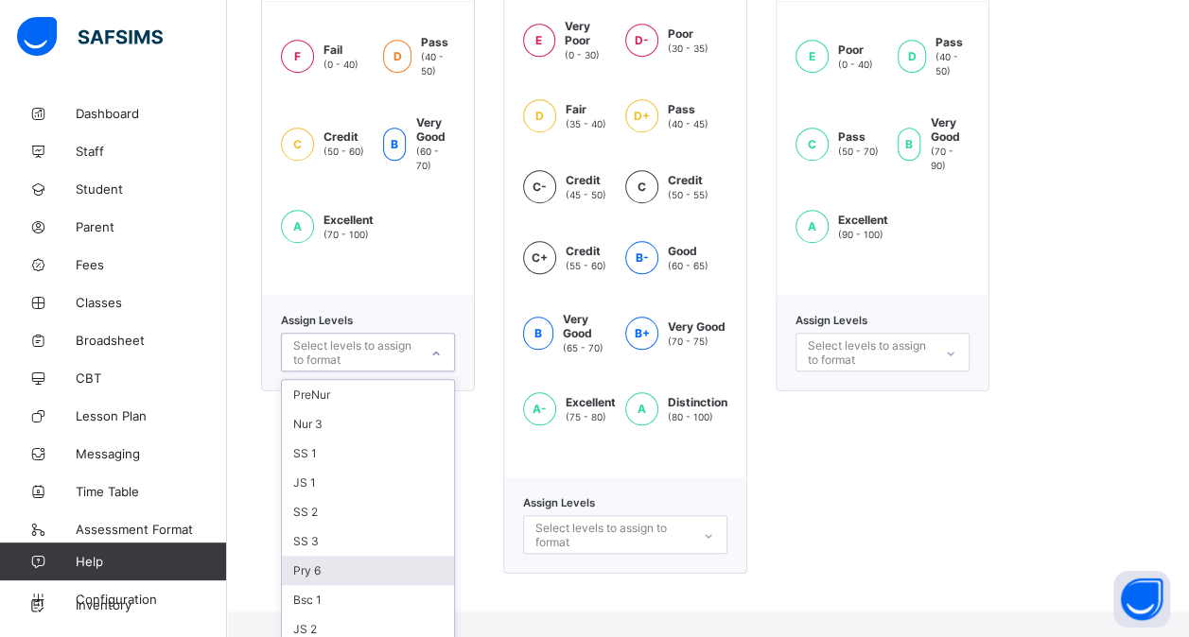
click at [333, 556] on div "Pry 6" at bounding box center [368, 570] width 172 height 29
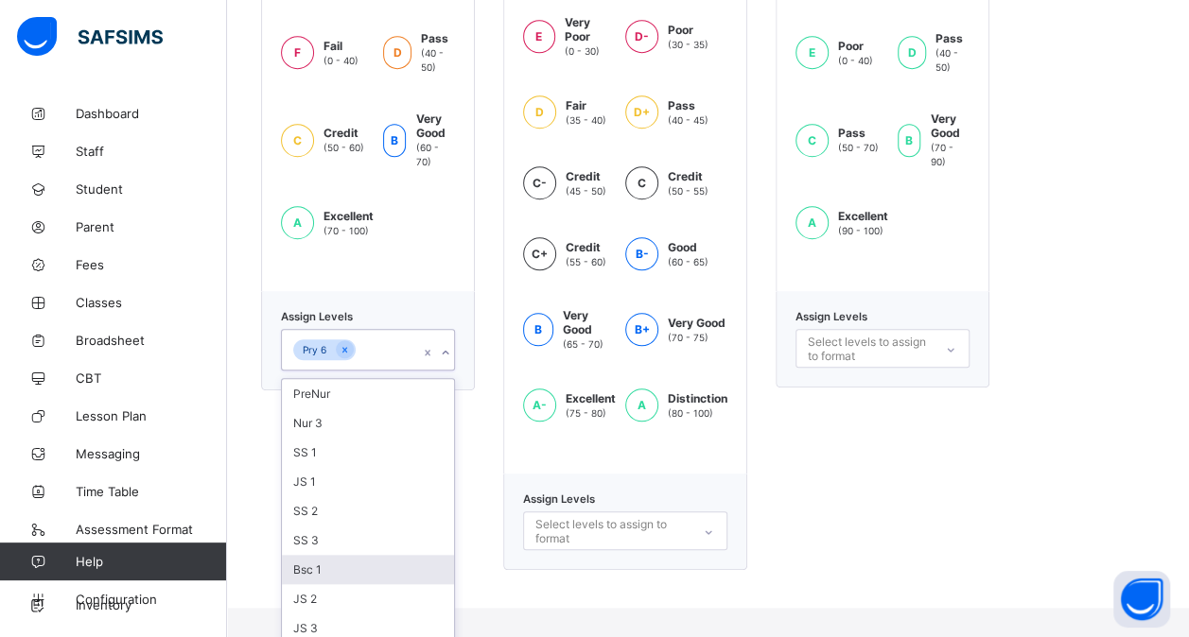
click at [333, 555] on div "Bsc 1" at bounding box center [368, 569] width 172 height 29
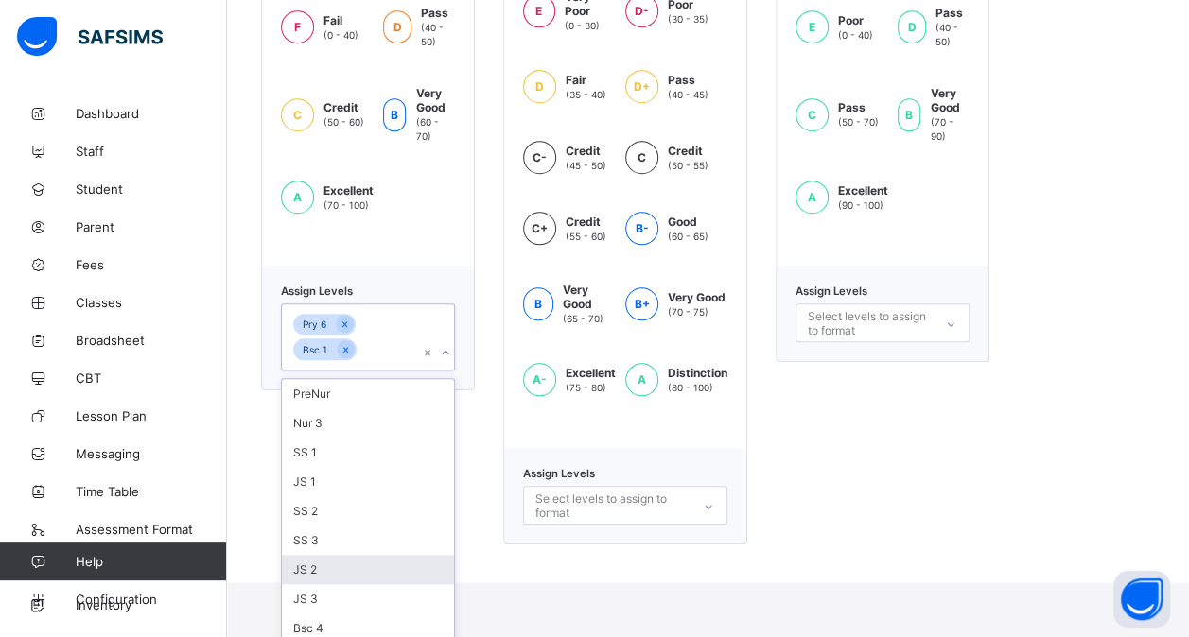
click at [333, 555] on div "JS 2" at bounding box center [368, 569] width 172 height 29
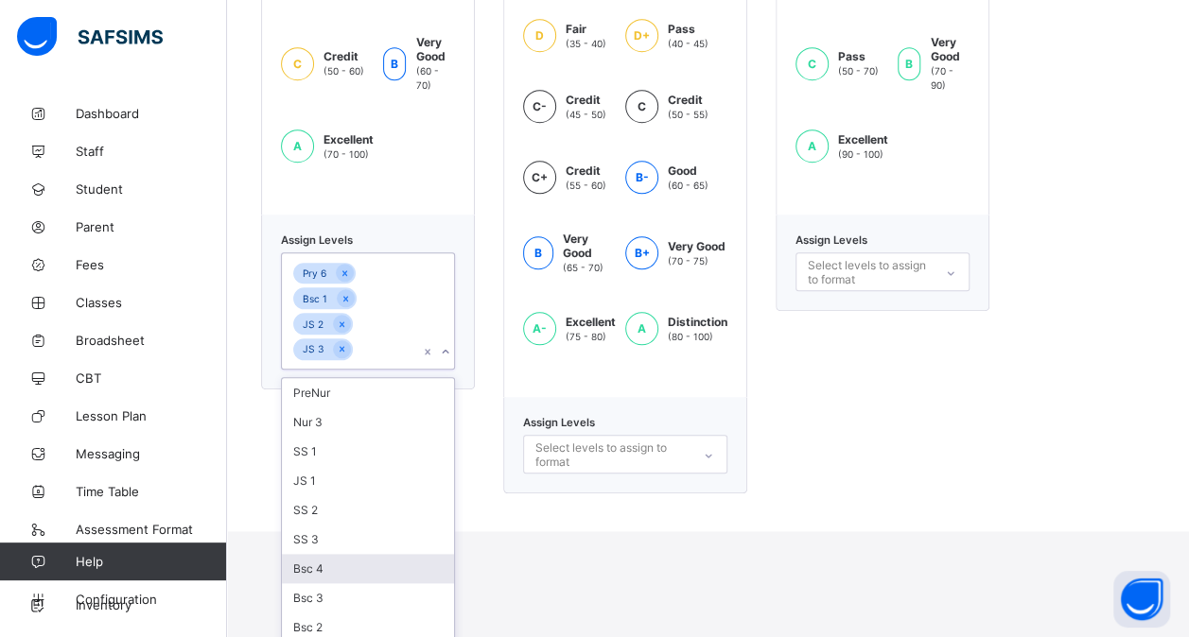
click at [333, 554] on div "Bsc 4" at bounding box center [368, 568] width 172 height 29
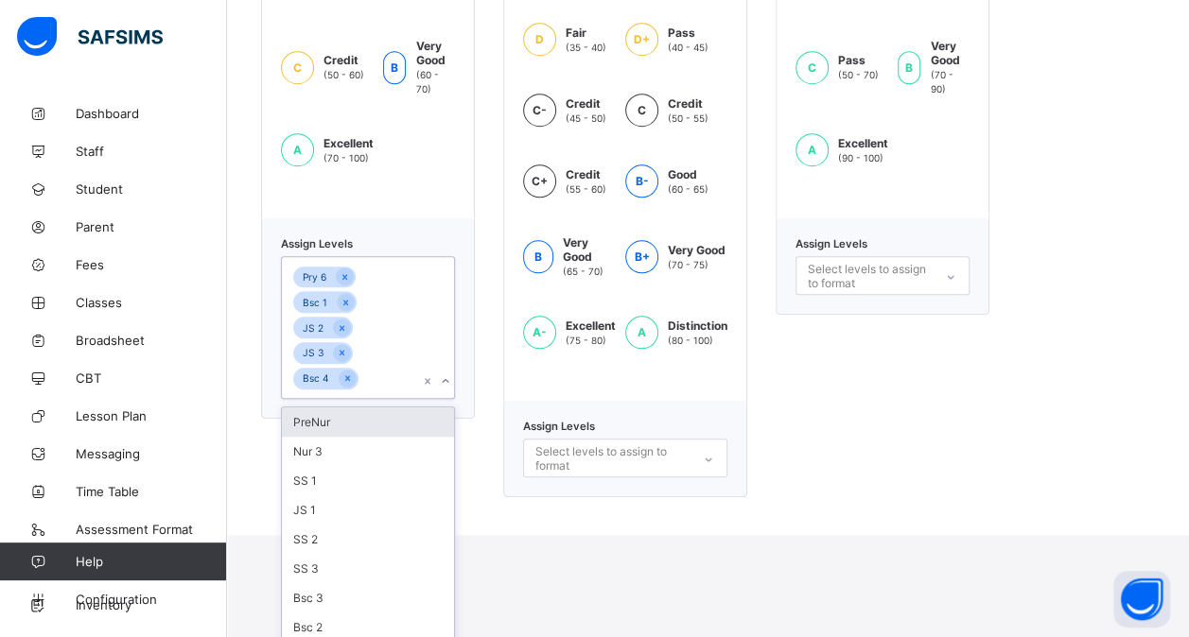
click at [333, 554] on div "SS 3" at bounding box center [368, 568] width 172 height 29
click at [333, 530] on div "SS 2" at bounding box center [368, 539] width 172 height 29
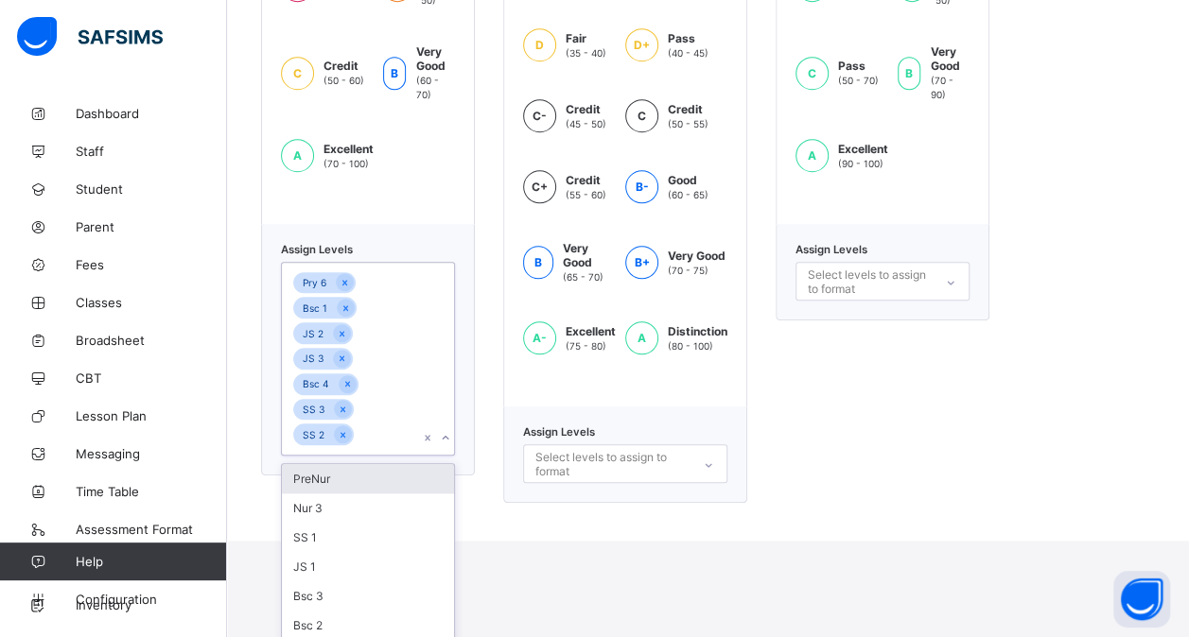
click at [333, 552] on div "JS 1" at bounding box center [368, 566] width 172 height 29
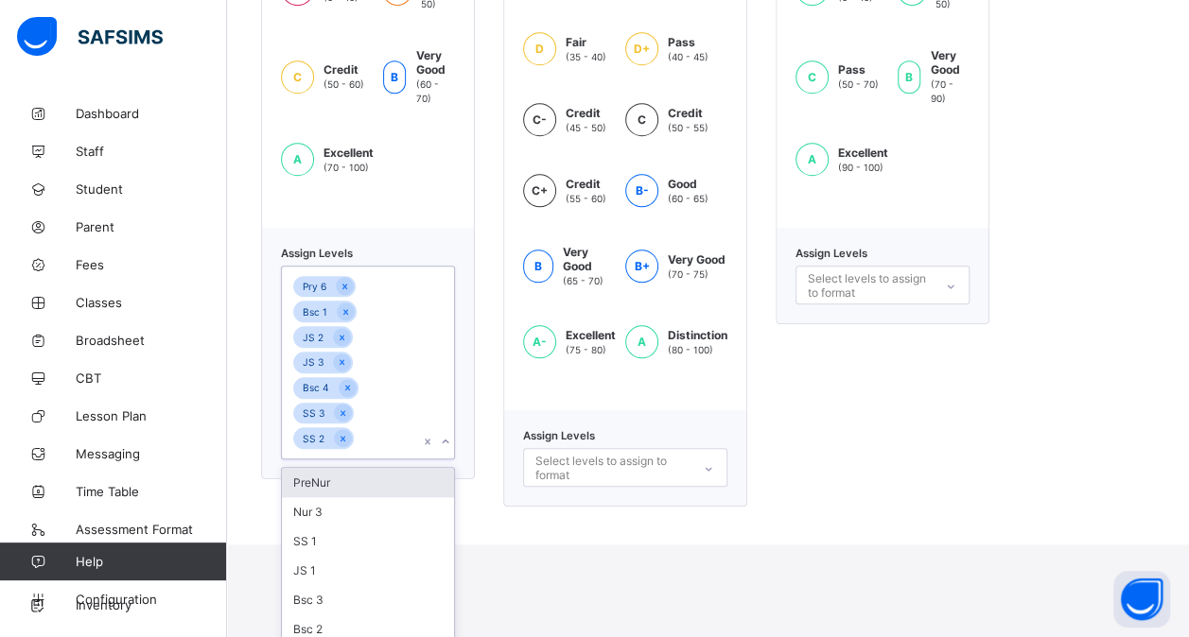
click at [333, 530] on div "SS 1" at bounding box center [368, 541] width 172 height 29
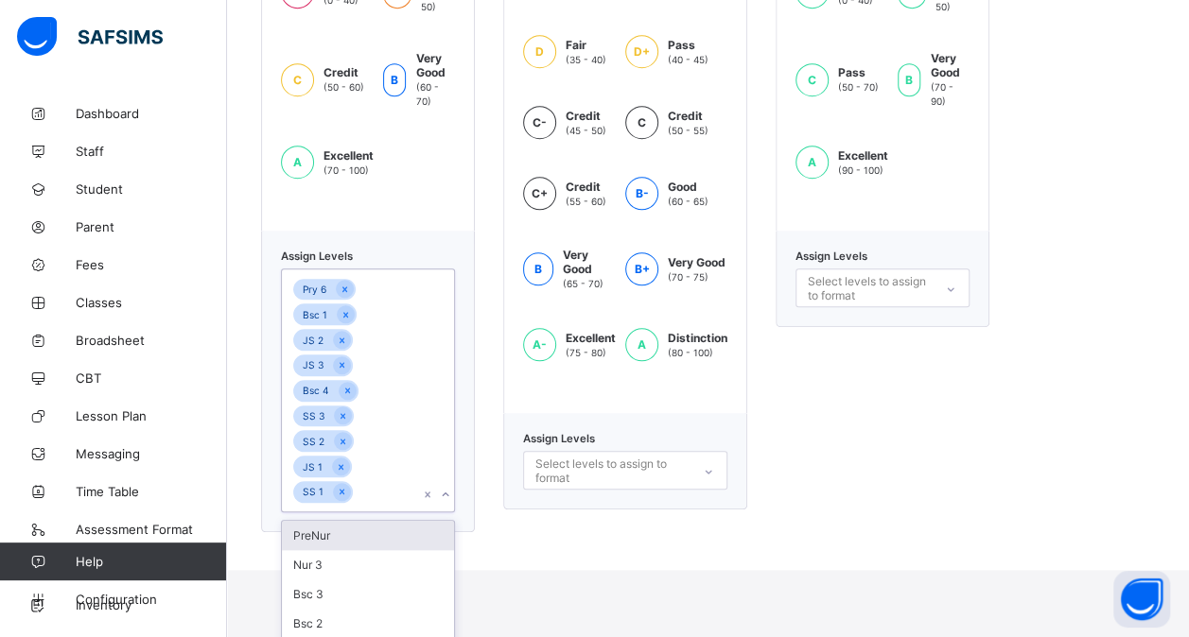
click at [333, 550] on div "Nur 3" at bounding box center [368, 564] width 172 height 29
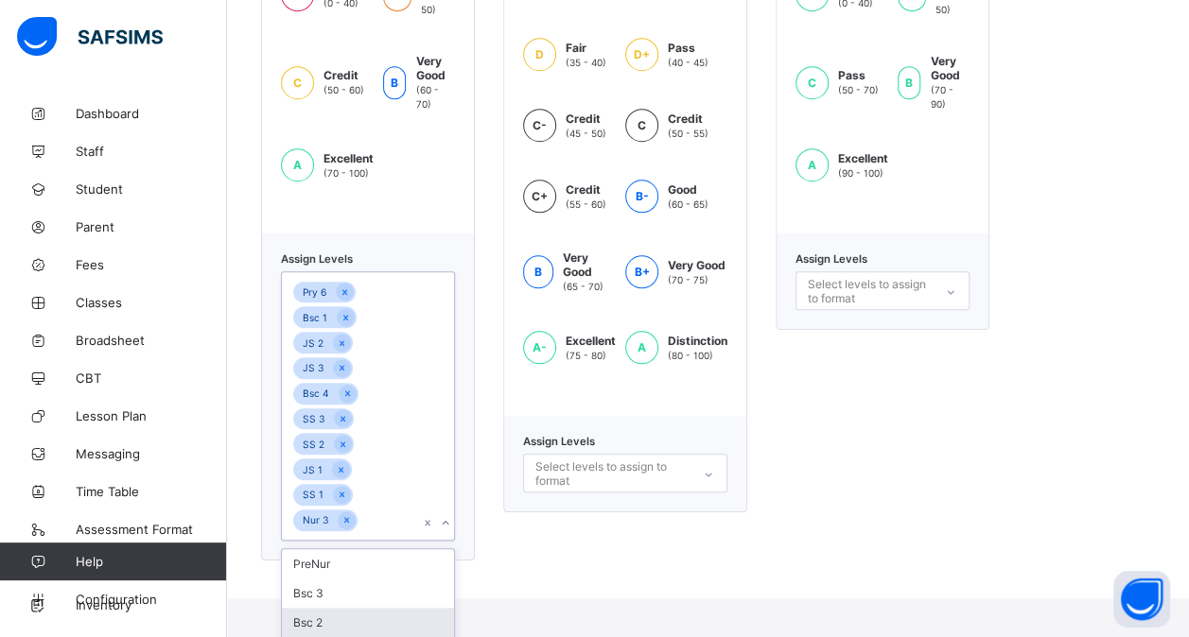
drag, startPoint x: 333, startPoint y: 530, endPoint x: 317, endPoint y: 606, distance: 78.3
click at [317, 606] on div "PreNur Bsc 3 Bsc 2 Bsc 5" at bounding box center [368, 607] width 172 height 117
click at [317, 608] on div "Bsc 2" at bounding box center [368, 622] width 172 height 29
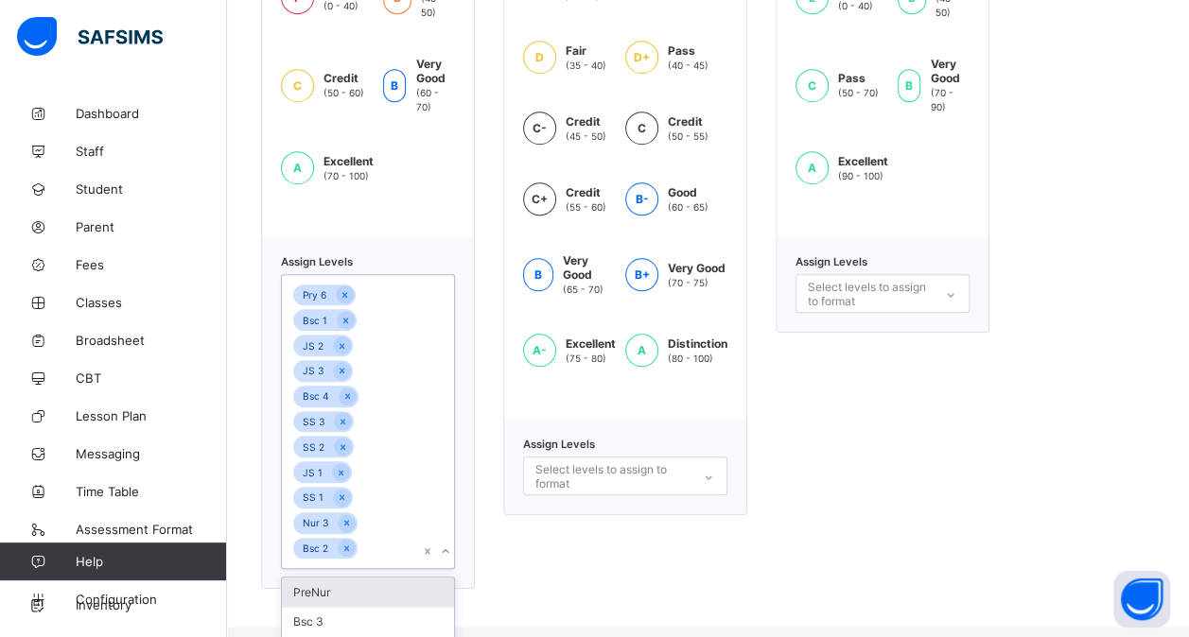
click at [317, 607] on div "Bsc 3" at bounding box center [368, 621] width 172 height 29
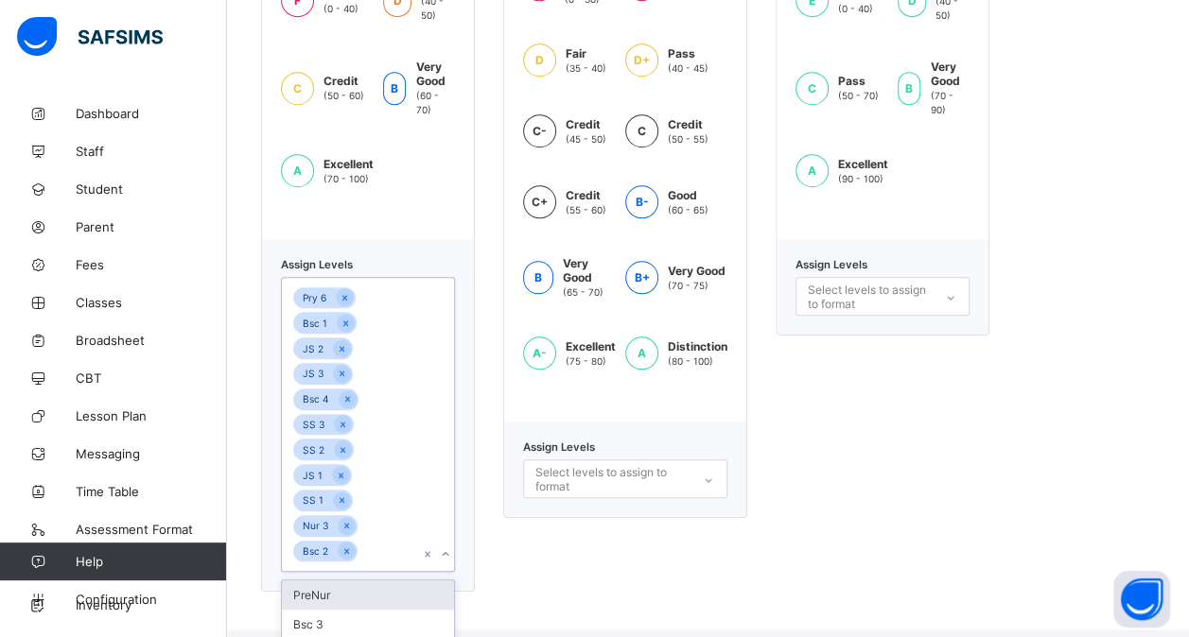
click at [317, 606] on div "PreNur" at bounding box center [368, 595] width 172 height 29
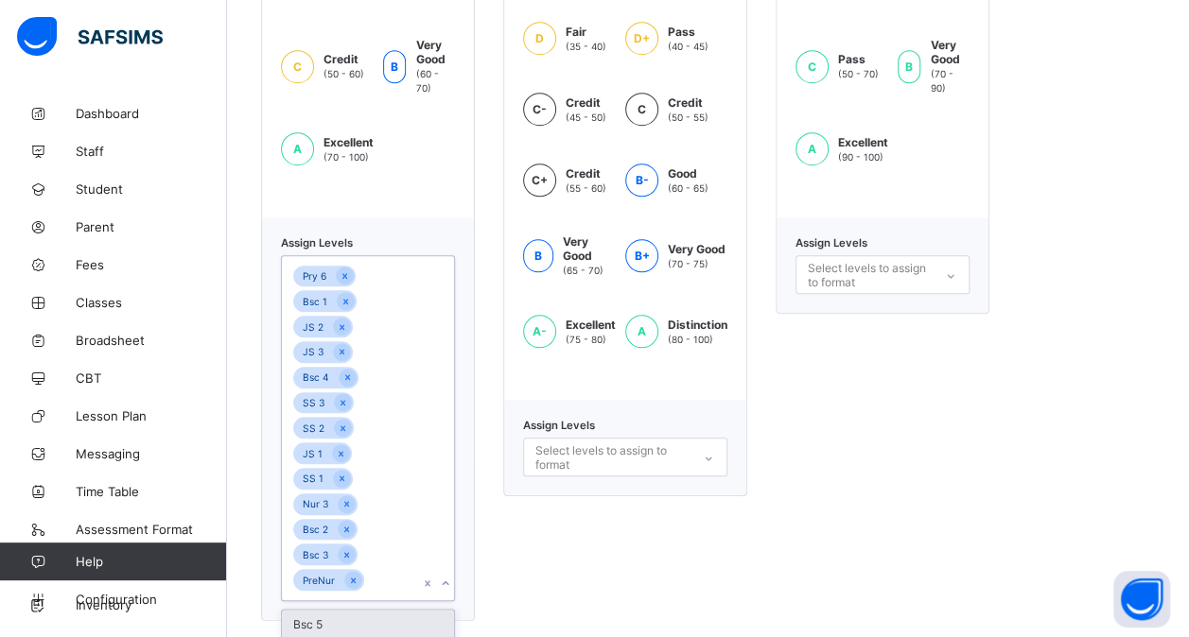
click at [317, 610] on div "Bsc 5" at bounding box center [368, 624] width 172 height 29
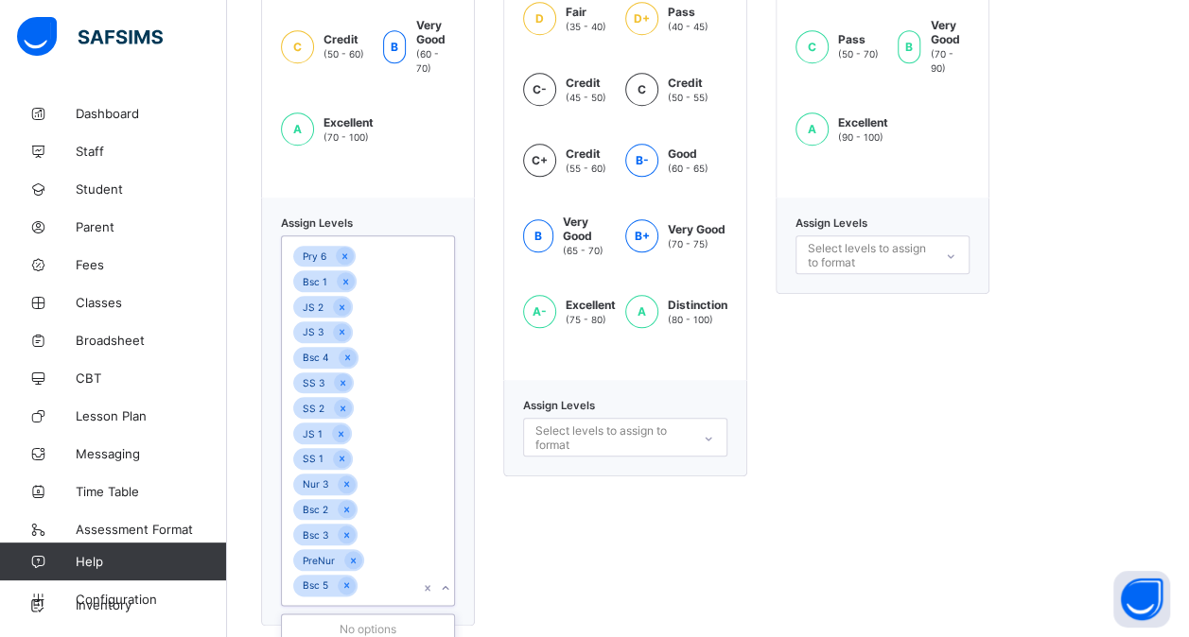
click at [317, 615] on div "No options" at bounding box center [368, 629] width 172 height 29
click at [579, 565] on div "K-12 Grading Format E Very Poor (0 - 30) D- Poor (30 - 35) D Fair (35 - 40) D+ …" at bounding box center [625, 229] width 244 height 793
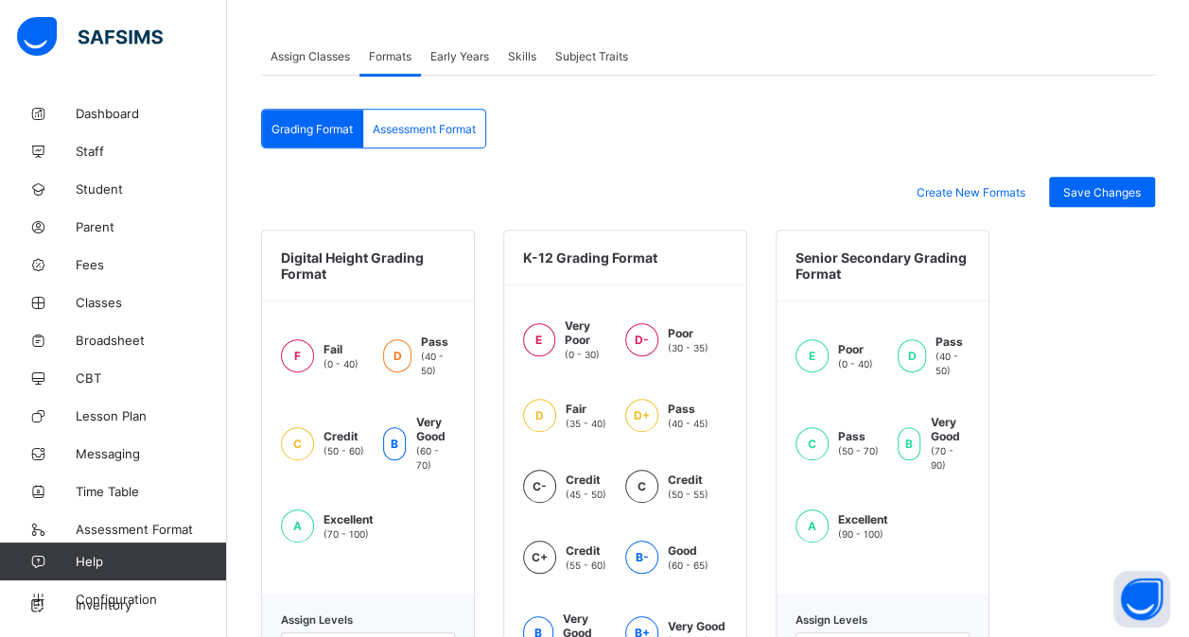
scroll to position [352, 0]
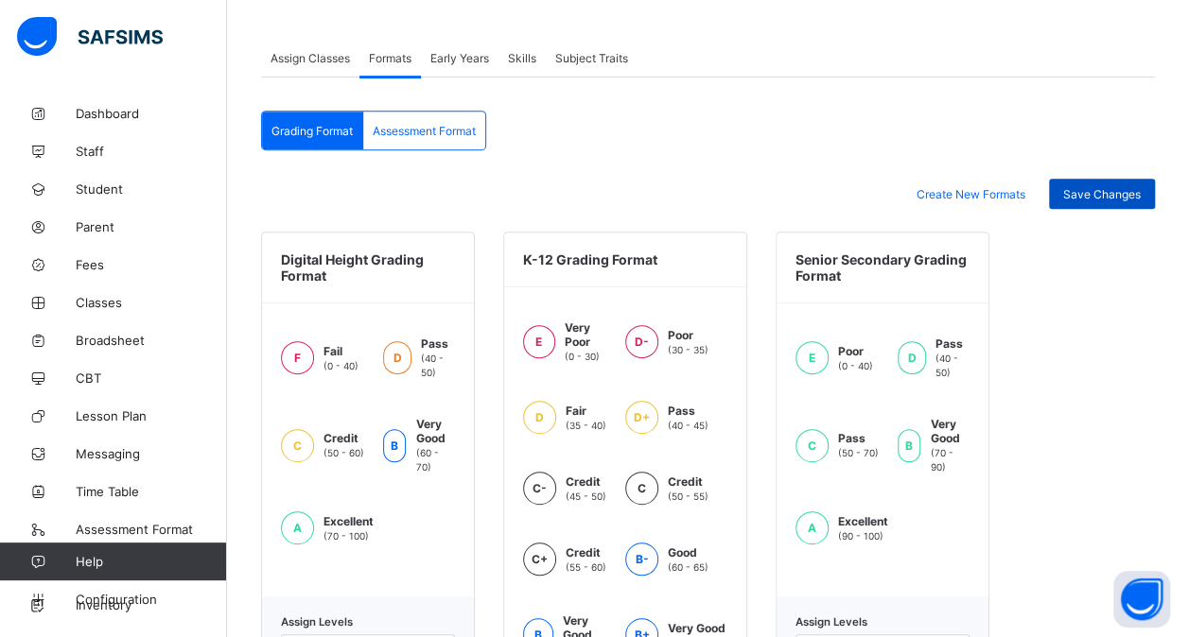
click at [1103, 195] on span "Save Changes" at bounding box center [1102, 194] width 78 height 14
click at [117, 600] on span "Configuration" at bounding box center [151, 599] width 150 height 15
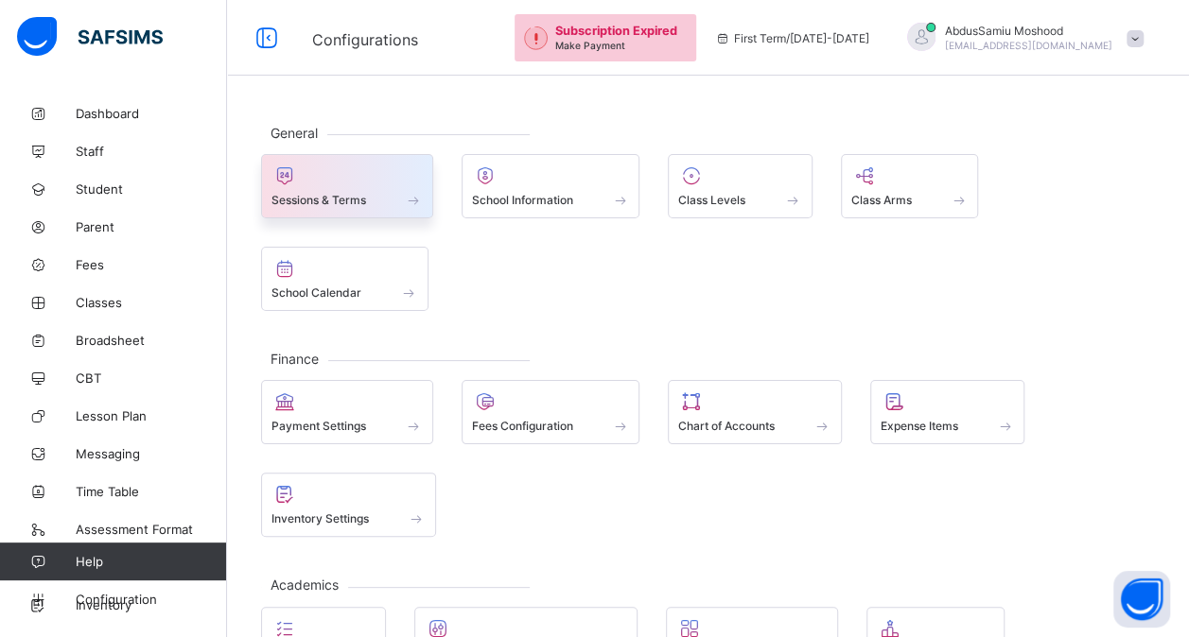
click at [342, 180] on div at bounding box center [346, 176] width 151 height 23
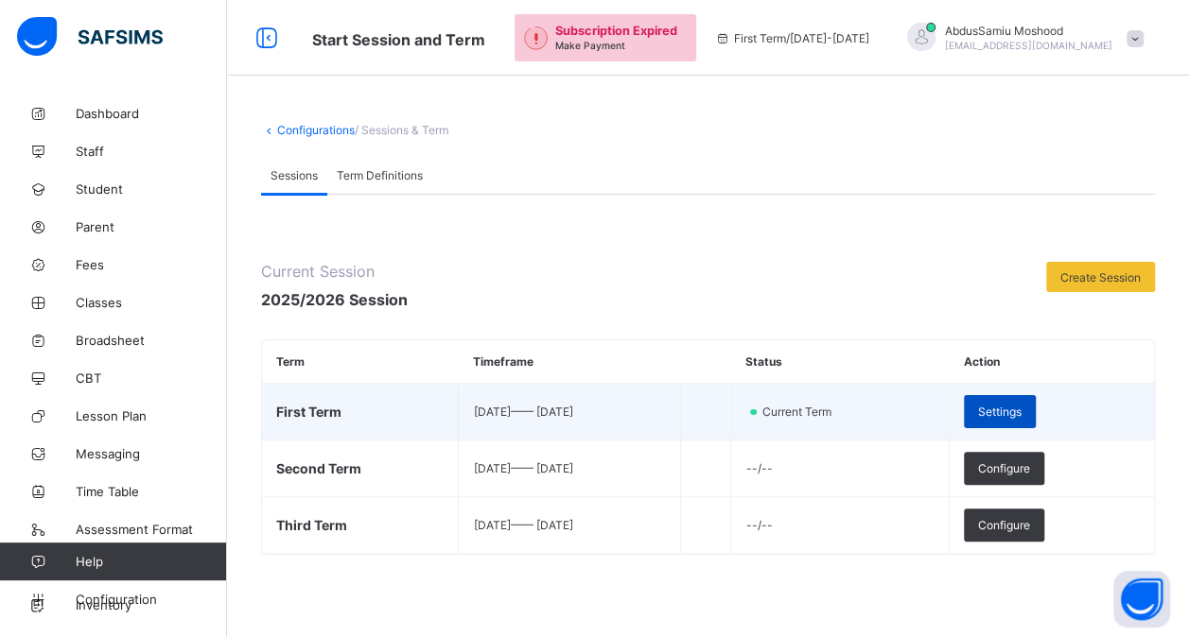
click at [1021, 410] on span "Settings" at bounding box center [1000, 412] width 44 height 14
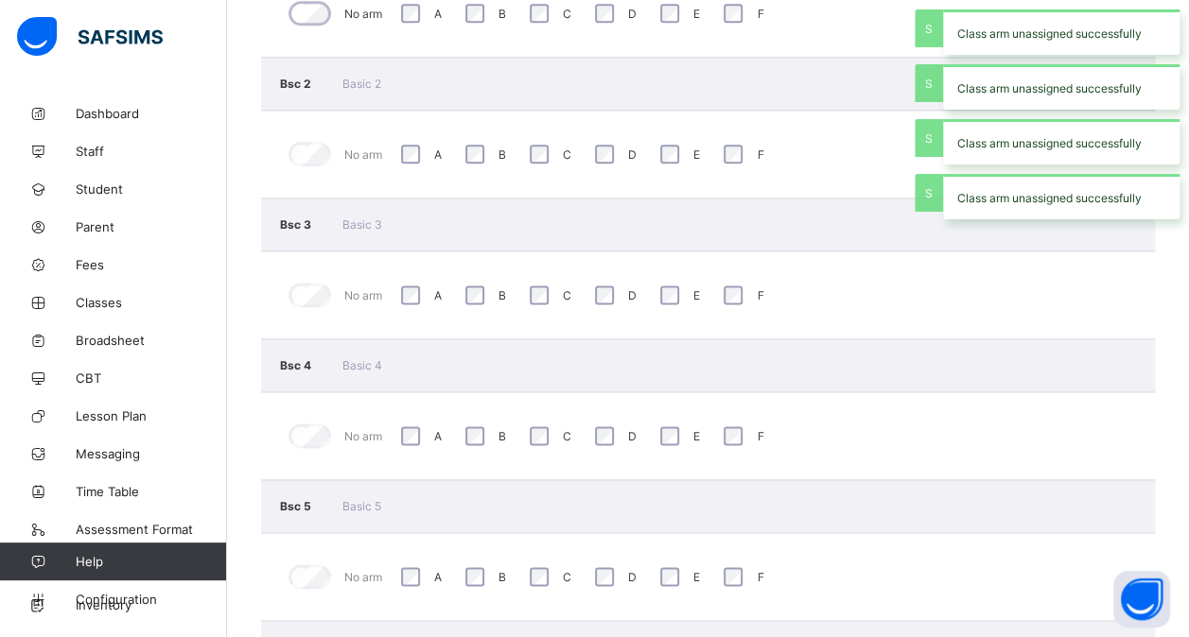
scroll to position [1134, 0]
click at [617, 276] on div "D" at bounding box center [613, 290] width 46 height 28
click at [653, 414] on div "E" at bounding box center [678, 431] width 54 height 40
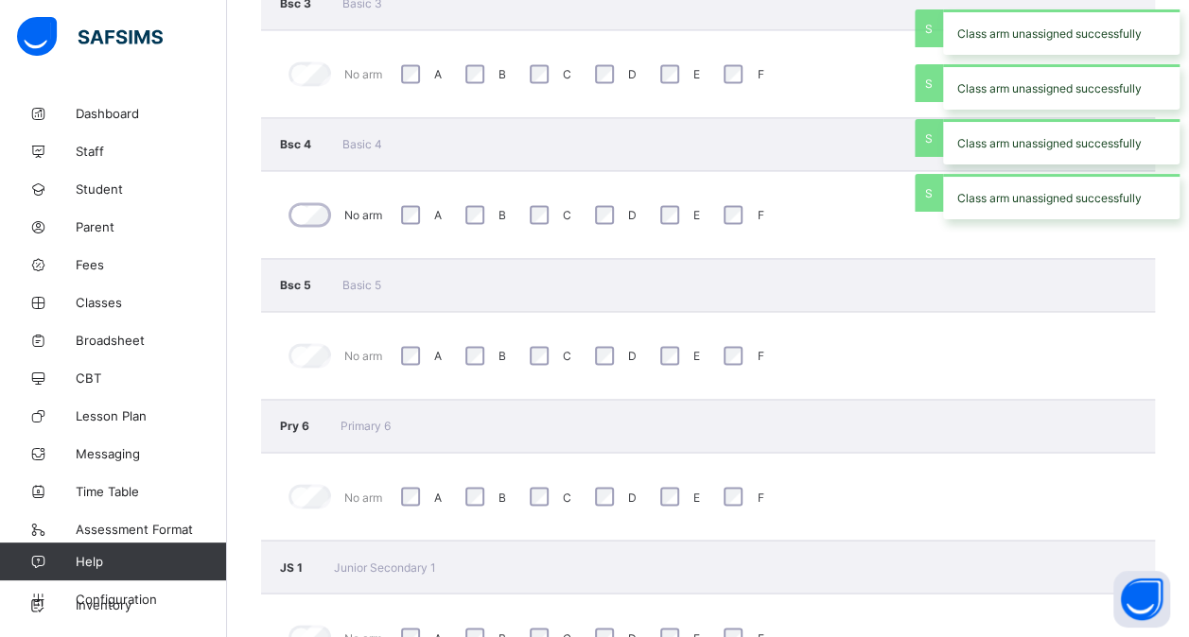
scroll to position [1351, 0]
click at [733, 486] on div "F" at bounding box center [741, 495] width 44 height 28
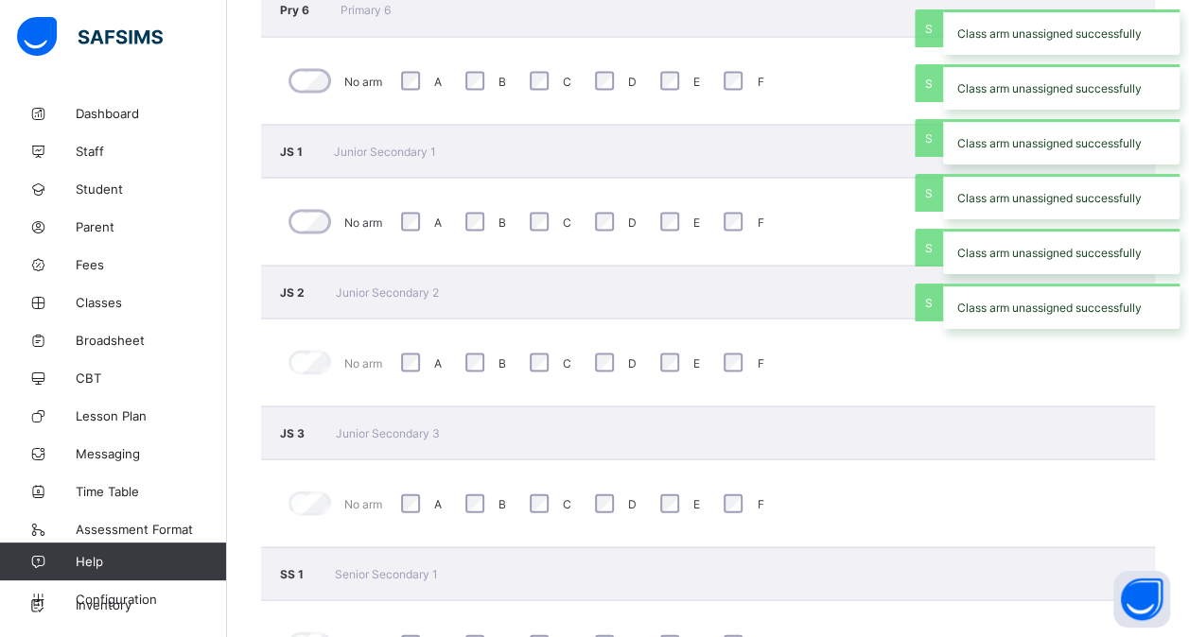
scroll to position [1770, 0]
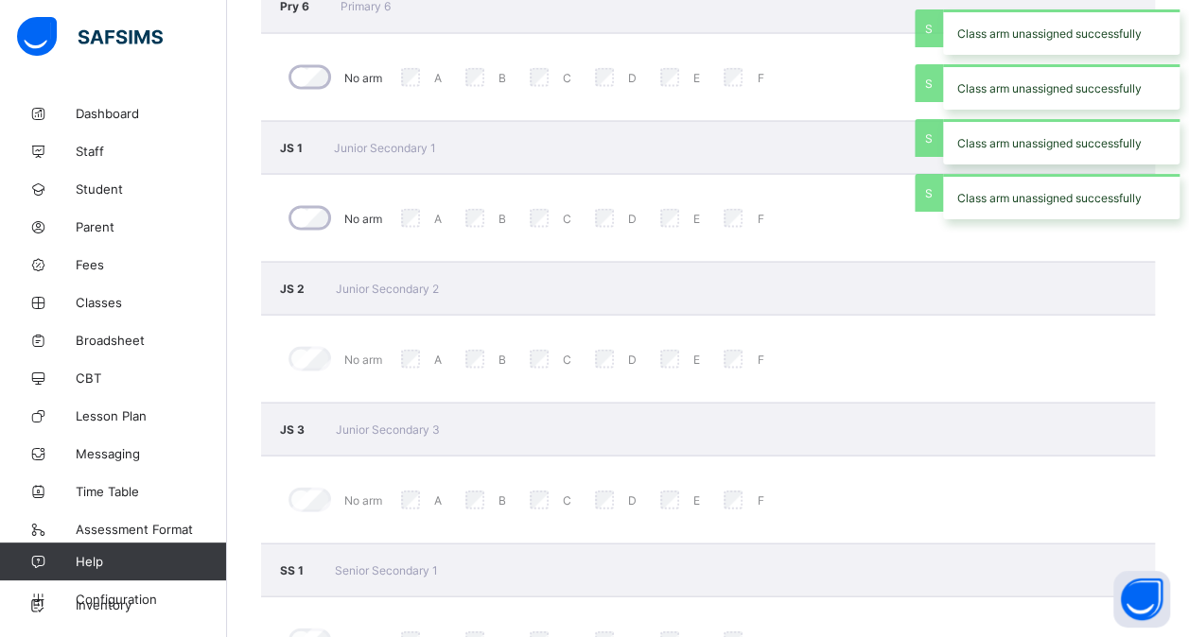
click at [745, 344] on div "F" at bounding box center [741, 358] width 44 height 28
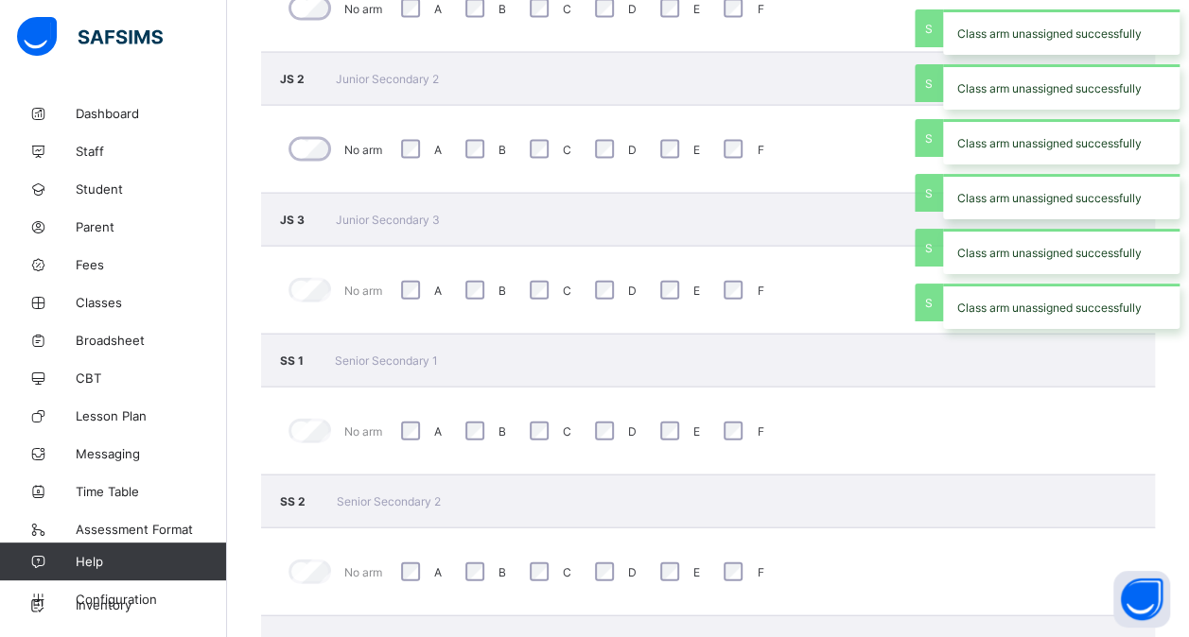
scroll to position [2031, 0]
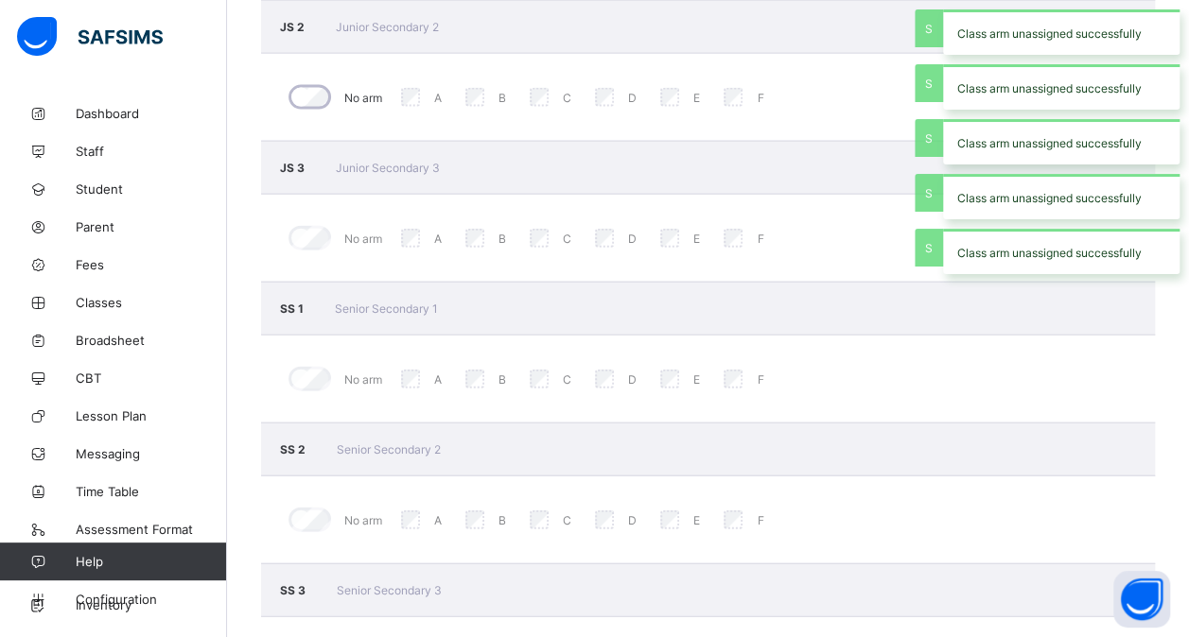
click at [680, 365] on div "E" at bounding box center [677, 379] width 44 height 28
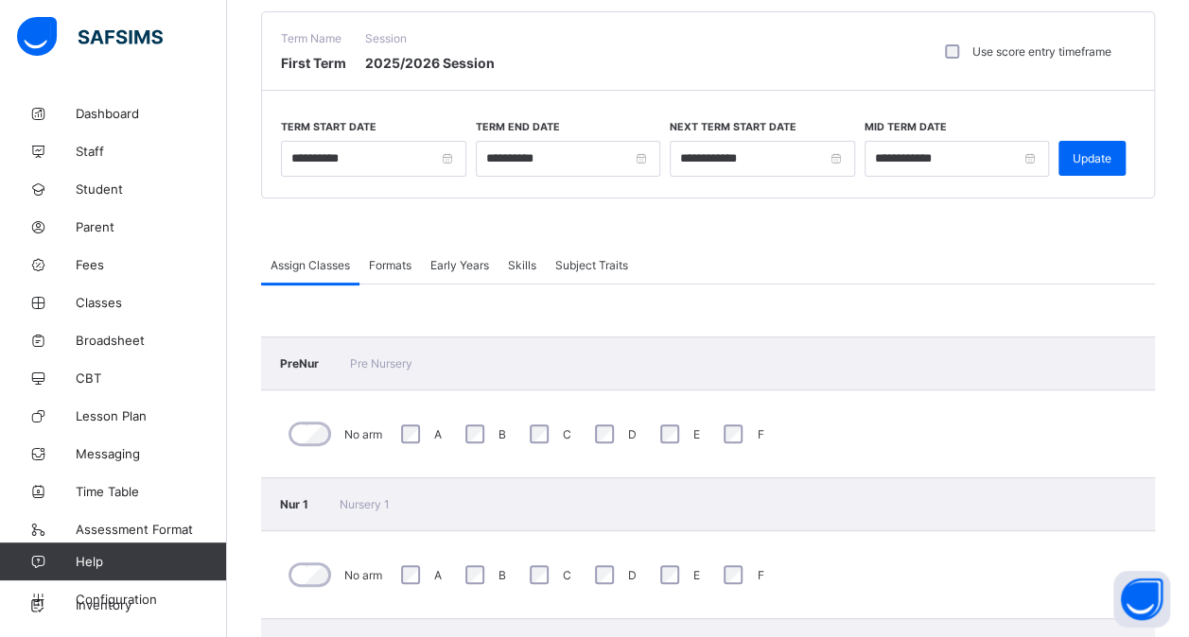
scroll to position [0, 0]
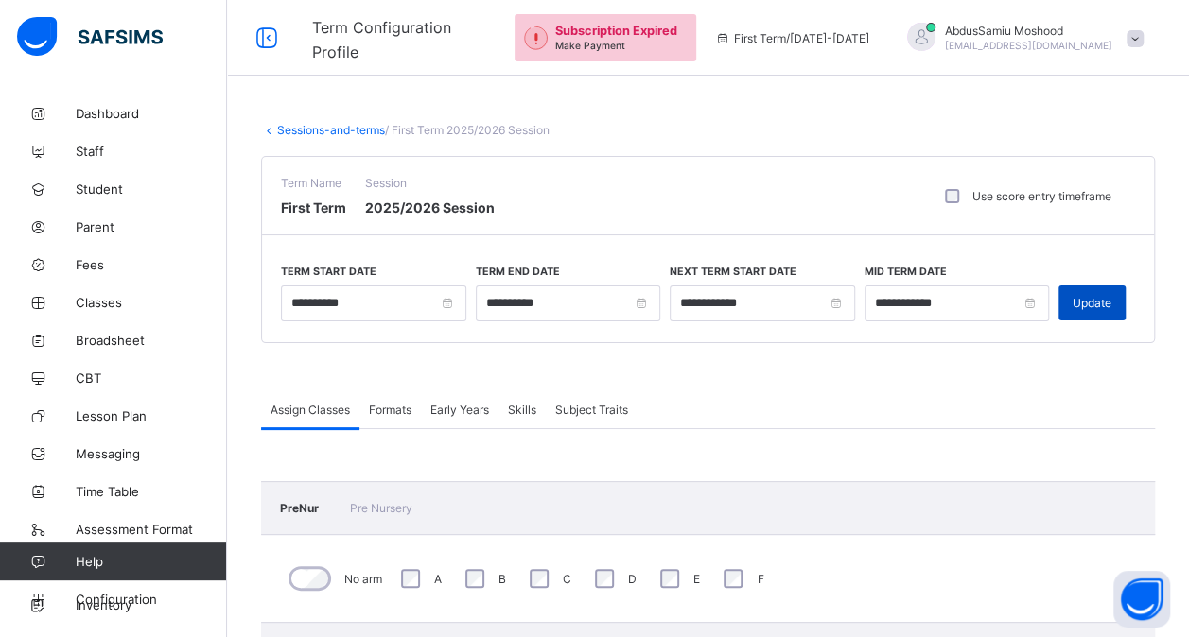
click at [1102, 299] on span "Update" at bounding box center [1091, 303] width 39 height 14
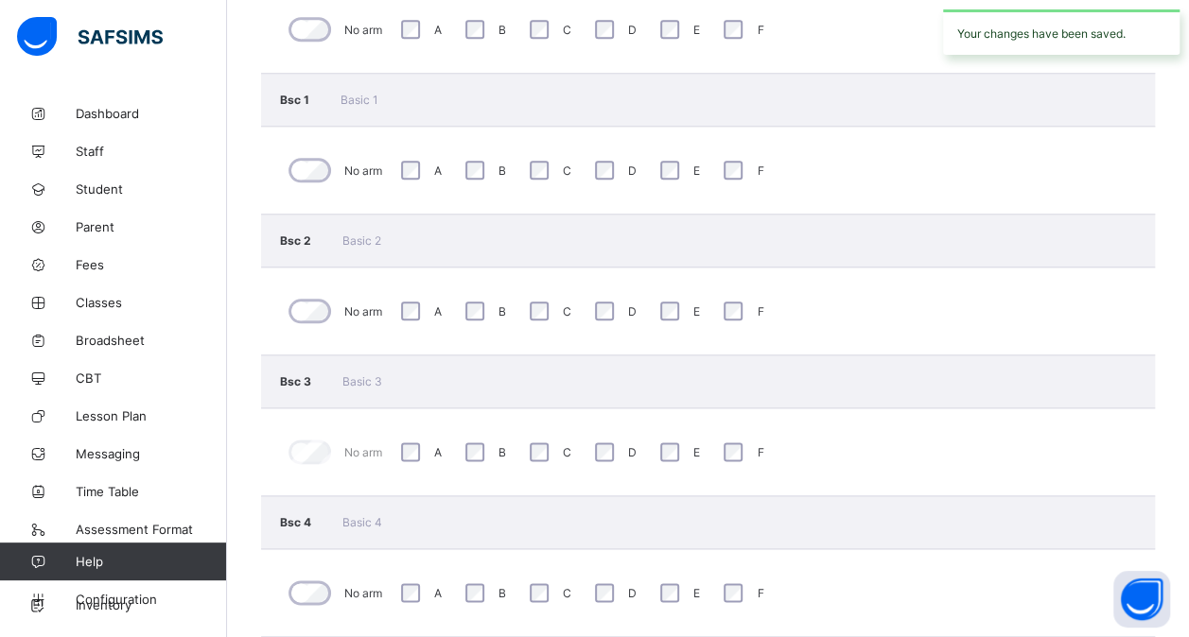
scroll to position [974, 0]
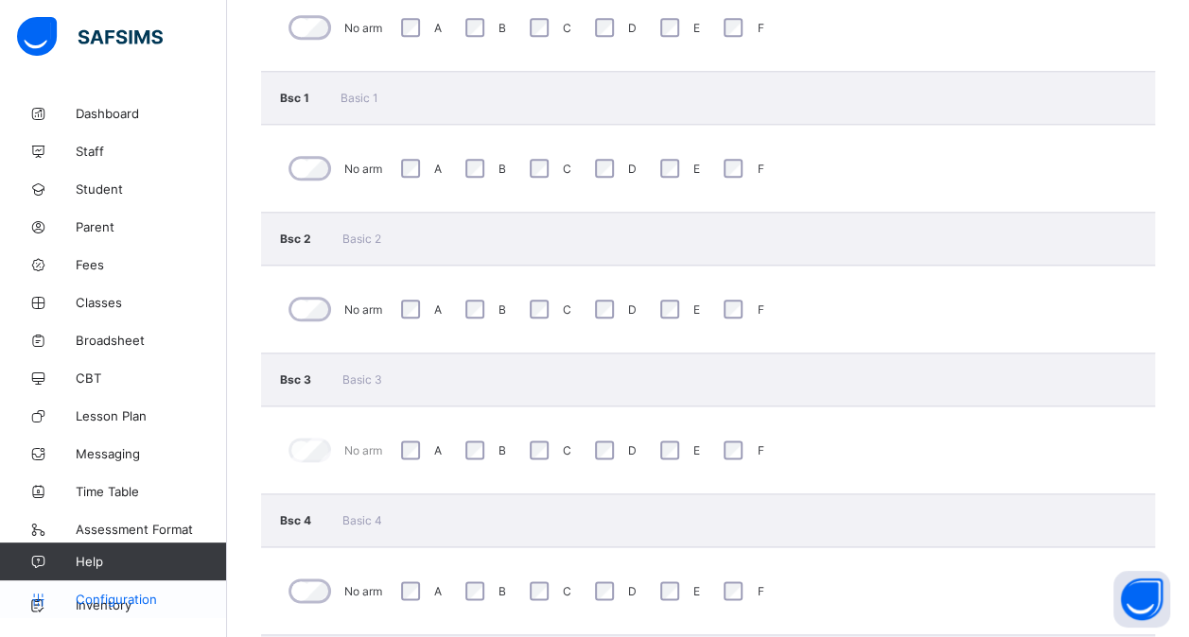
click at [130, 600] on span "Configuration" at bounding box center [151, 599] width 150 height 15
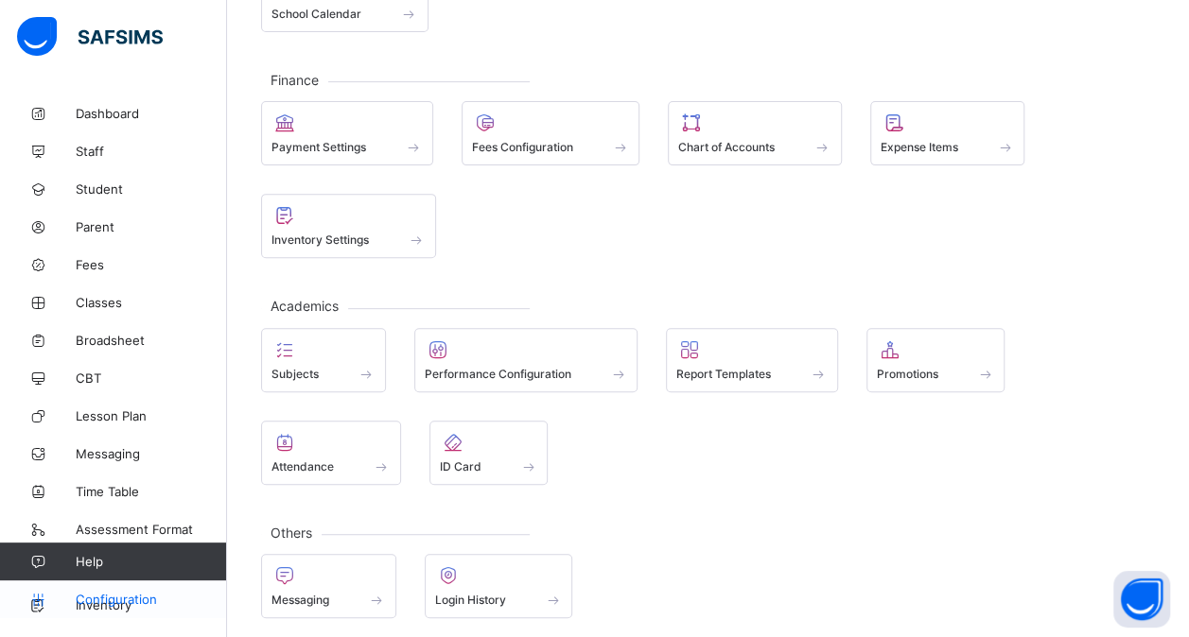
scroll to position [213, 0]
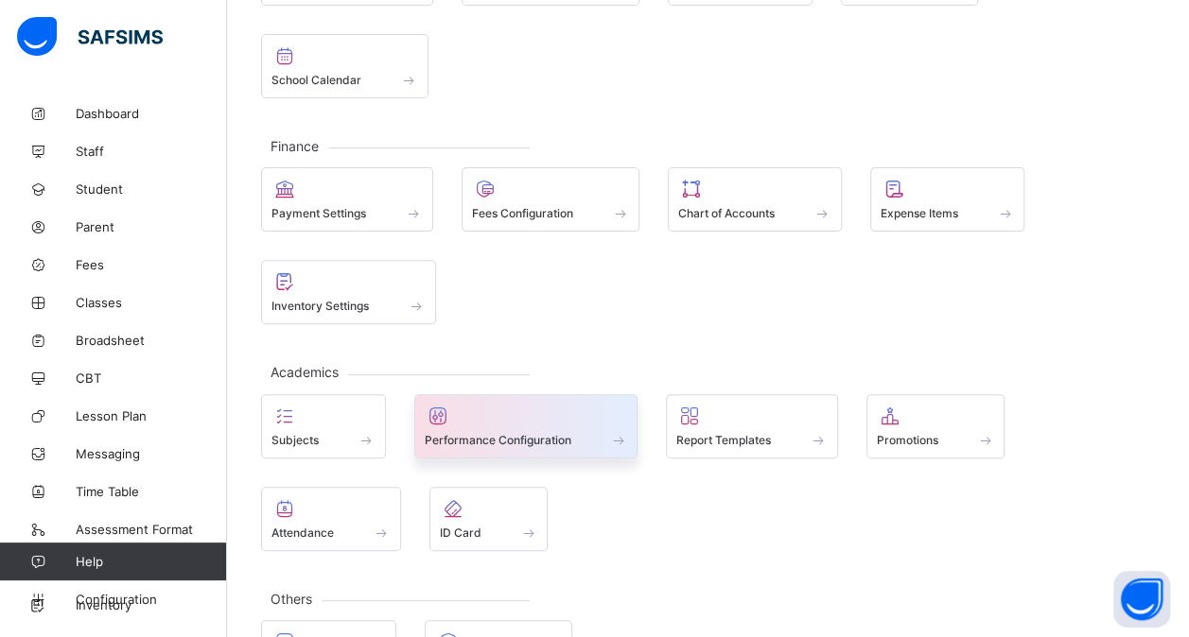
click at [547, 447] on div "Performance Configuration" at bounding box center [526, 426] width 224 height 64
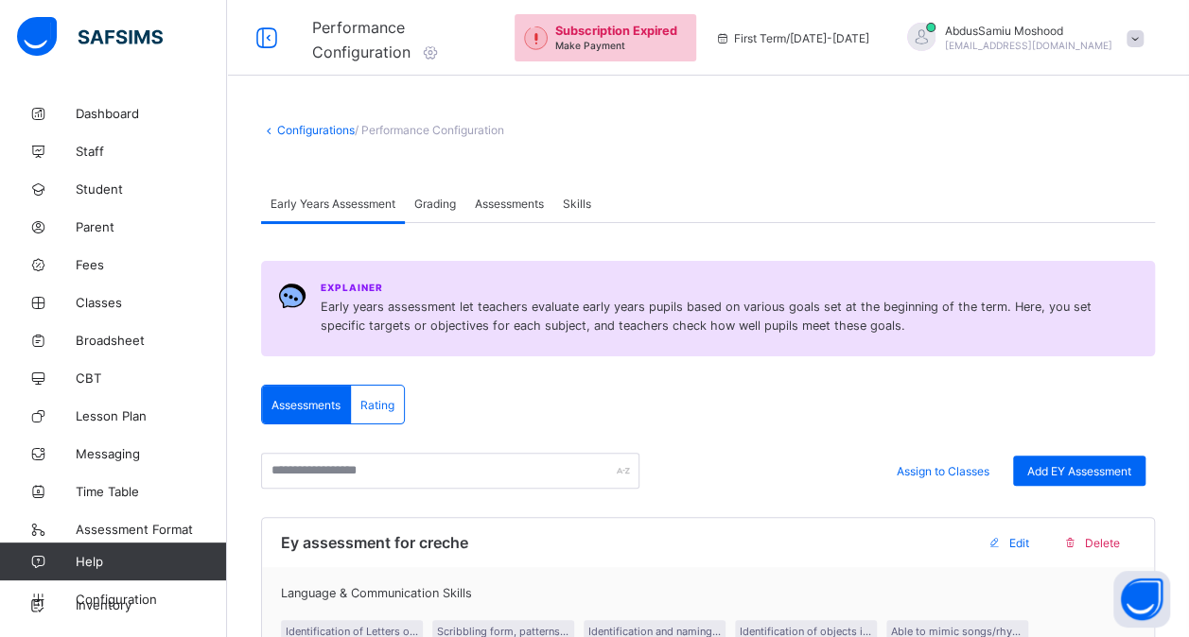
click at [505, 185] on div "Assessments" at bounding box center [509, 203] width 88 height 38
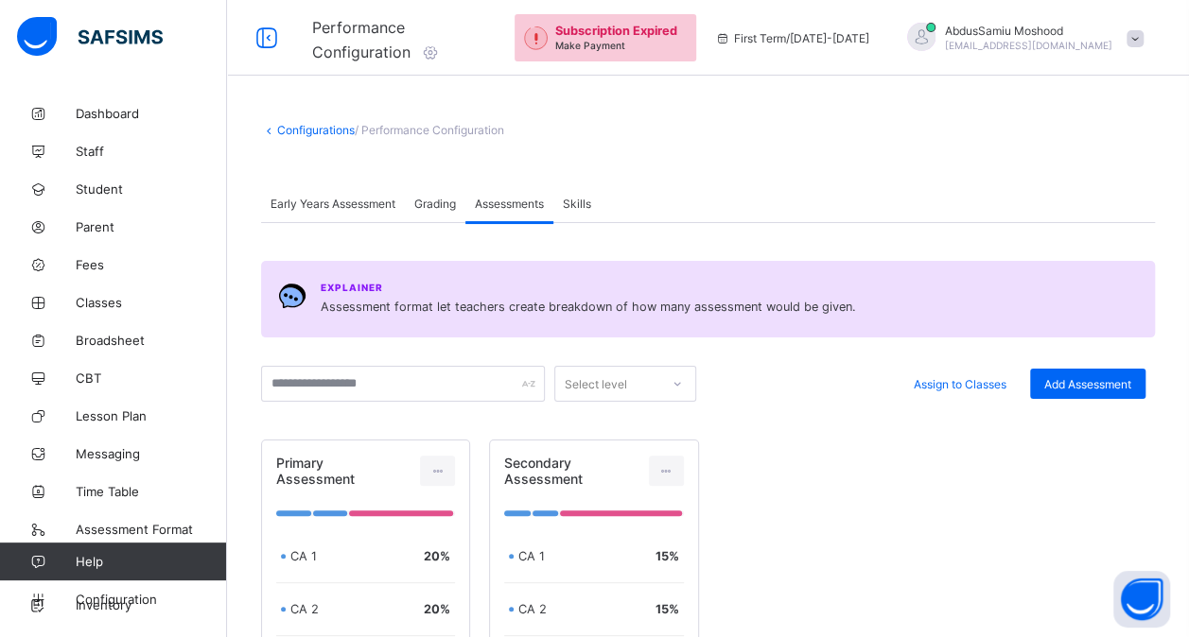
click at [450, 207] on span "Grading" at bounding box center [435, 204] width 42 height 14
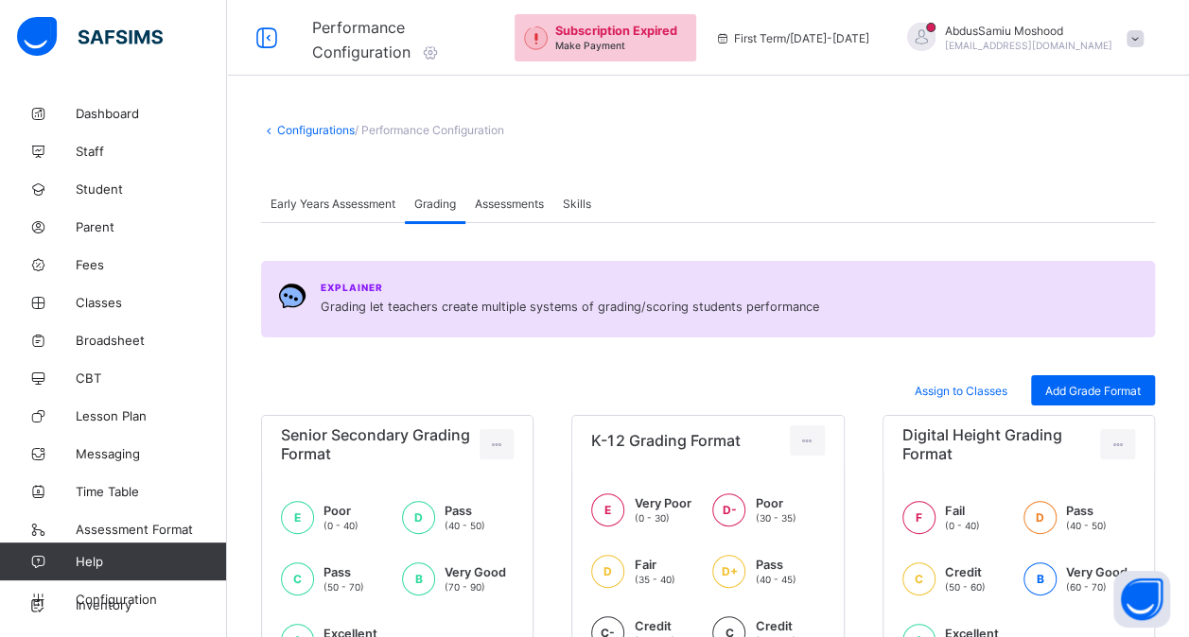
click at [496, 204] on span "Assessments" at bounding box center [509, 204] width 69 height 14
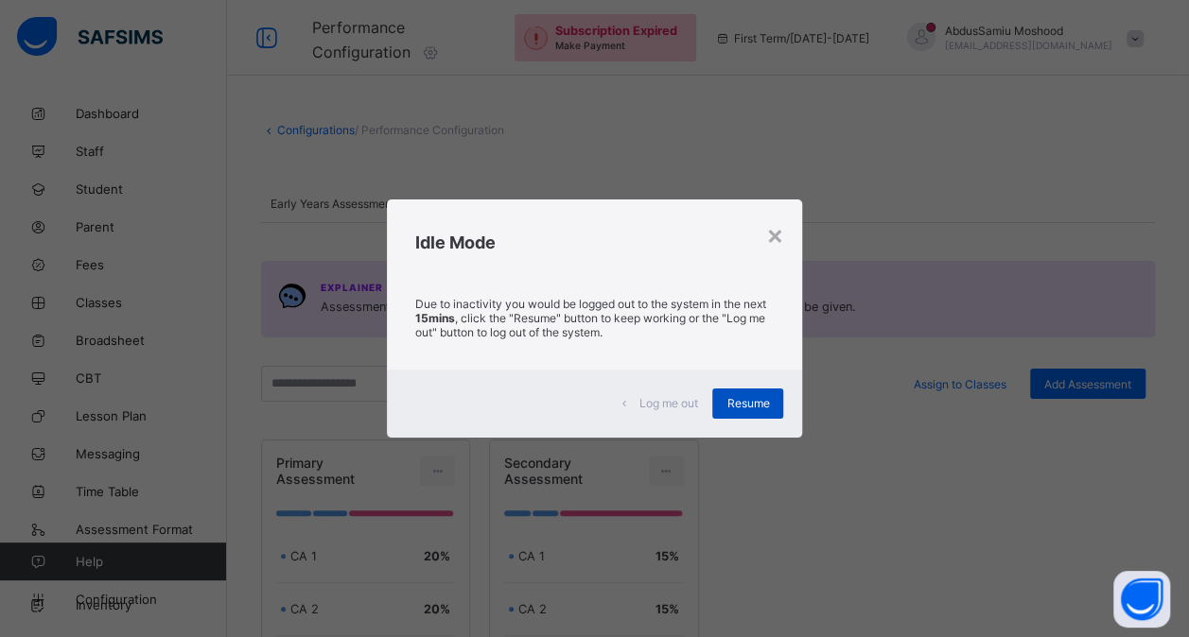
click at [742, 406] on span "Resume" at bounding box center [747, 403] width 43 height 14
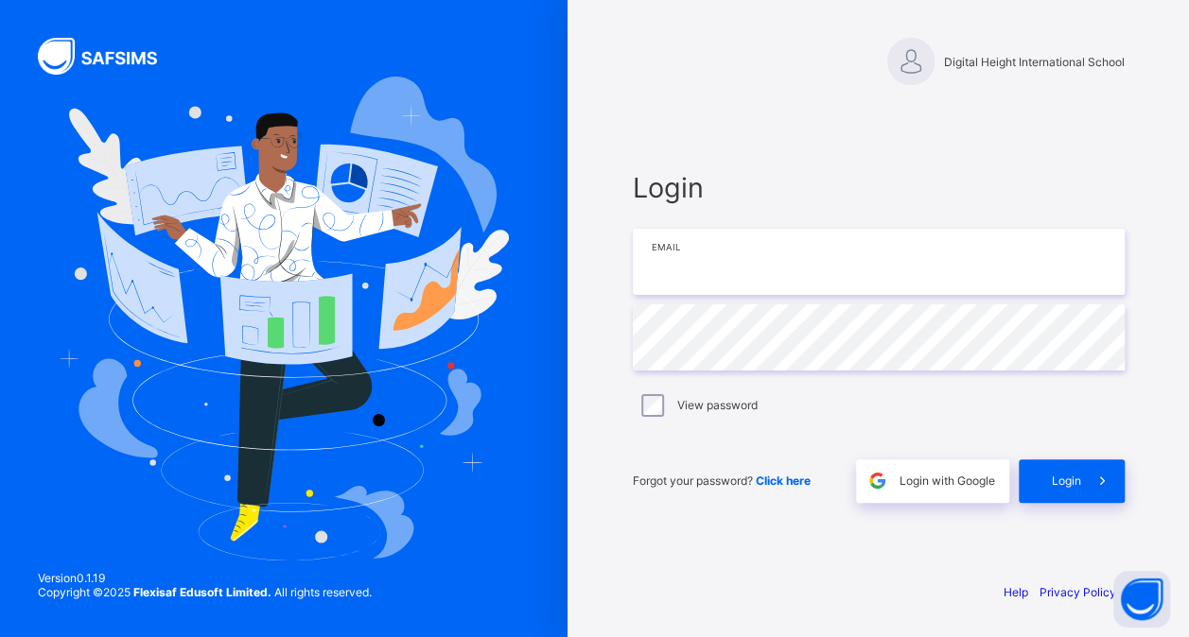
type input "**********"
